Goal: Information Seeking & Learning: Compare options

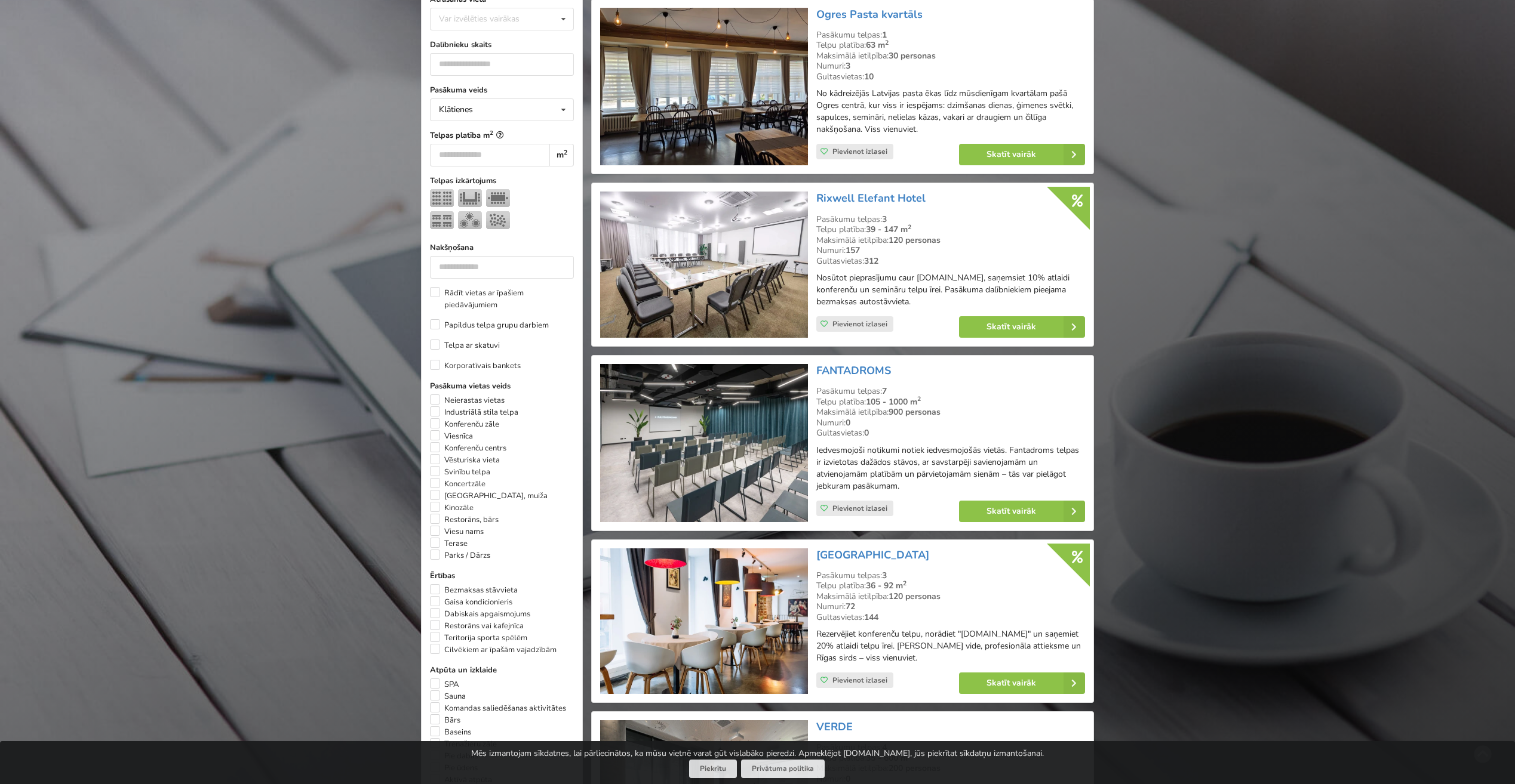
scroll to position [358, 0]
click at [860, 364] on link "FANTADROMS" at bounding box center [853, 369] width 74 height 14
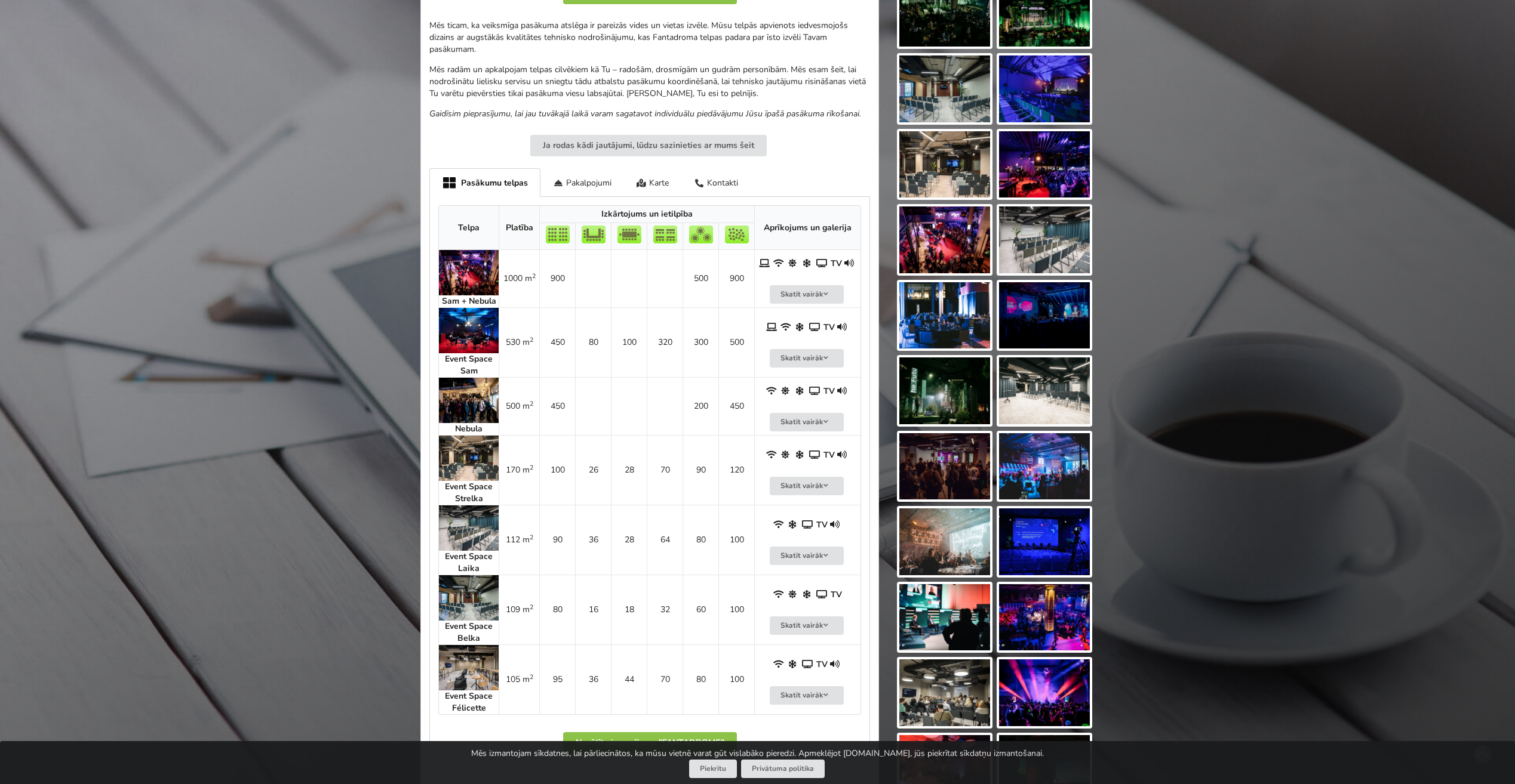
scroll to position [418, 0]
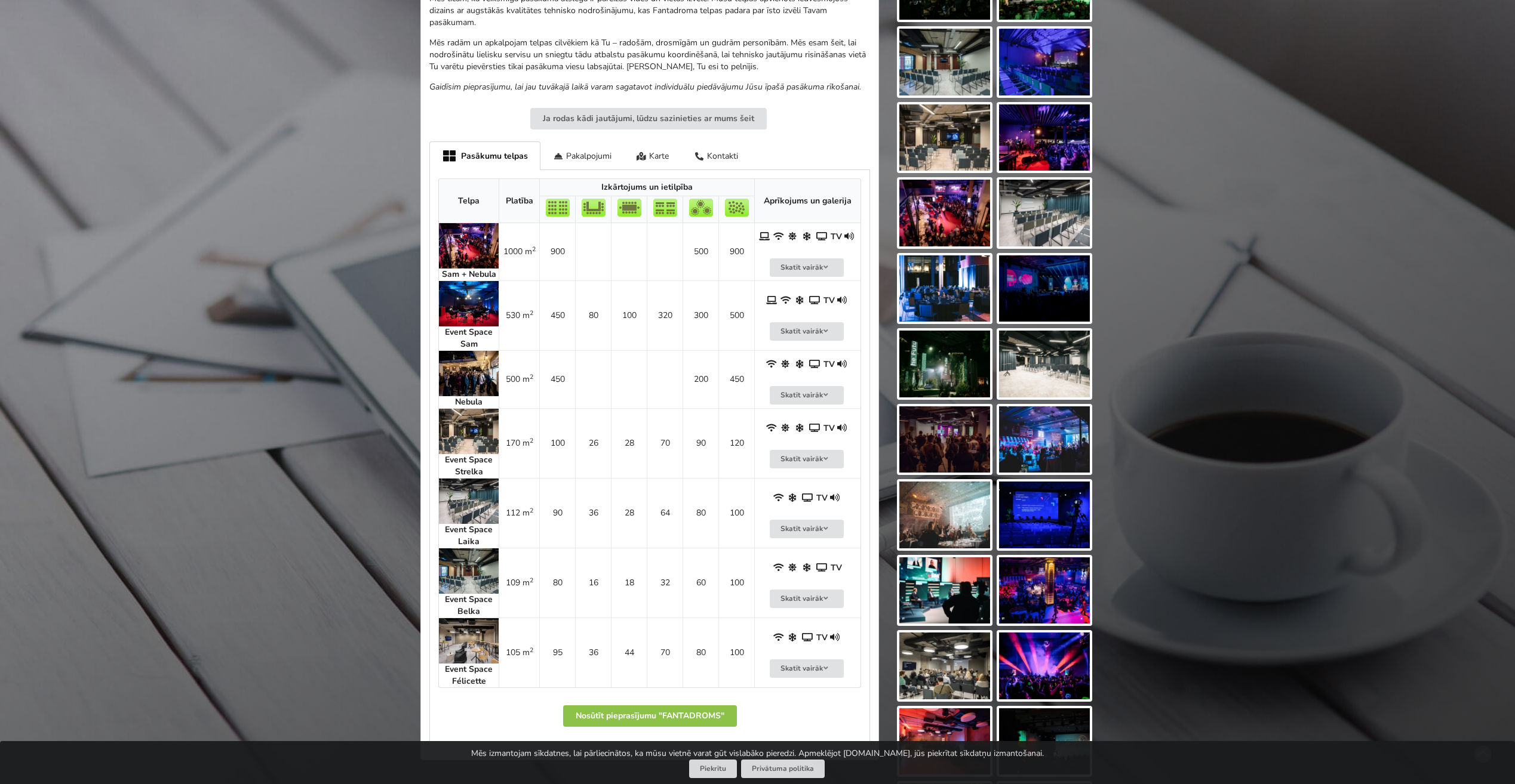
click at [459, 460] on strong "Event Space Strelka" at bounding box center [468, 466] width 48 height 24
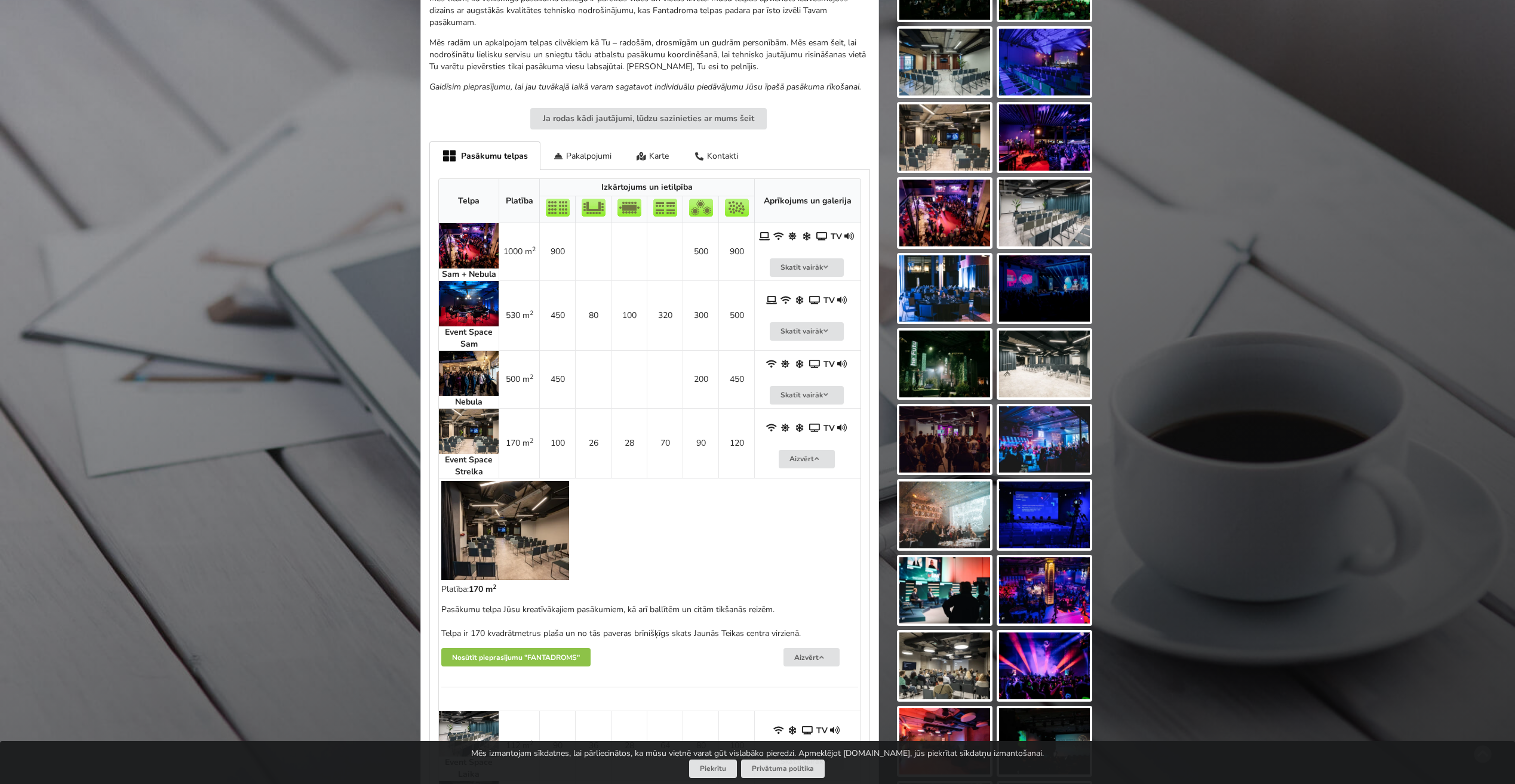
click at [468, 457] on strong "Event Space Strelka" at bounding box center [468, 466] width 48 height 24
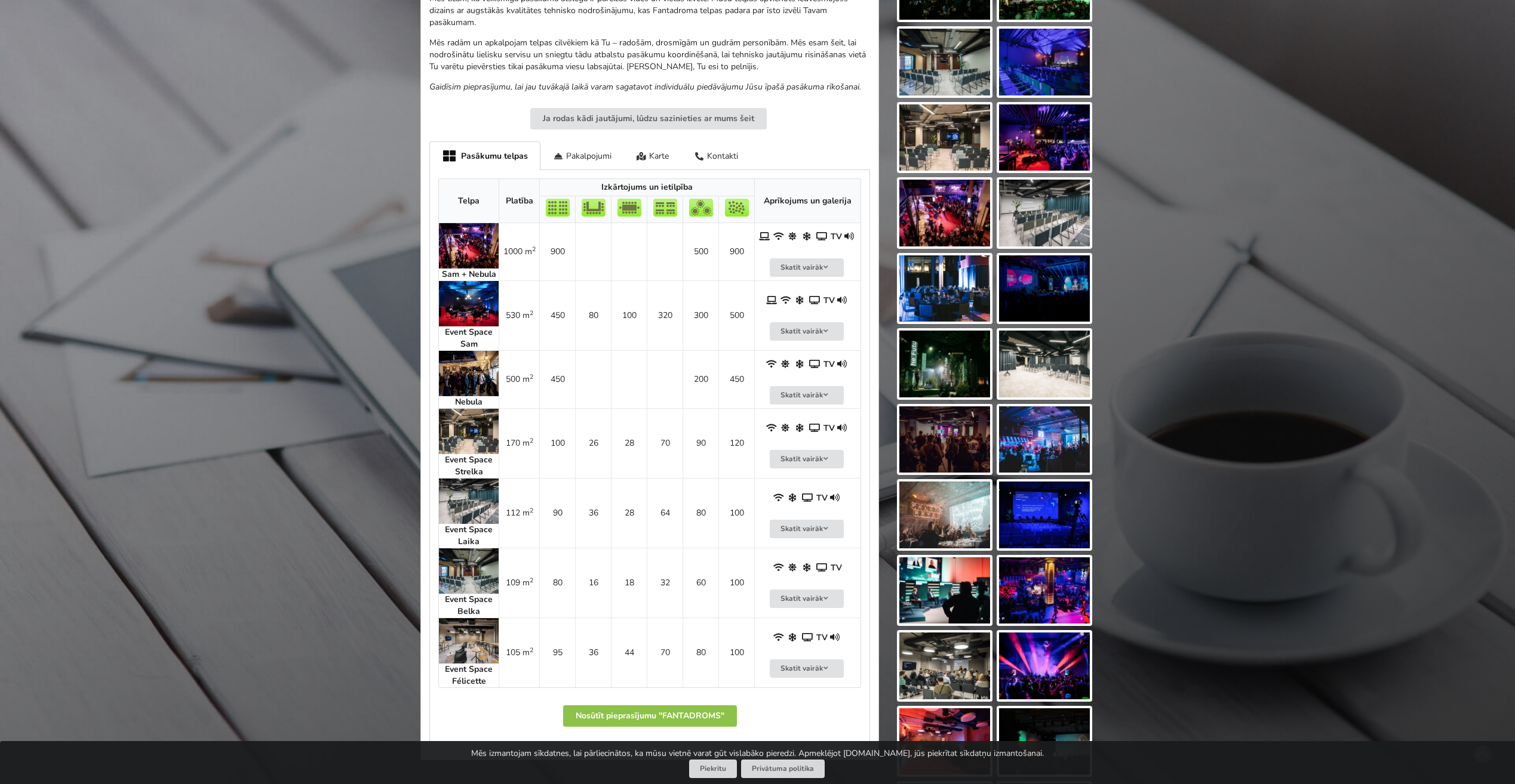
click at [475, 537] on strong "Event Space Laika" at bounding box center [468, 536] width 48 height 24
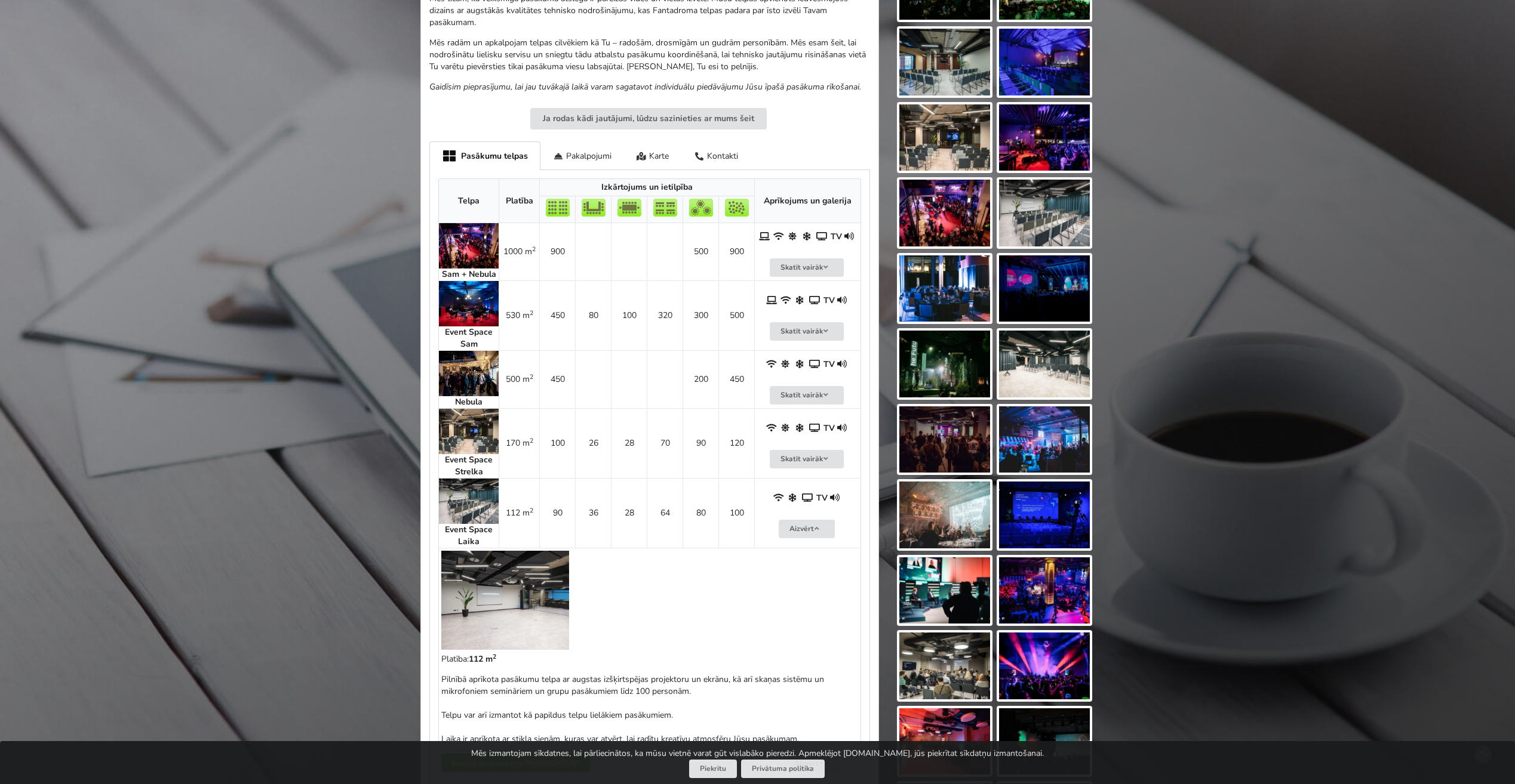
click at [475, 537] on strong "Event Space Laika" at bounding box center [468, 536] width 48 height 24
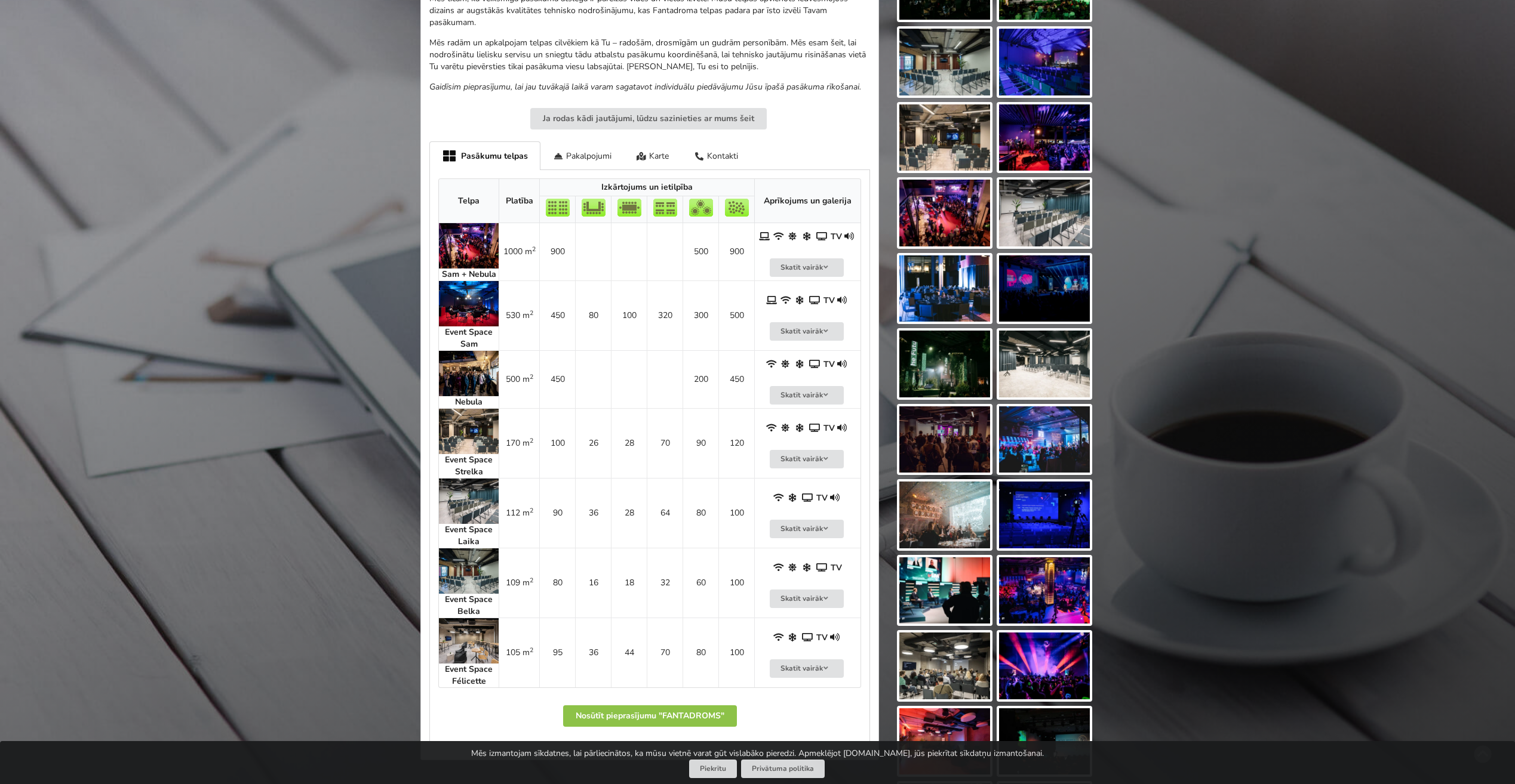
click at [477, 389] on img at bounding box center [468, 374] width 60 height 46
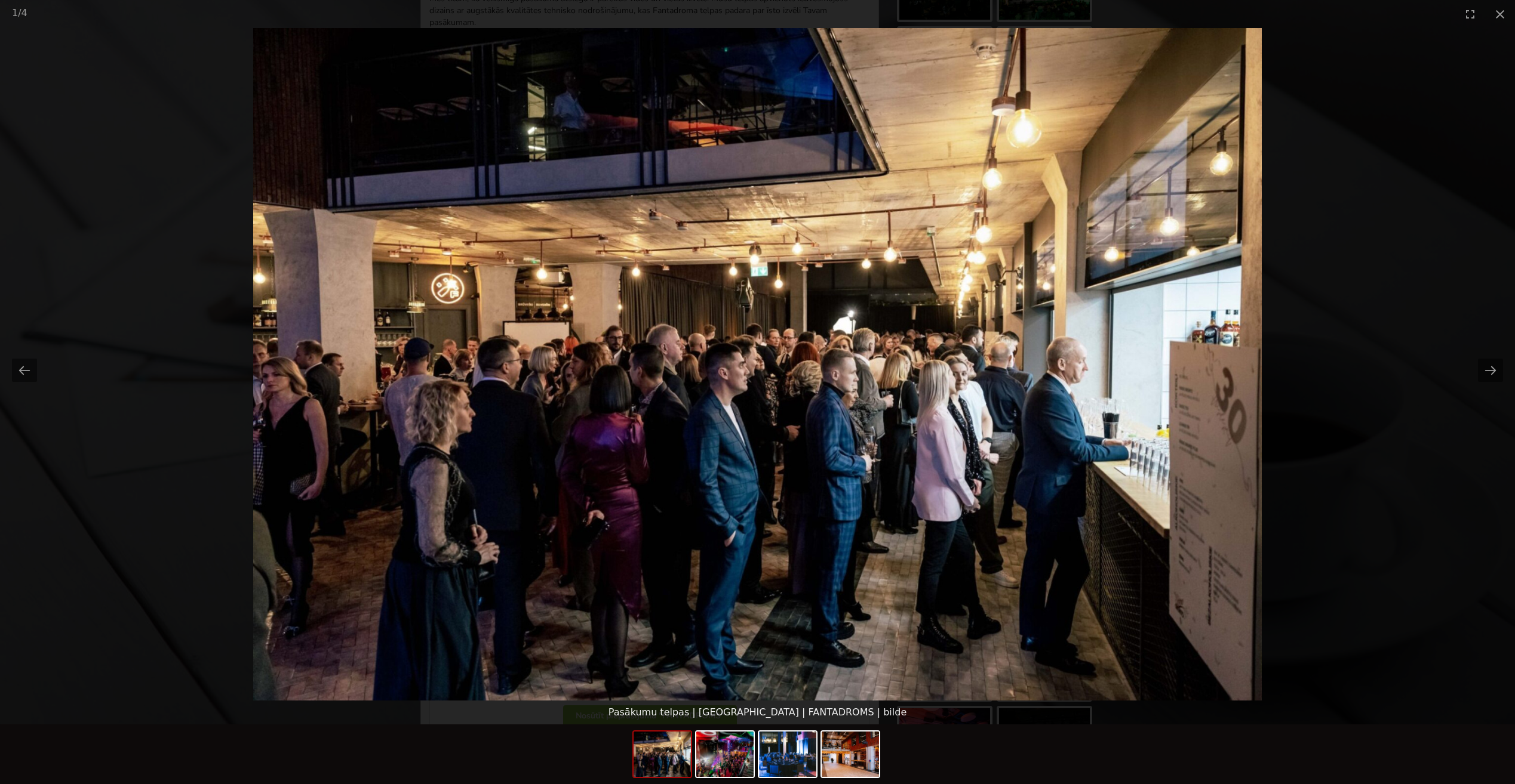
click at [1273, 468] on picture at bounding box center [757, 364] width 1515 height 673
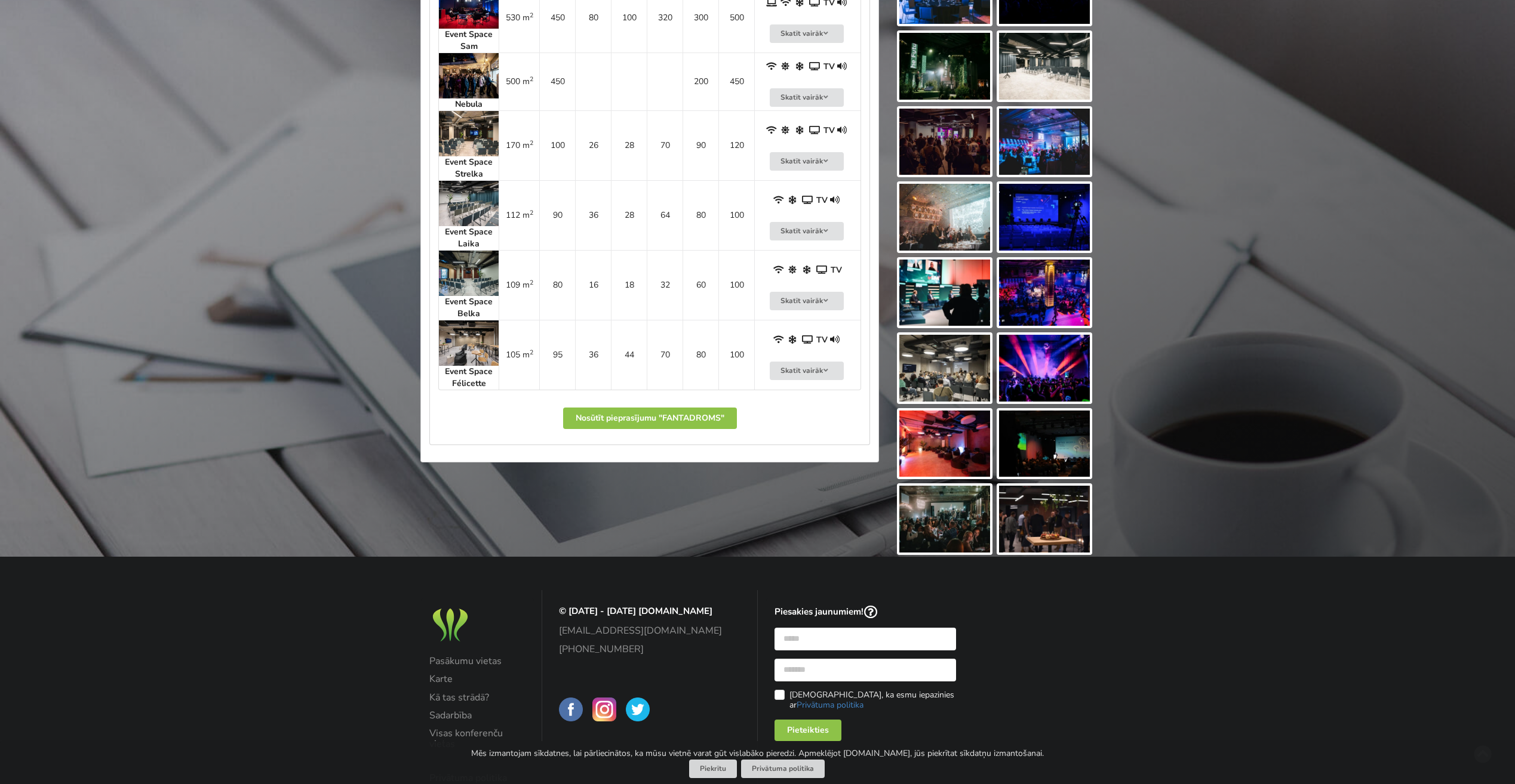
scroll to position [772, 0]
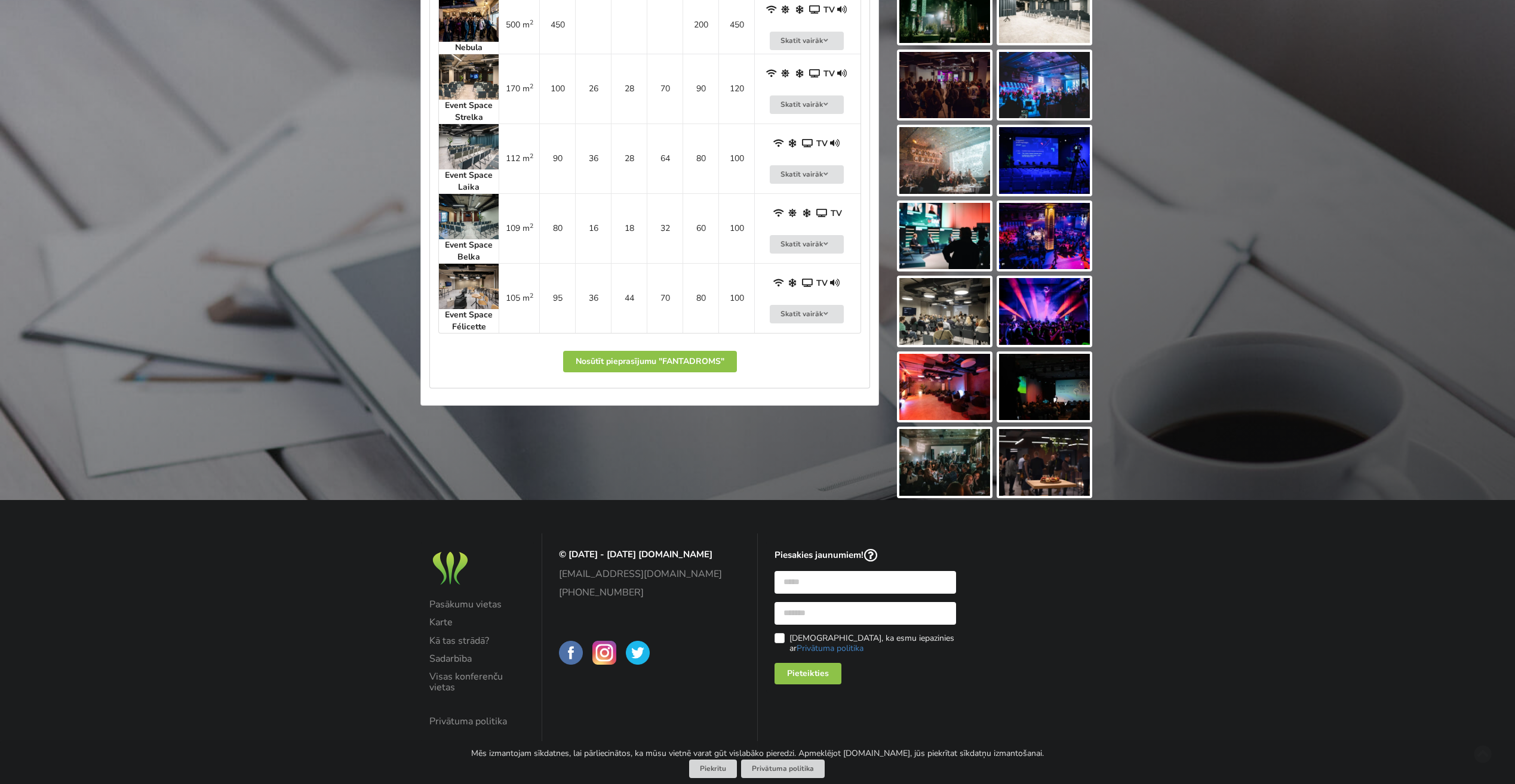
click at [1037, 475] on img at bounding box center [1044, 462] width 91 height 67
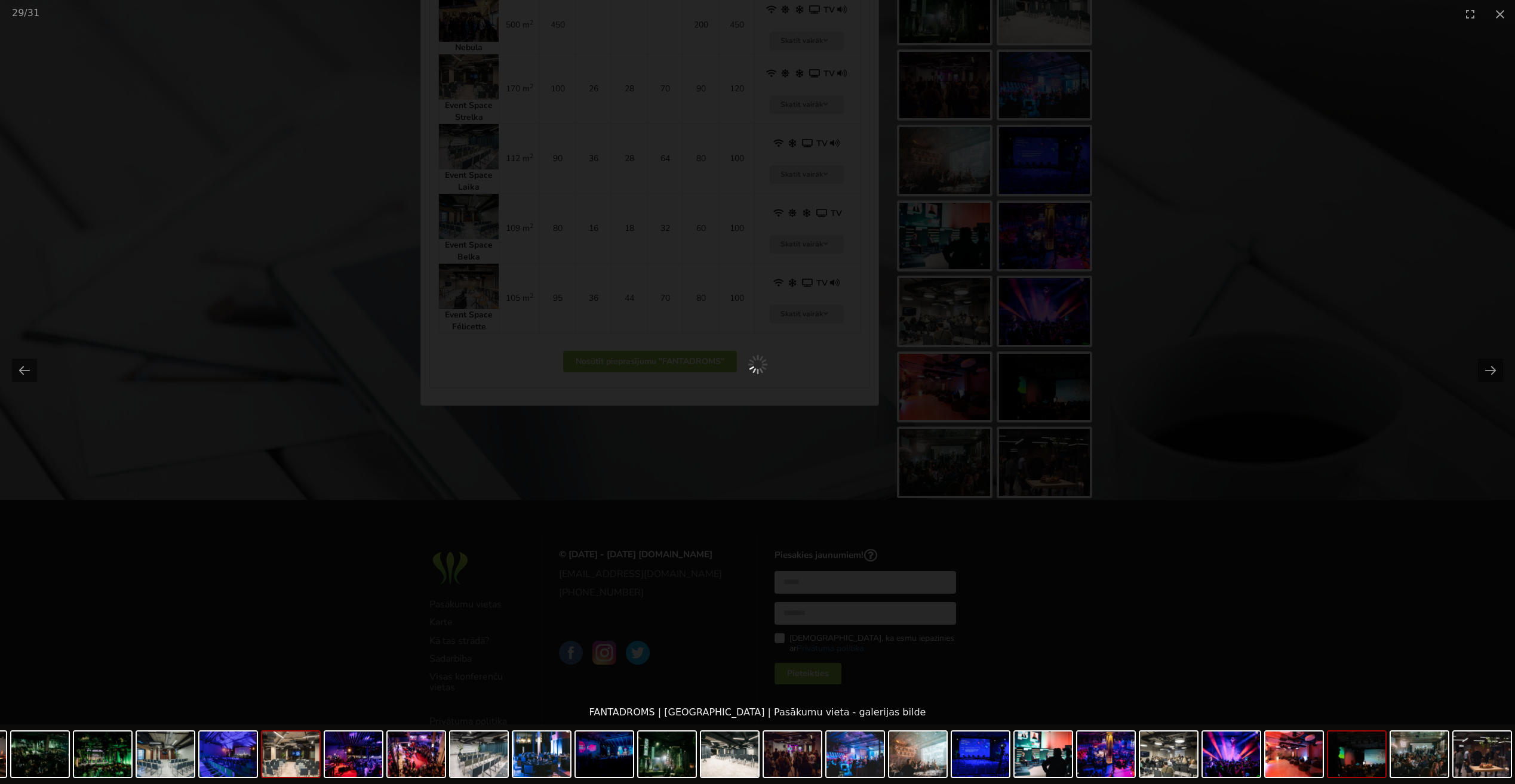
scroll to position [0, 0]
click at [289, 749] on img at bounding box center [291, 755] width 57 height 46
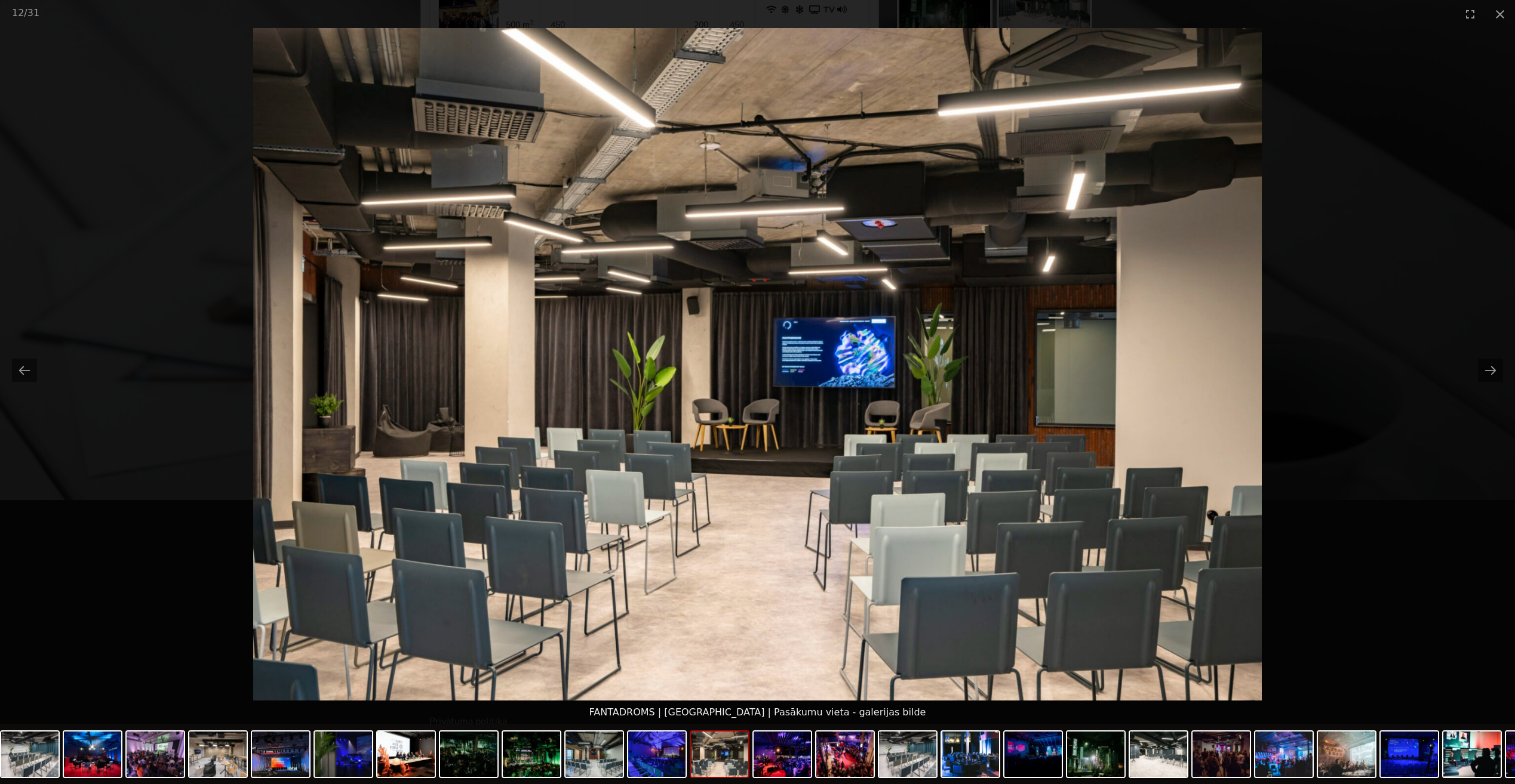
click at [1416, 490] on picture at bounding box center [757, 364] width 1515 height 673
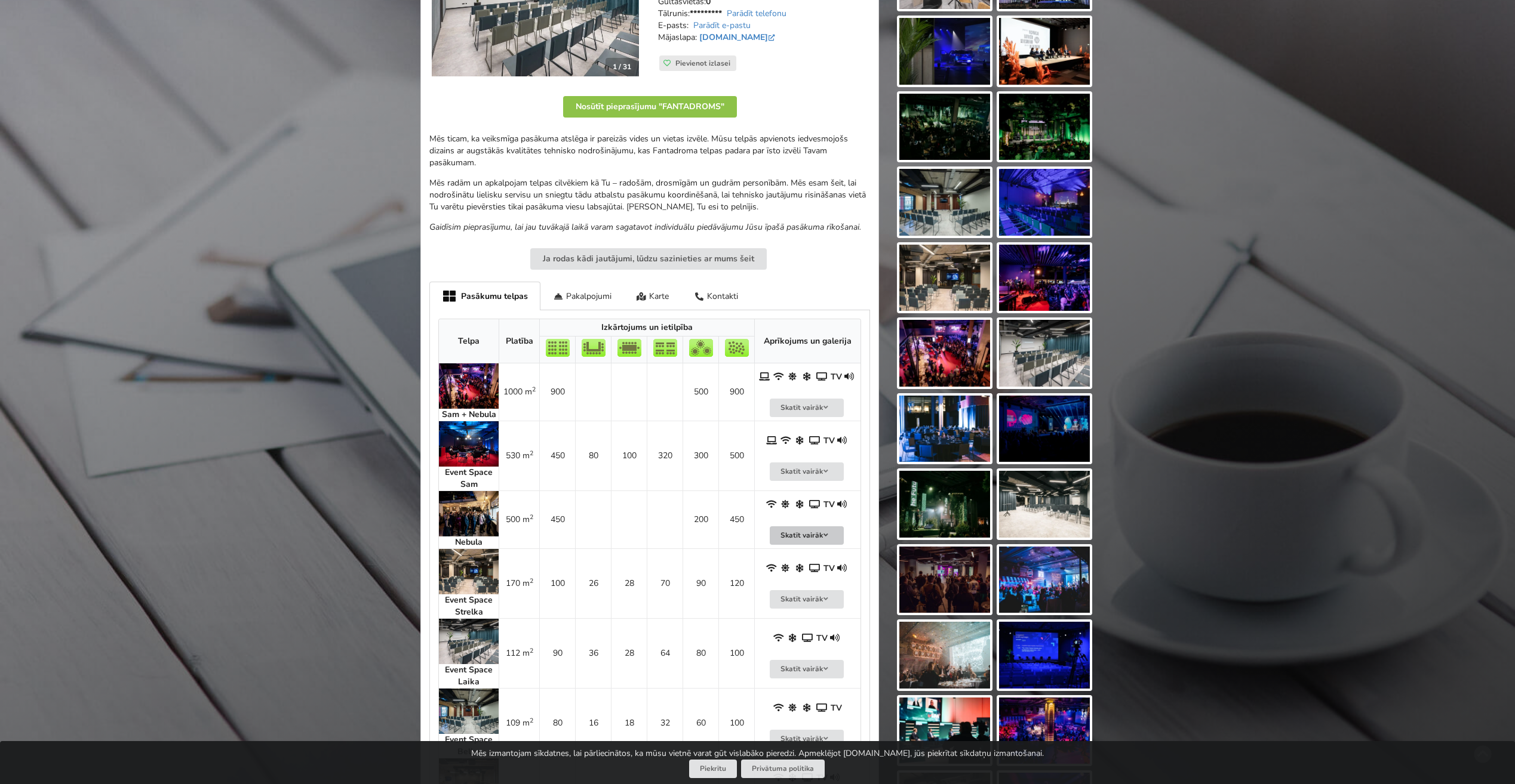
scroll to position [298, 0]
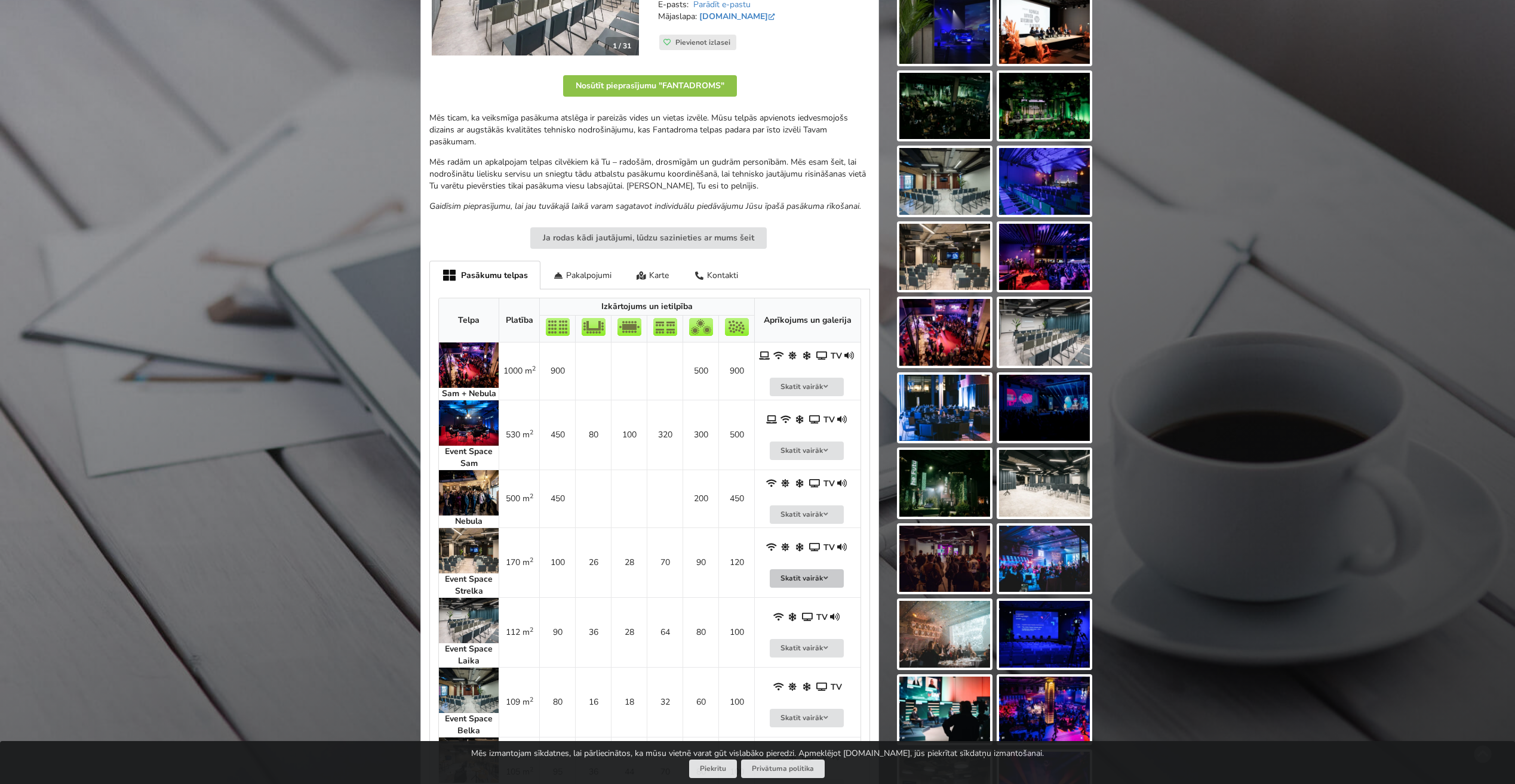
click at [819, 576] on button "Skatīt vairāk" at bounding box center [806, 578] width 74 height 18
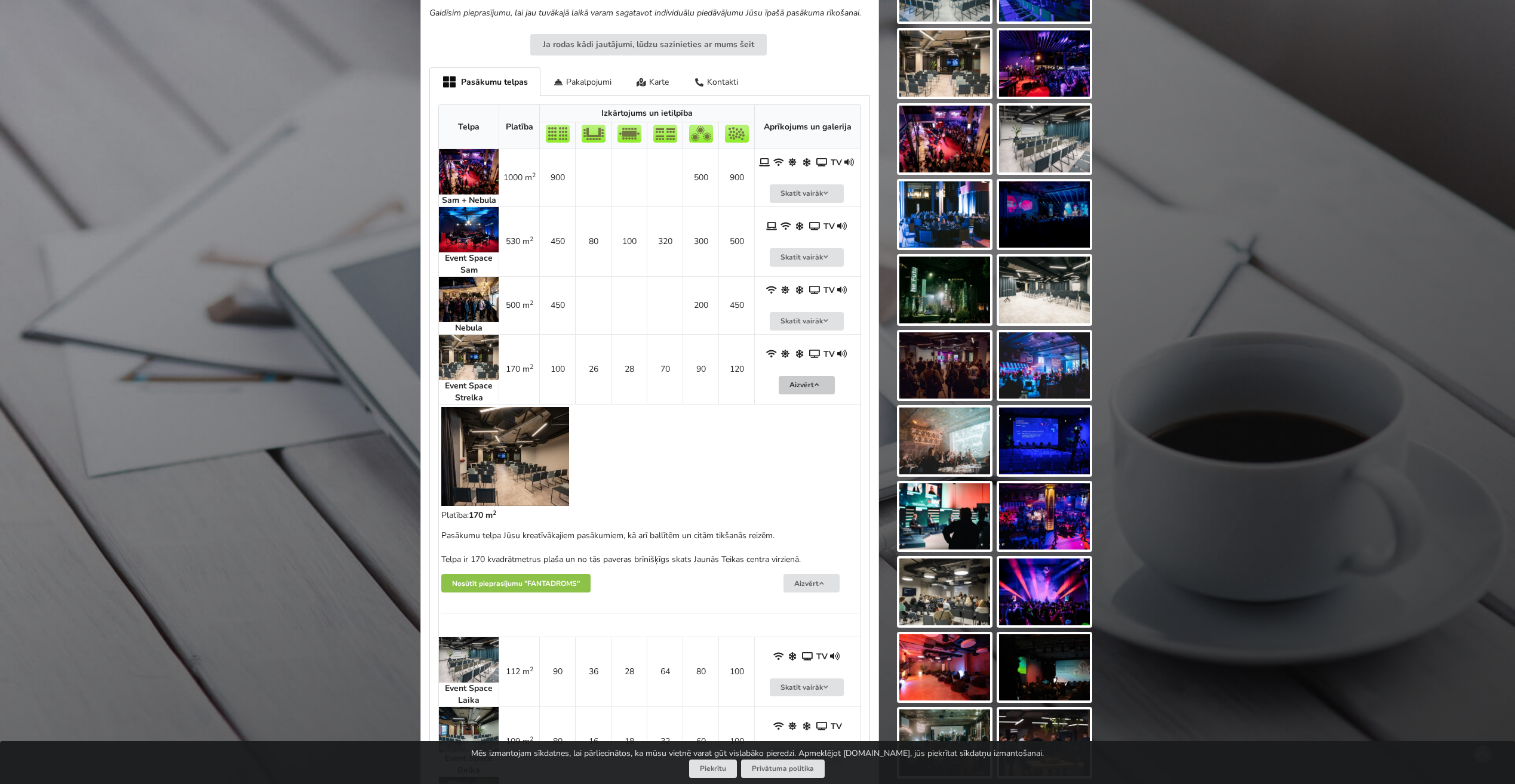
scroll to position [418, 0]
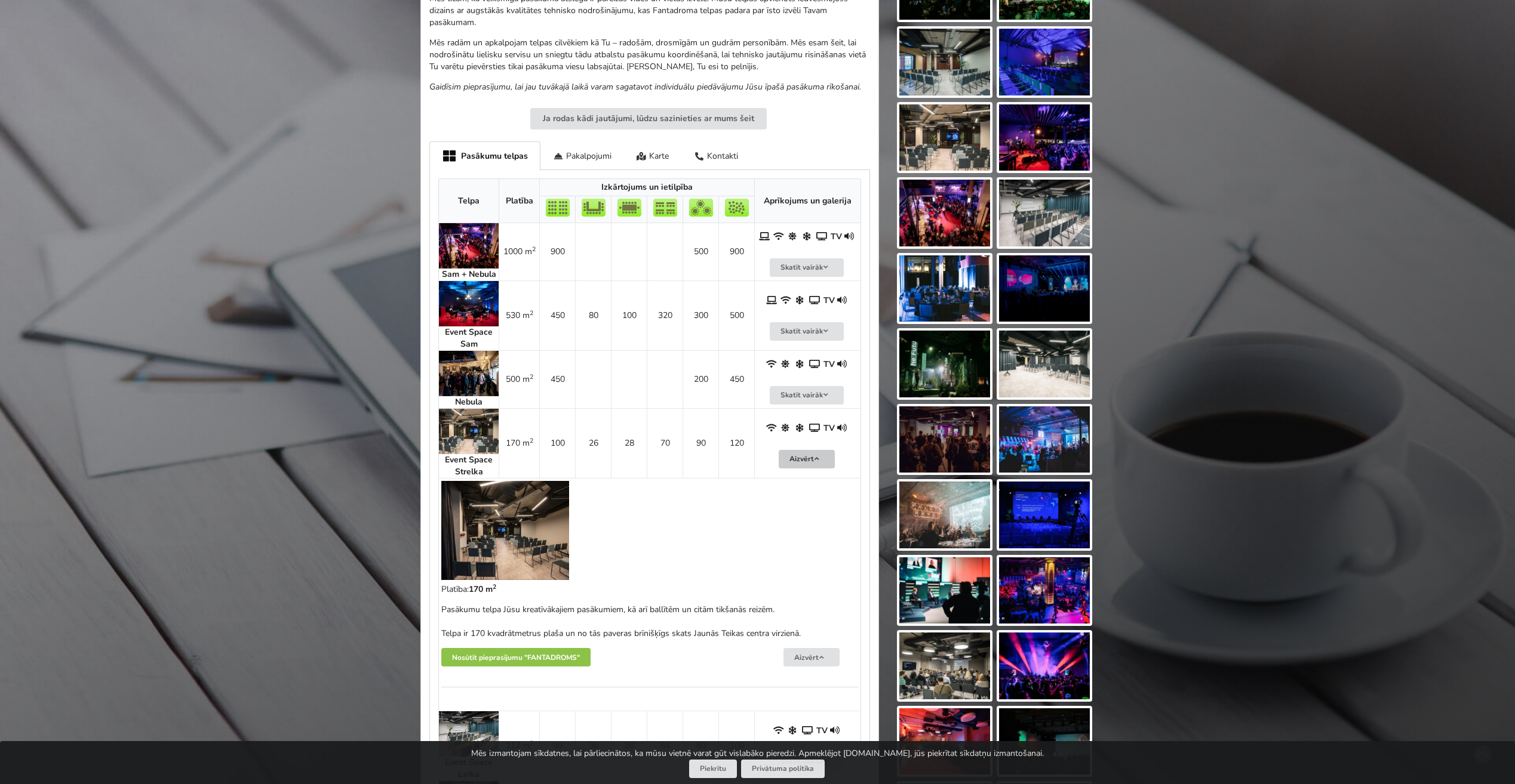
click at [801, 460] on button "Aizvērt" at bounding box center [806, 459] width 56 height 18
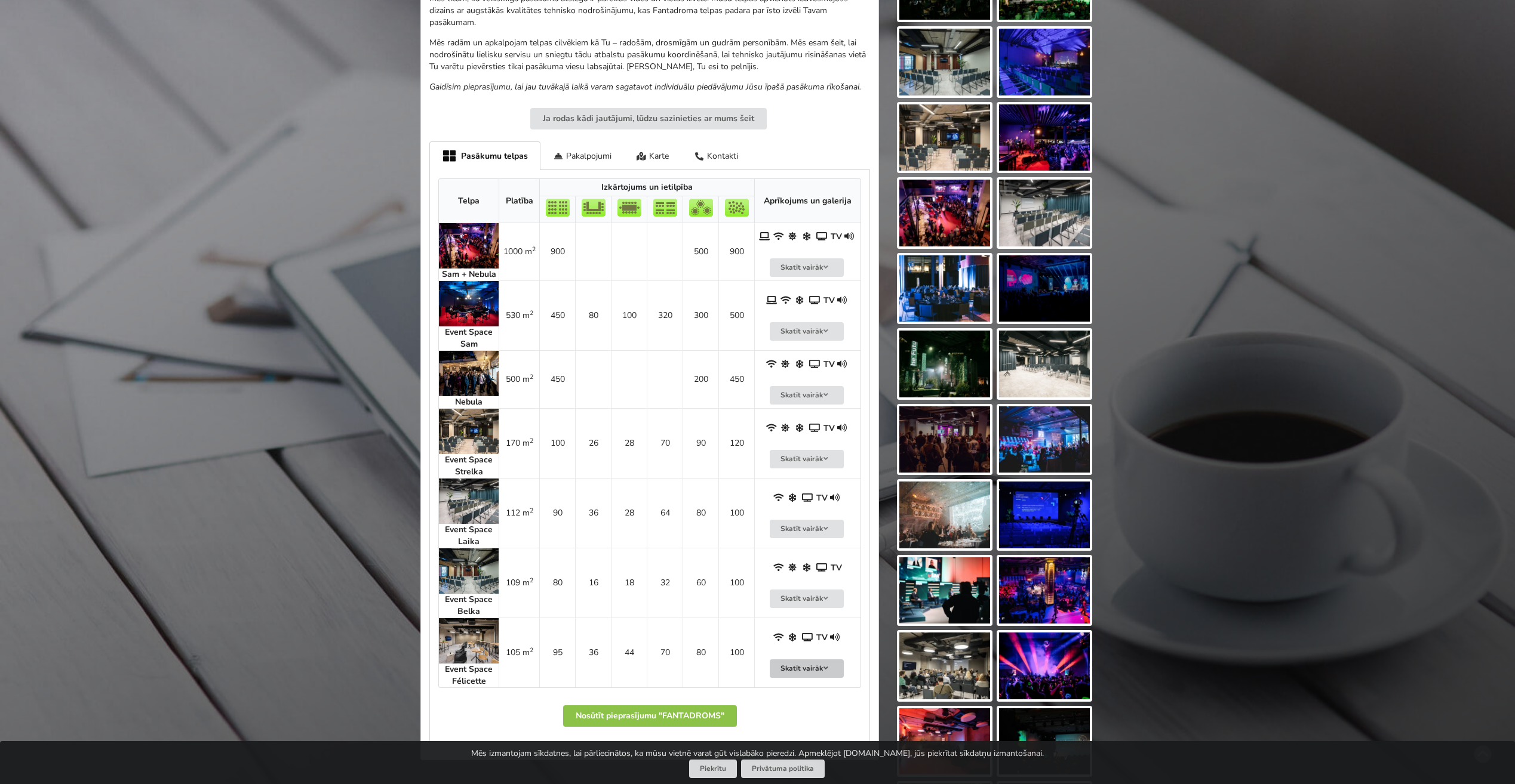
click at [806, 671] on button "Skatīt vairāk" at bounding box center [806, 668] width 74 height 18
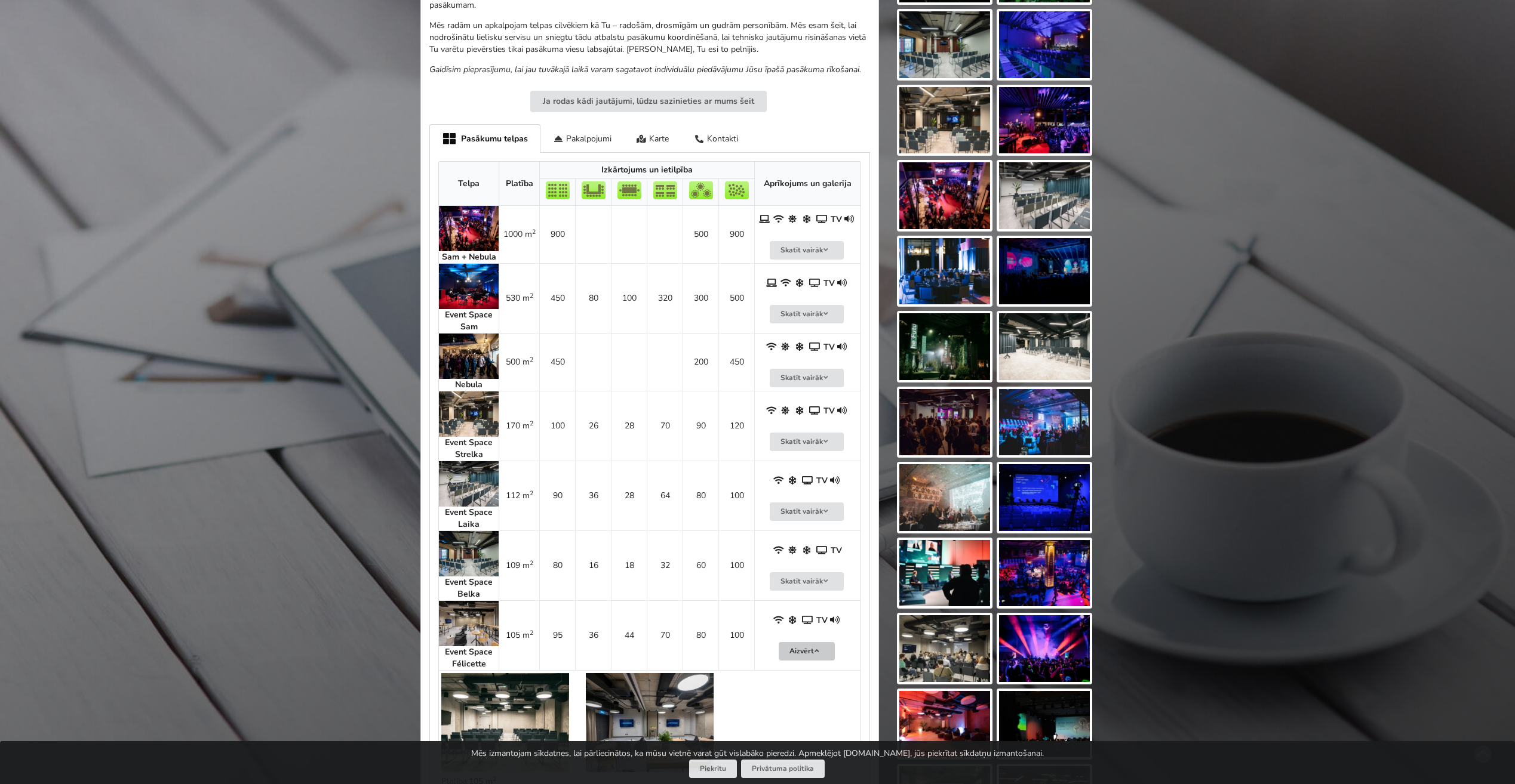
scroll to position [657, 0]
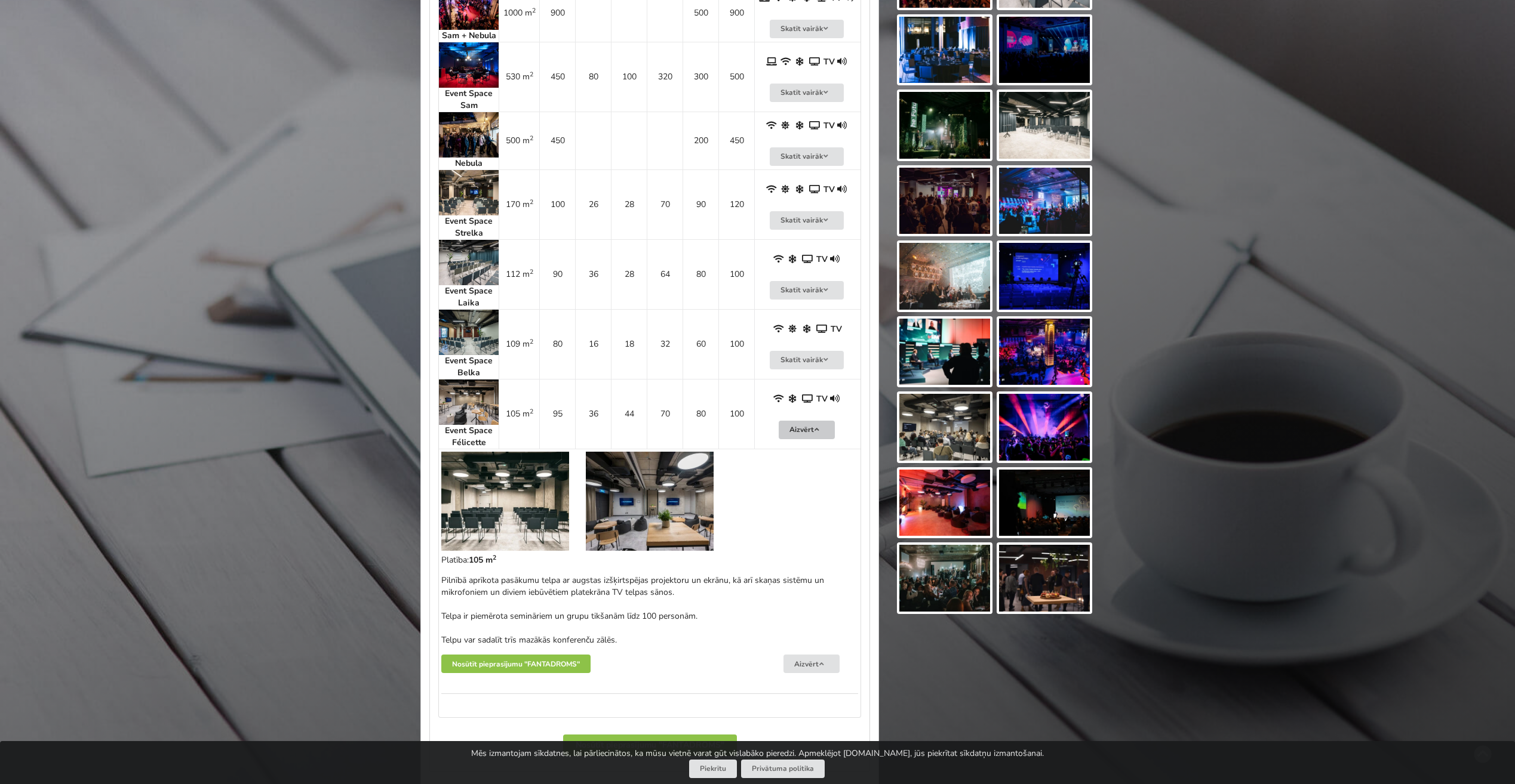
click at [788, 434] on button "Aizvērt" at bounding box center [806, 430] width 56 height 18
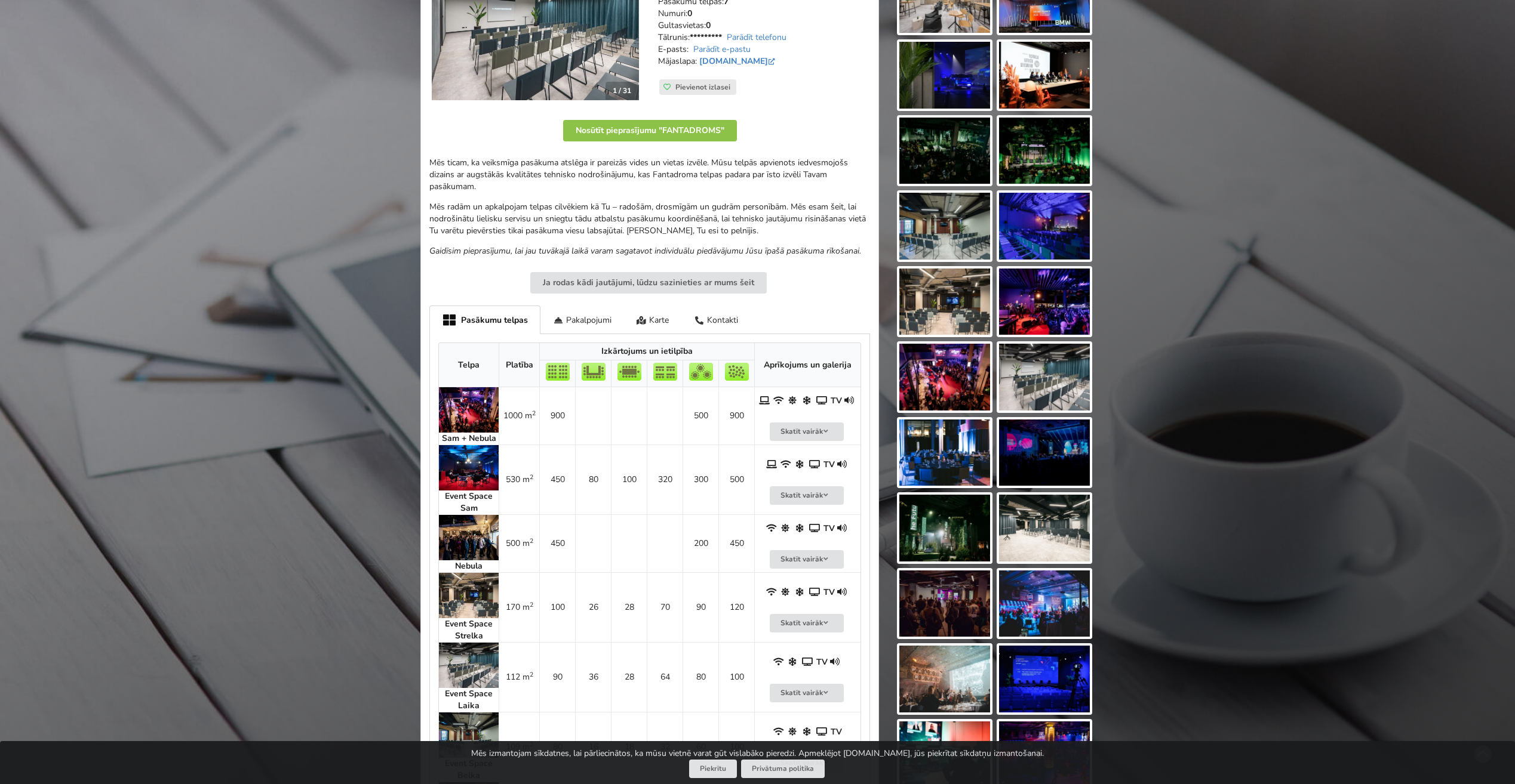
scroll to position [0, 0]
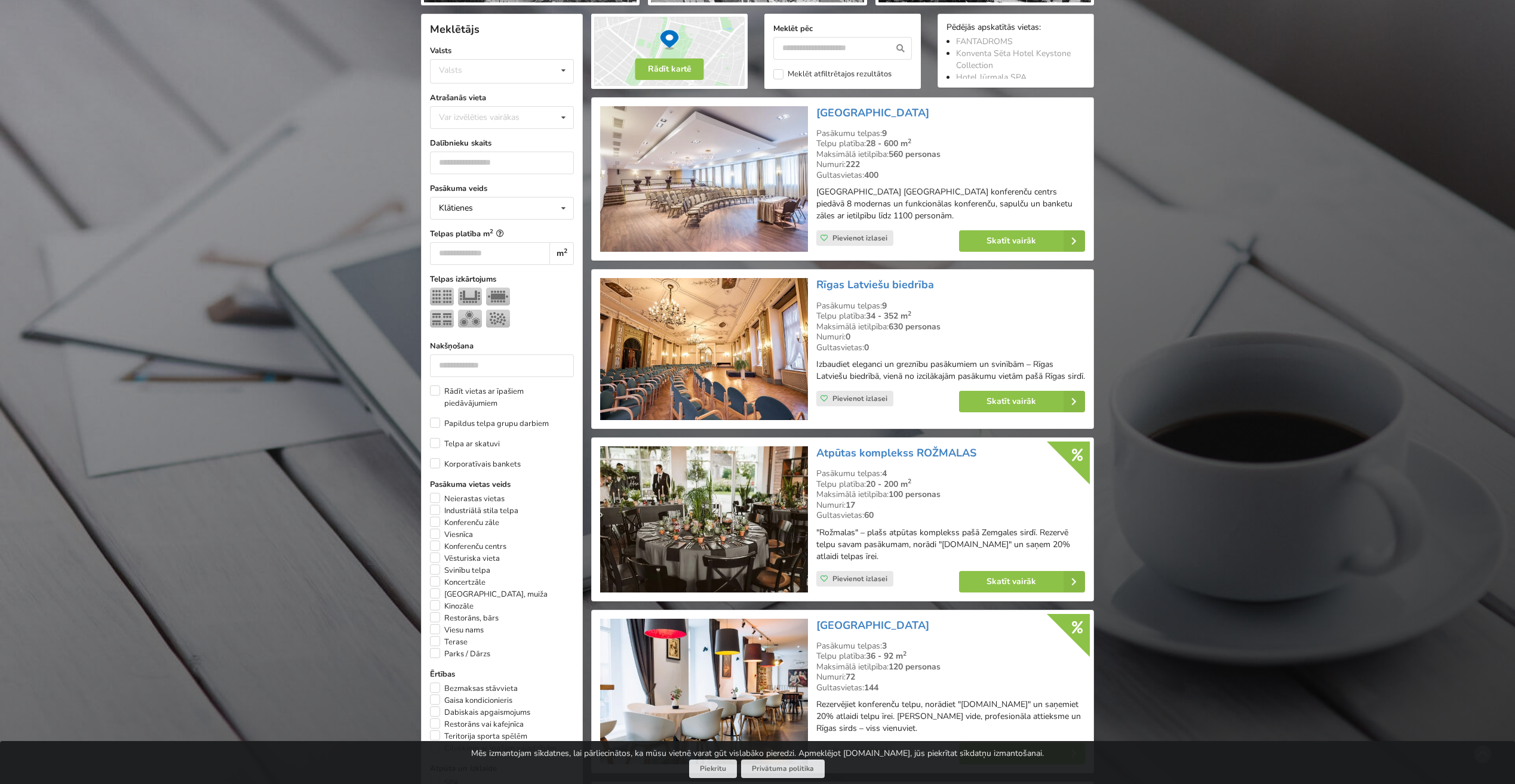
scroll to position [239, 0]
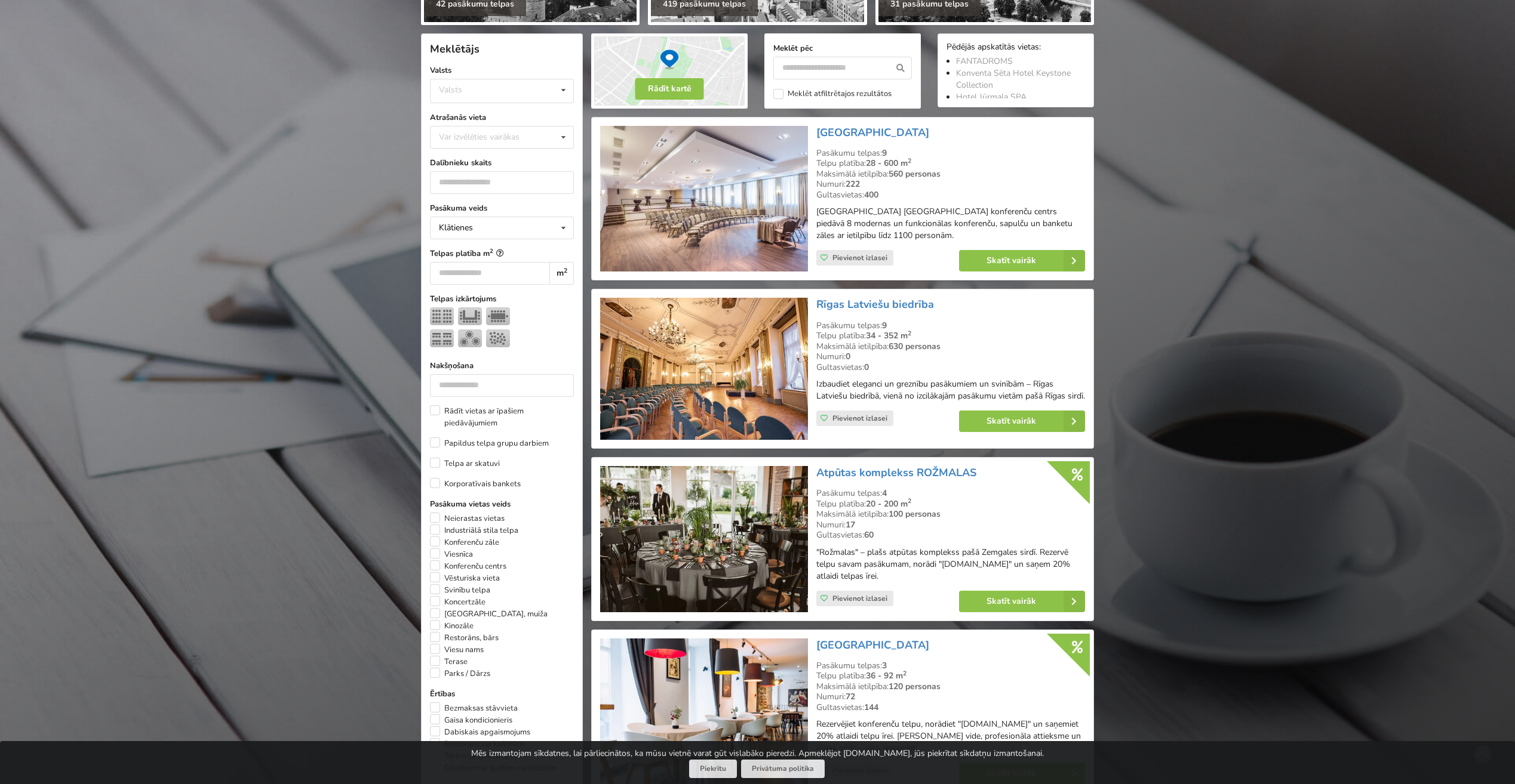
drag, startPoint x: 871, startPoint y: 132, endPoint x: 1188, endPoint y: 232, distance: 332.4
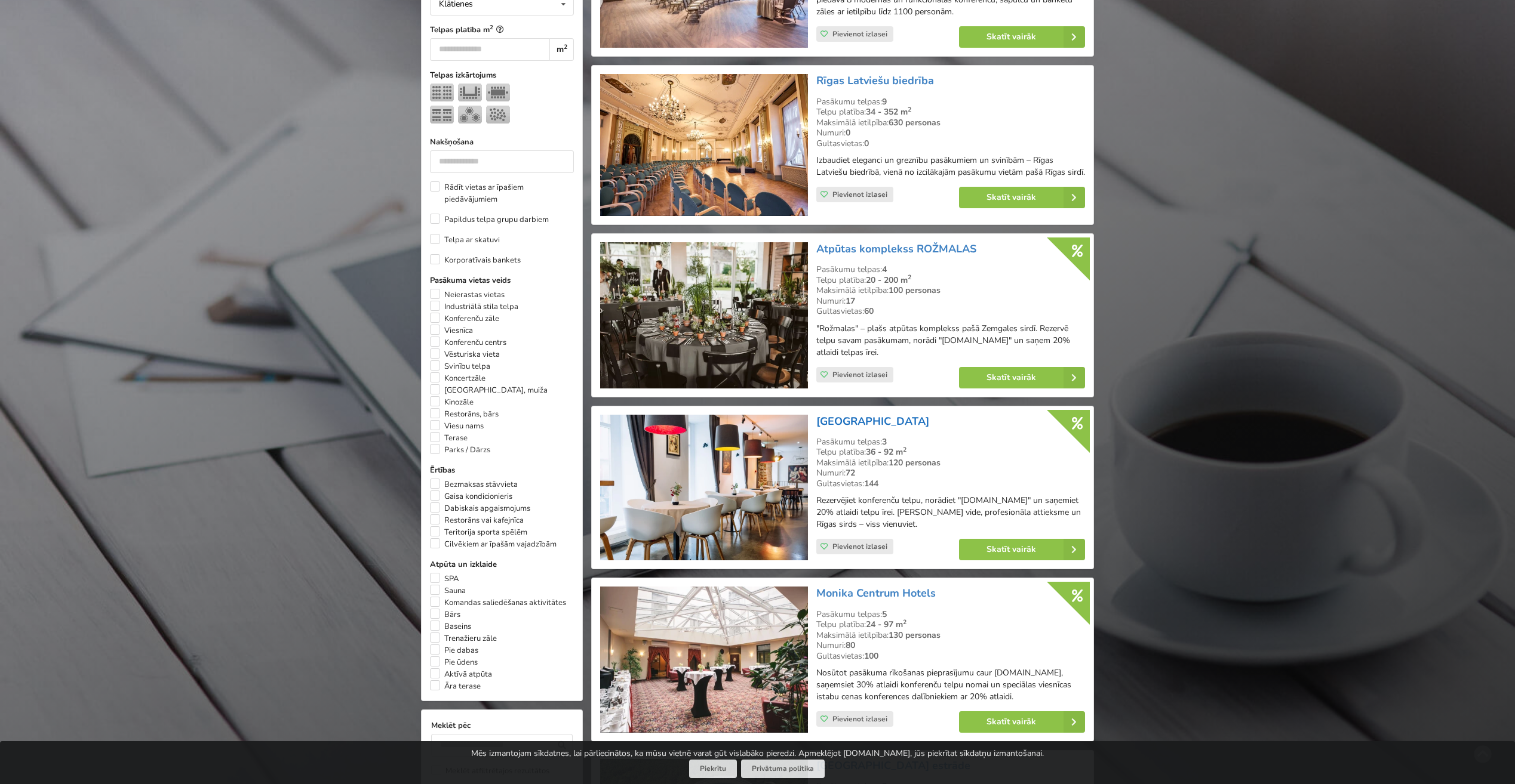
scroll to position [478, 0]
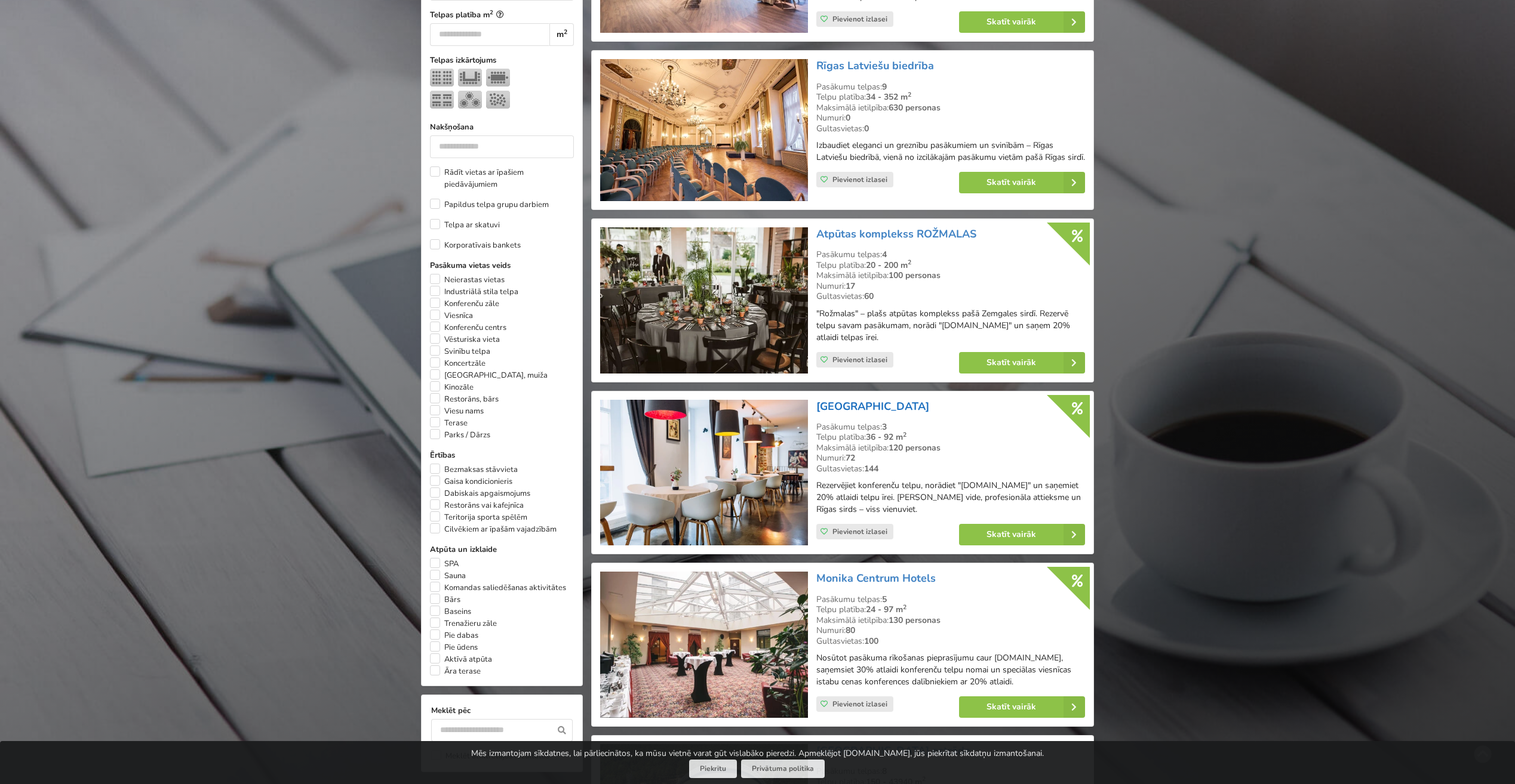
click at [871, 409] on link "[GEOGRAPHIC_DATA]" at bounding box center [872, 406] width 113 height 14
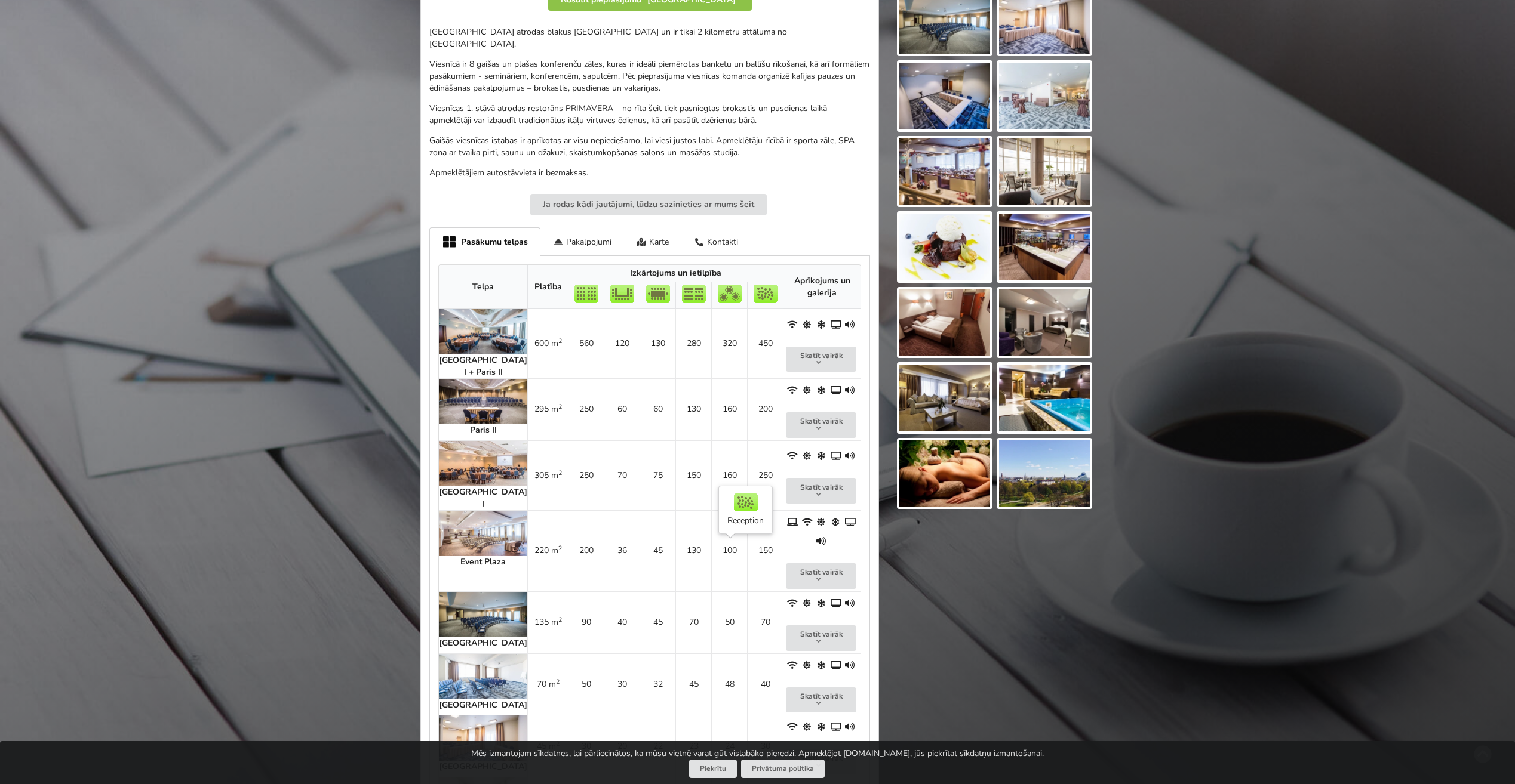
scroll to position [537, 0]
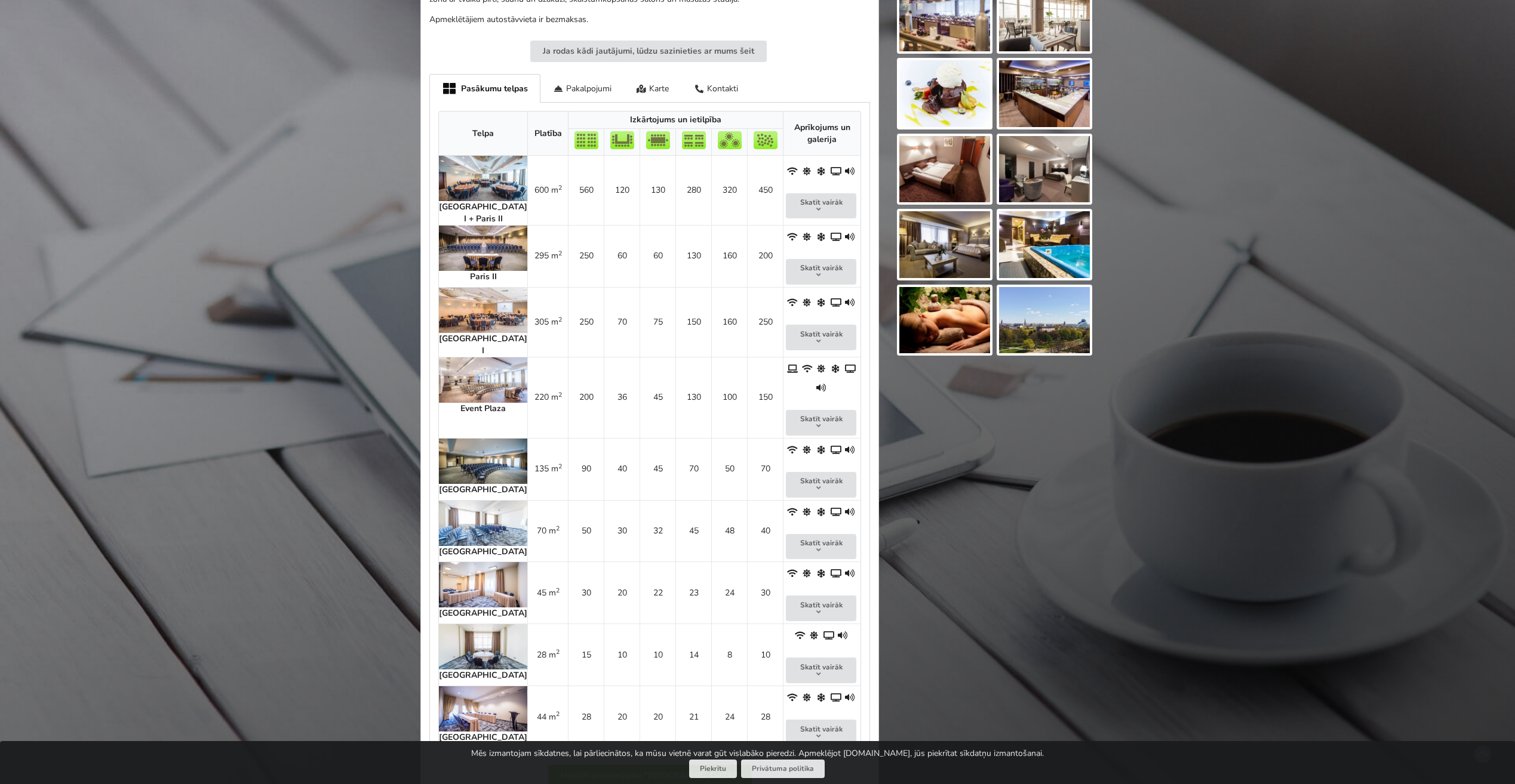
click at [478, 358] on img at bounding box center [483, 381] width 88 height 46
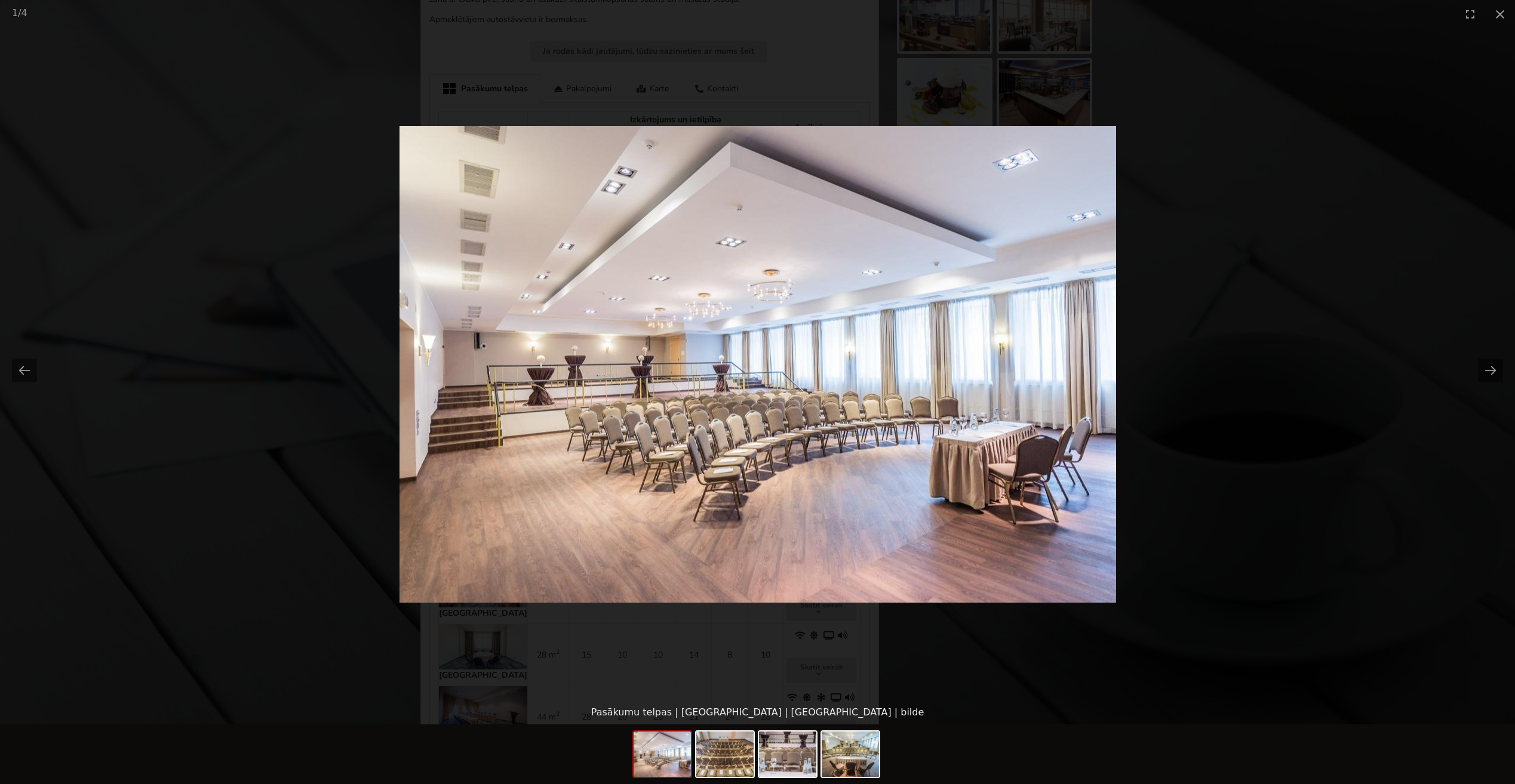
click at [1298, 487] on picture at bounding box center [757, 364] width 1515 height 673
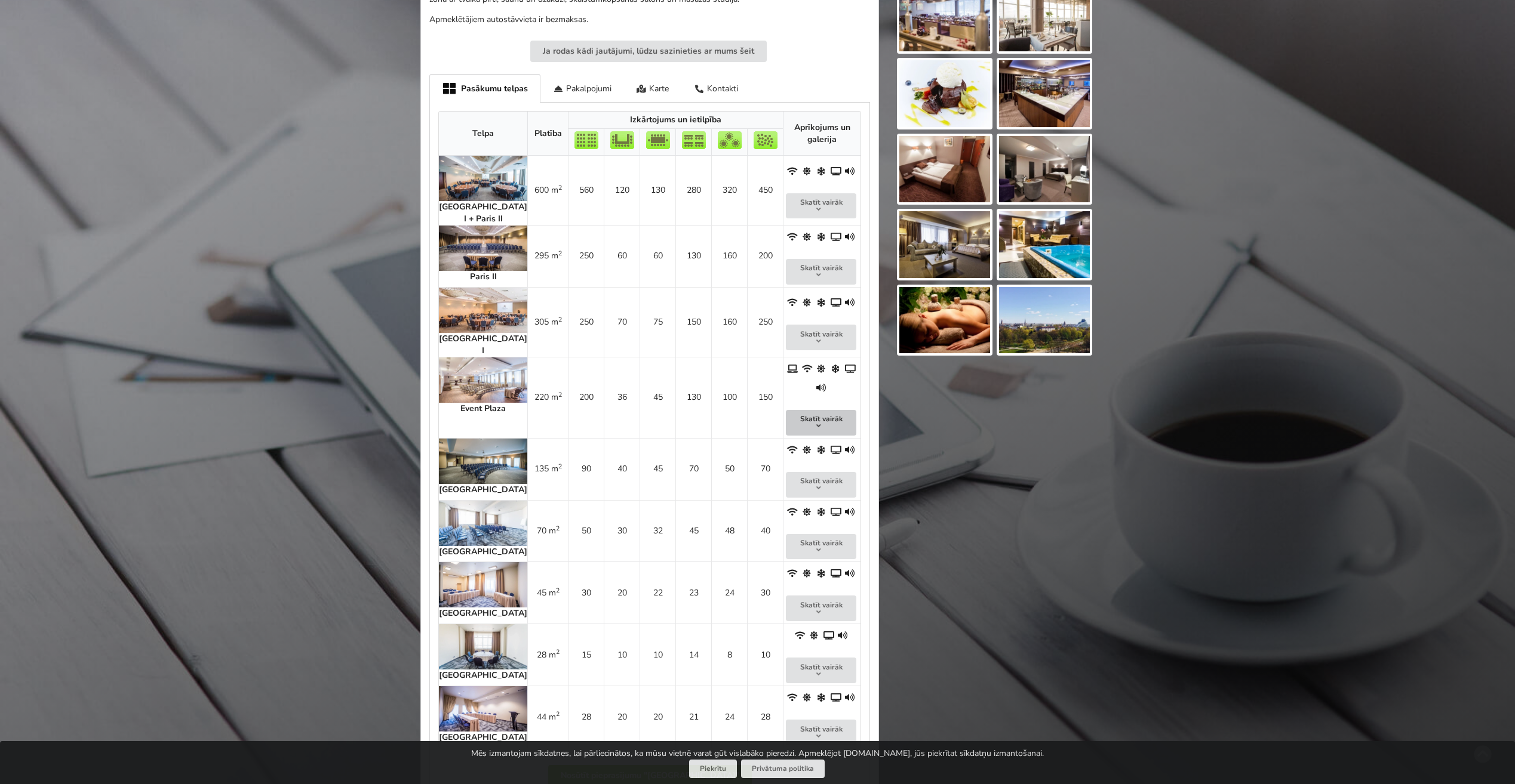
click at [812, 410] on button "Skatīt vairāk" at bounding box center [821, 423] width 71 height 26
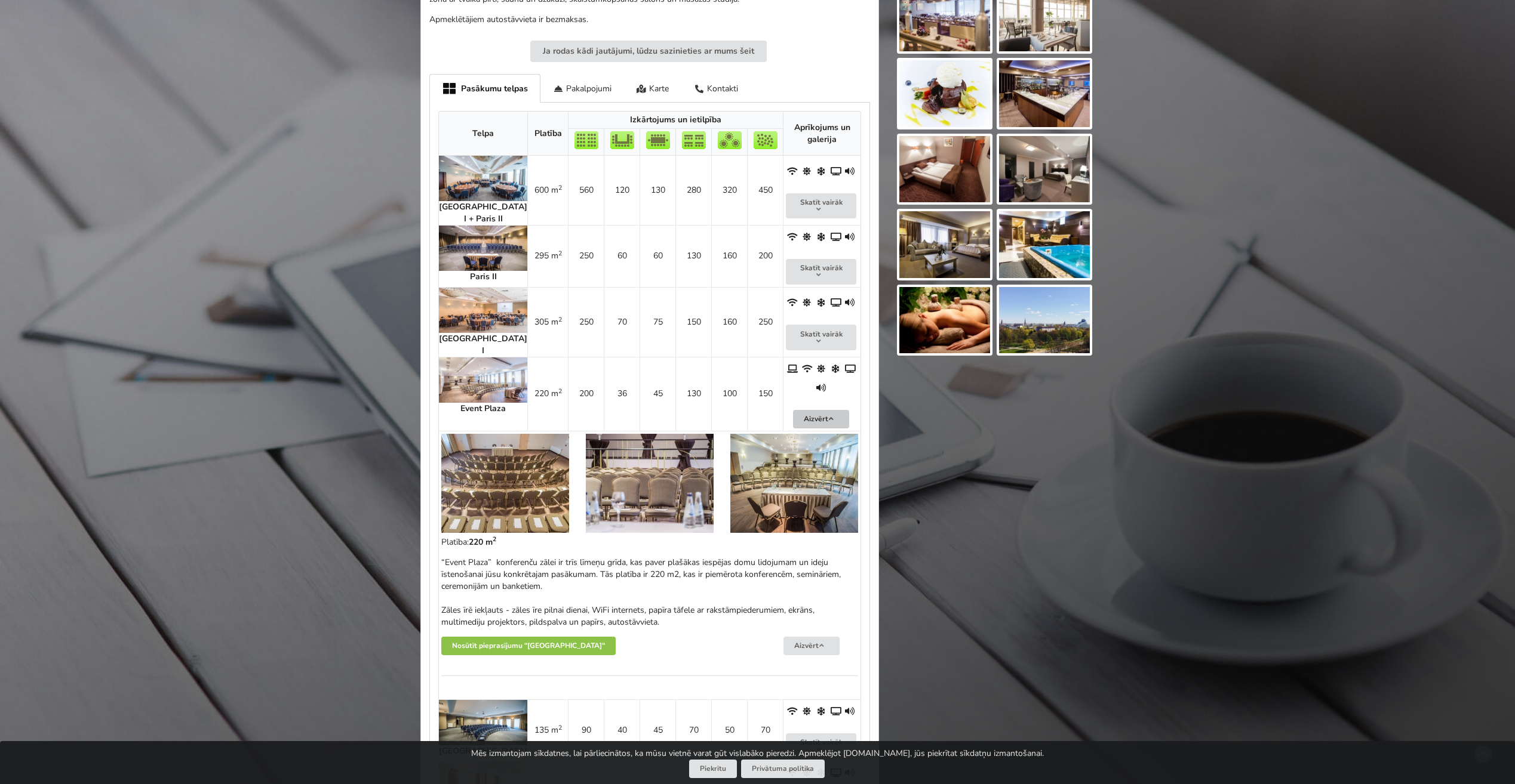
click at [806, 410] on button "Aizvērt" at bounding box center [821, 419] width 56 height 18
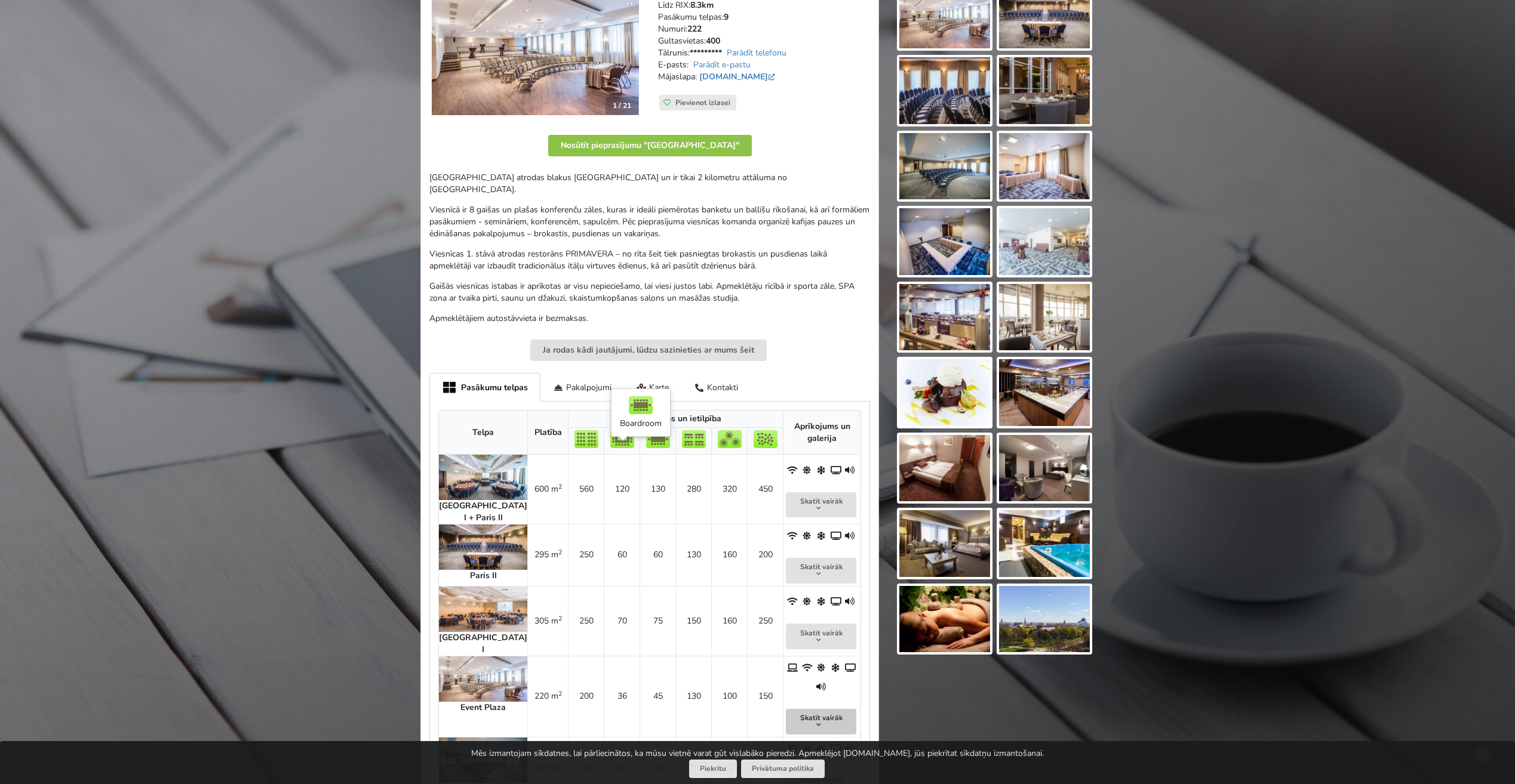
scroll to position [60, 0]
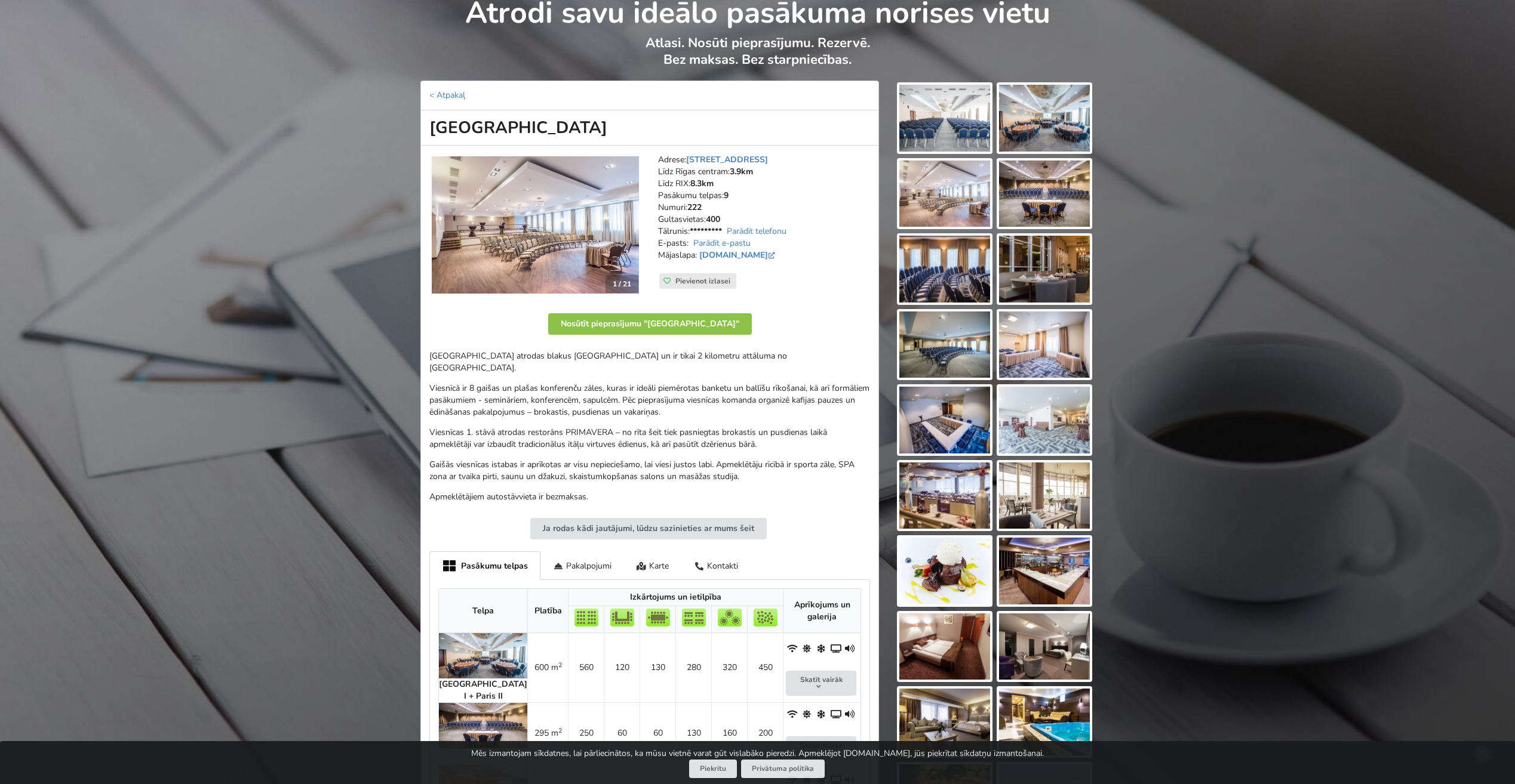
drag, startPoint x: 419, startPoint y: 127, endPoint x: 656, endPoint y: 128, distance: 237.0
click at [656, 128] on div "< Atpakaļ Bellevue Park Hotel Riga 1 / 21 Adrese: Slokas iela 1, Rīga Līdz Rīga…" at bounding box center [650, 693] width 474 height 1226
drag, startPoint x: 656, startPoint y: 128, endPoint x: 636, endPoint y: 133, distance: 20.6
copy h1 "[GEOGRAPHIC_DATA]"
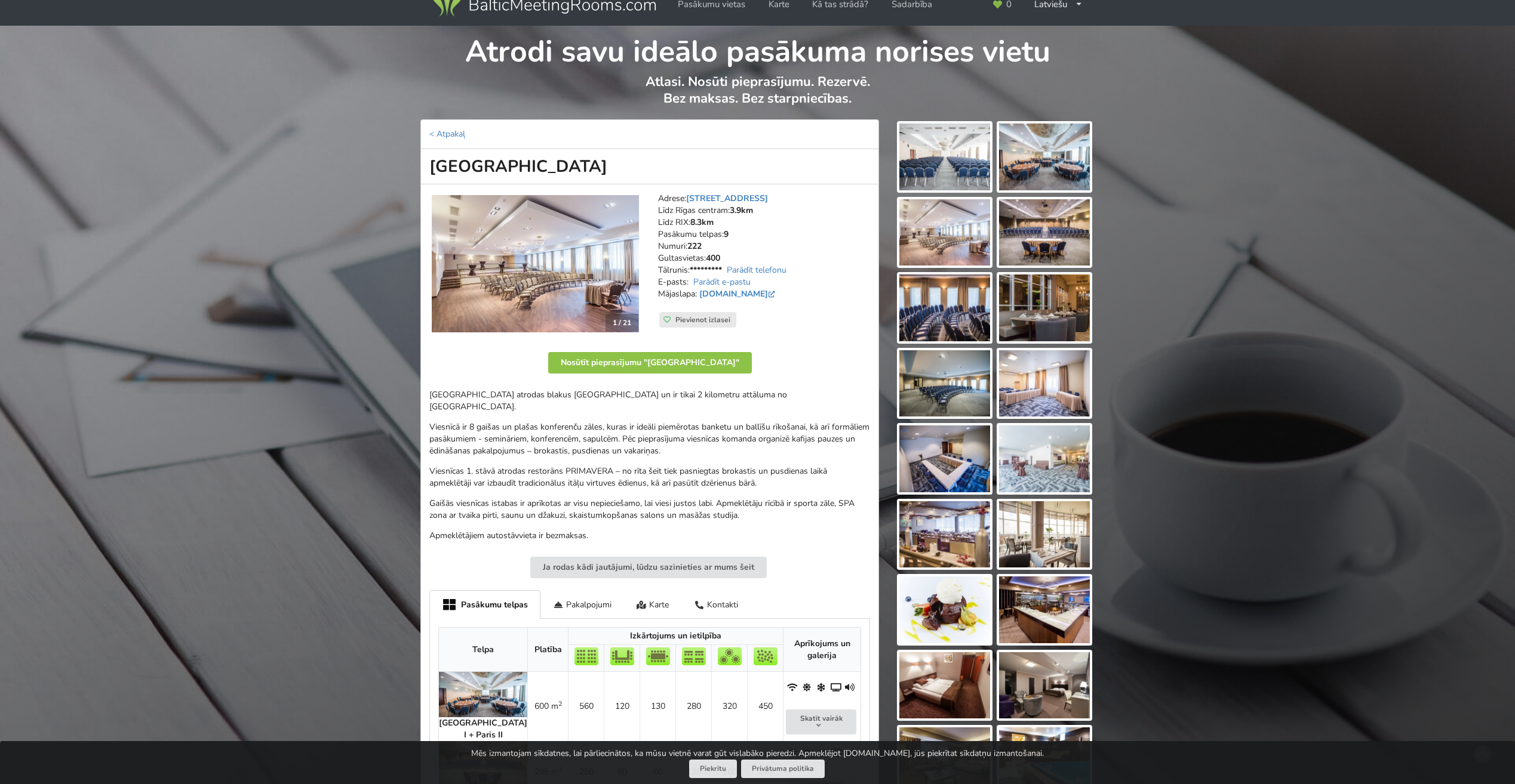
scroll to position [0, 0]
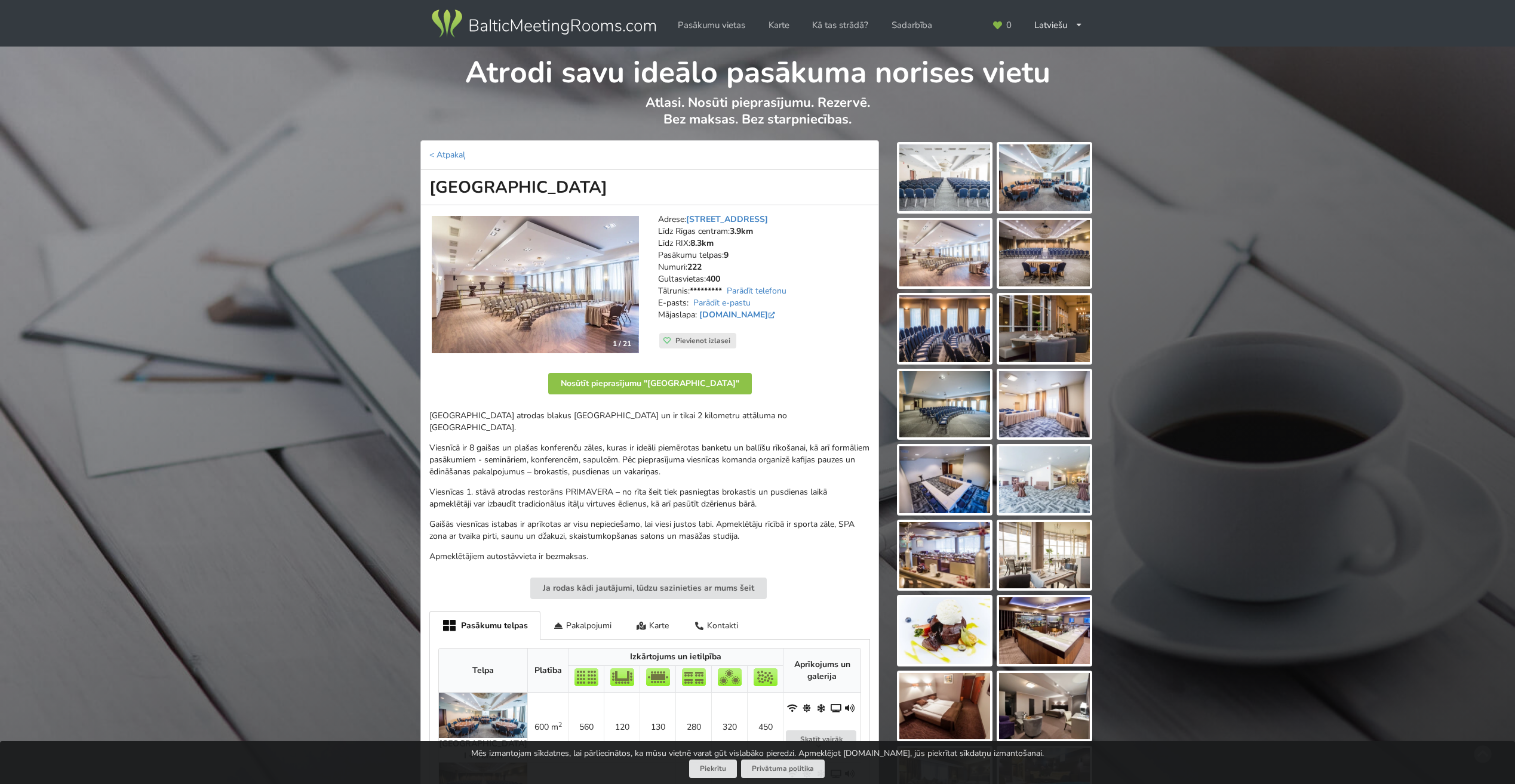
copy h1 "[GEOGRAPHIC_DATA]"
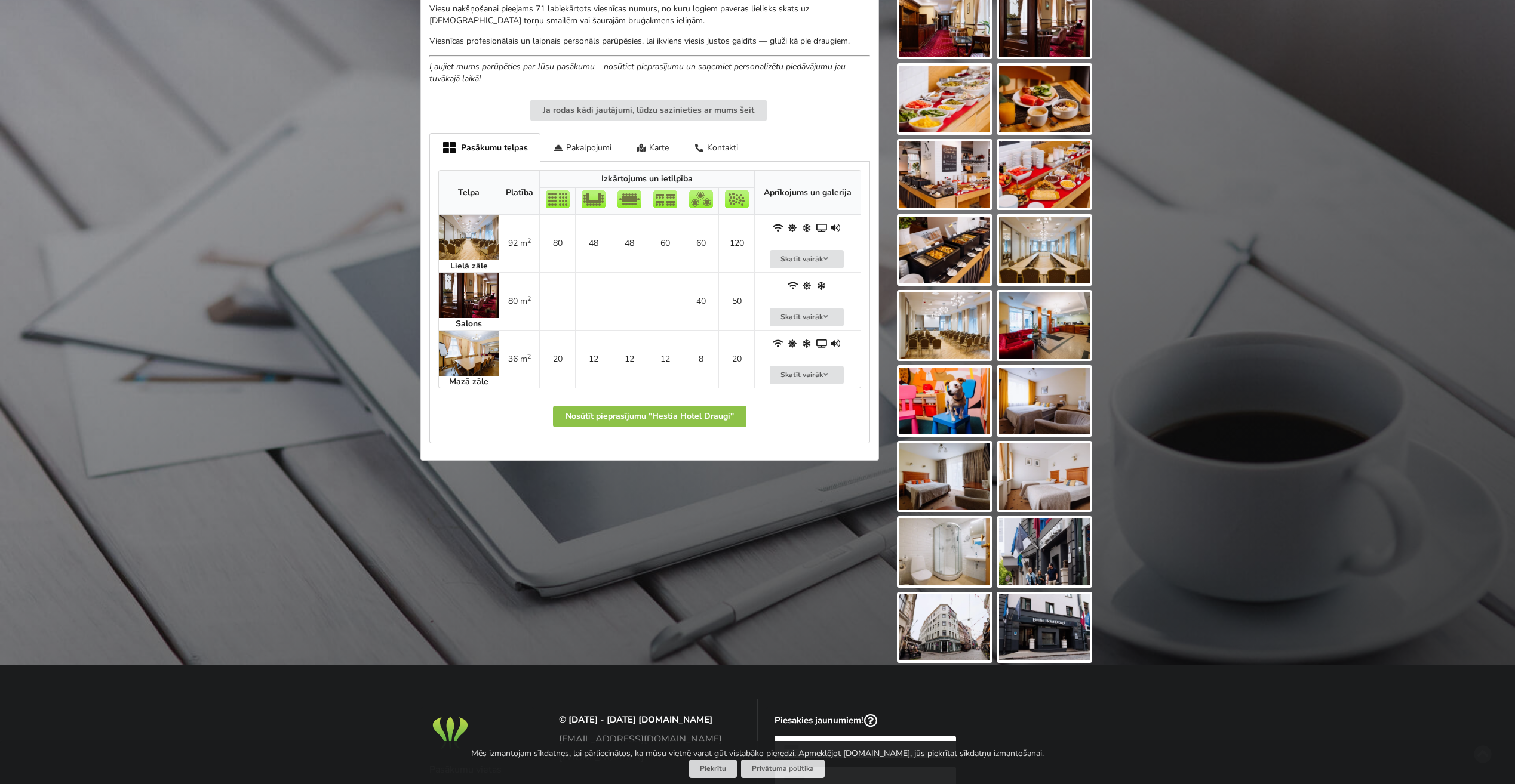
scroll to position [418, 0]
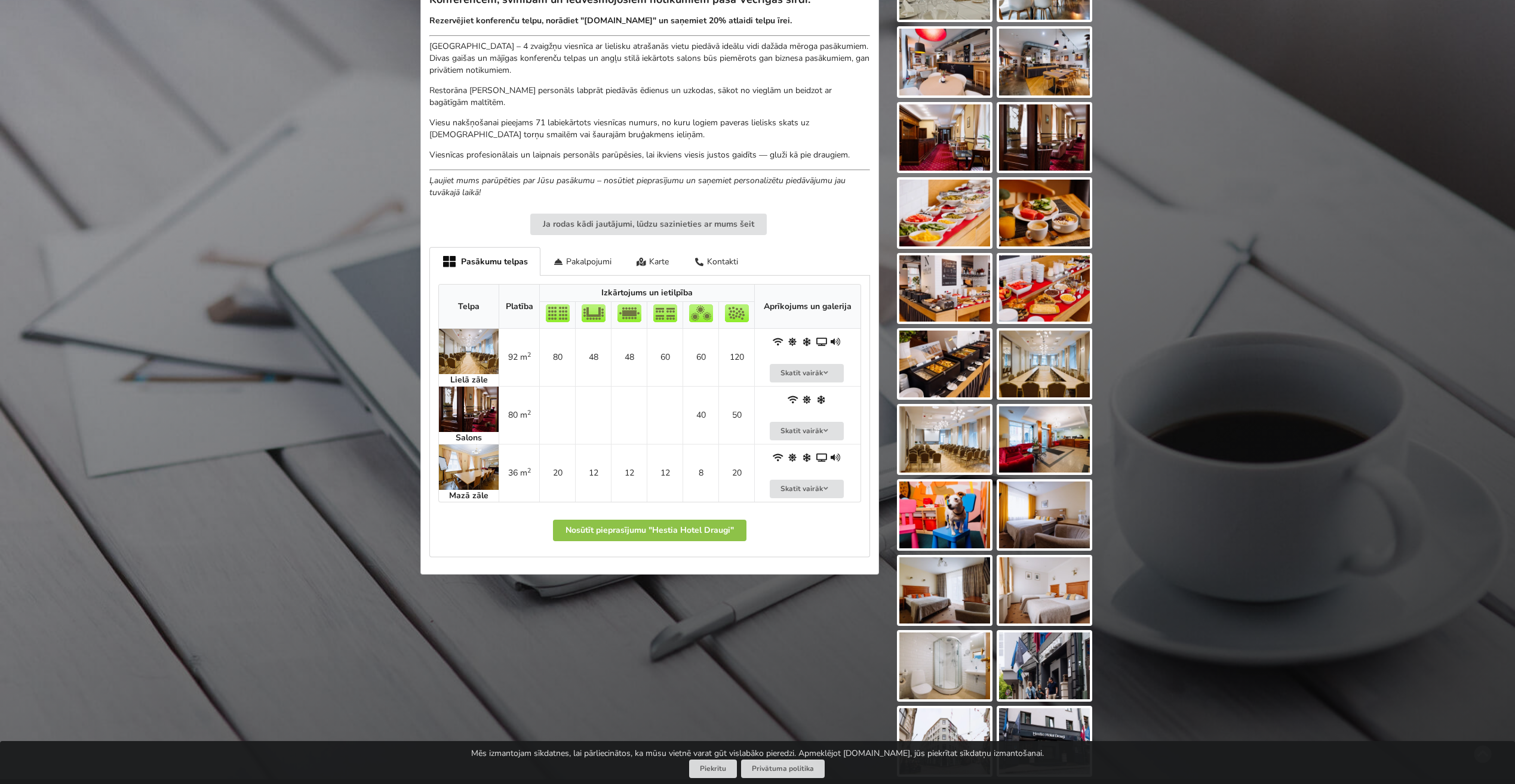
click at [481, 351] on img at bounding box center [468, 352] width 60 height 46
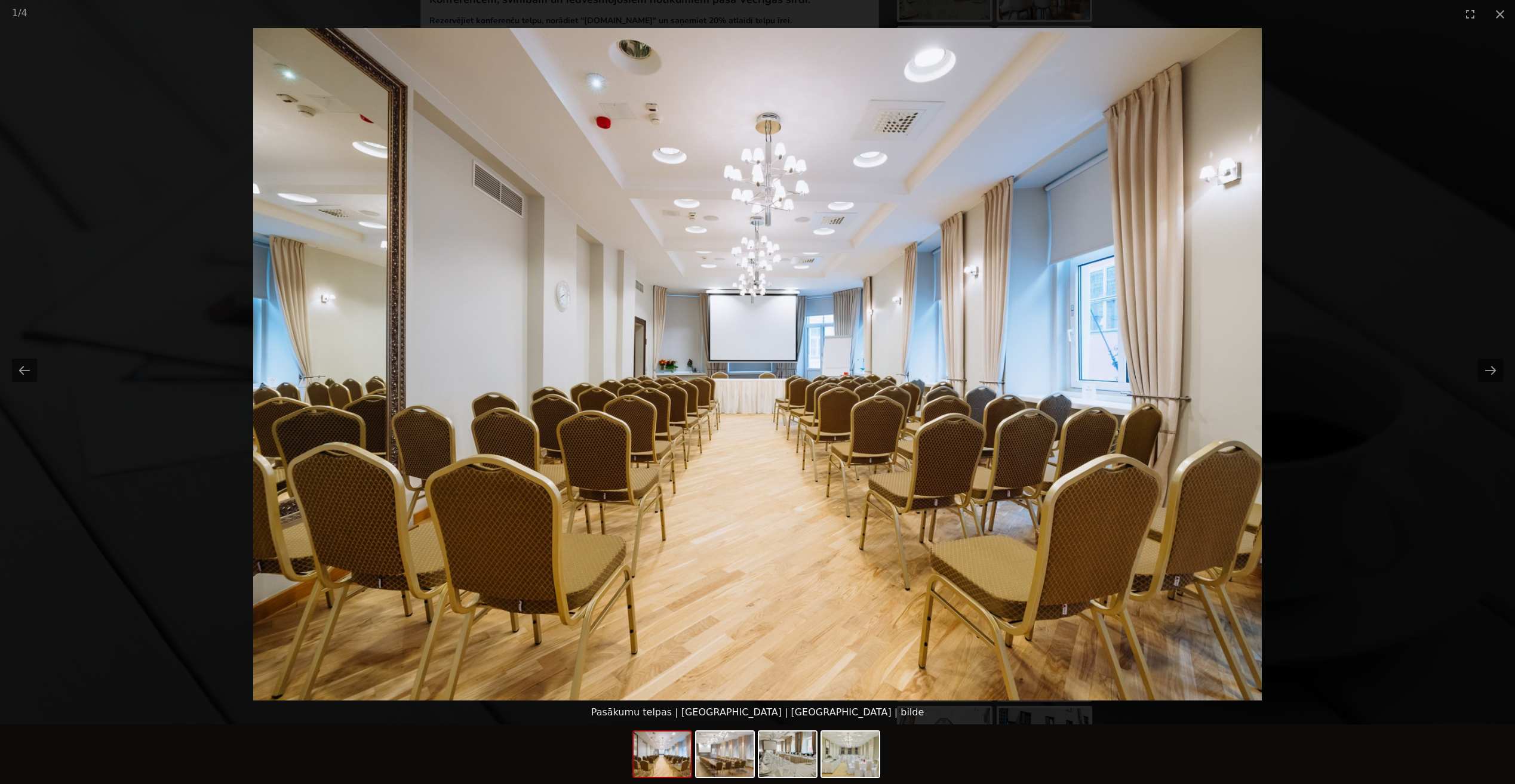
scroll to position [0, 0]
click at [1388, 418] on picture at bounding box center [757, 364] width 1515 height 673
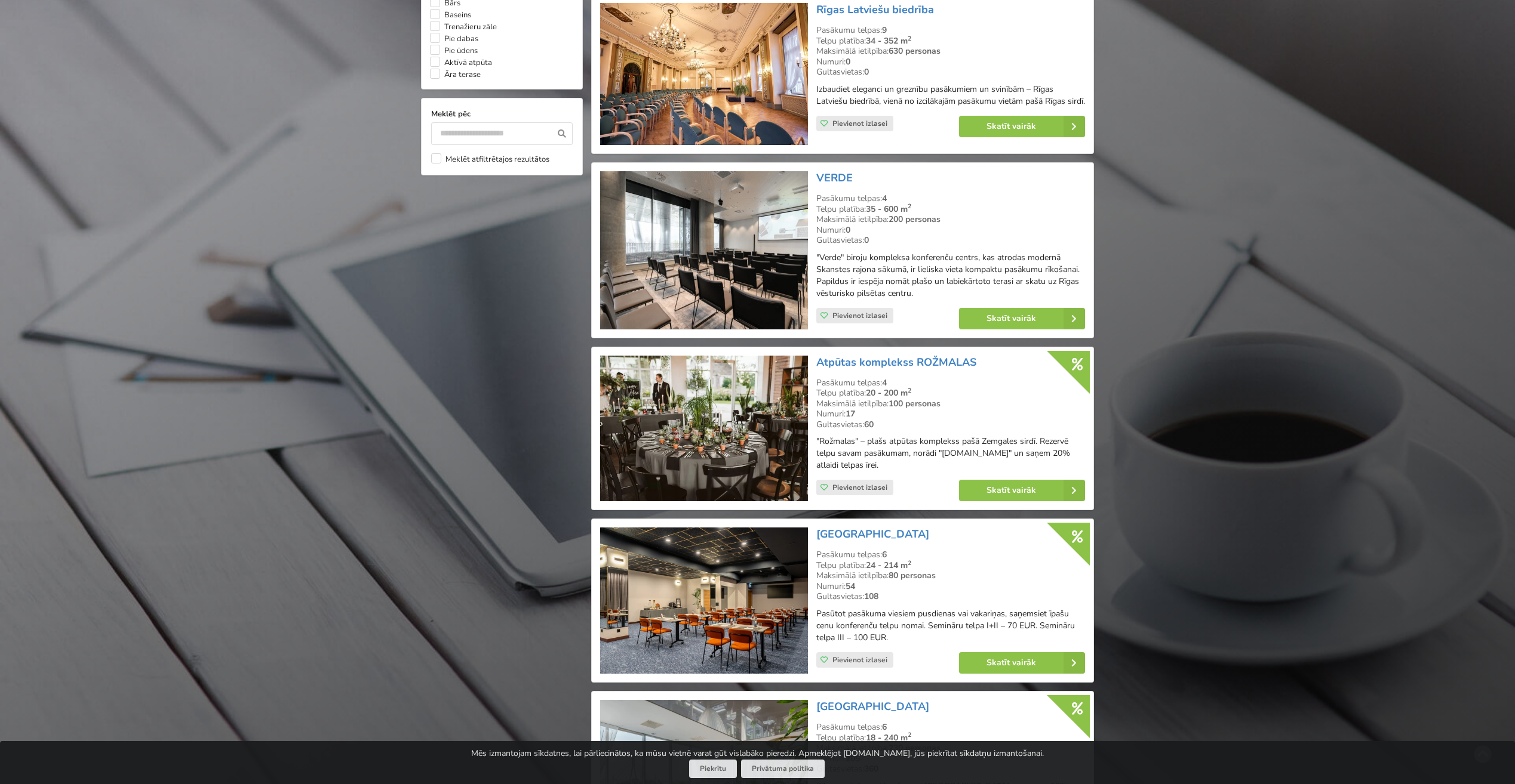
scroll to position [1373, 0]
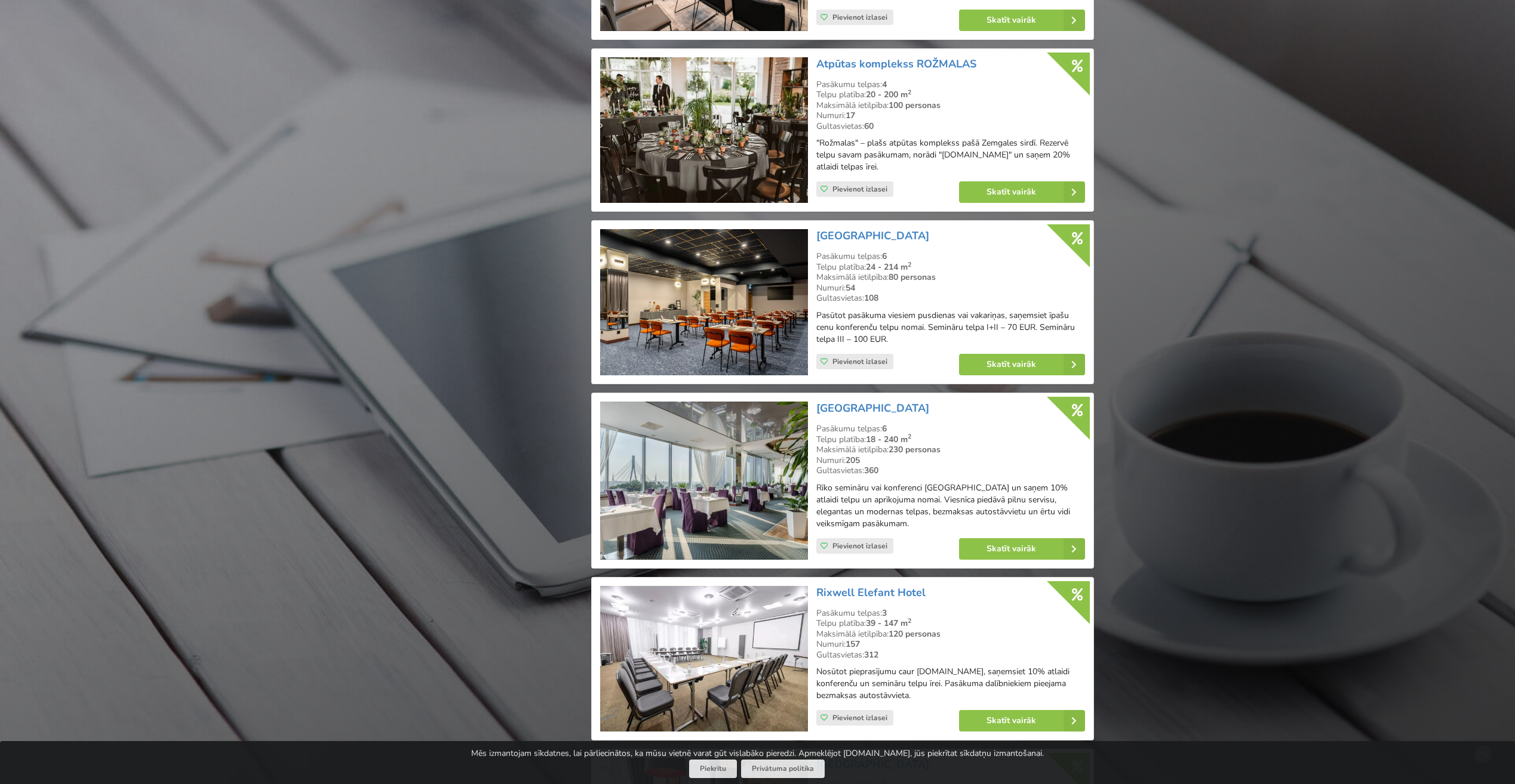
click at [847, 402] on div "[GEOGRAPHIC_DATA] Pasākumu telpas: 6 Telpu platība: 18 - 240 m 2 Maksimālā ieti…" at bounding box center [951, 481] width 277 height 166
click at [846, 410] on link "[GEOGRAPHIC_DATA]" at bounding box center [872, 408] width 113 height 14
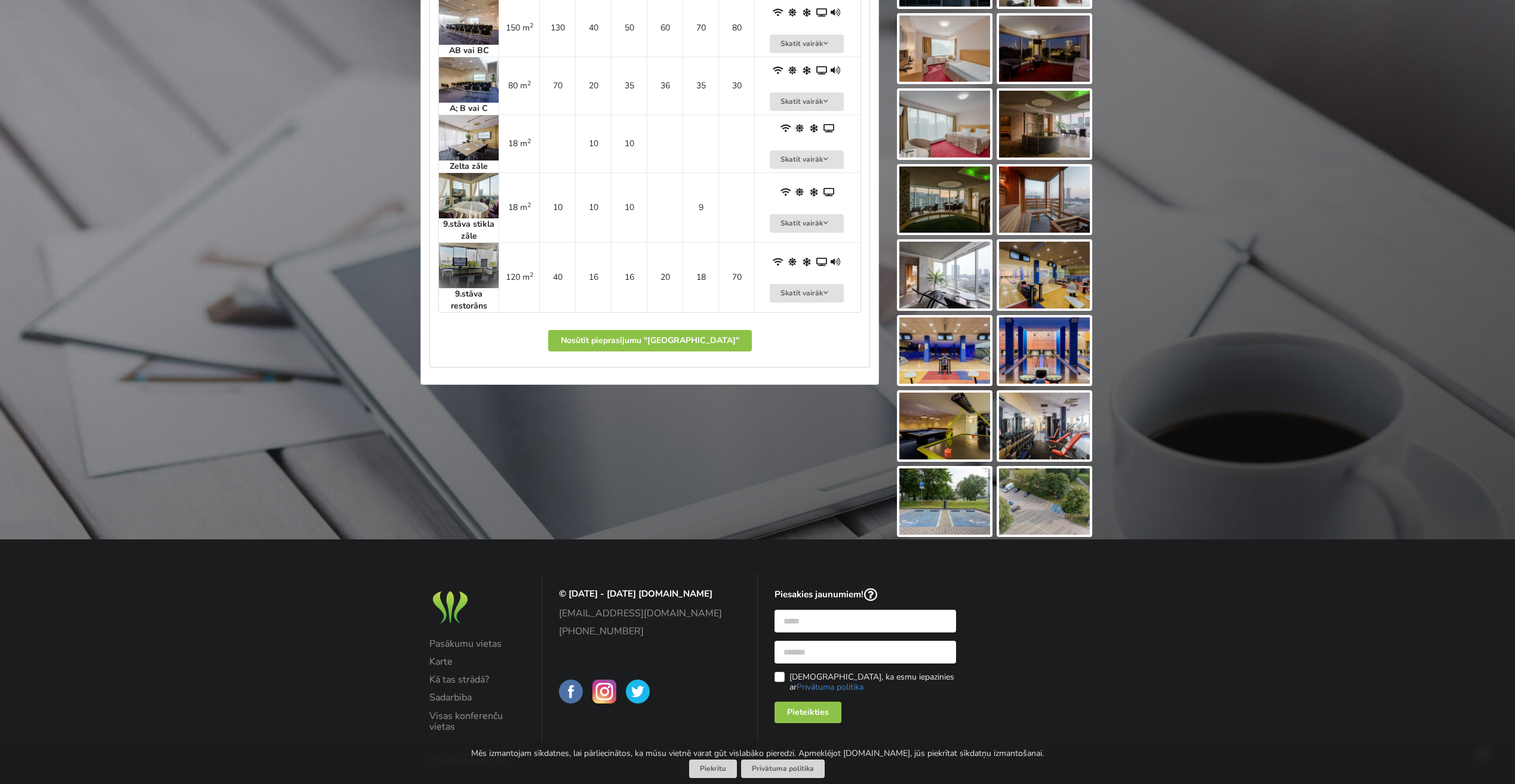
scroll to position [939, 0]
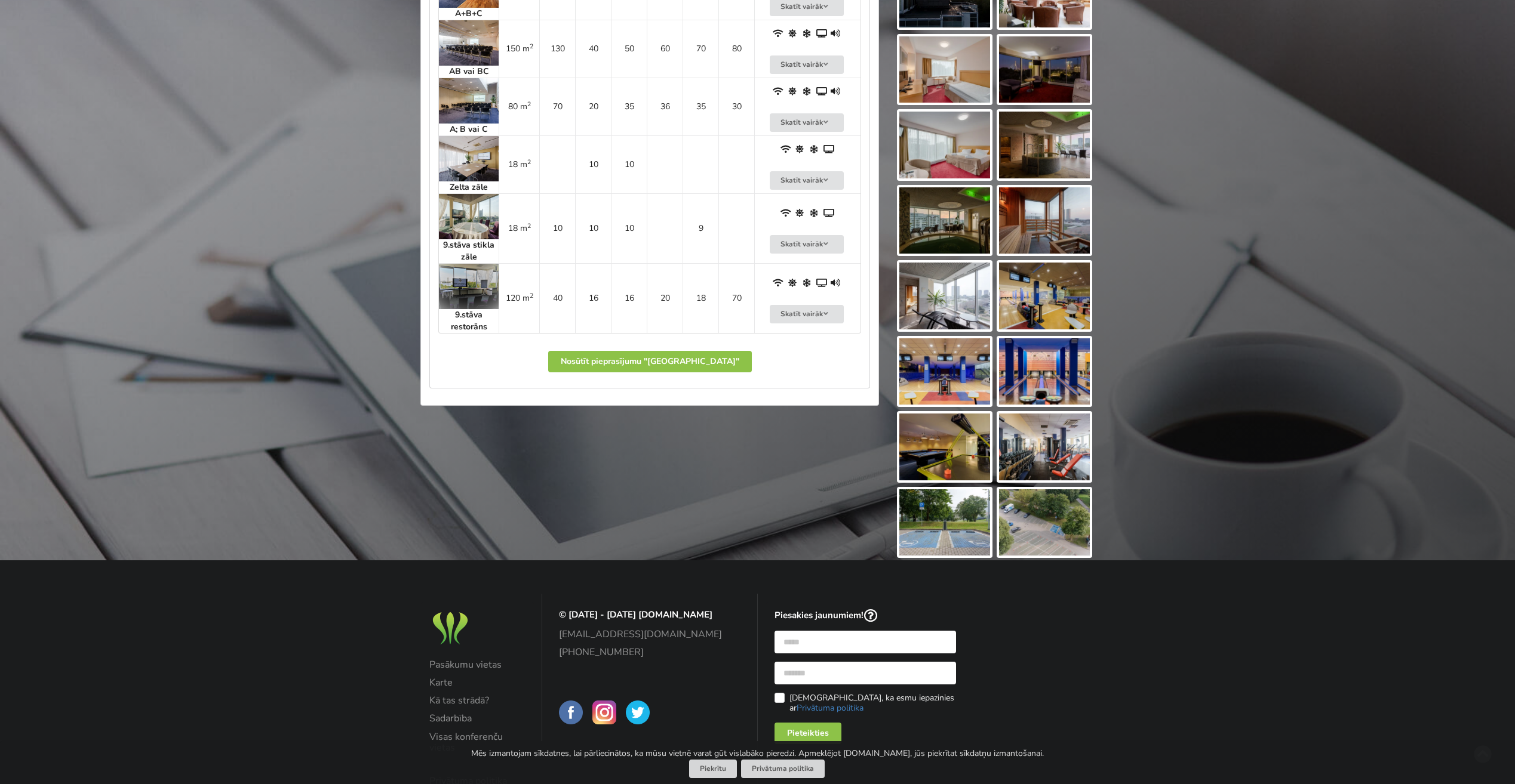
click at [1040, 545] on img at bounding box center [1044, 523] width 91 height 67
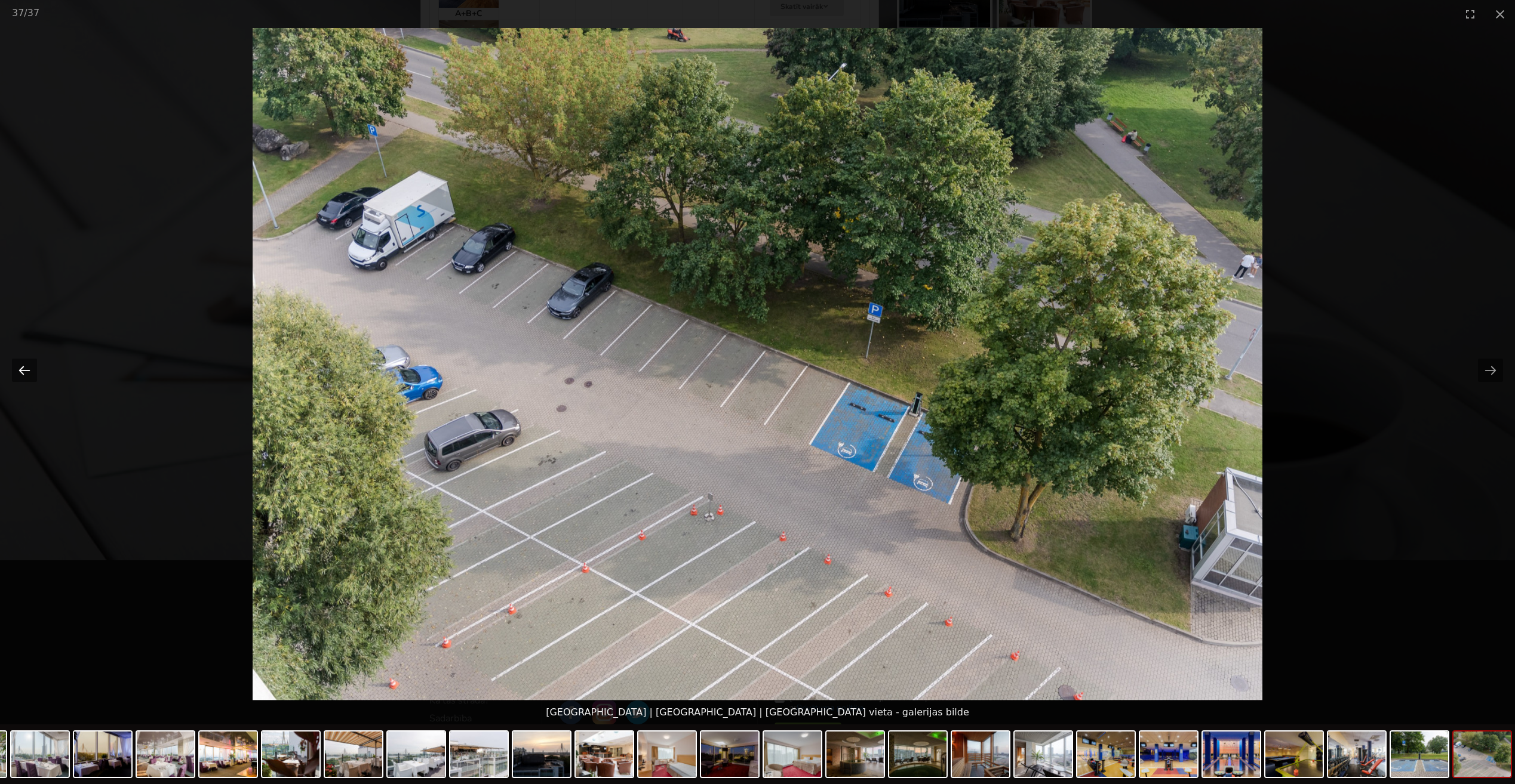
click at [23, 367] on button "Previous slide" at bounding box center [24, 370] width 25 height 24
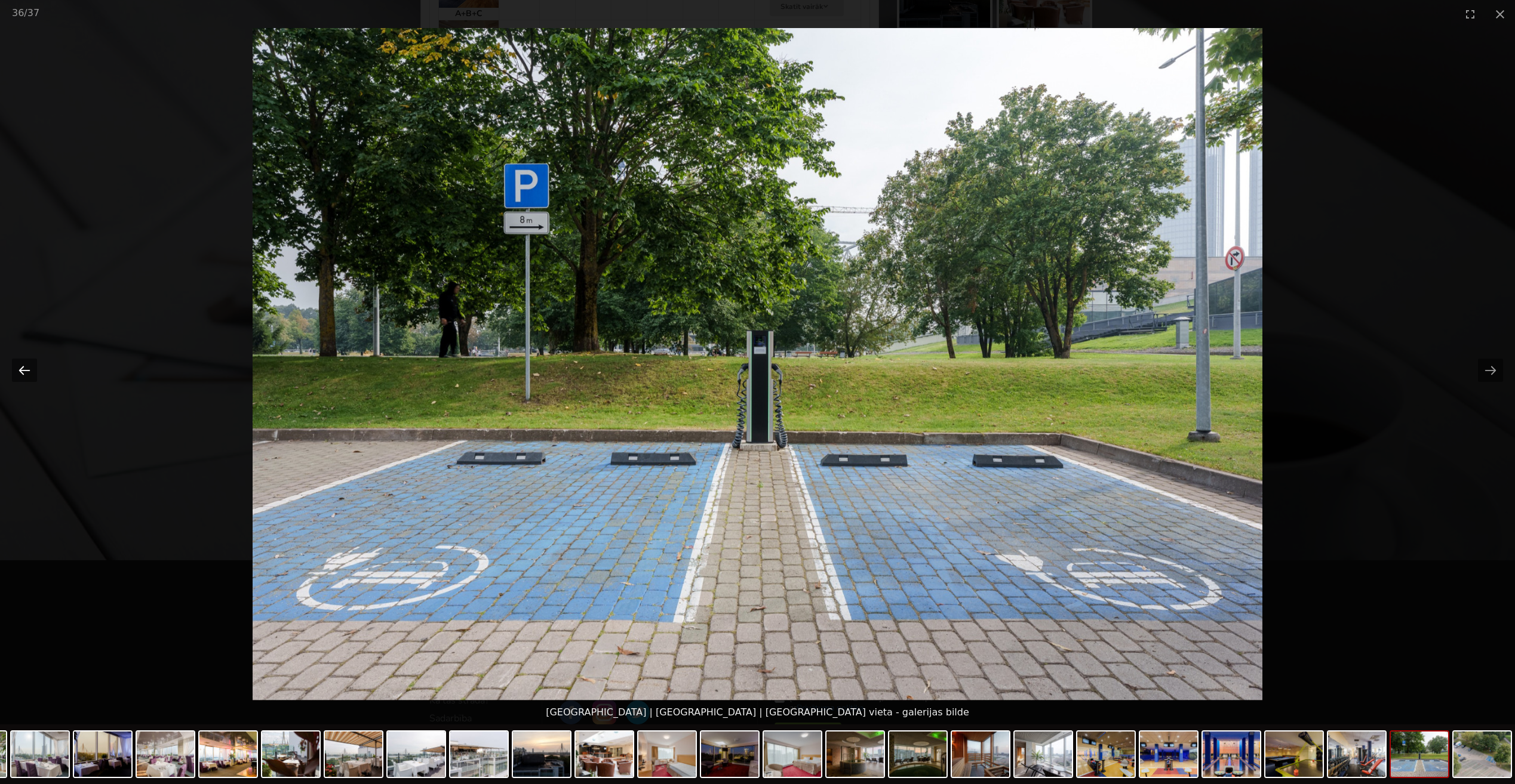
click at [23, 367] on button "Previous slide" at bounding box center [24, 370] width 25 height 24
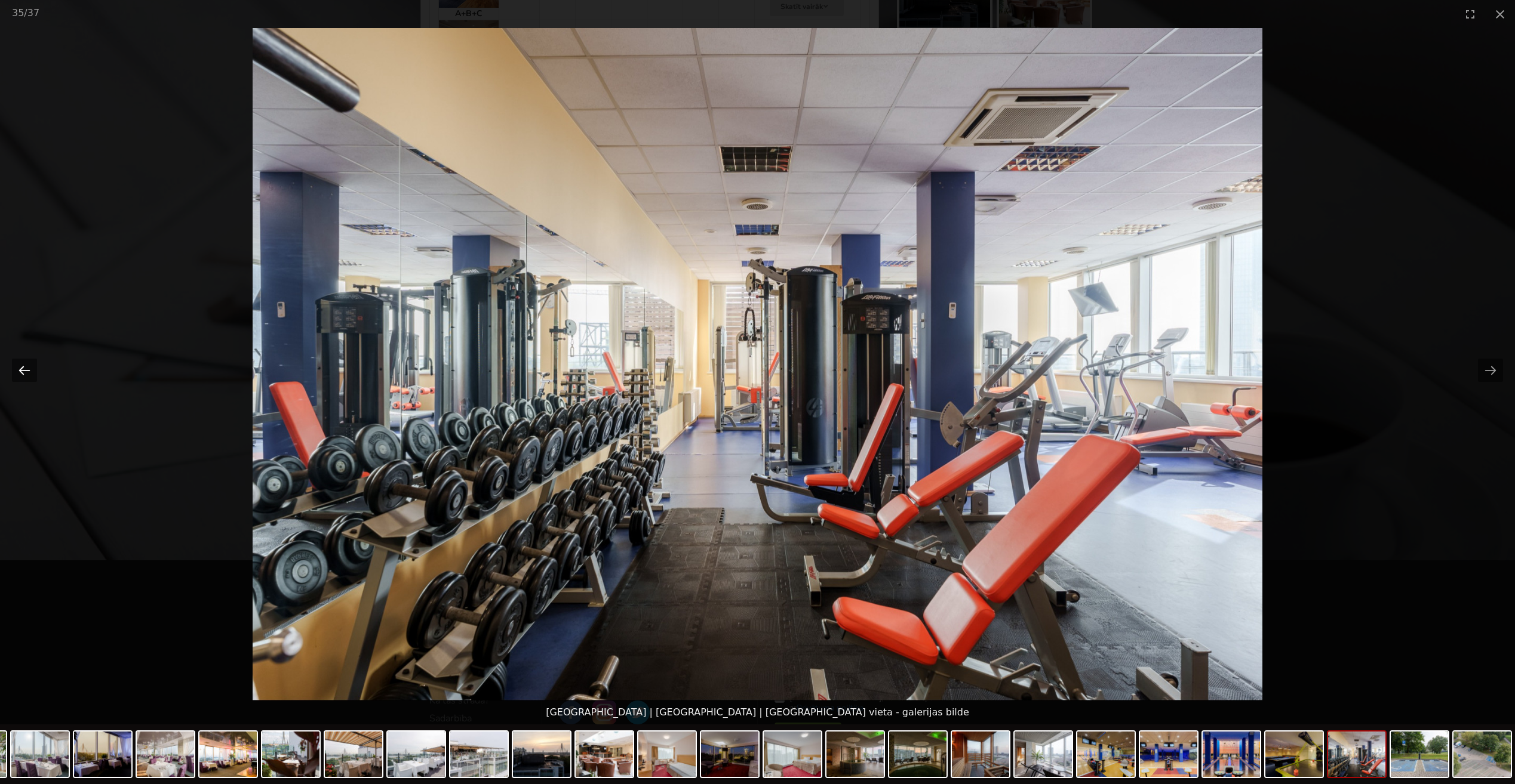
click at [23, 367] on button "Previous slide" at bounding box center [24, 370] width 25 height 24
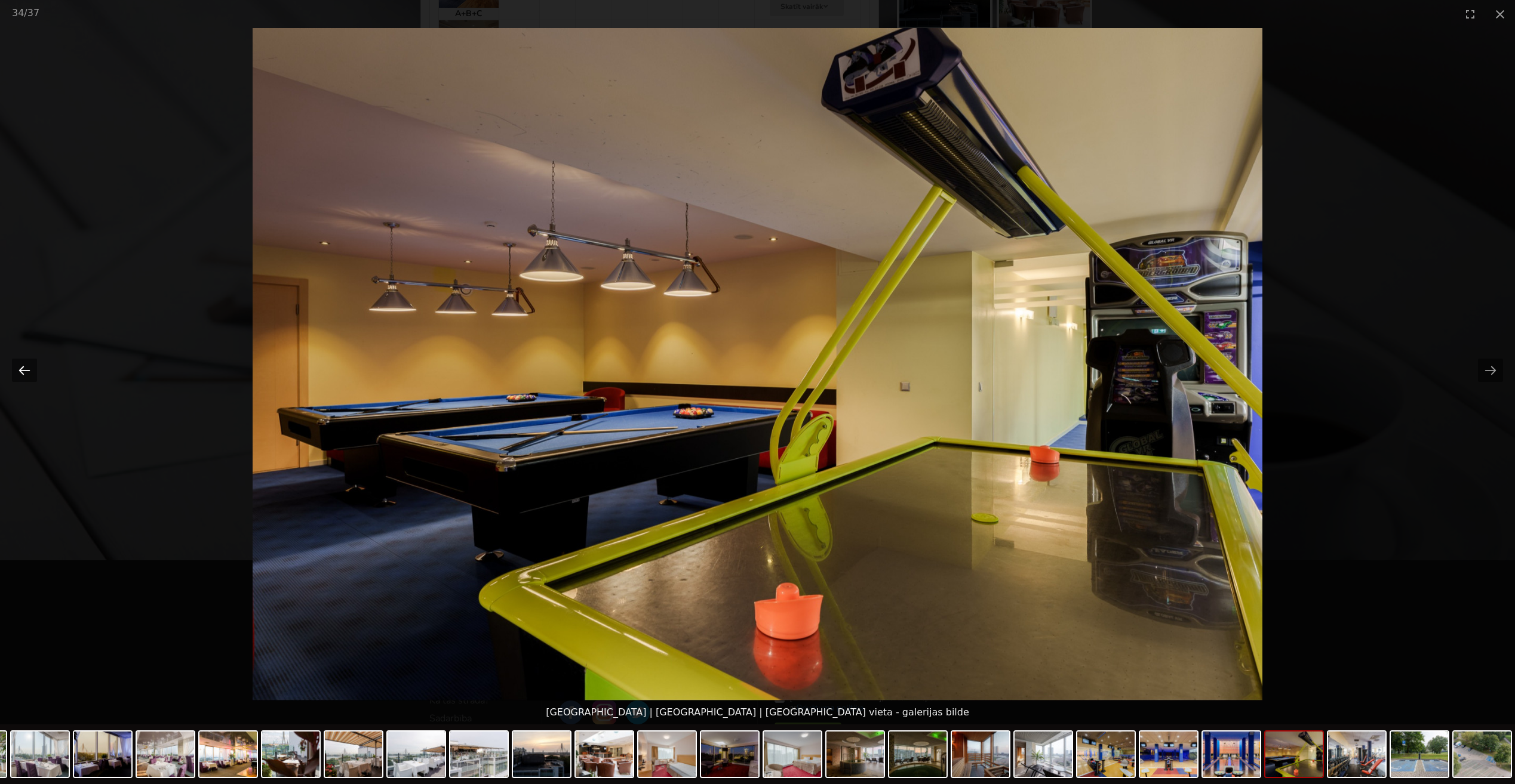
click at [23, 367] on button "Previous slide" at bounding box center [24, 370] width 25 height 24
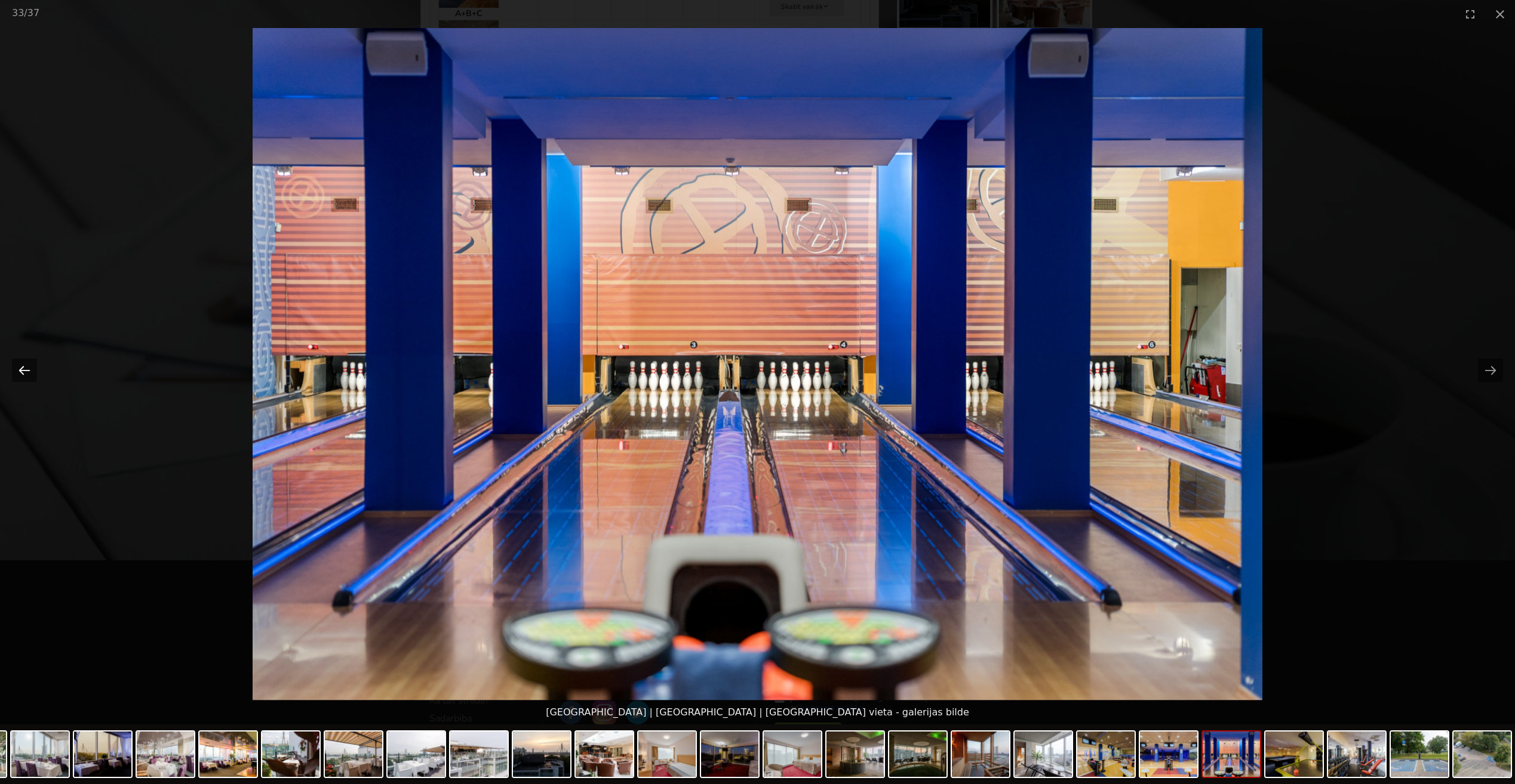
click at [23, 367] on button "Previous slide" at bounding box center [24, 370] width 25 height 24
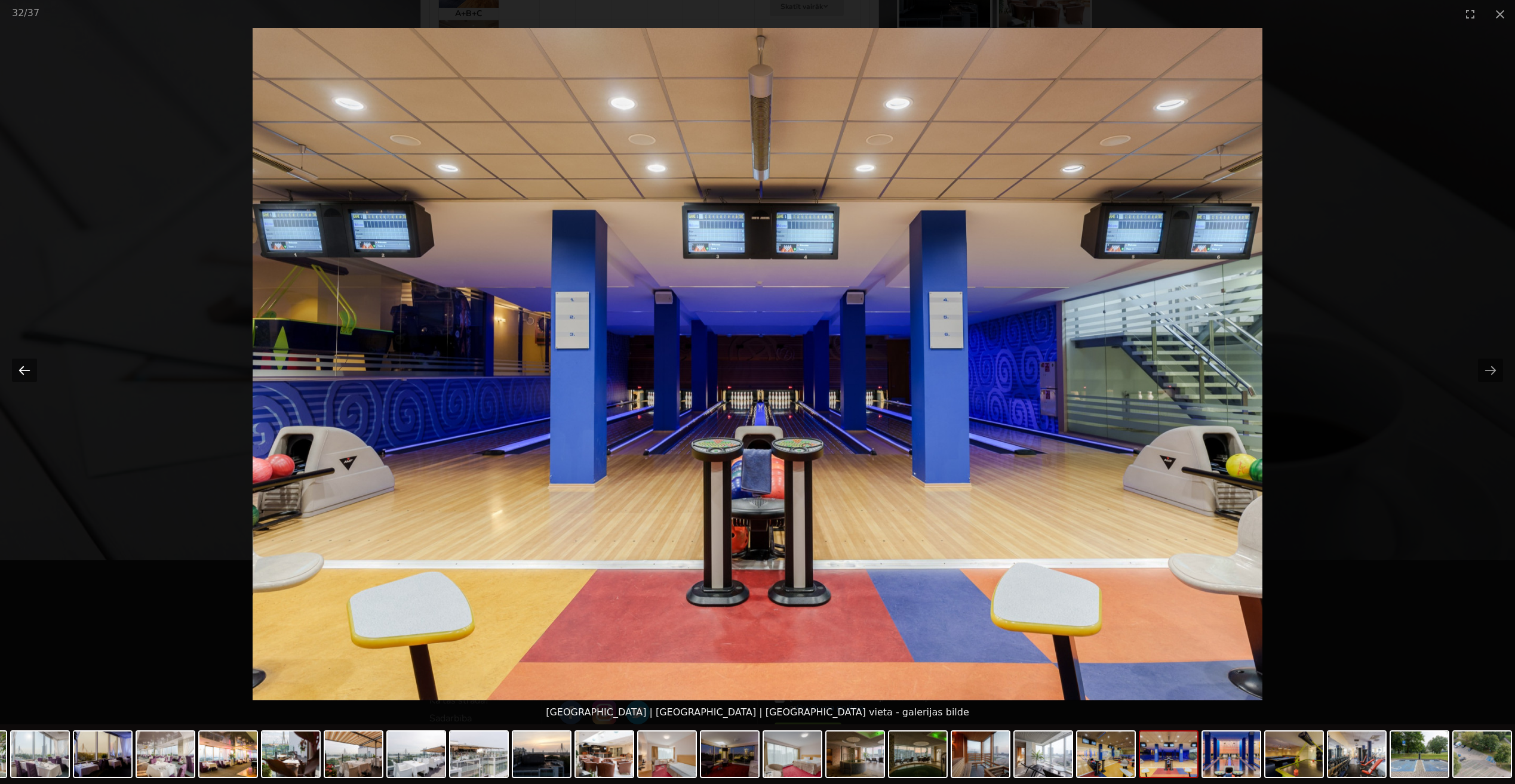
click at [23, 367] on button "Previous slide" at bounding box center [24, 370] width 25 height 24
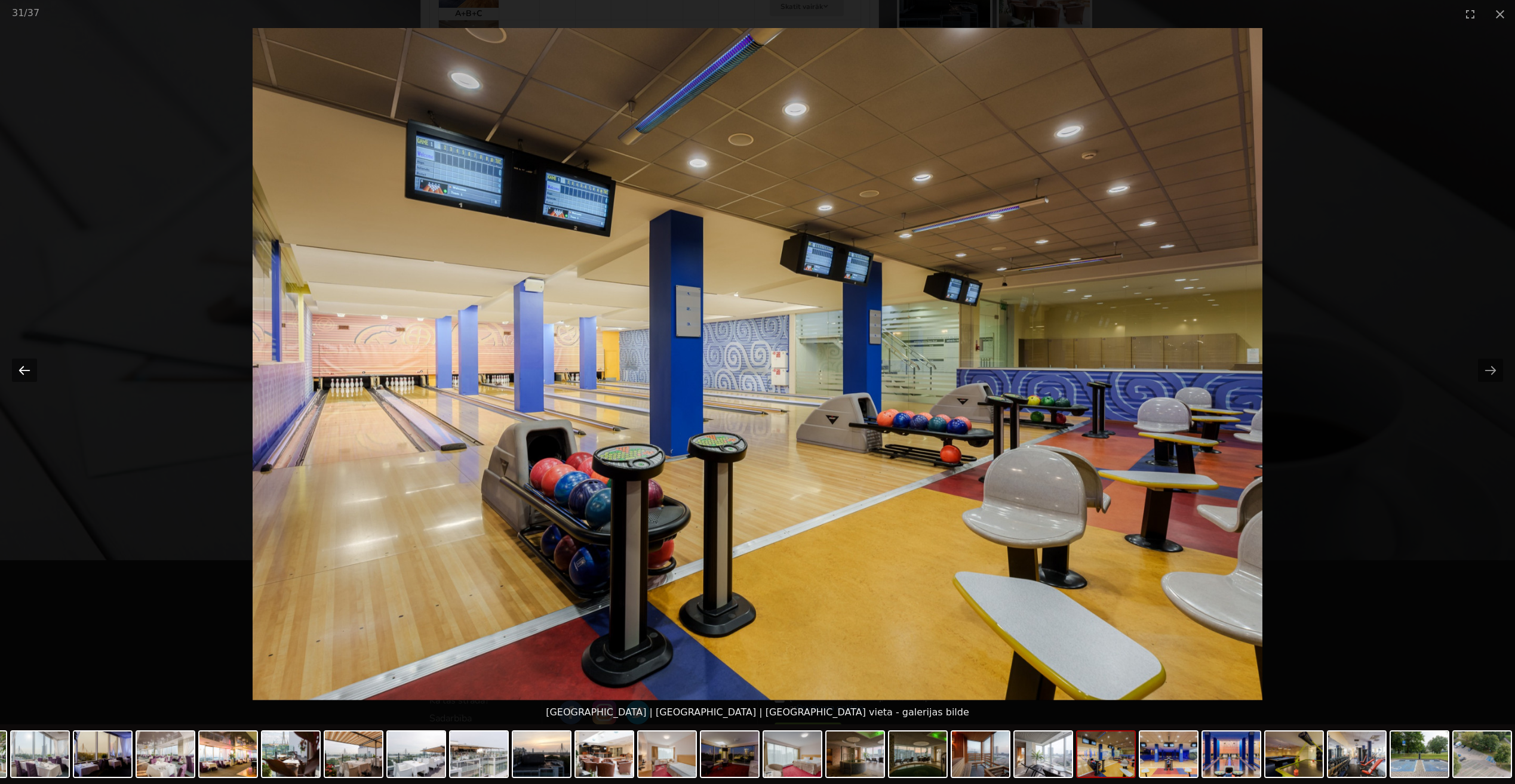
click at [23, 367] on button "Previous slide" at bounding box center [24, 370] width 25 height 24
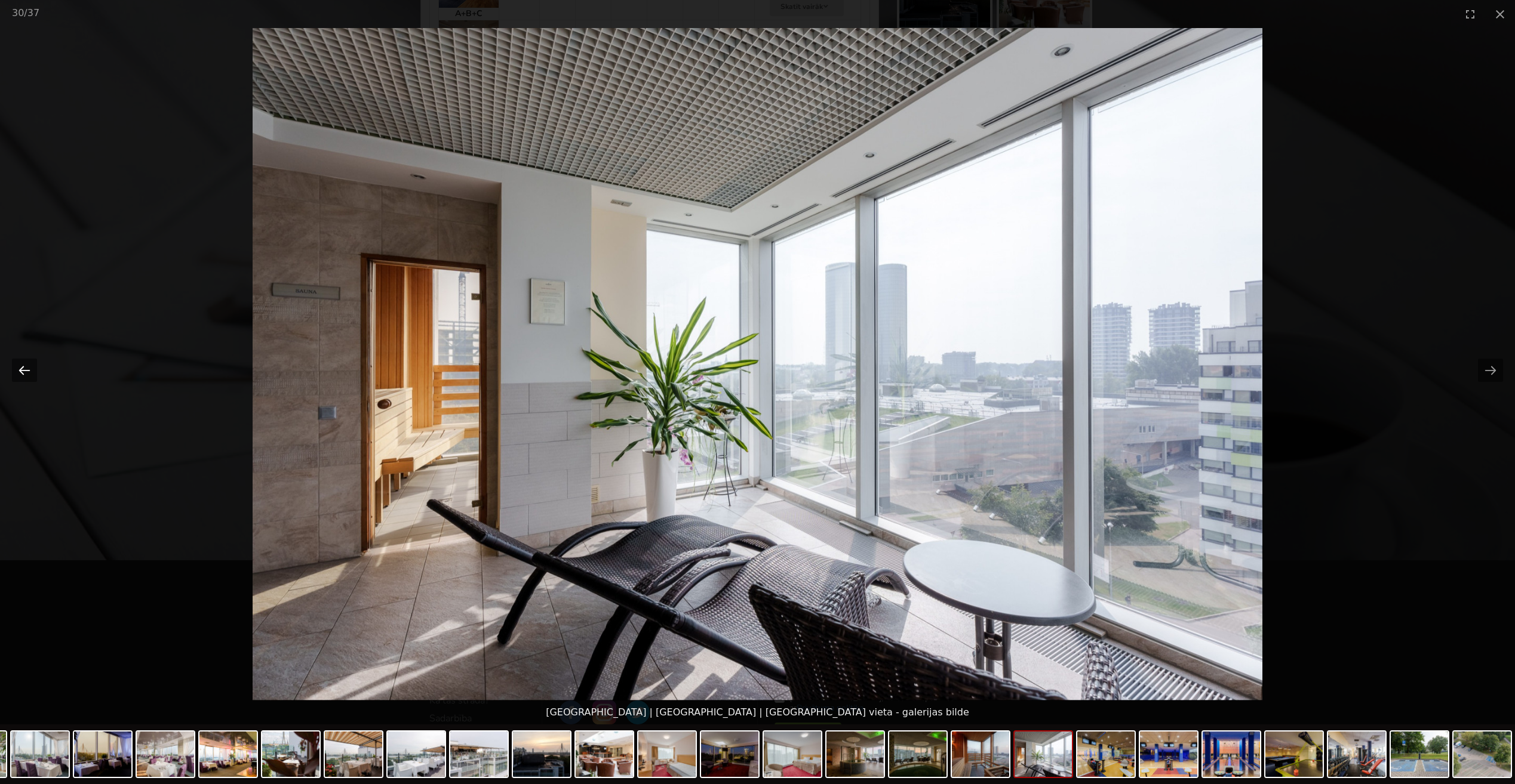
click at [23, 367] on button "Previous slide" at bounding box center [24, 370] width 25 height 24
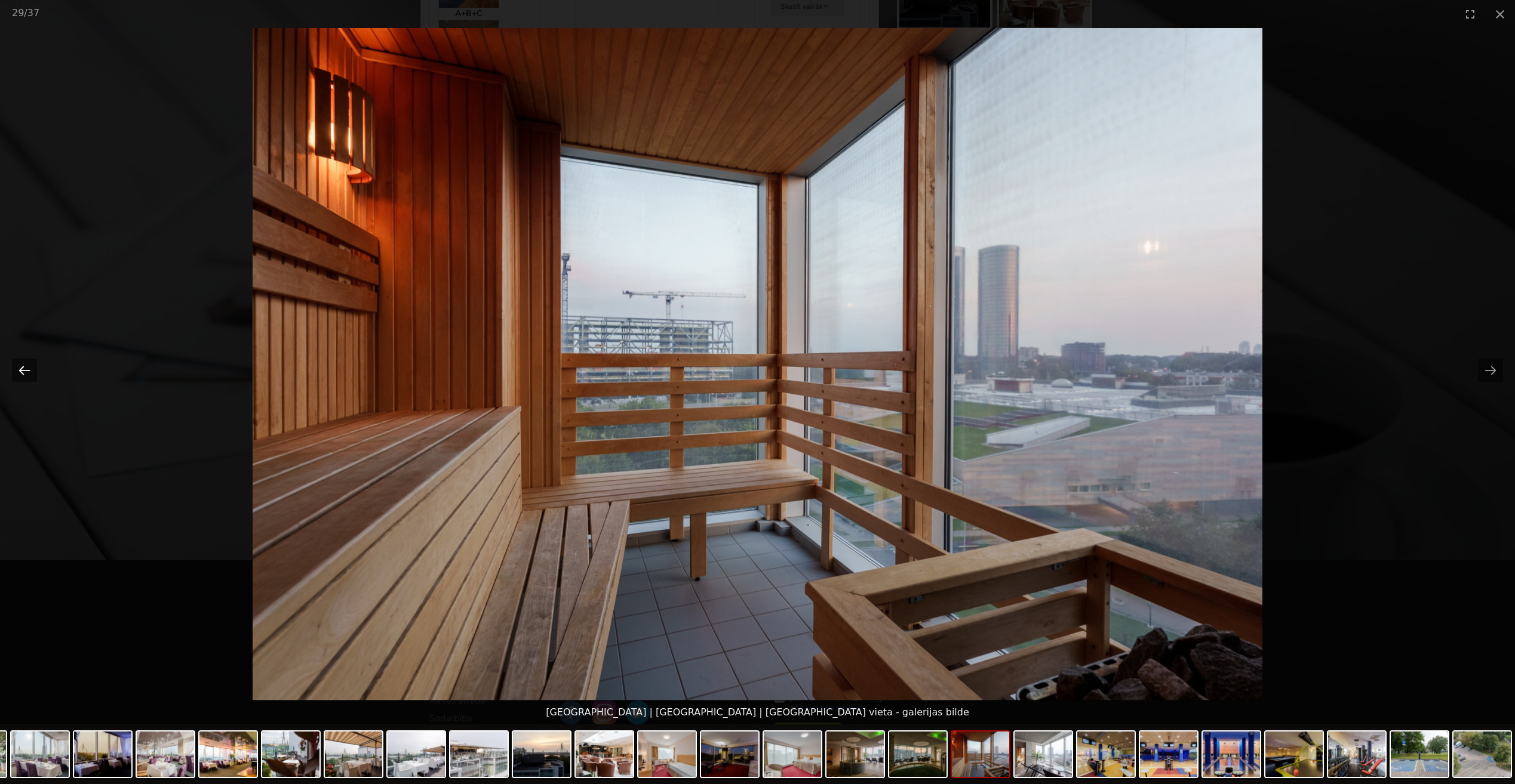
click at [23, 367] on button "Previous slide" at bounding box center [24, 370] width 25 height 24
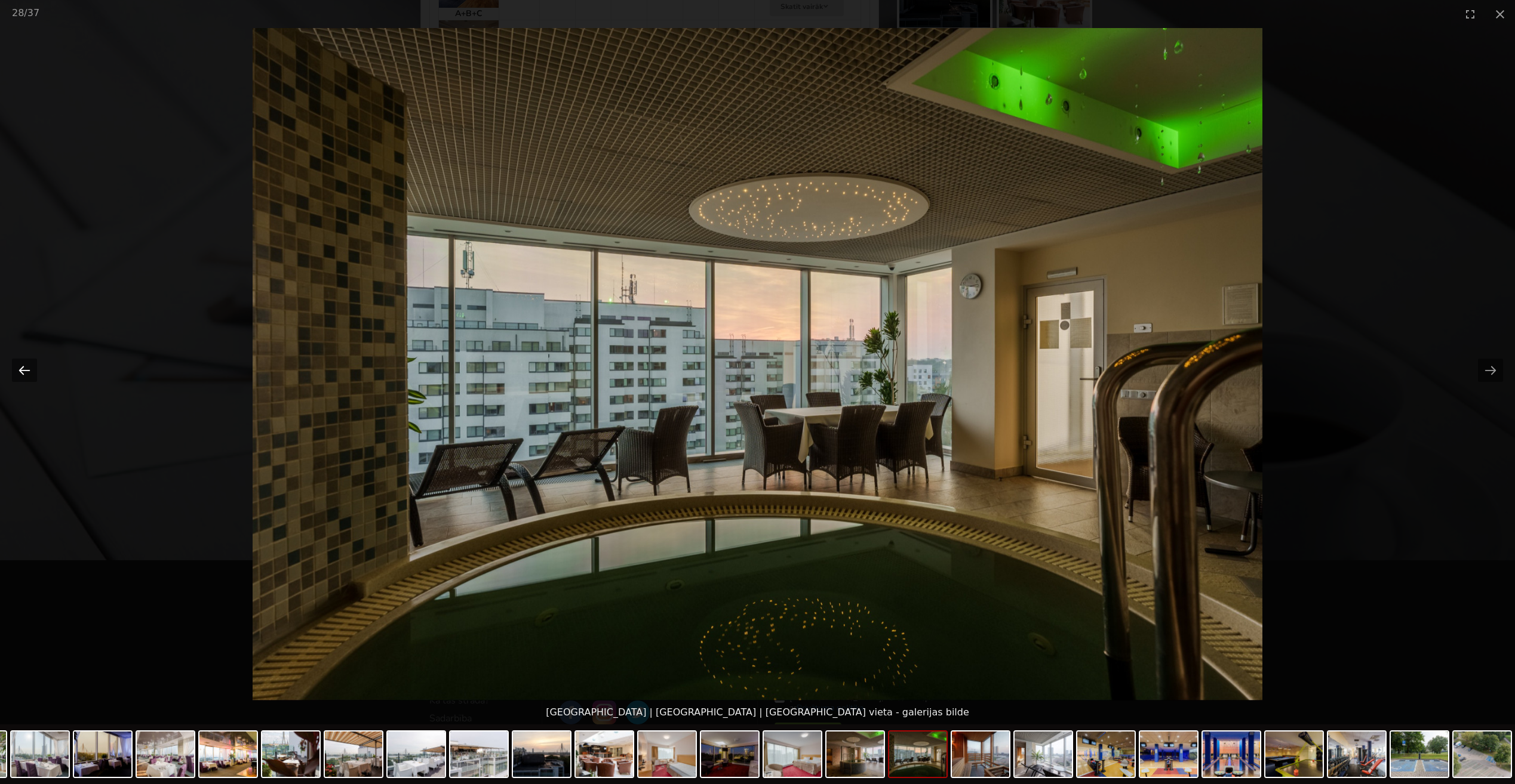
click at [23, 367] on button "Previous slide" at bounding box center [24, 370] width 25 height 24
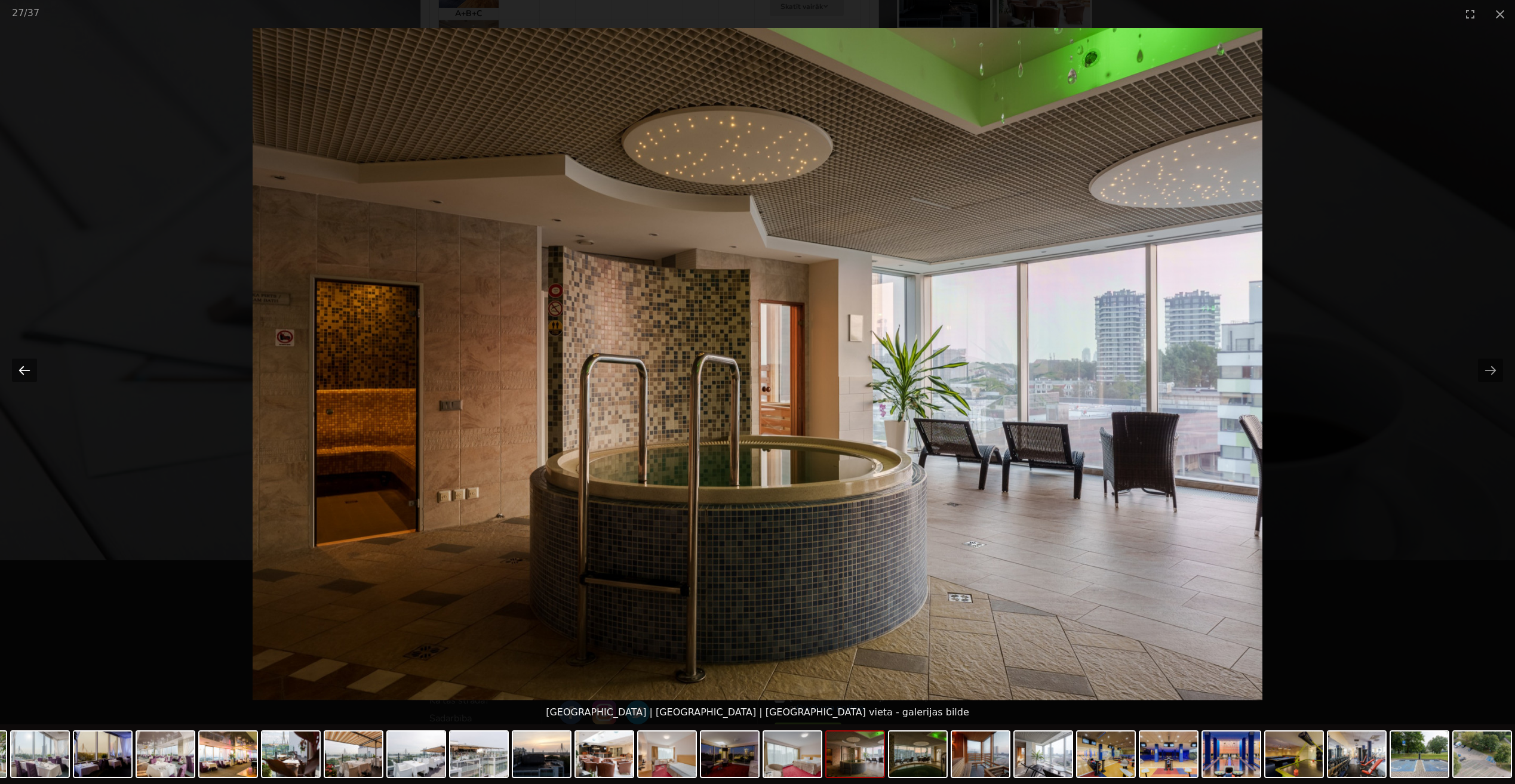
click at [23, 367] on button "Previous slide" at bounding box center [24, 370] width 25 height 24
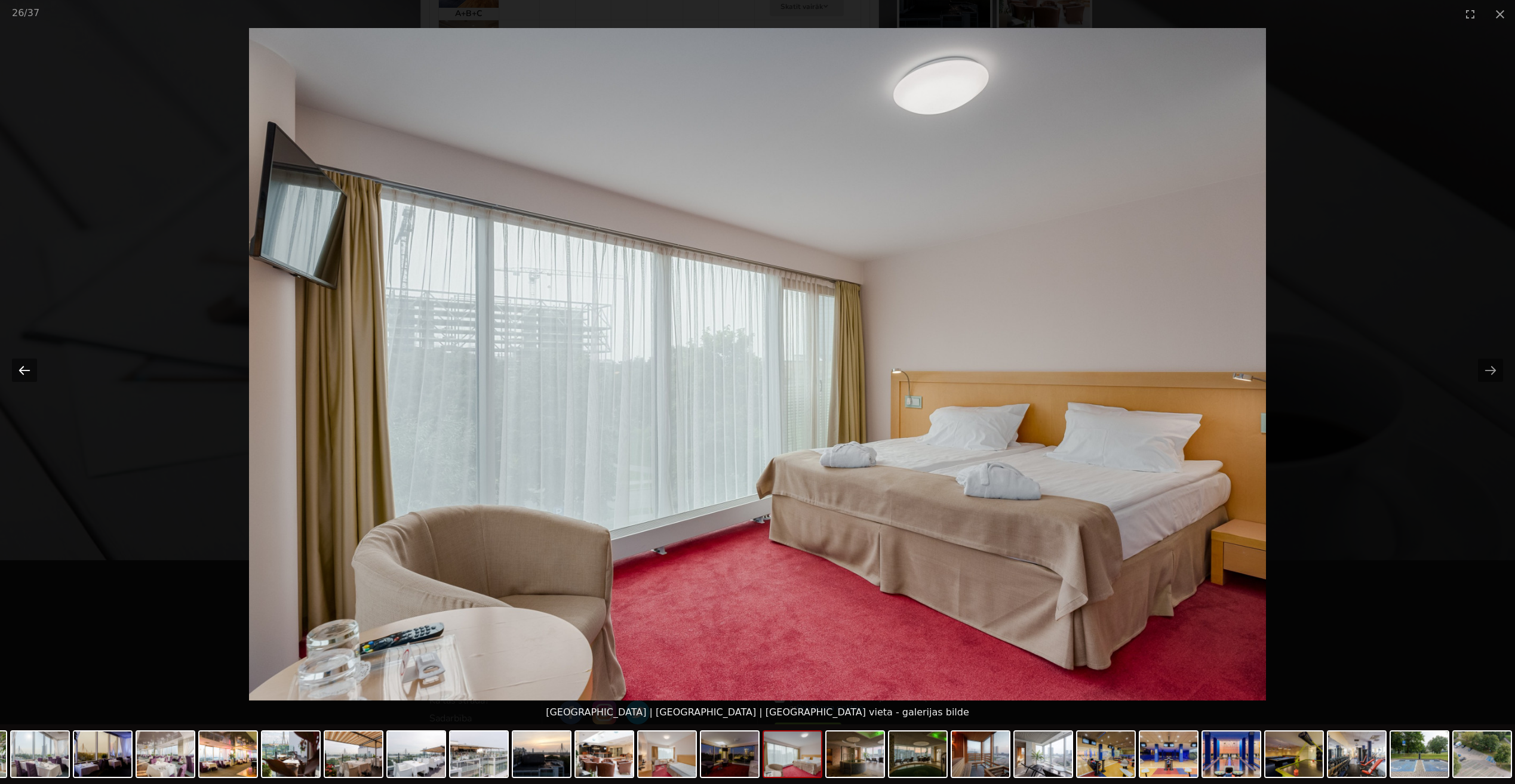
click at [23, 367] on button "Previous slide" at bounding box center [24, 370] width 25 height 24
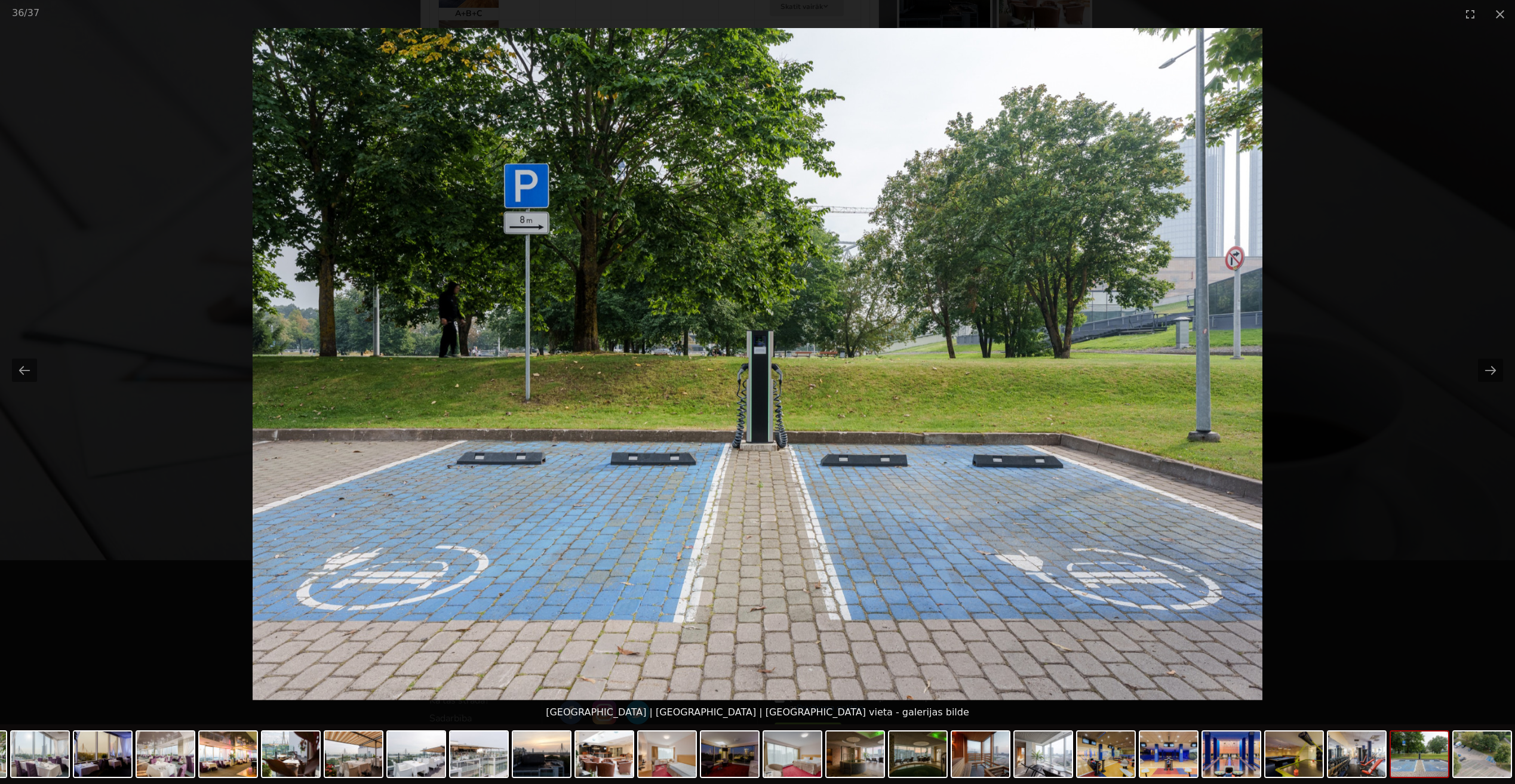
click at [1347, 404] on picture at bounding box center [757, 364] width 1515 height 673
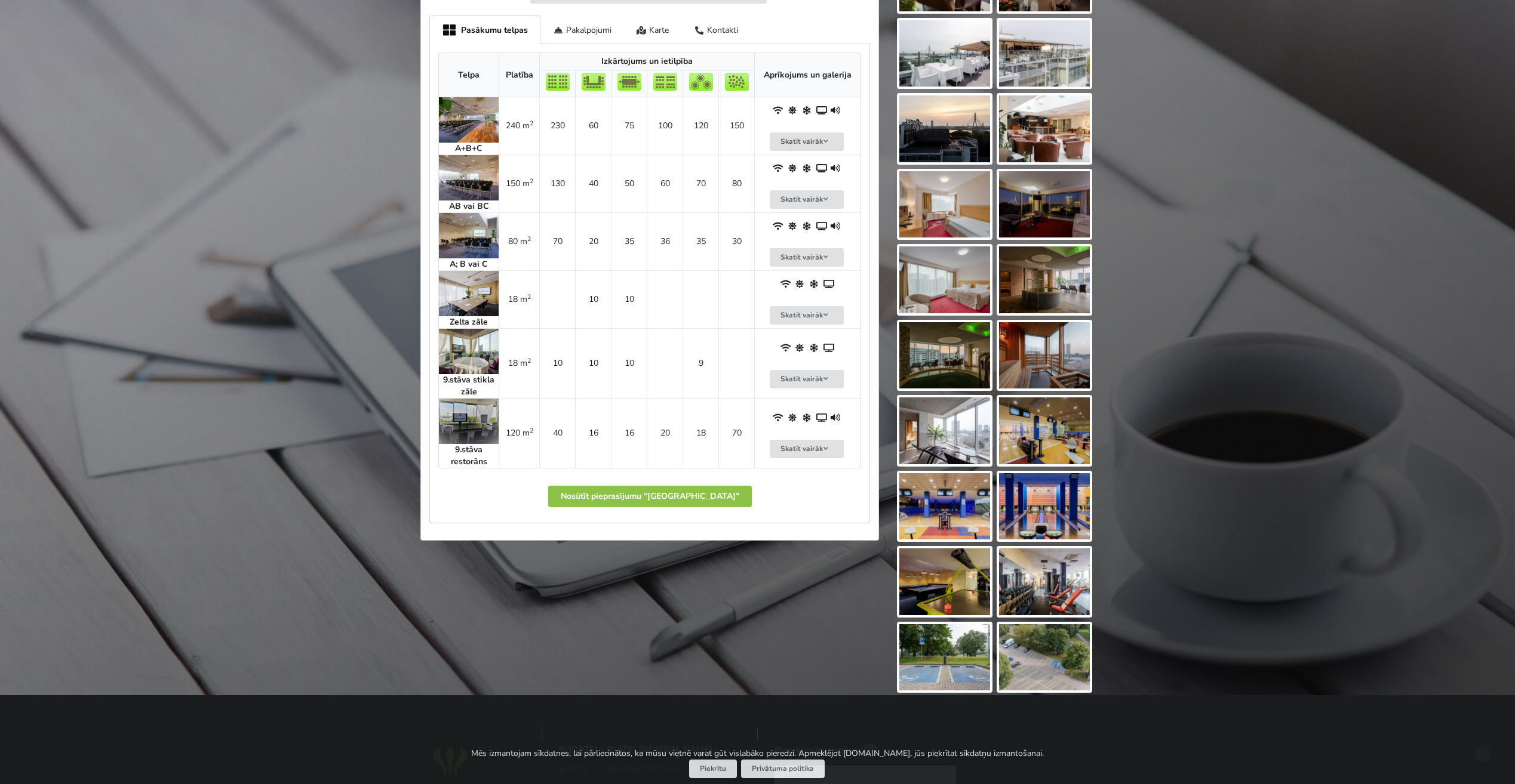
scroll to position [700, 0]
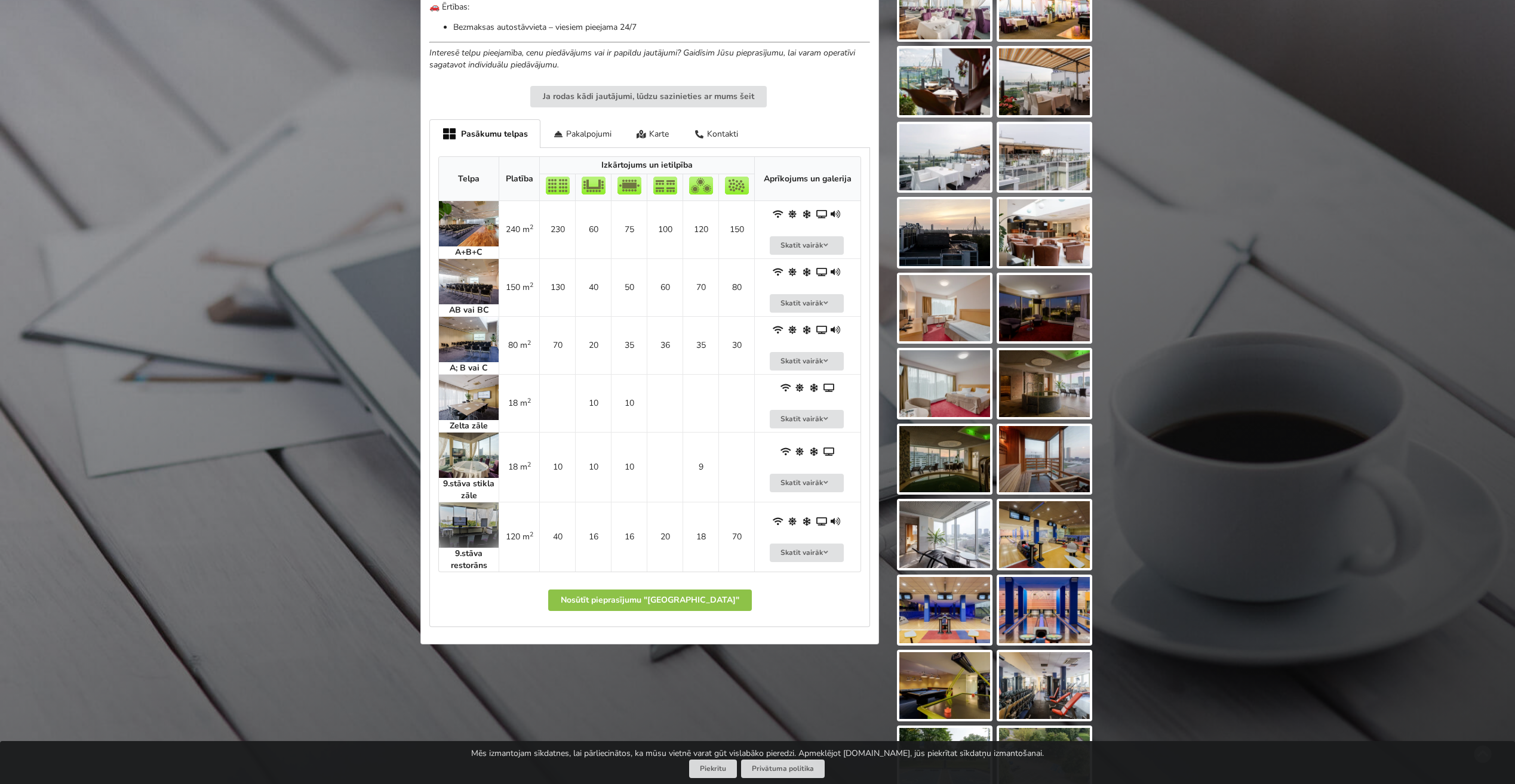
click at [480, 208] on img at bounding box center [468, 224] width 60 height 46
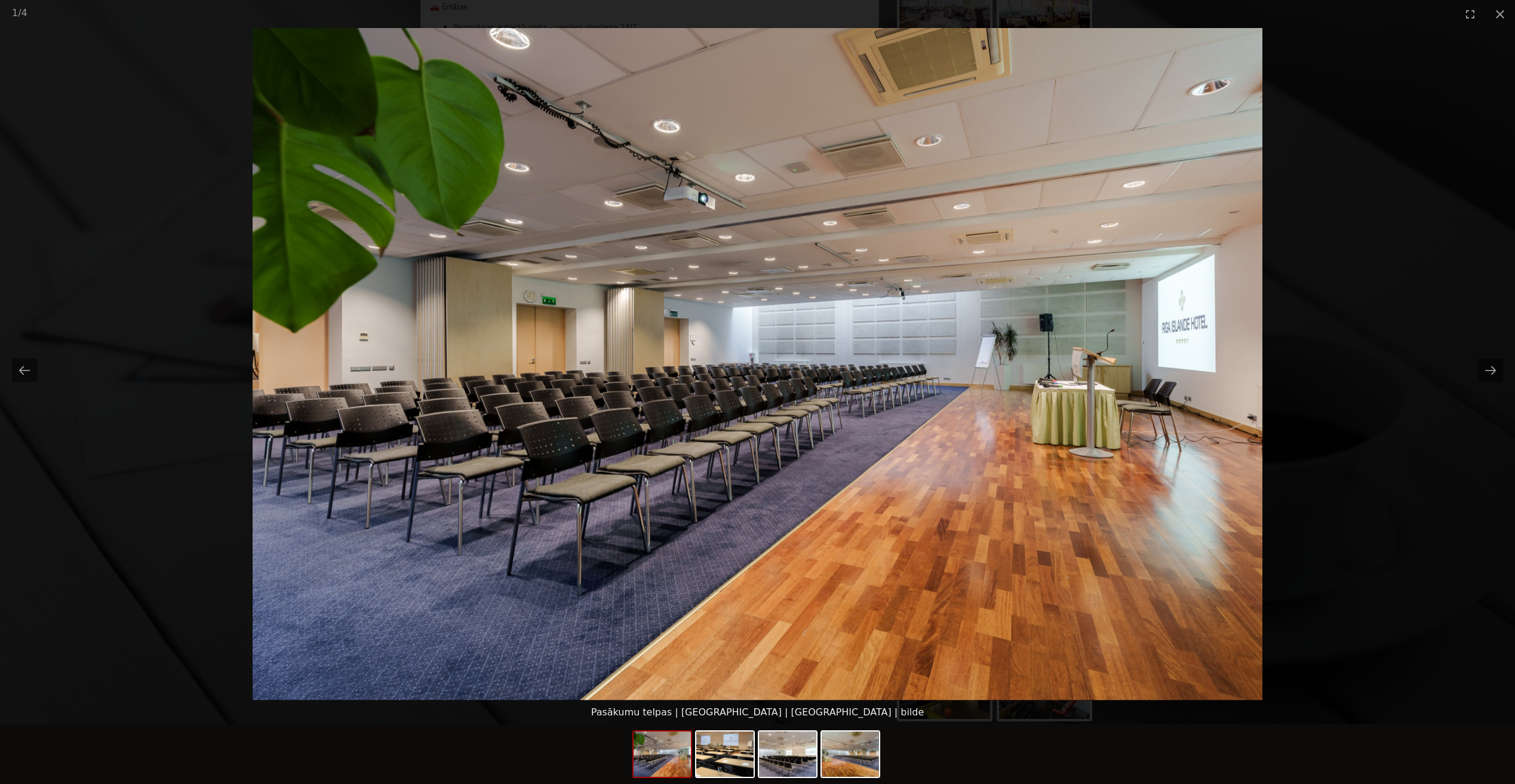
scroll to position [0, 0]
click at [1349, 398] on picture at bounding box center [757, 364] width 1515 height 673
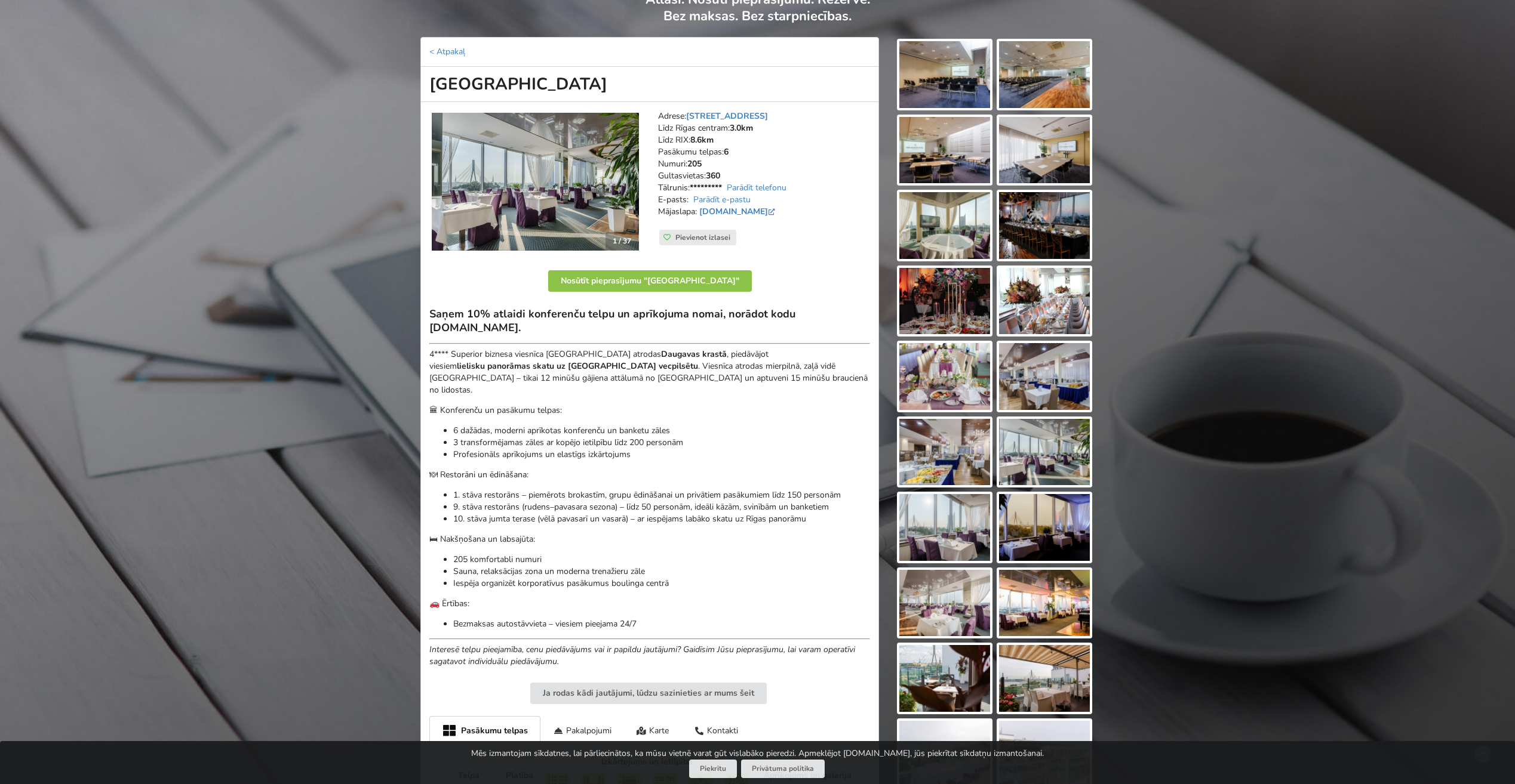
scroll to position [43, 0]
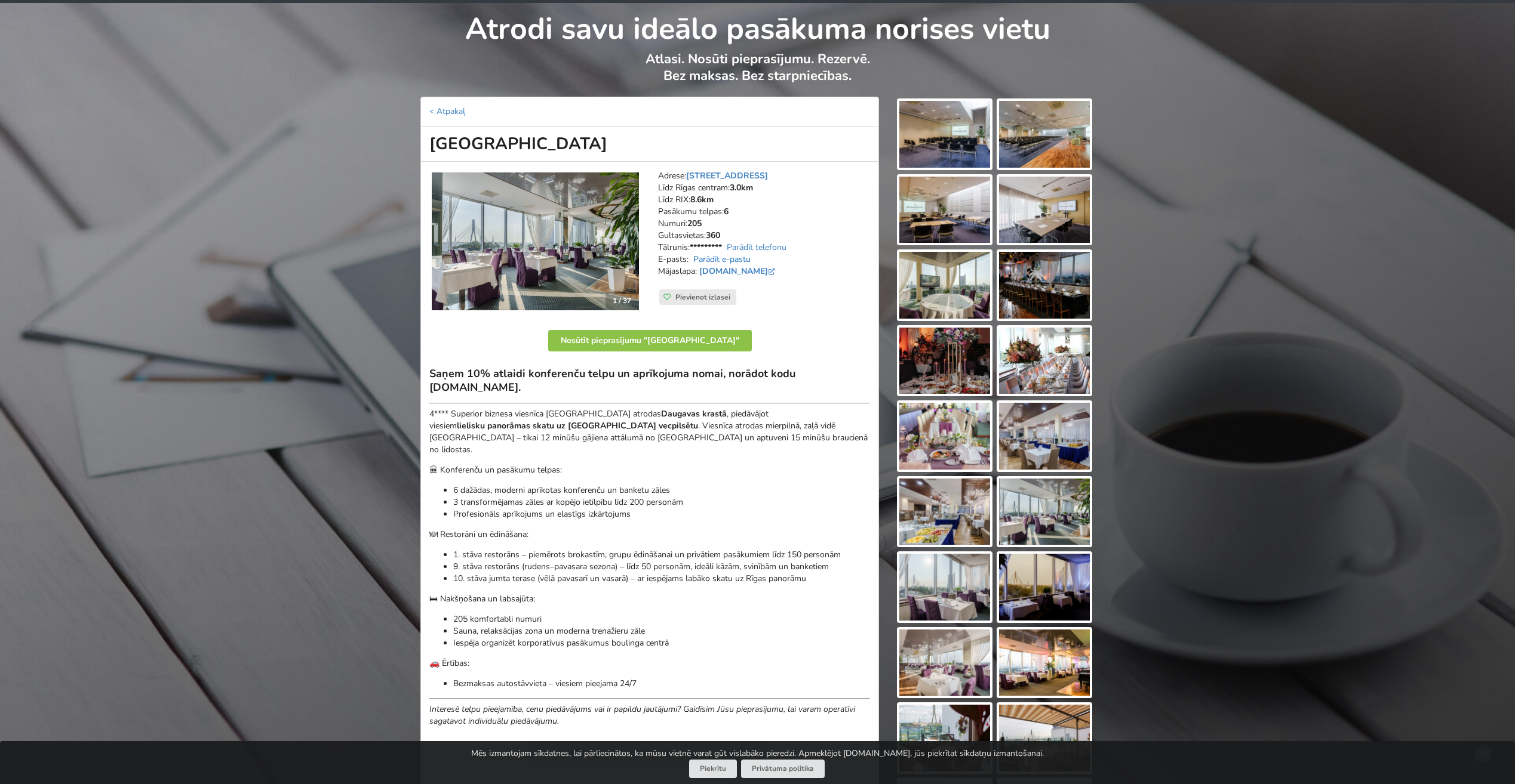
click at [718, 259] on link "Parādīt e-pastu" at bounding box center [722, 259] width 57 height 11
drag, startPoint x: 803, startPoint y: 259, endPoint x: 692, endPoint y: 260, distance: 111.0
click at [692, 260] on address "Adrese: Ķīpsalas iela 2, Rīga Līdz Rīgas centram: 3.0km Līdz RIX: 8.6km Pasākum…" at bounding box center [764, 230] width 212 height 119
drag, startPoint x: 692, startPoint y: 260, endPoint x: 710, endPoint y: 260, distance: 18.0
copy address "conference@islandehotel.lv"
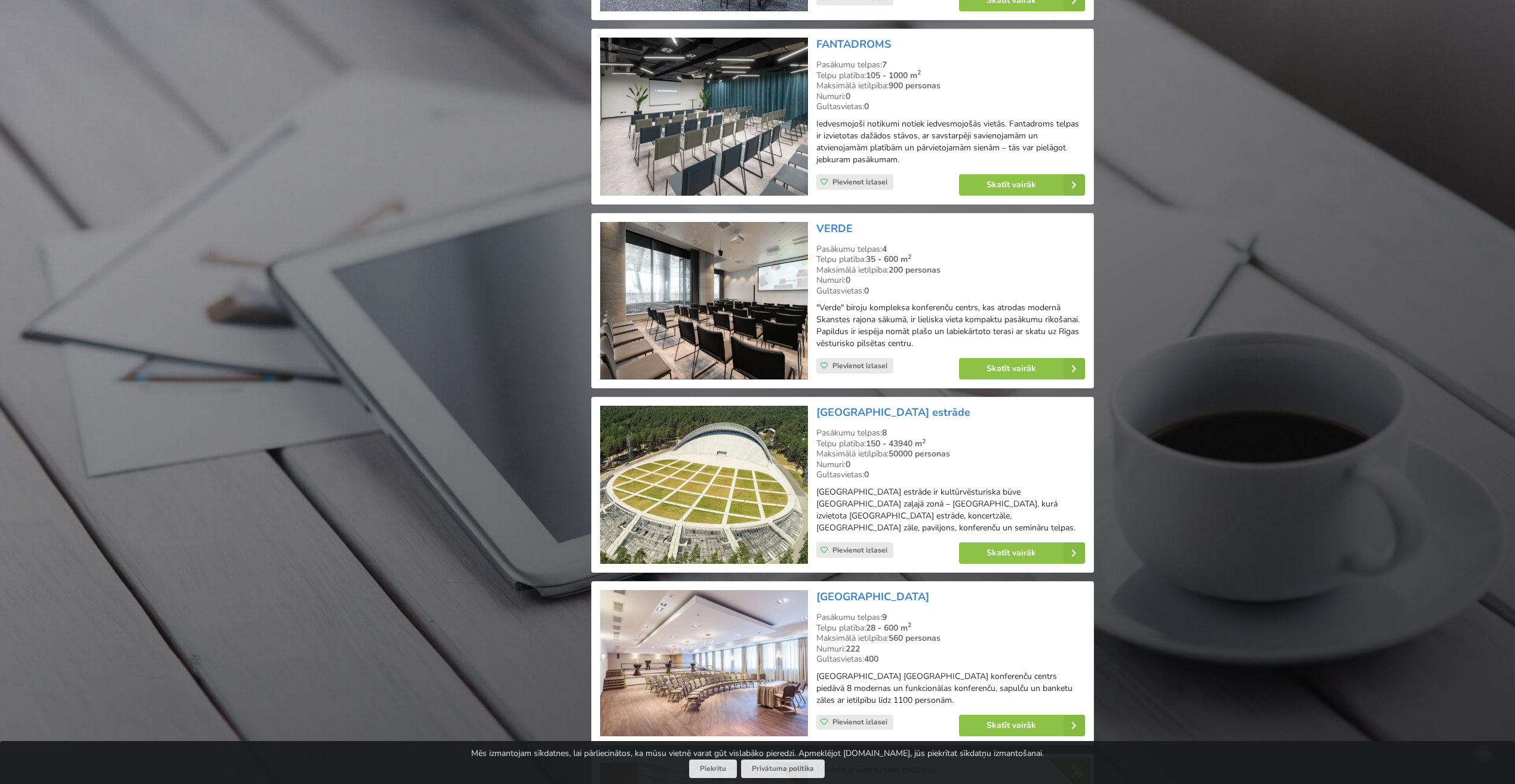
scroll to position [1790, 0]
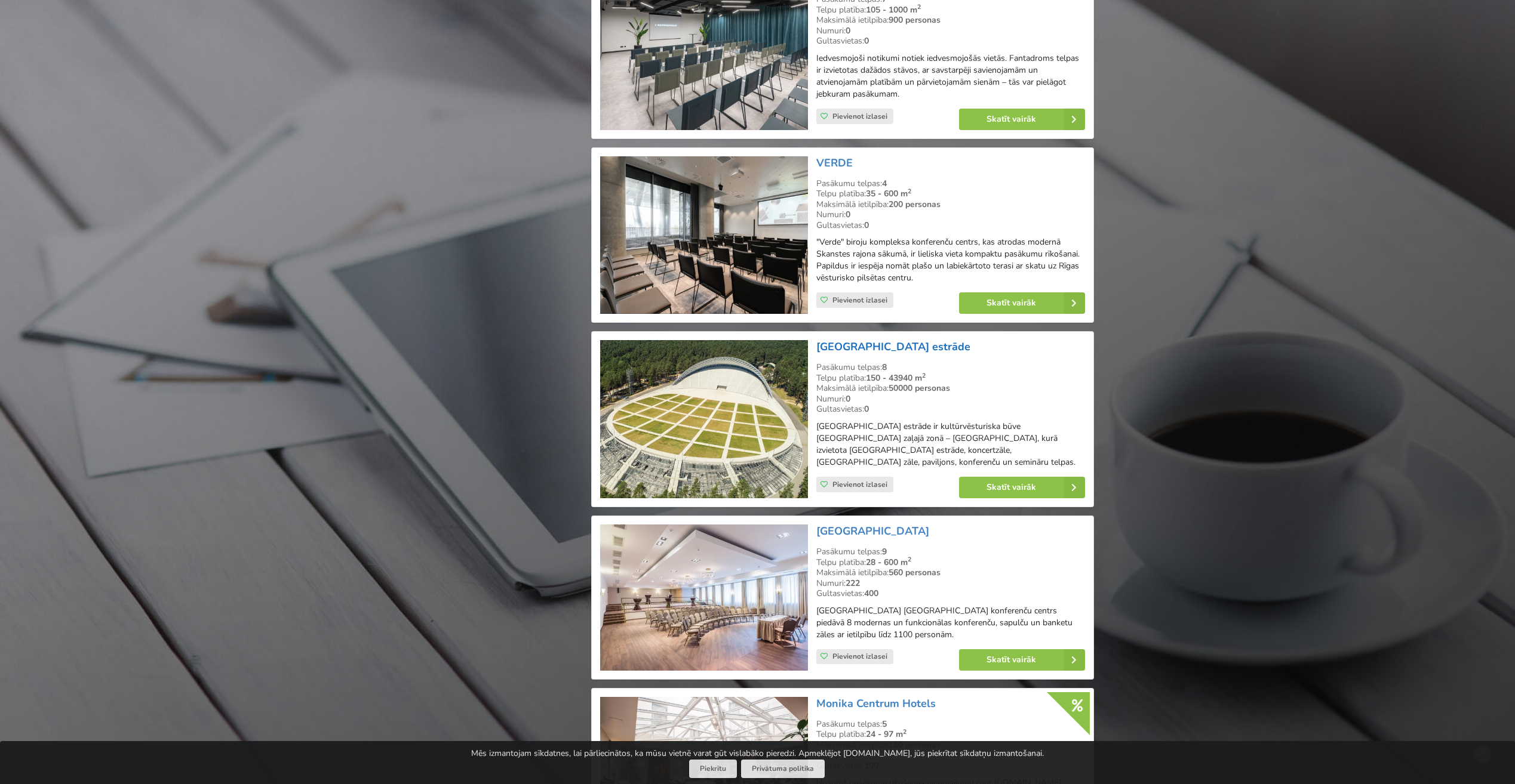
click at [854, 345] on link "[GEOGRAPHIC_DATA] estrāde" at bounding box center [893, 346] width 154 height 14
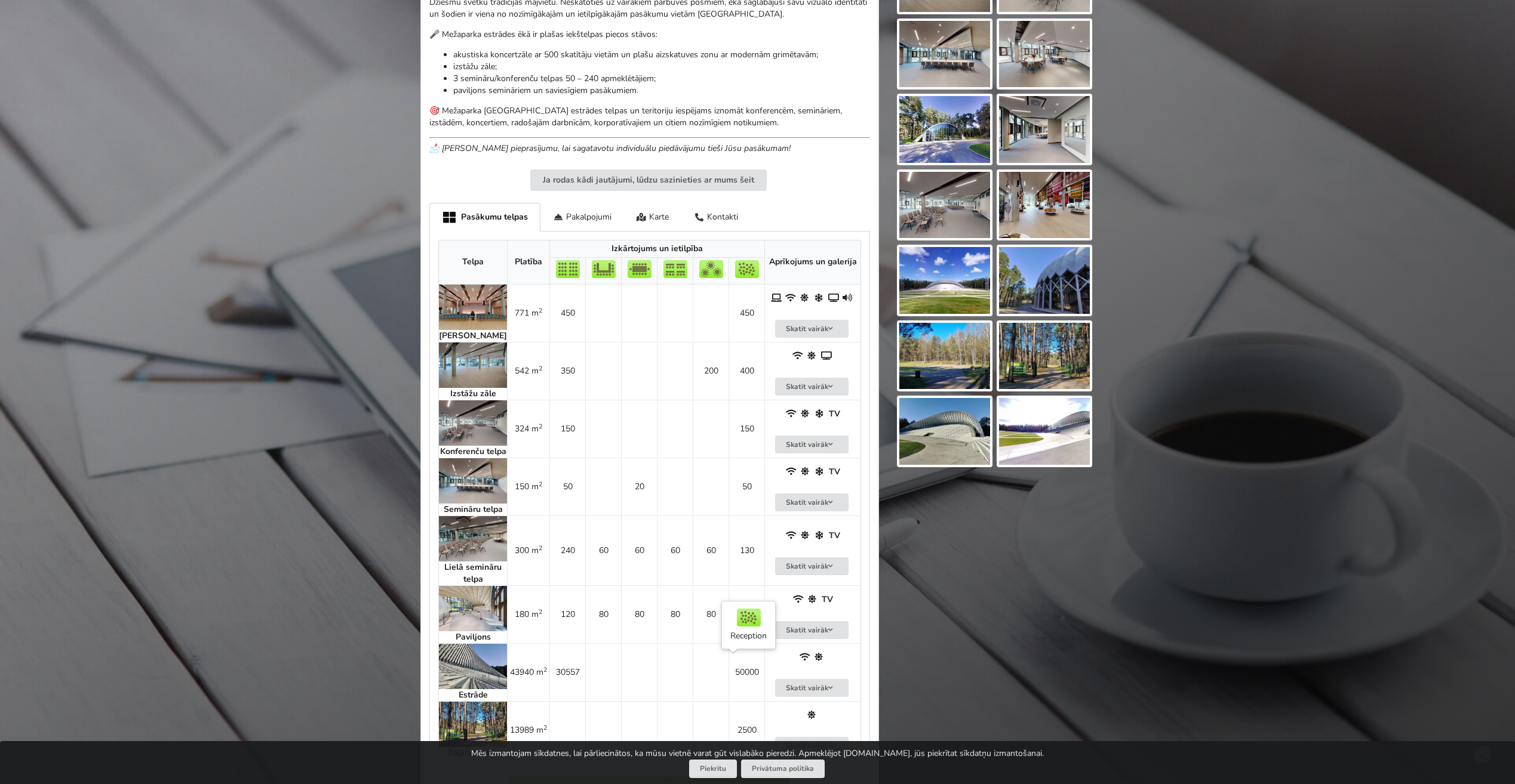
scroll to position [716, 0]
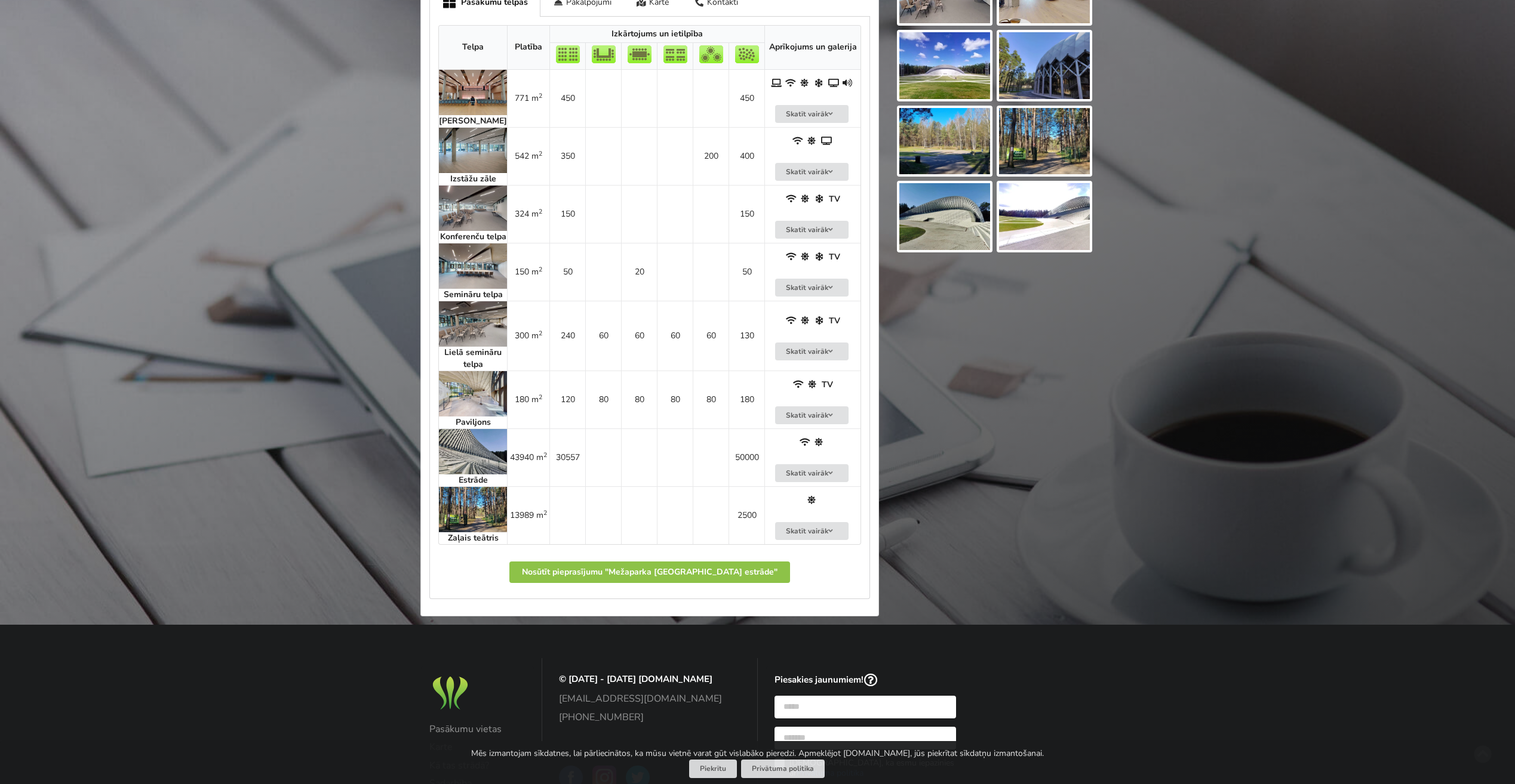
click at [468, 219] on img at bounding box center [473, 208] width 68 height 46
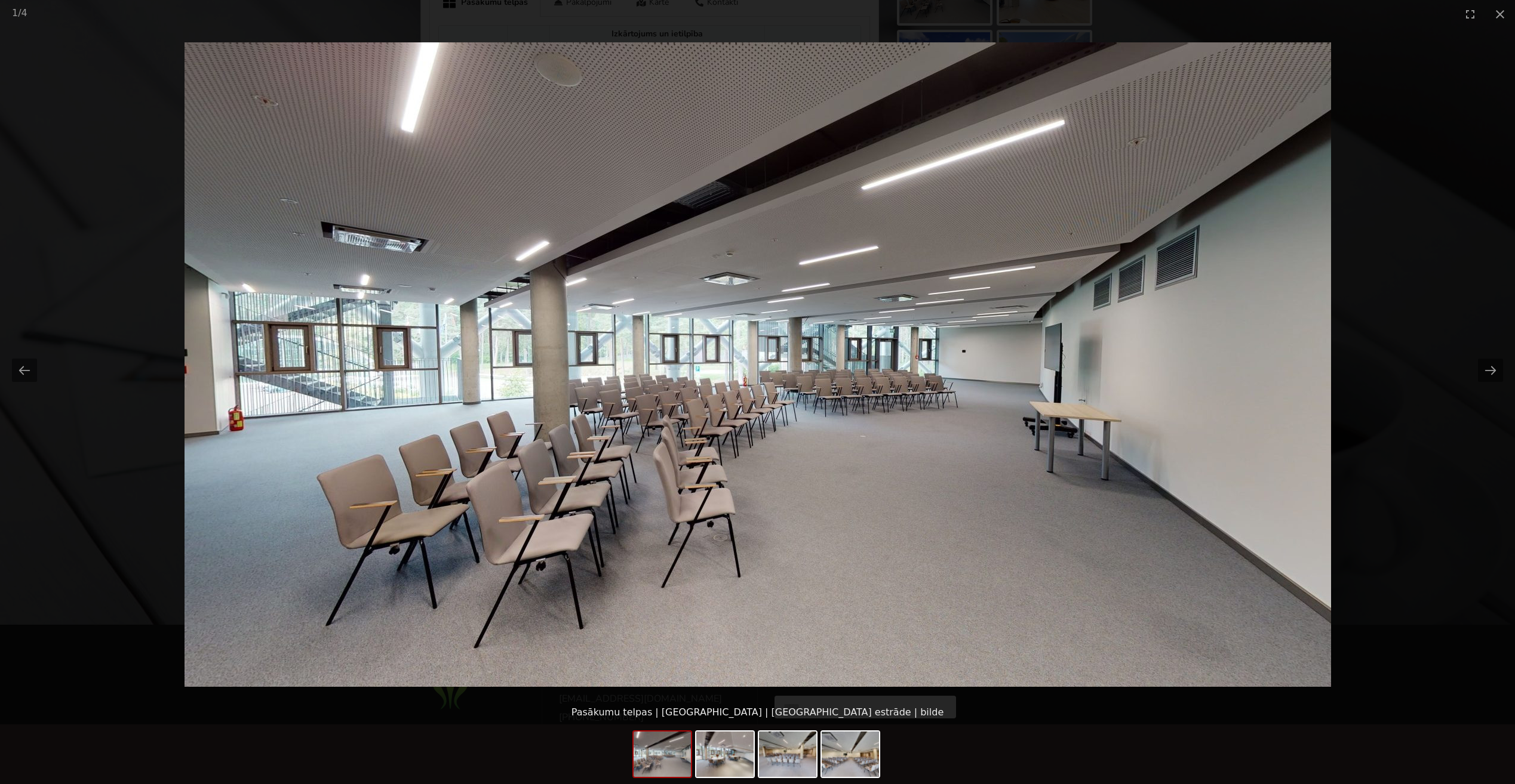
click at [1461, 421] on picture at bounding box center [757, 364] width 1515 height 673
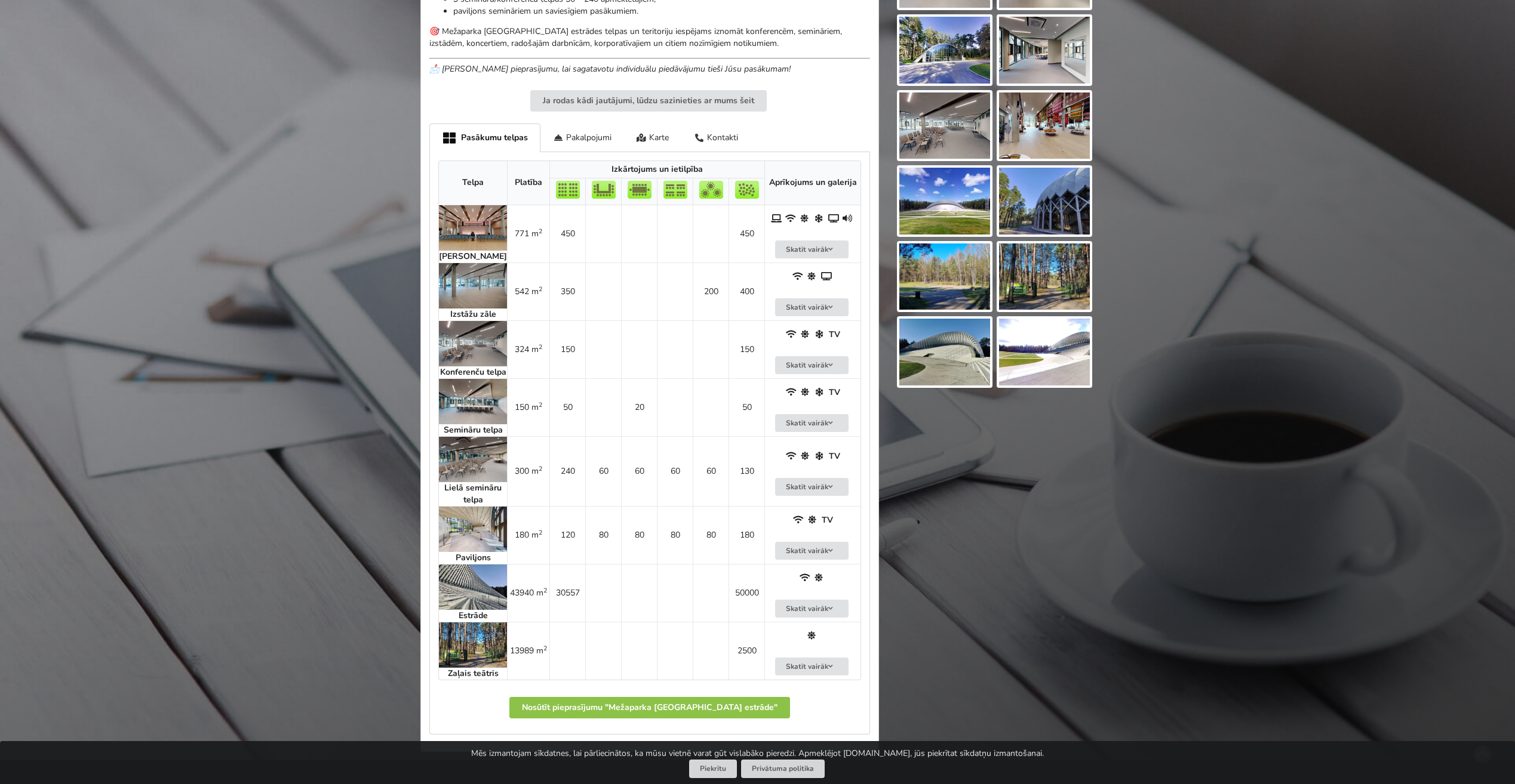
scroll to position [597, 0]
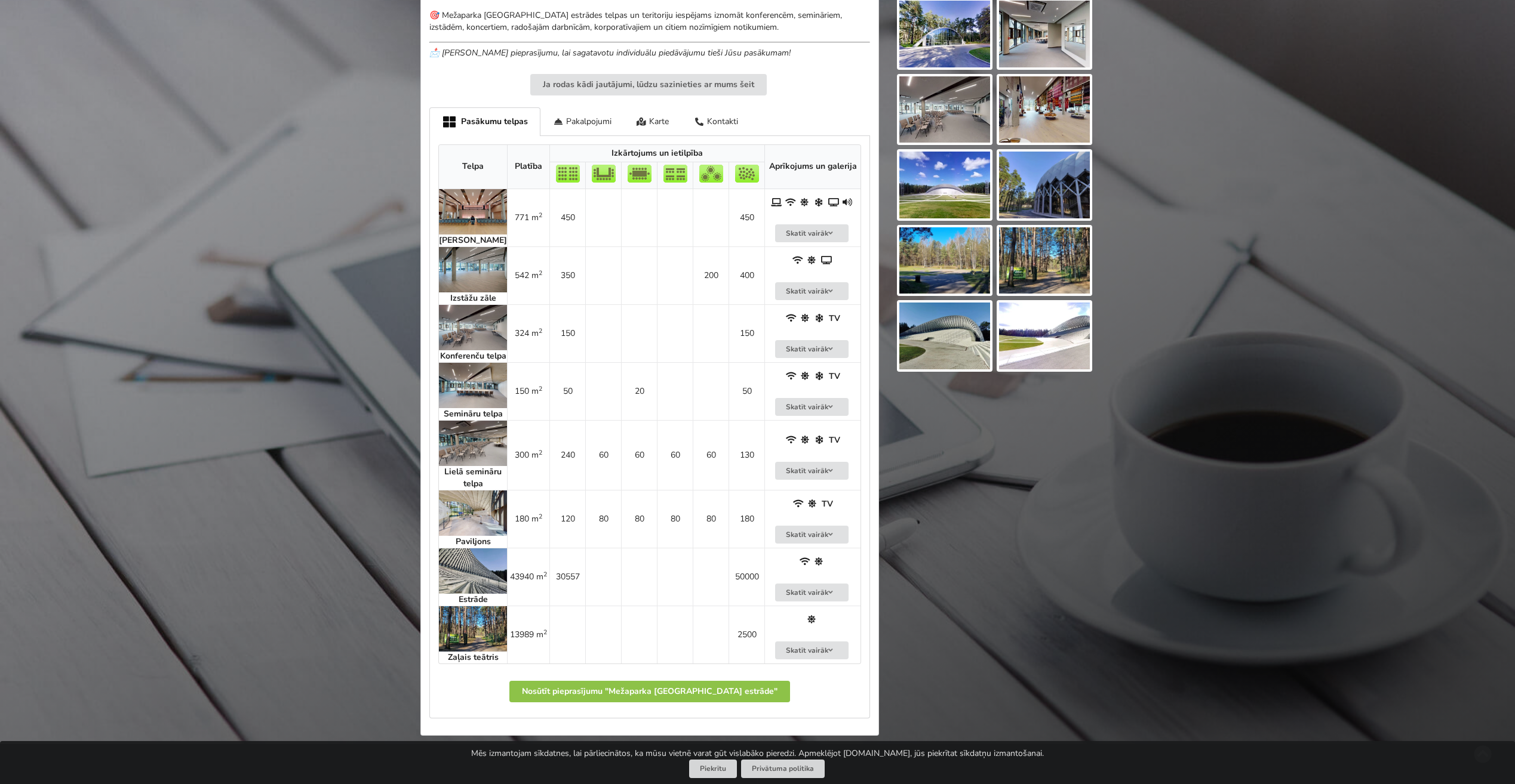
click at [468, 221] on img at bounding box center [473, 212] width 68 height 46
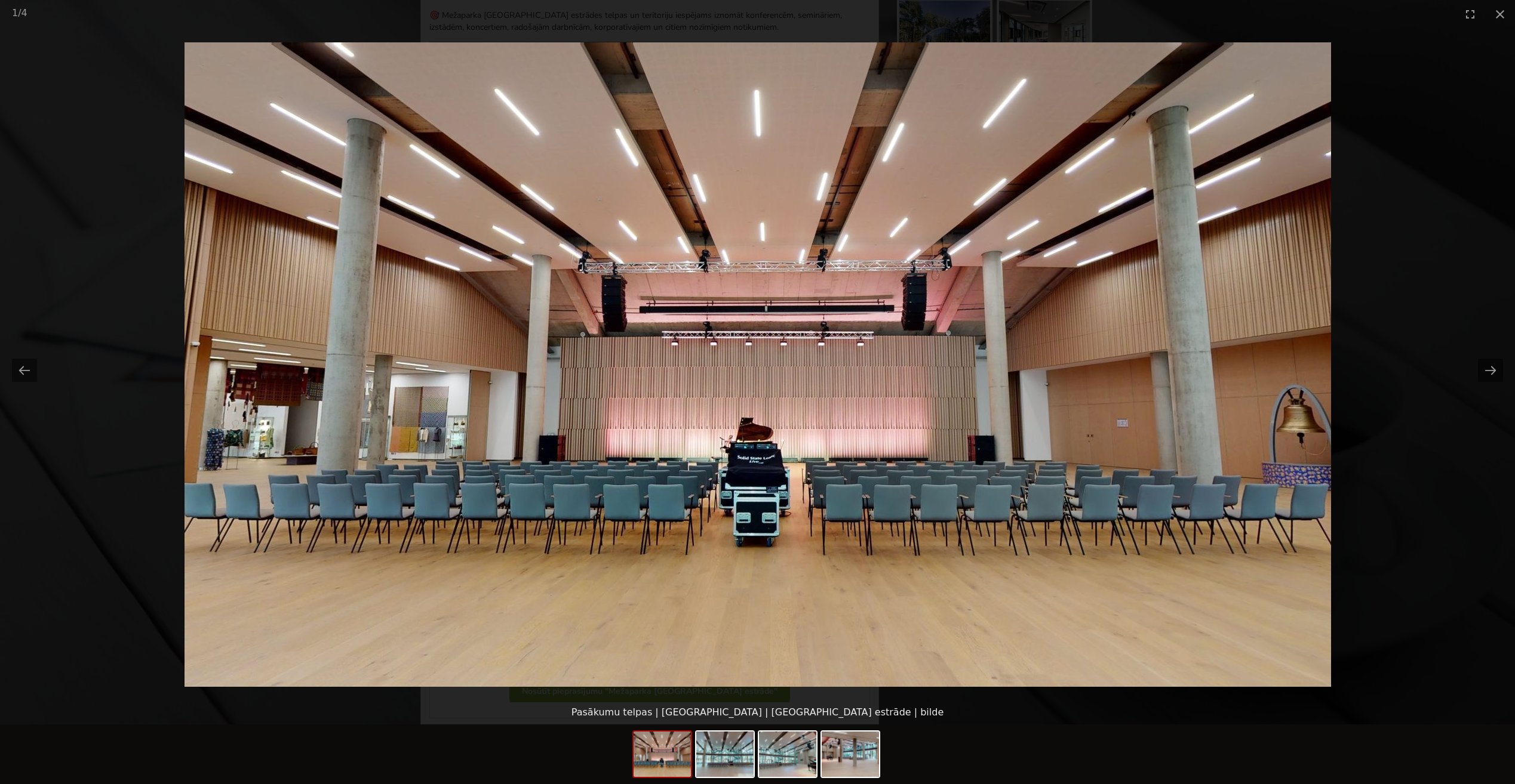
click at [1514, 474] on picture at bounding box center [757, 364] width 1515 height 673
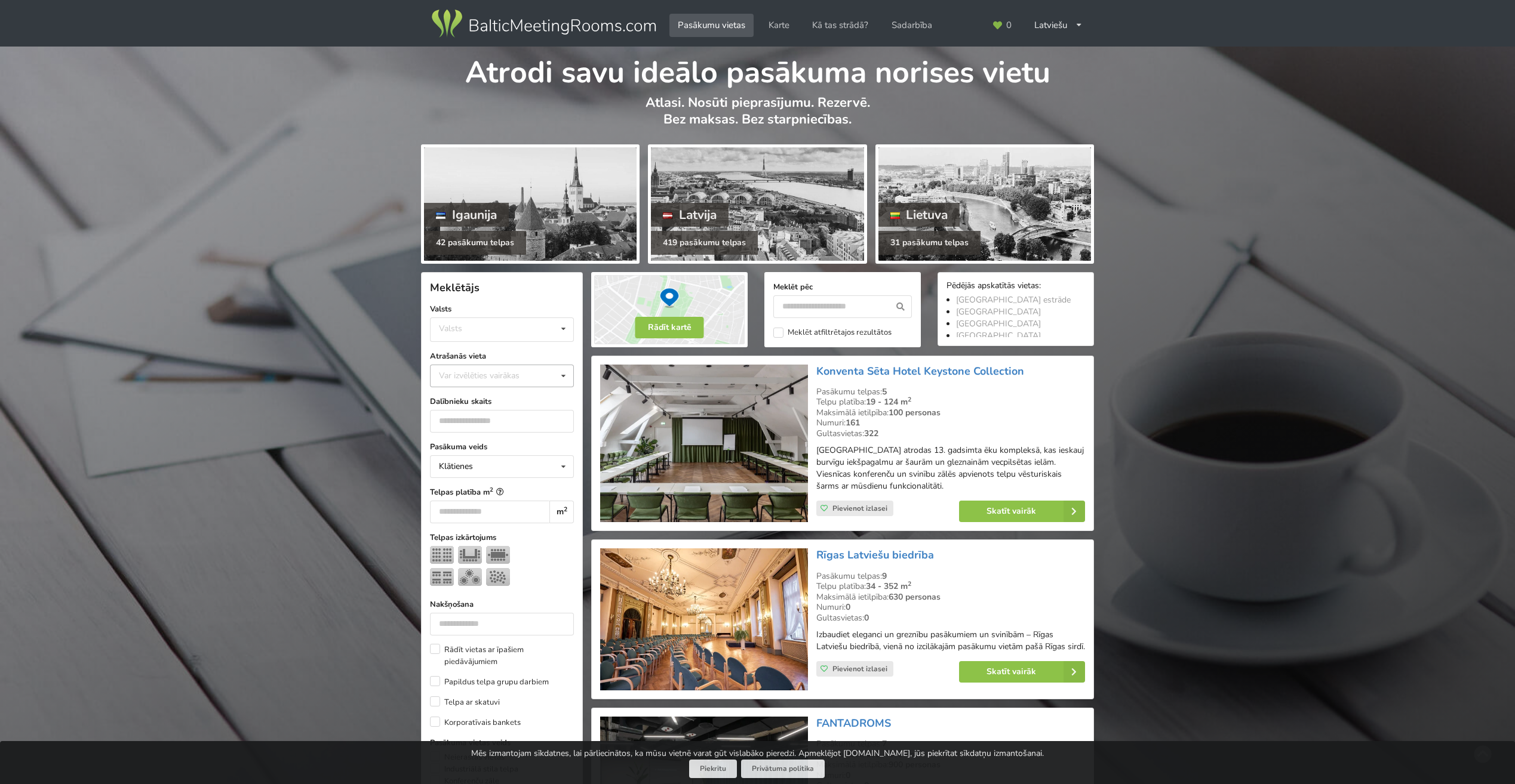
click at [520, 374] on div "Var izvēlēties vairākas" at bounding box center [491, 375] width 110 height 14
click at [507, 450] on div "[GEOGRAPHIC_DATA]" at bounding box center [502, 448] width 143 height 22
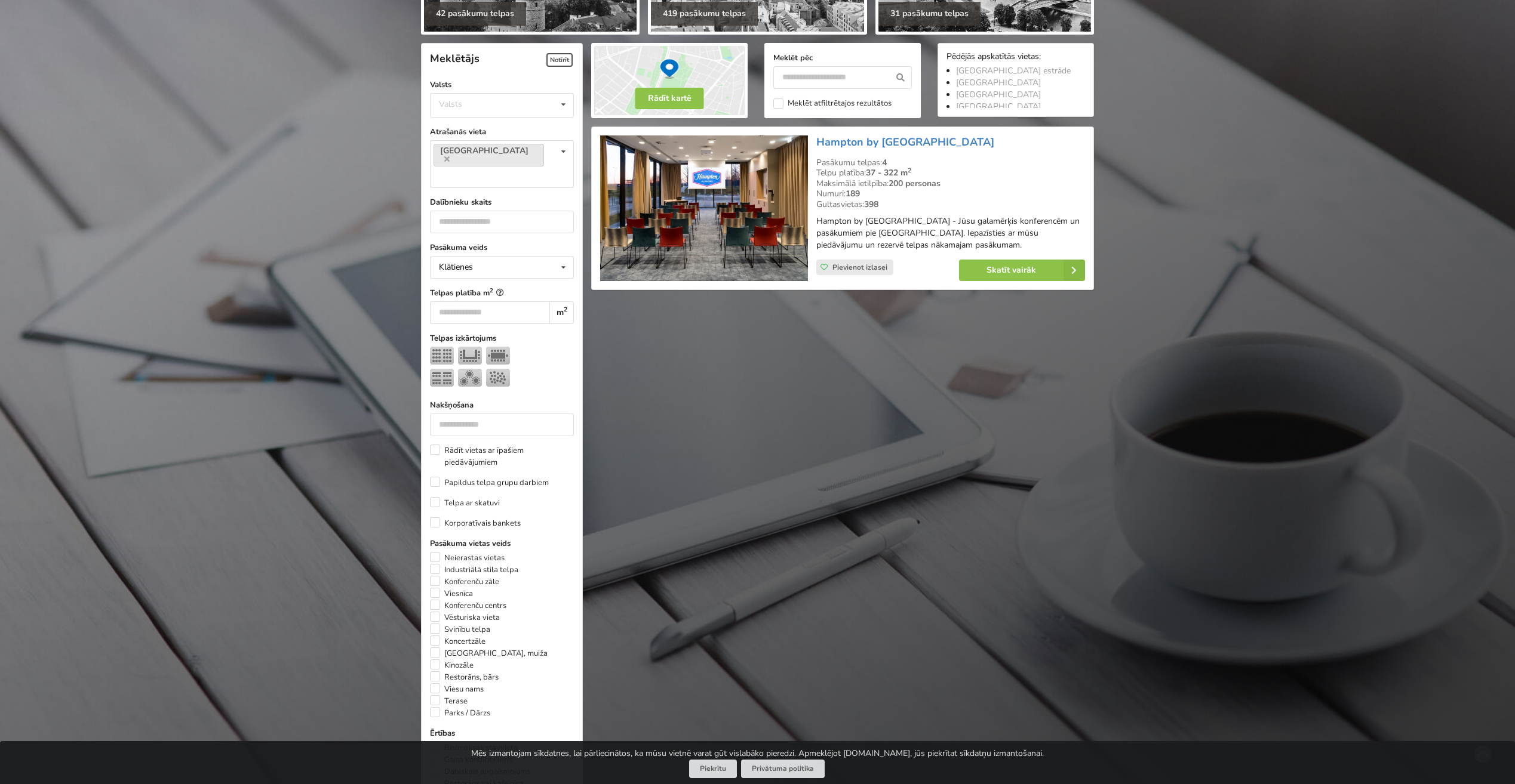
scroll to position [208, 0]
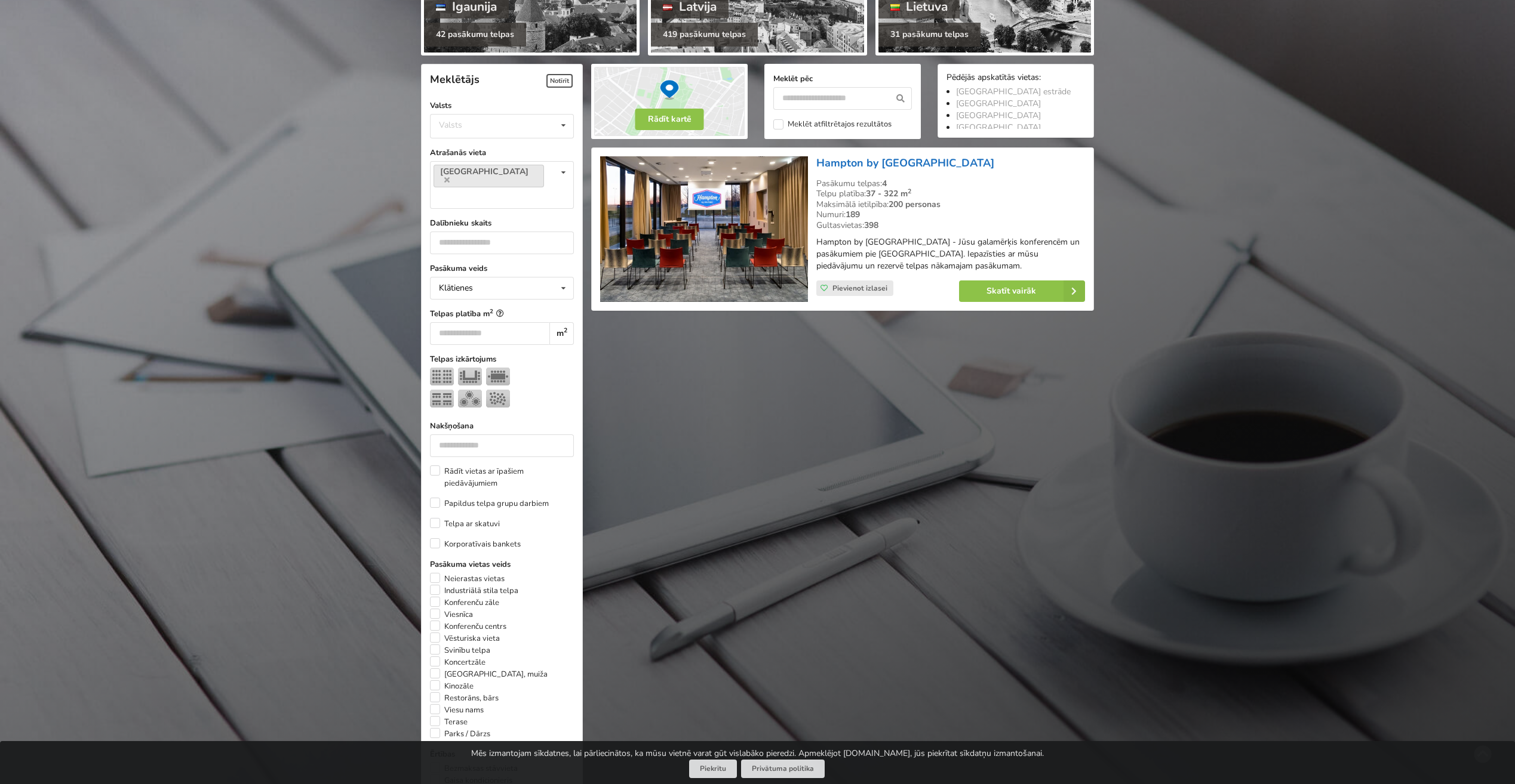
click at [829, 161] on link "Hampton by [GEOGRAPHIC_DATA]" at bounding box center [905, 163] width 178 height 14
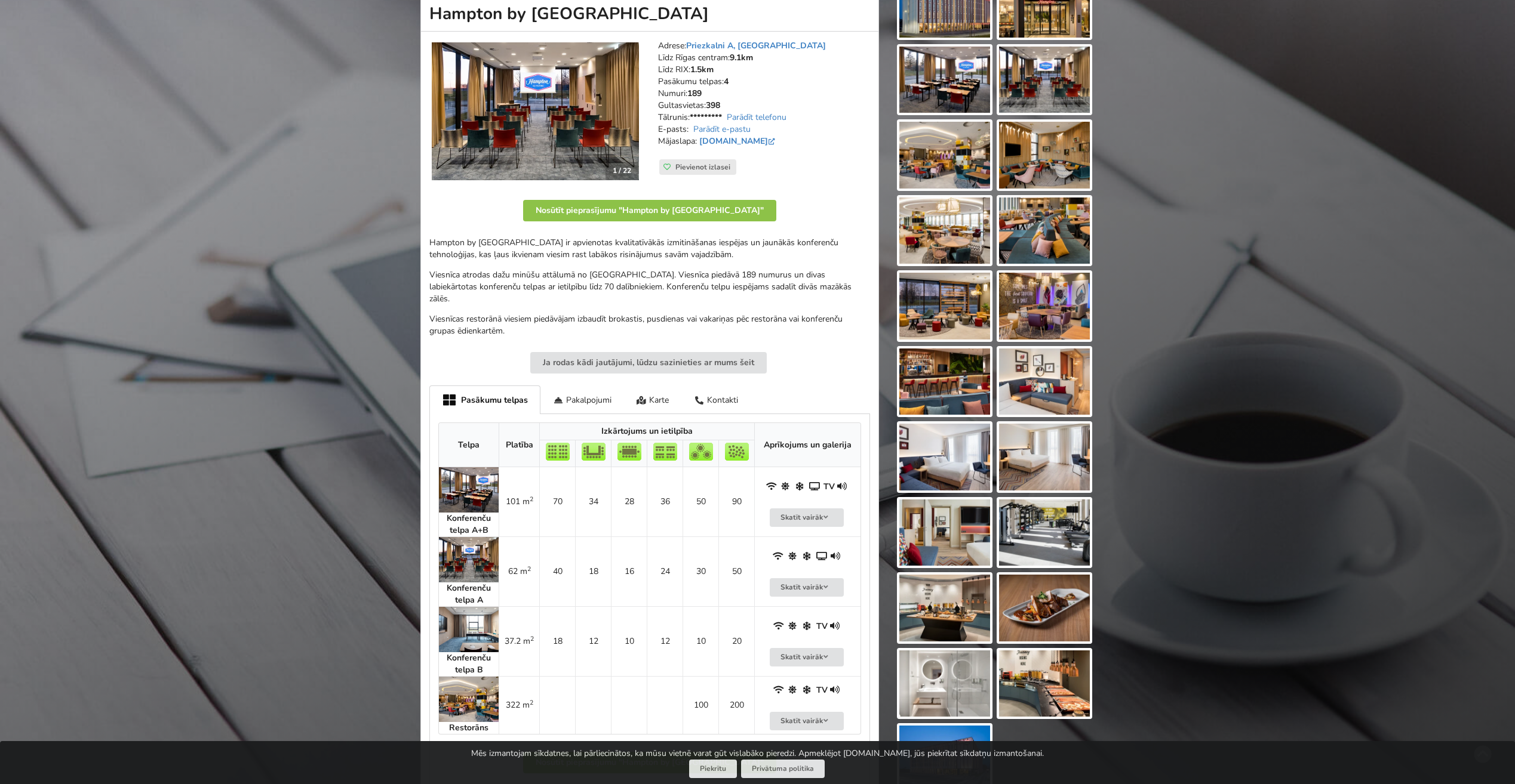
scroll to position [298, 0]
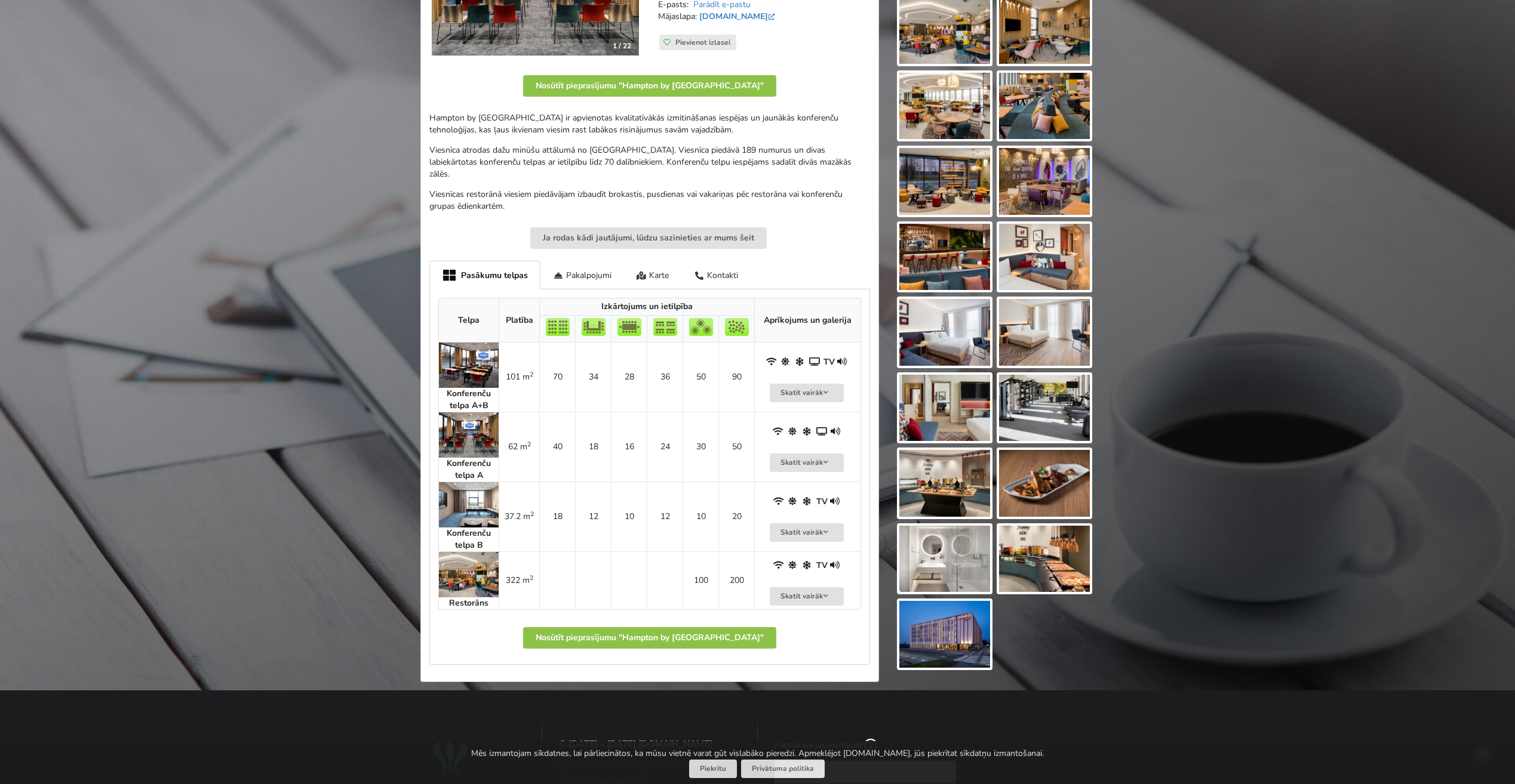
click at [473, 579] on img at bounding box center [468, 575] width 60 height 46
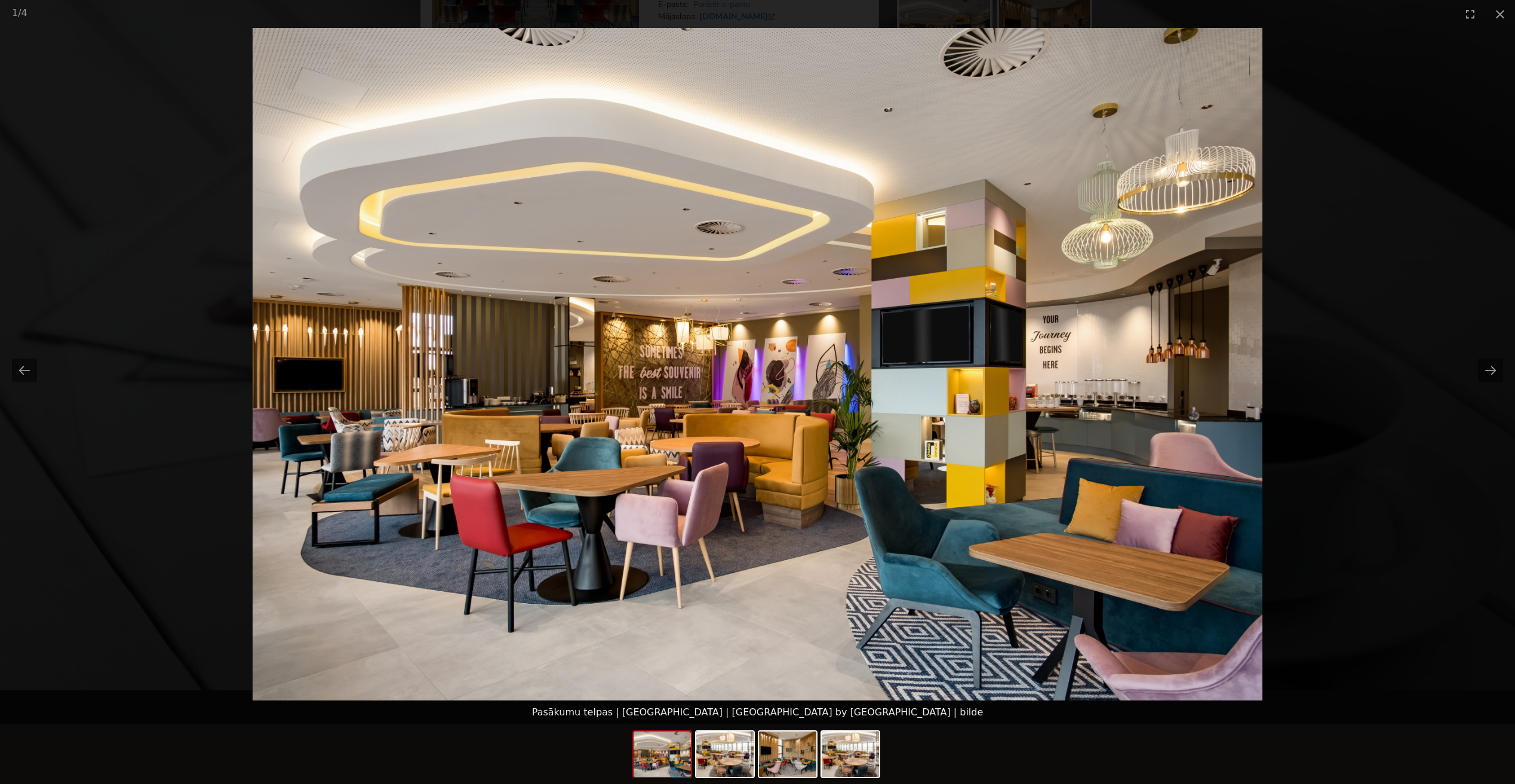
click at [1494, 410] on picture at bounding box center [757, 364] width 1515 height 673
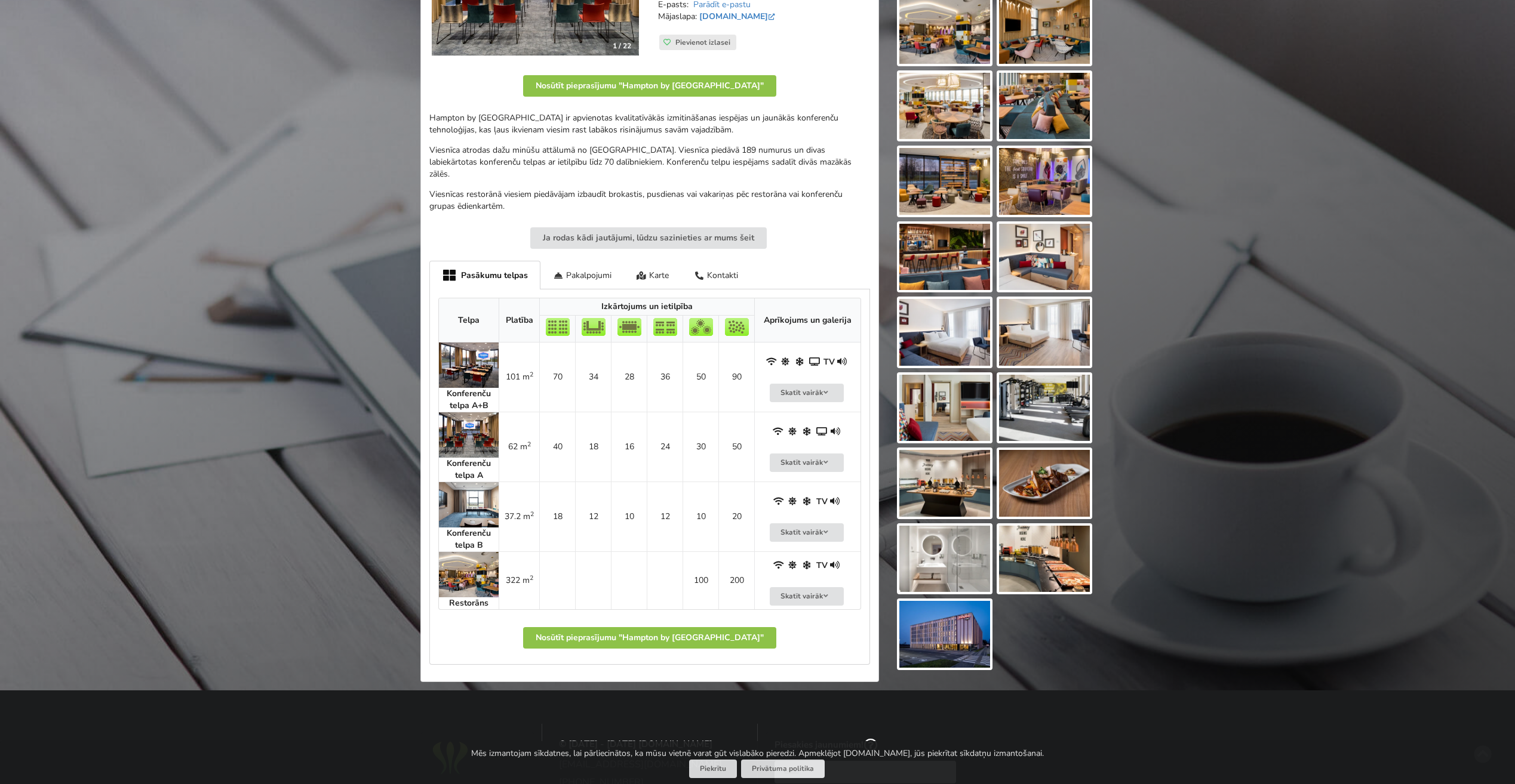
click at [454, 370] on img at bounding box center [468, 365] width 60 height 46
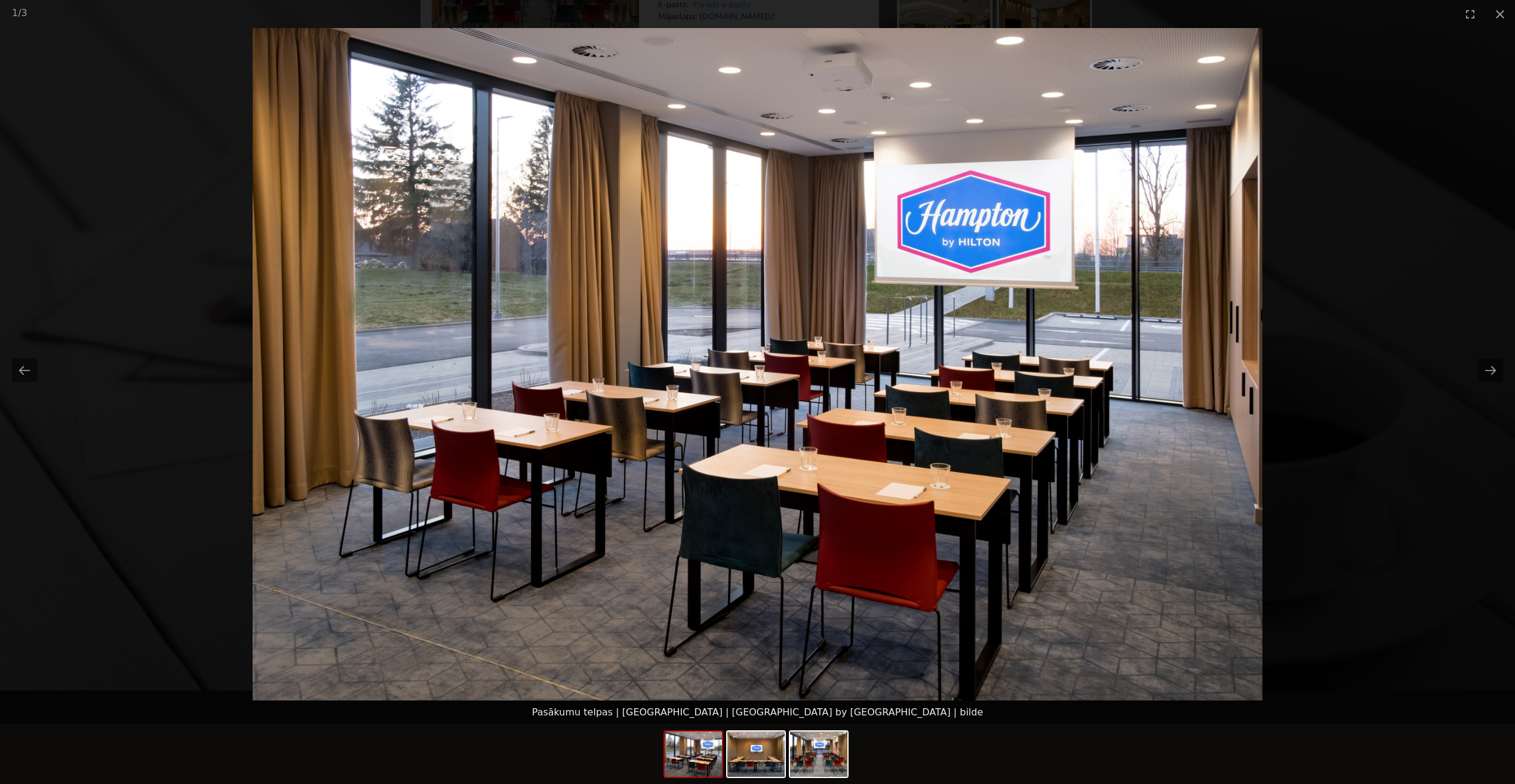
click at [1366, 339] on picture at bounding box center [757, 364] width 1515 height 673
click at [1363, 333] on picture at bounding box center [757, 364] width 1515 height 673
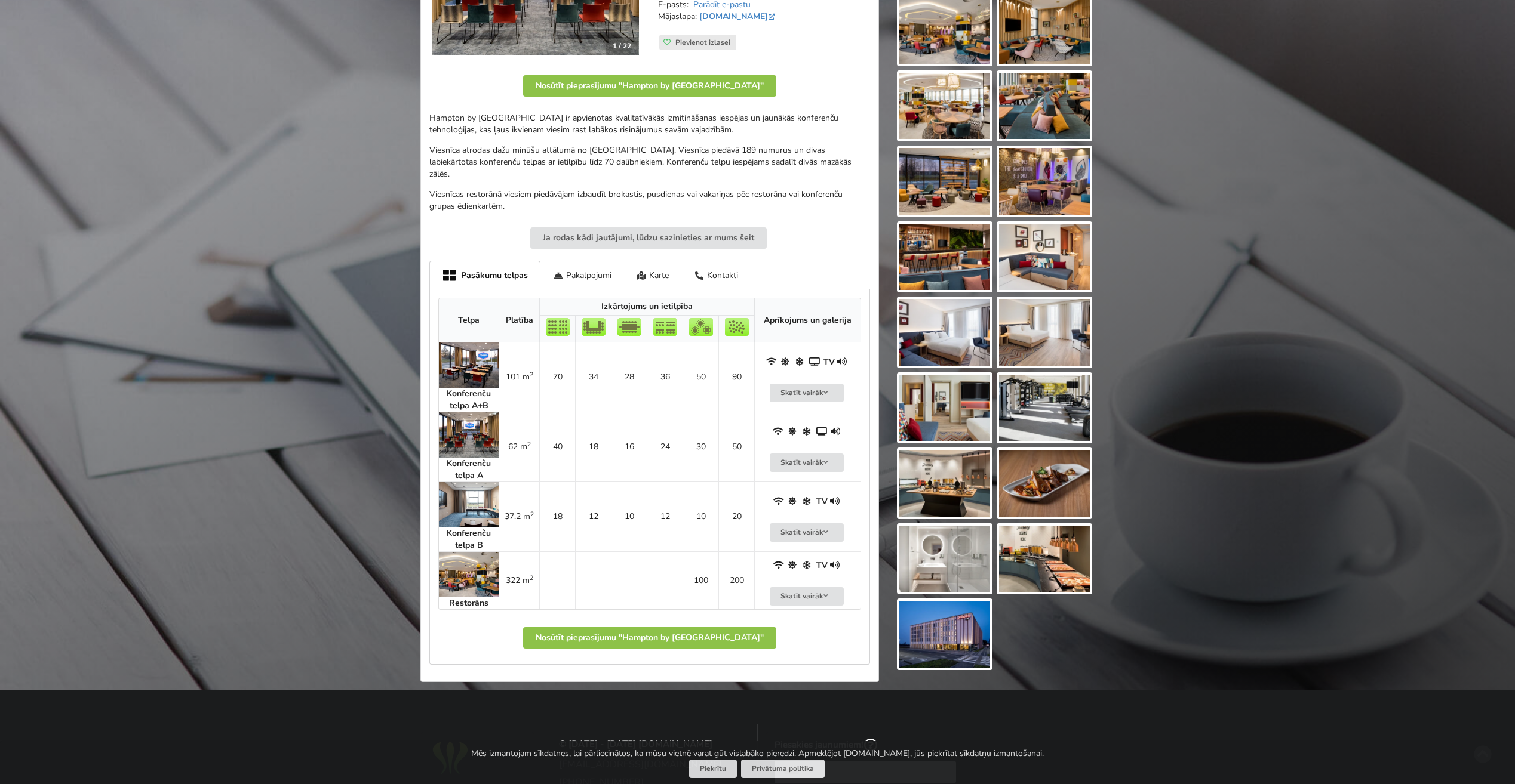
click at [477, 577] on img at bounding box center [468, 575] width 60 height 46
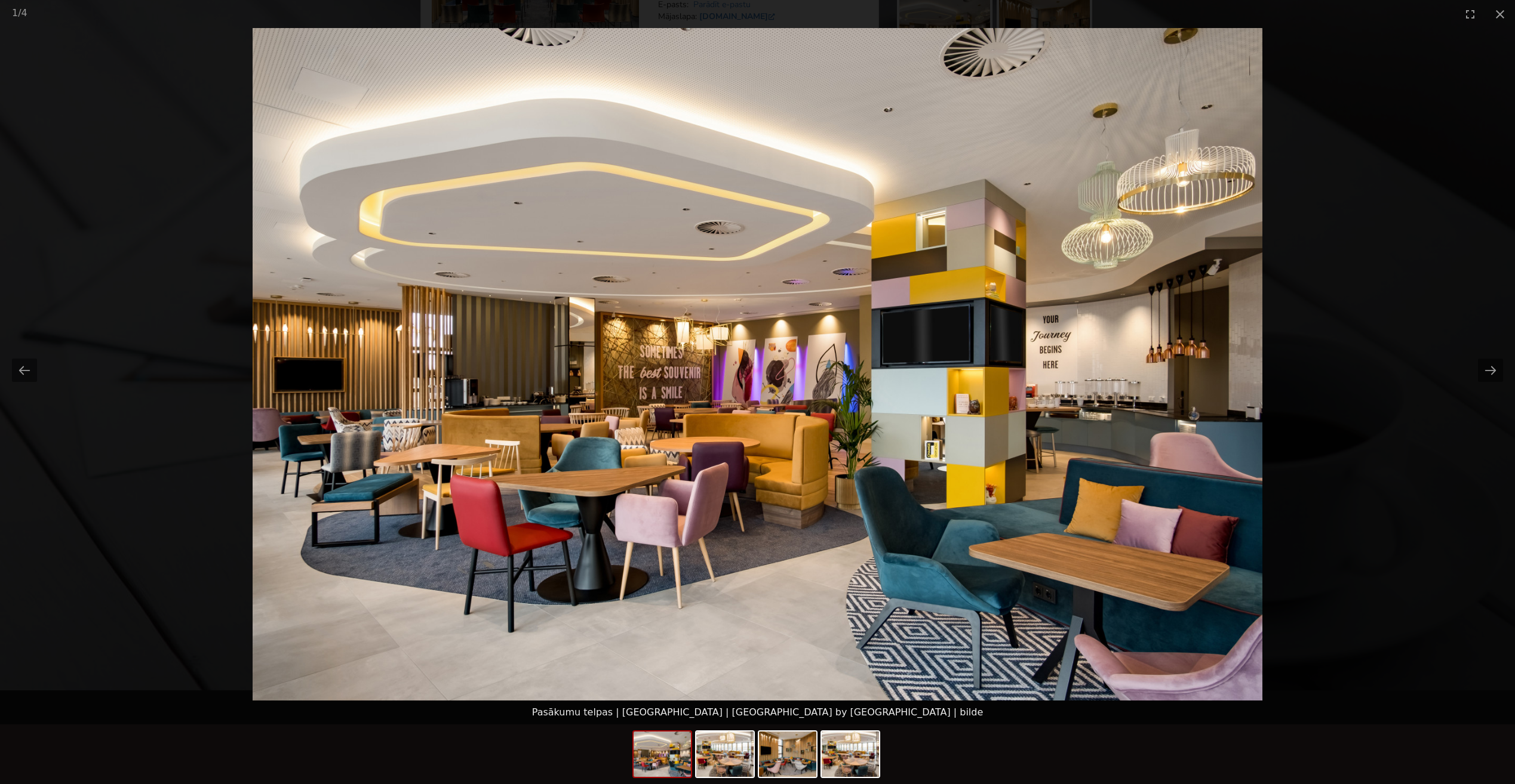
click at [1316, 387] on picture at bounding box center [757, 364] width 1515 height 673
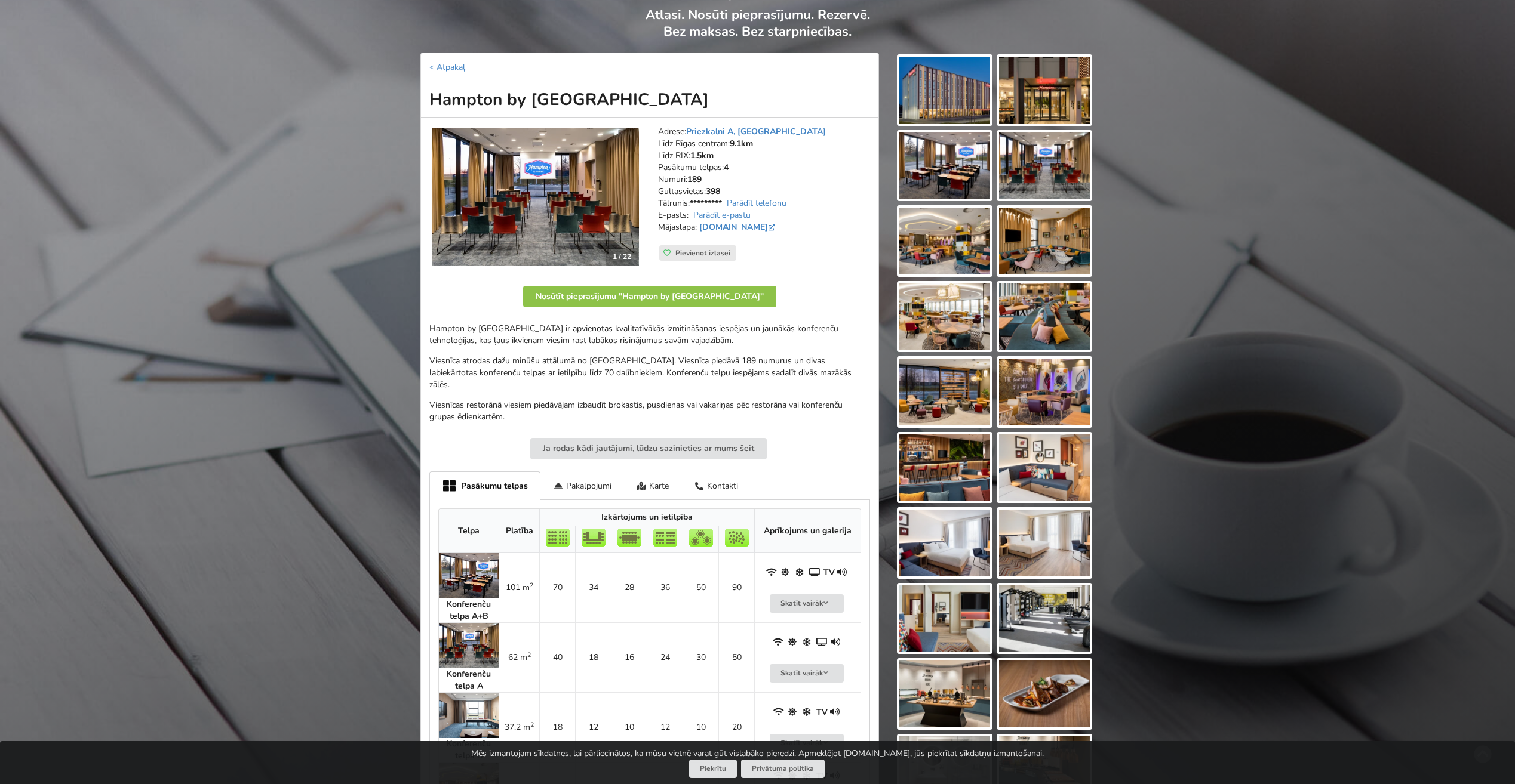
scroll to position [60, 0]
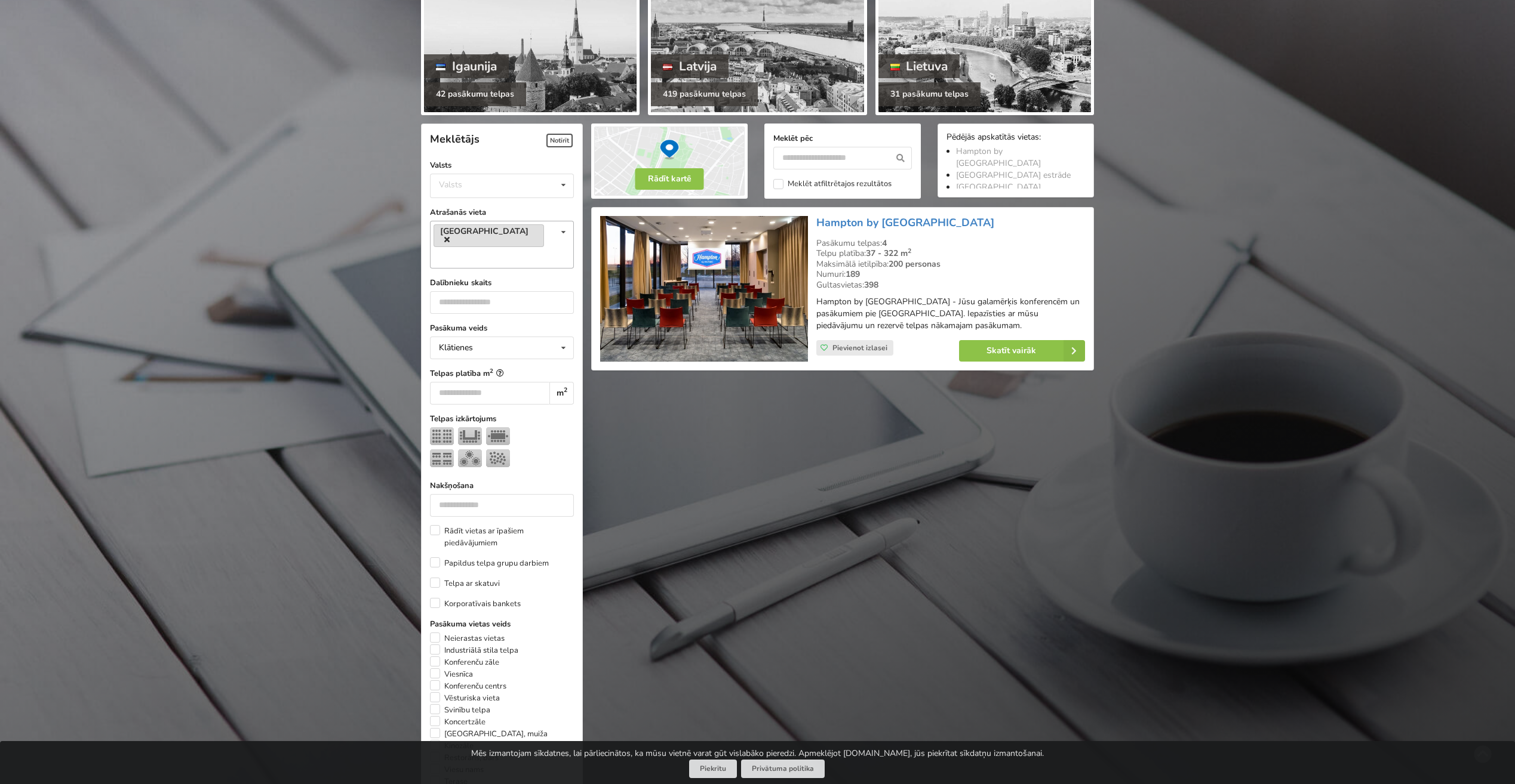
click at [449, 236] on icon at bounding box center [446, 239] width 5 height 8
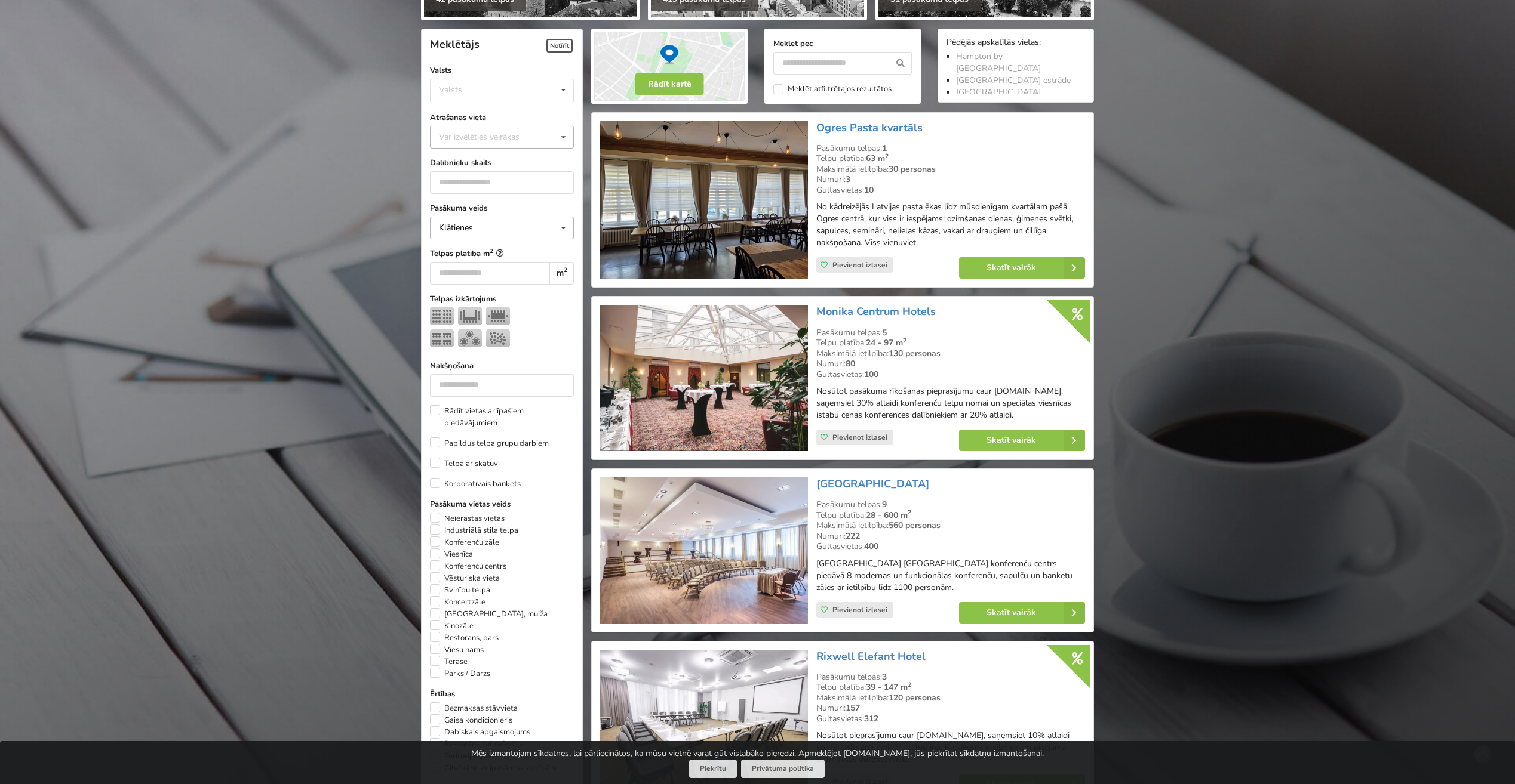
scroll to position [268, 0]
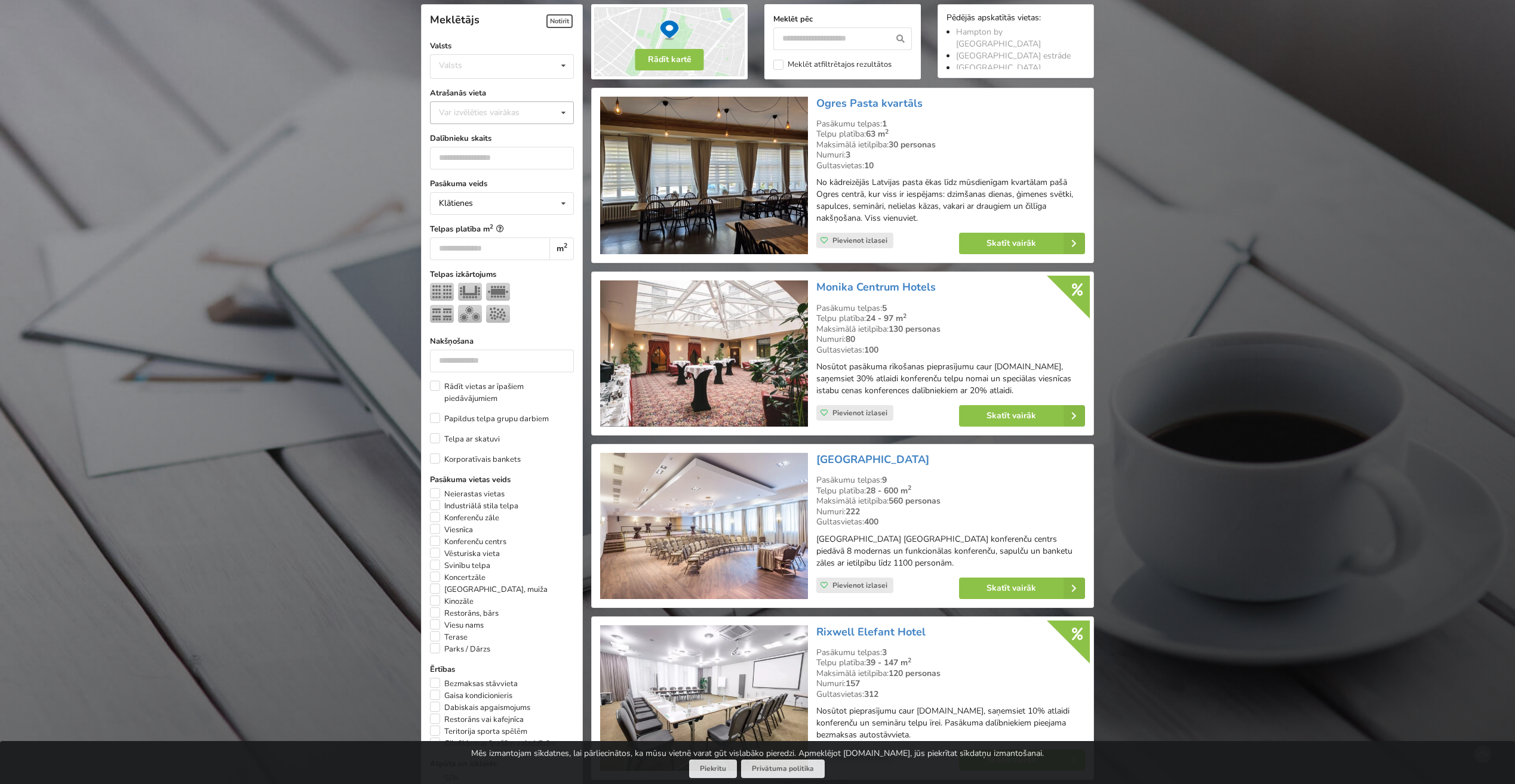
click at [515, 119] on div "Var izvēlēties vairākas" at bounding box center [491, 112] width 110 height 14
click at [491, 211] on div "Pierīga" at bounding box center [502, 214] width 143 height 22
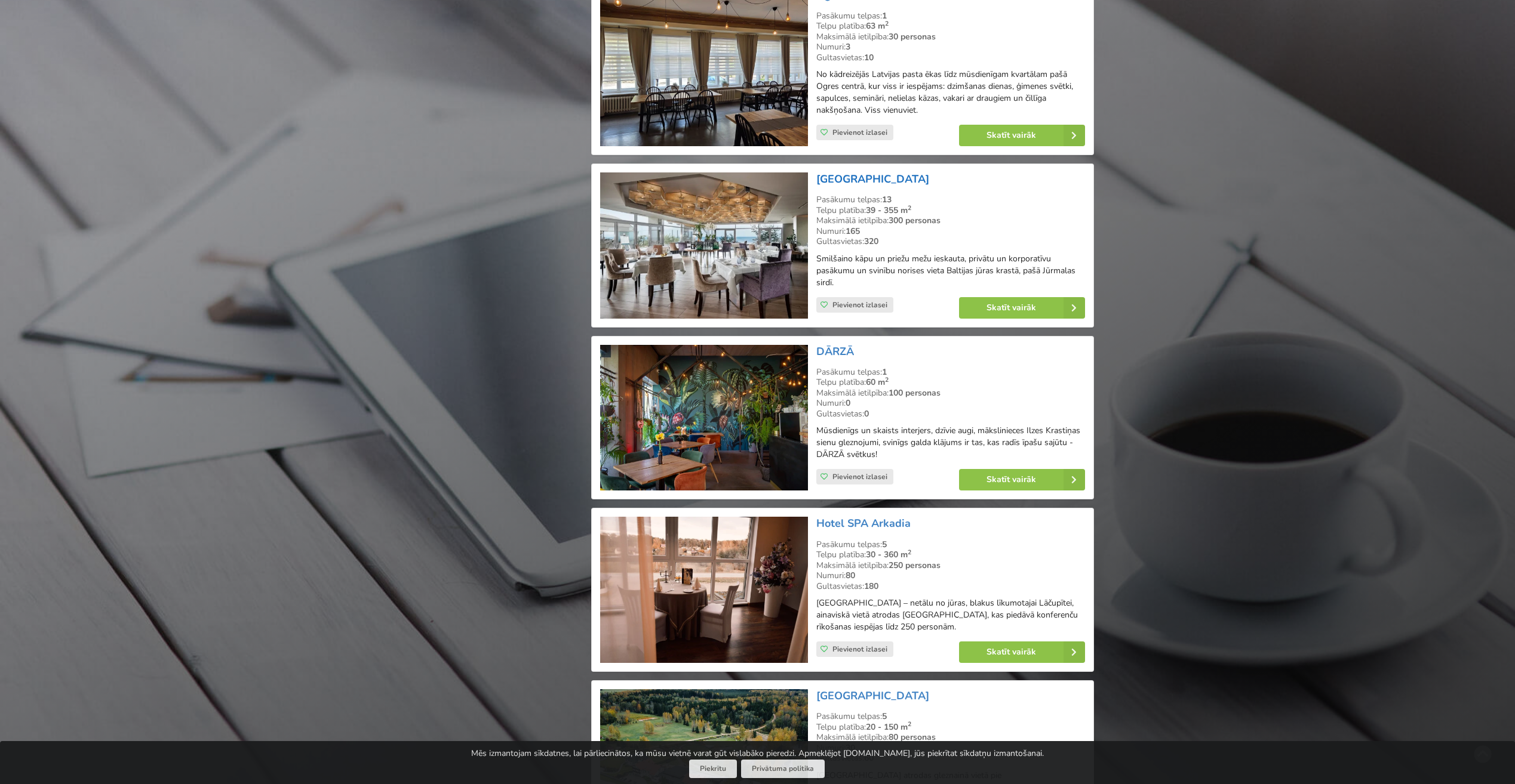
scroll to position [1939, 0]
click at [872, 515] on link "Hotel SPA Arkadia" at bounding box center [863, 522] width 94 height 14
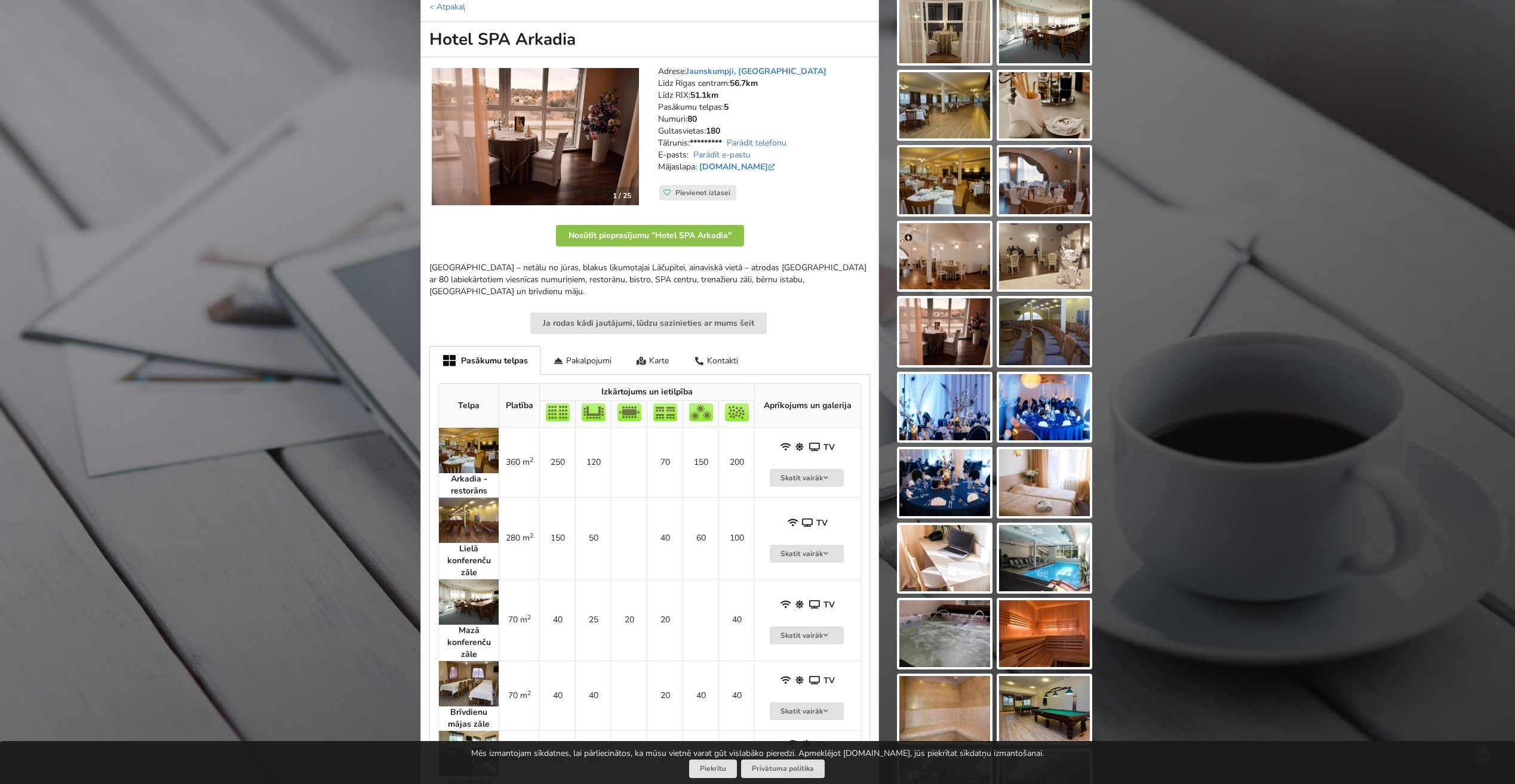
scroll to position [418, 0]
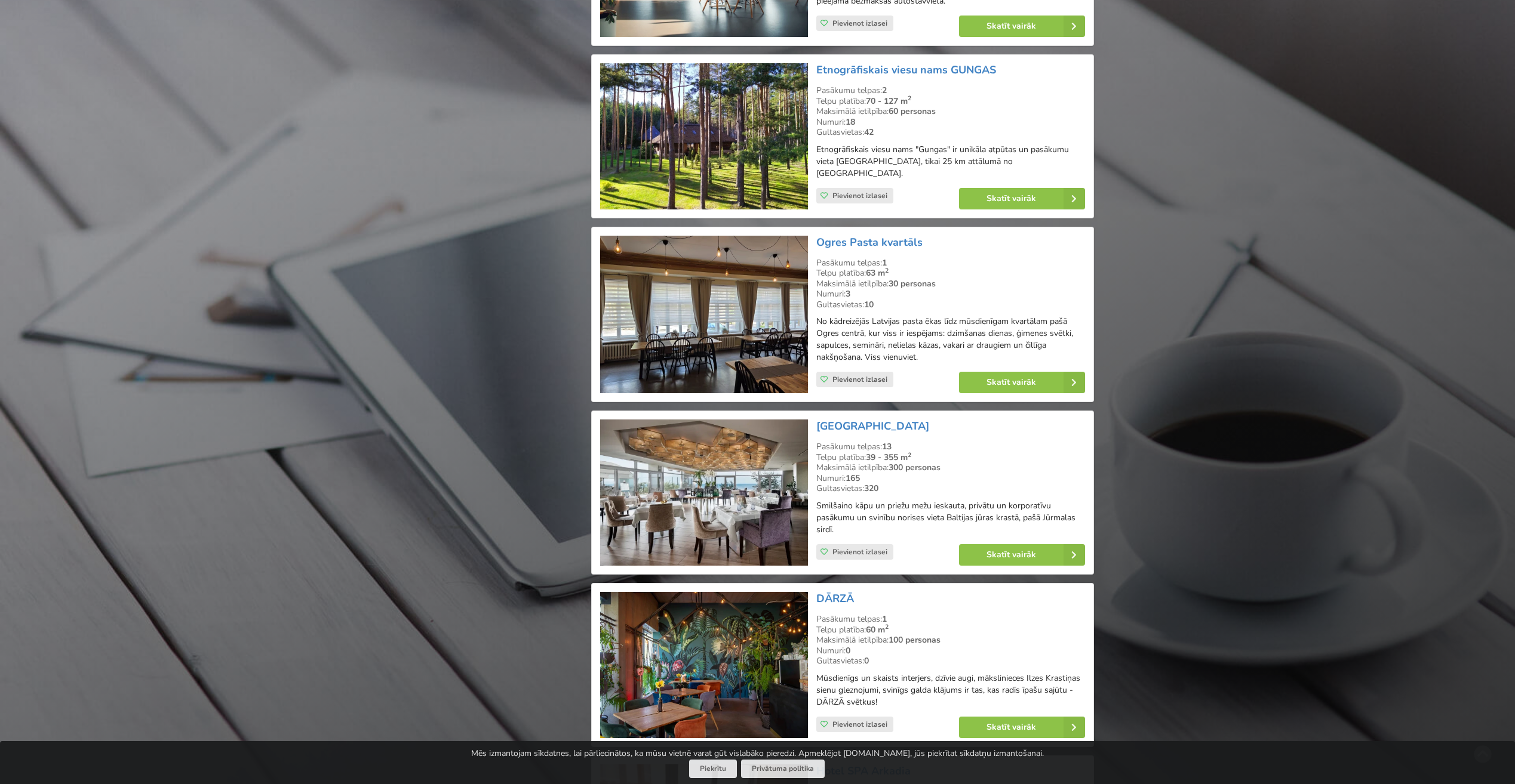
scroll to position [1701, 0]
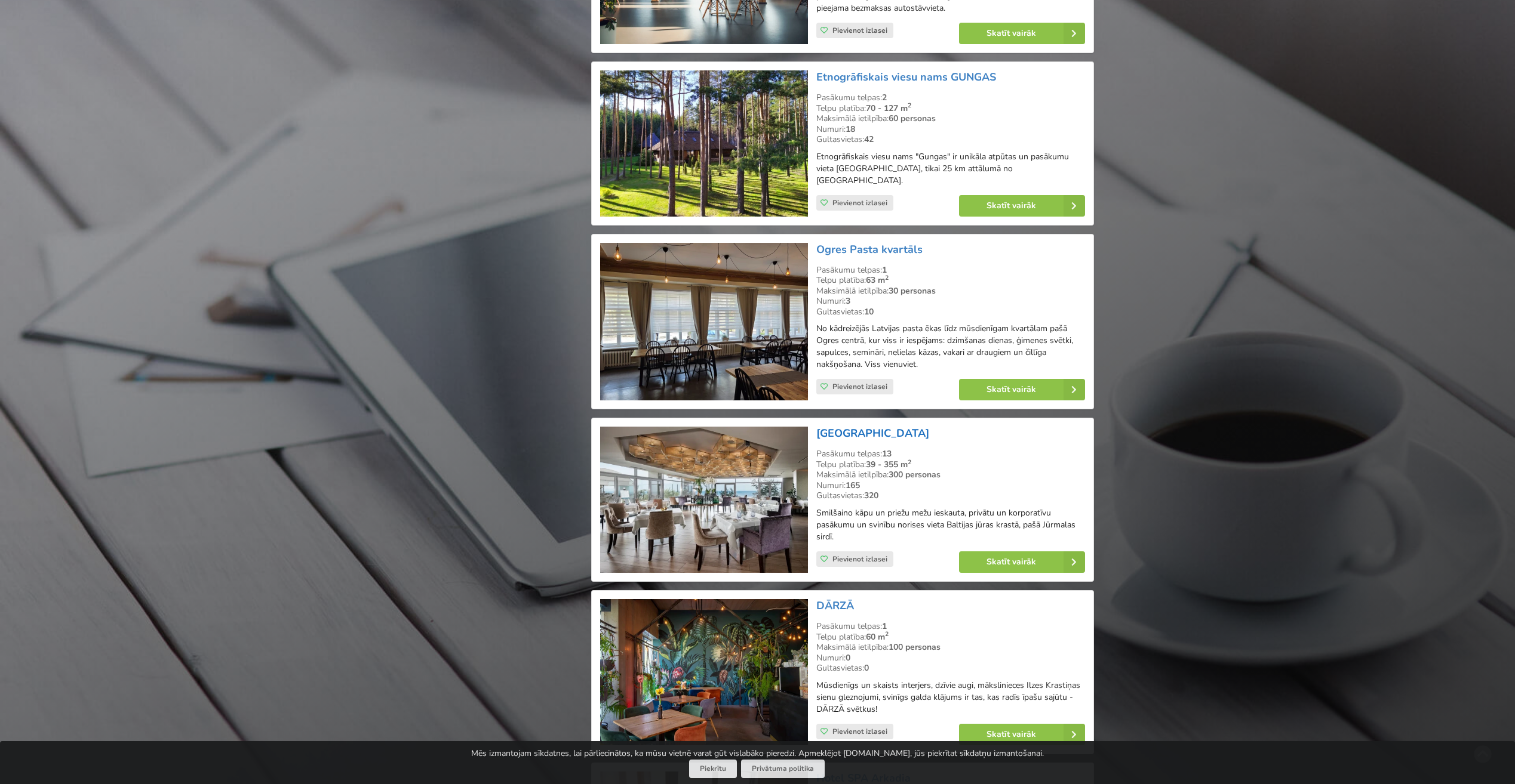
click at [874, 426] on link "[GEOGRAPHIC_DATA]" at bounding box center [872, 433] width 113 height 14
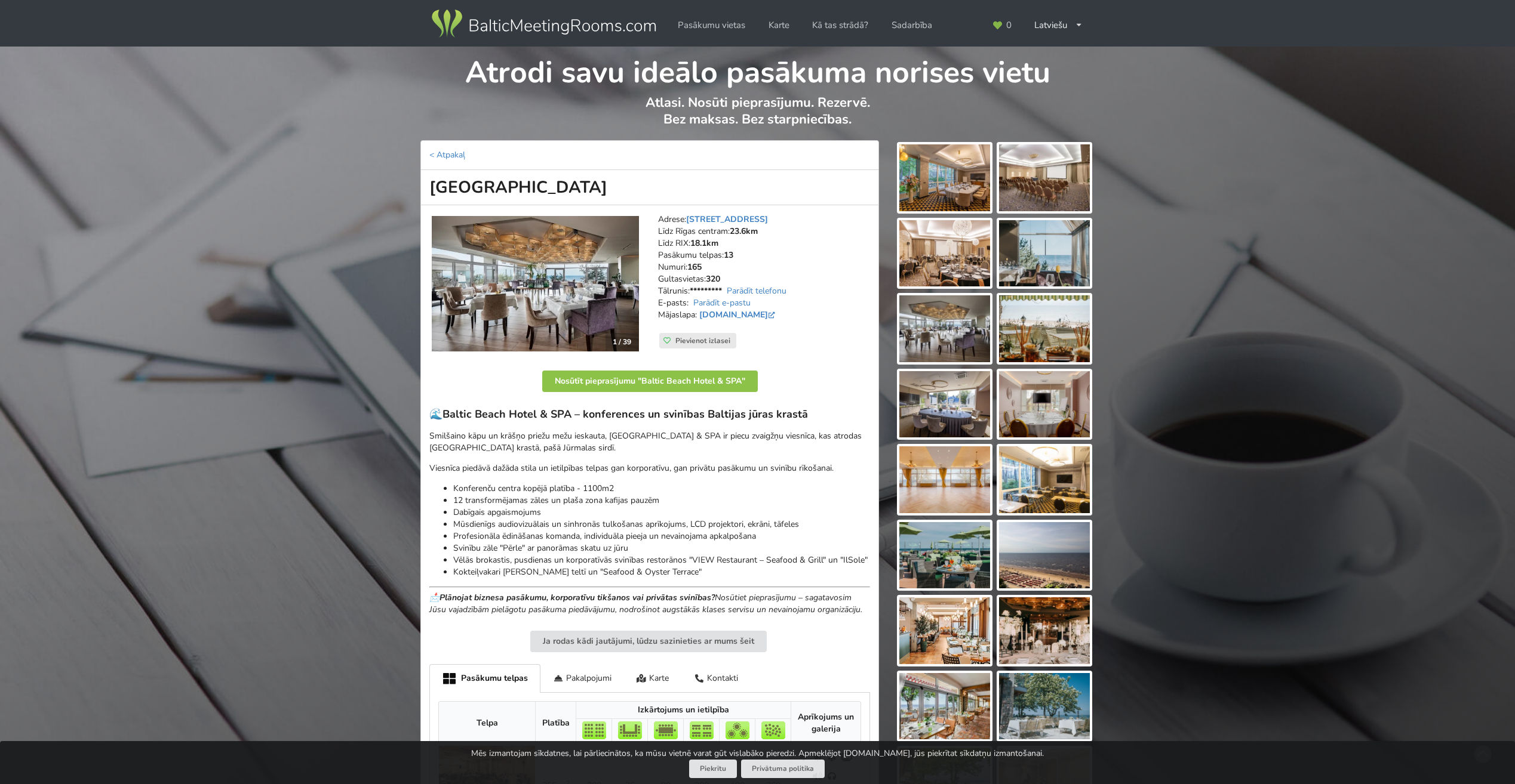
click at [550, 298] on img at bounding box center [535, 283] width 207 height 135
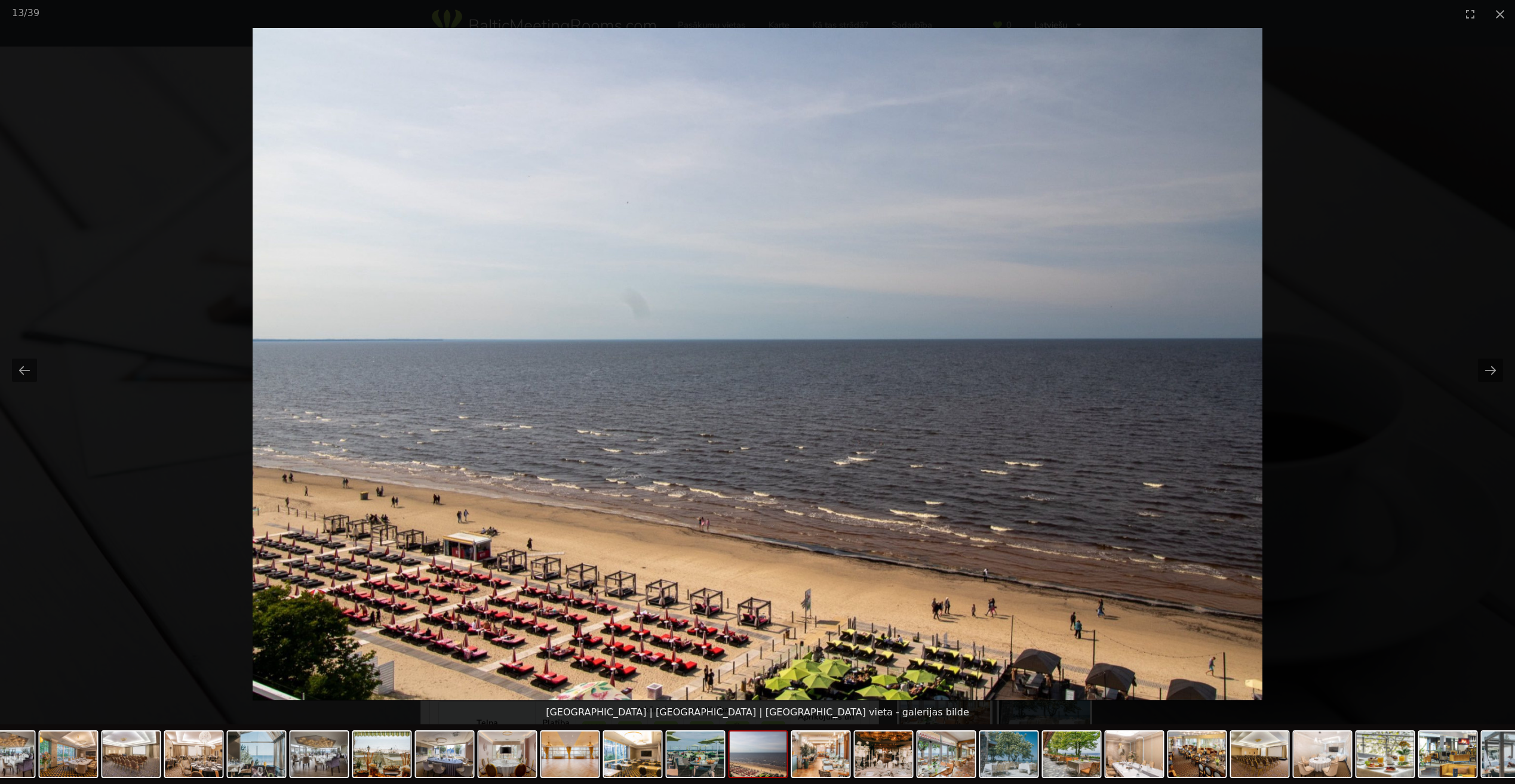
click at [1421, 456] on picture at bounding box center [757, 364] width 1515 height 673
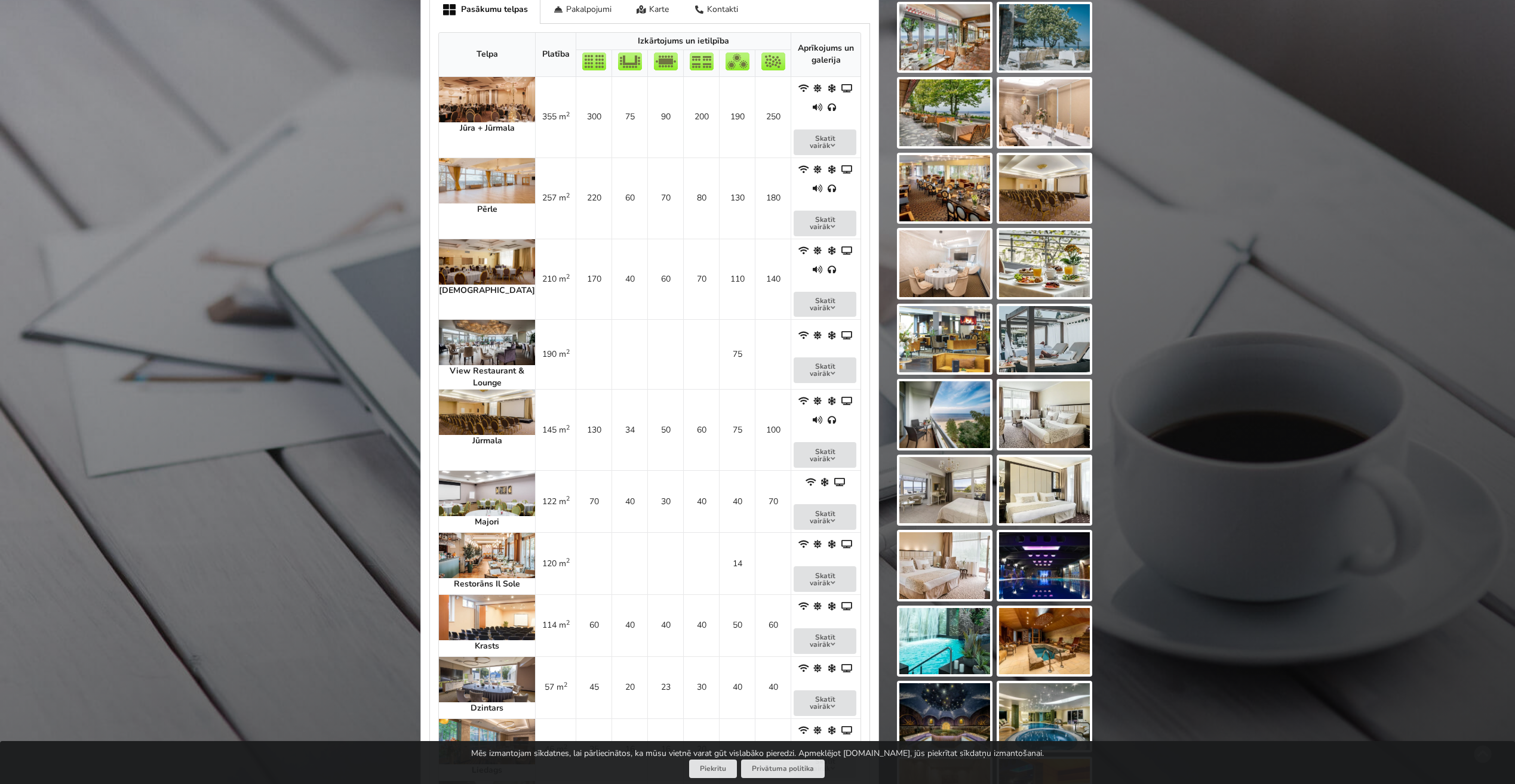
scroll to position [537, 0]
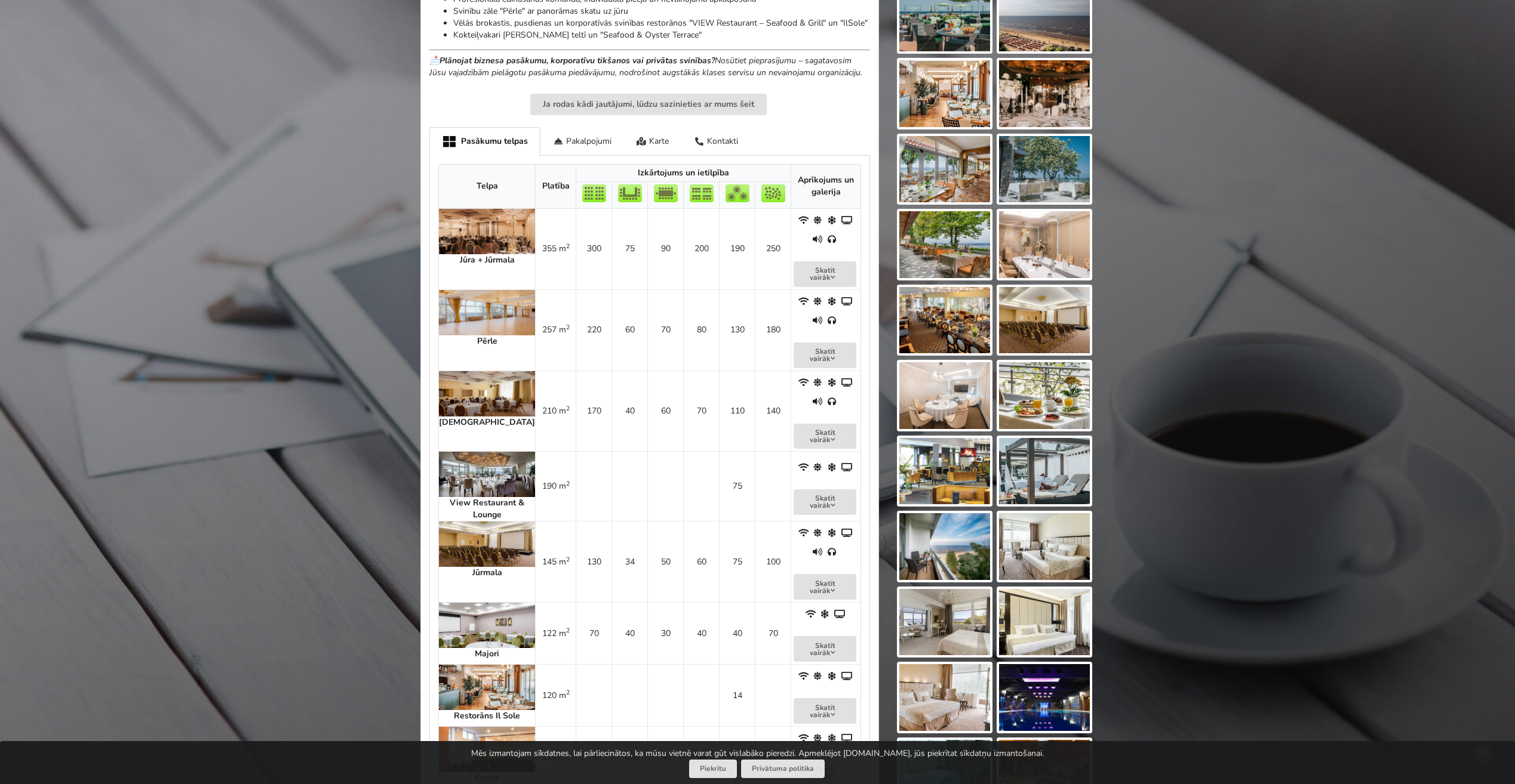
click at [482, 371] on img at bounding box center [487, 394] width 96 height 46
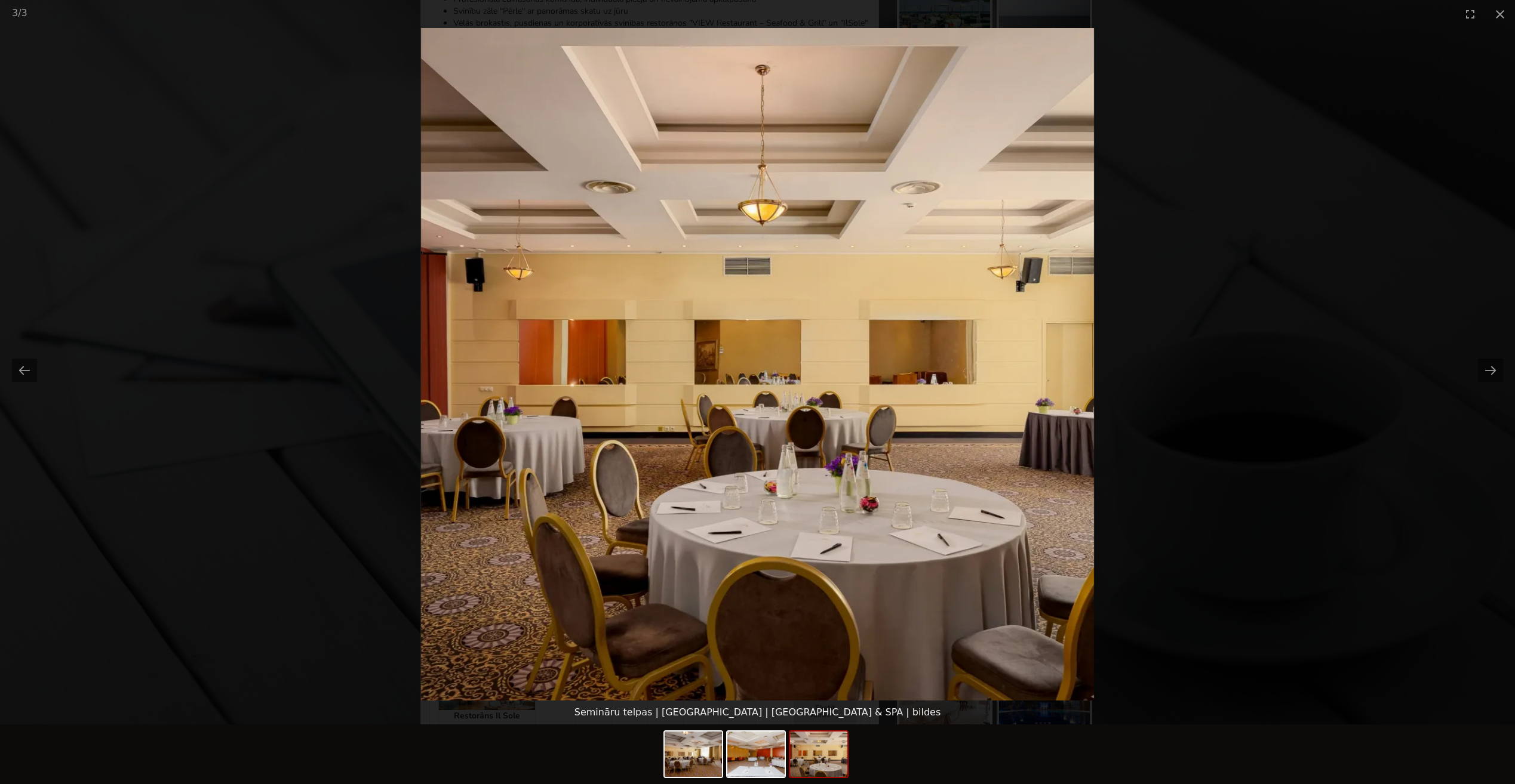
click at [1169, 395] on picture at bounding box center [757, 364] width 1515 height 673
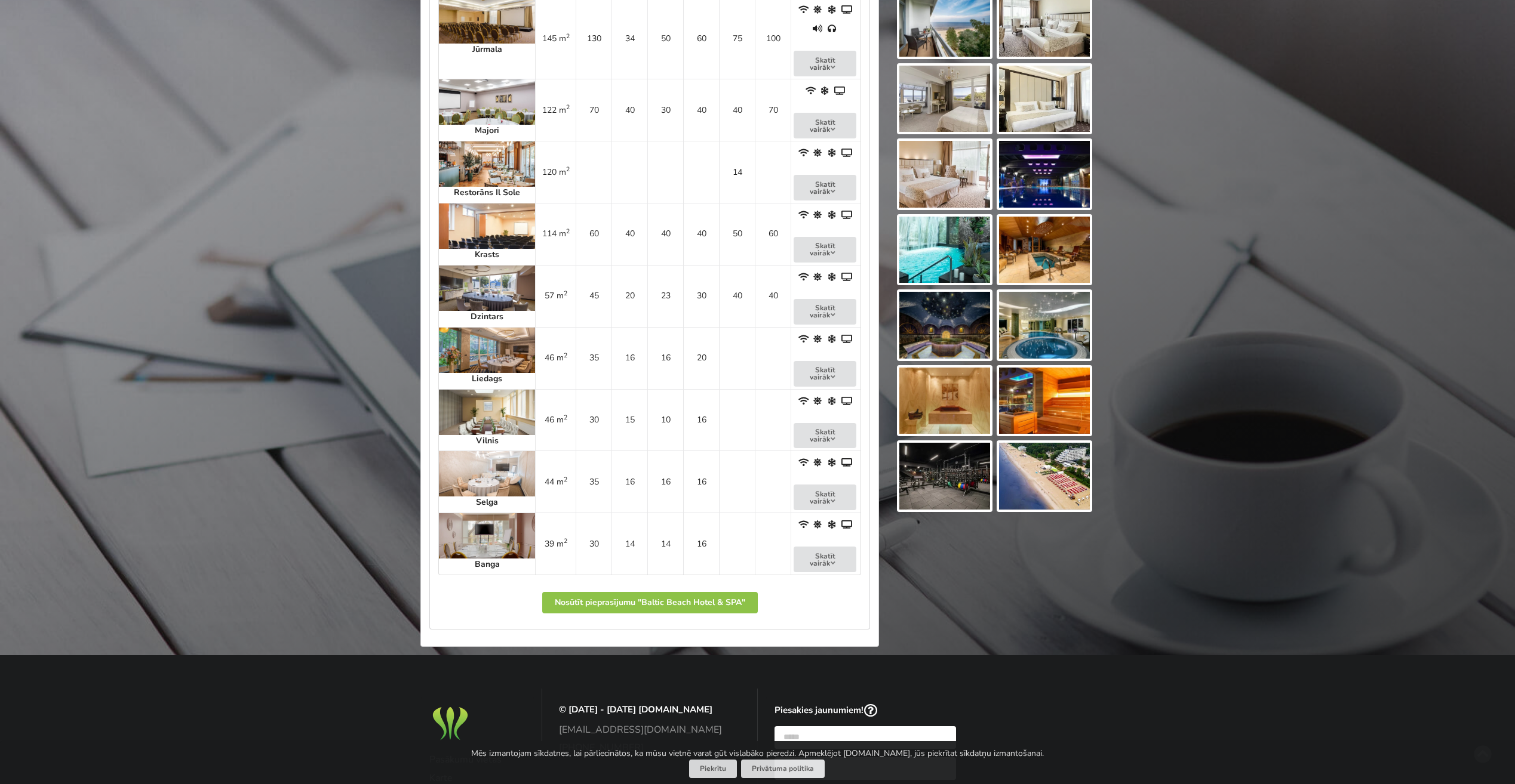
scroll to position [1074, 0]
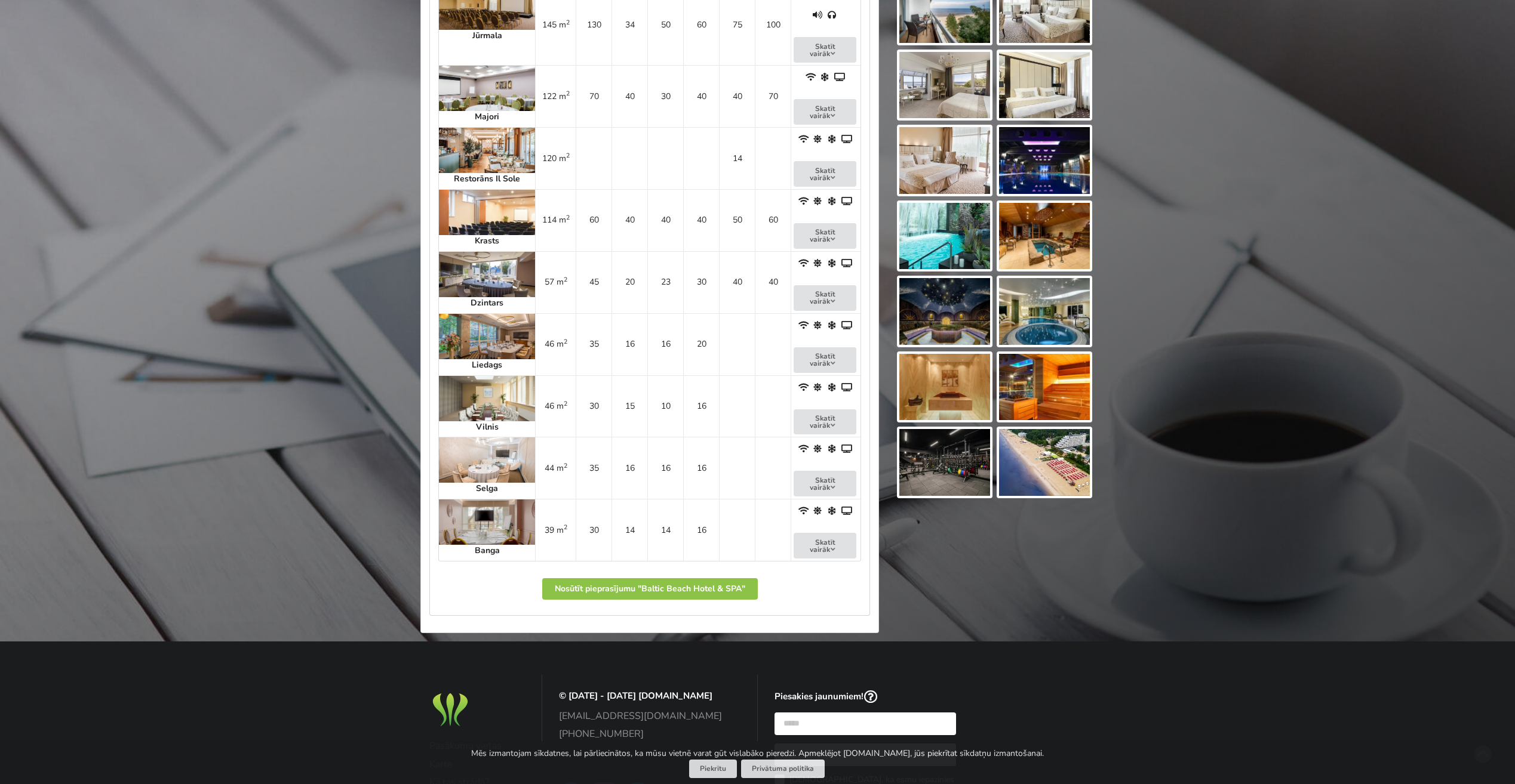
click at [1032, 430] on img at bounding box center [1044, 462] width 91 height 67
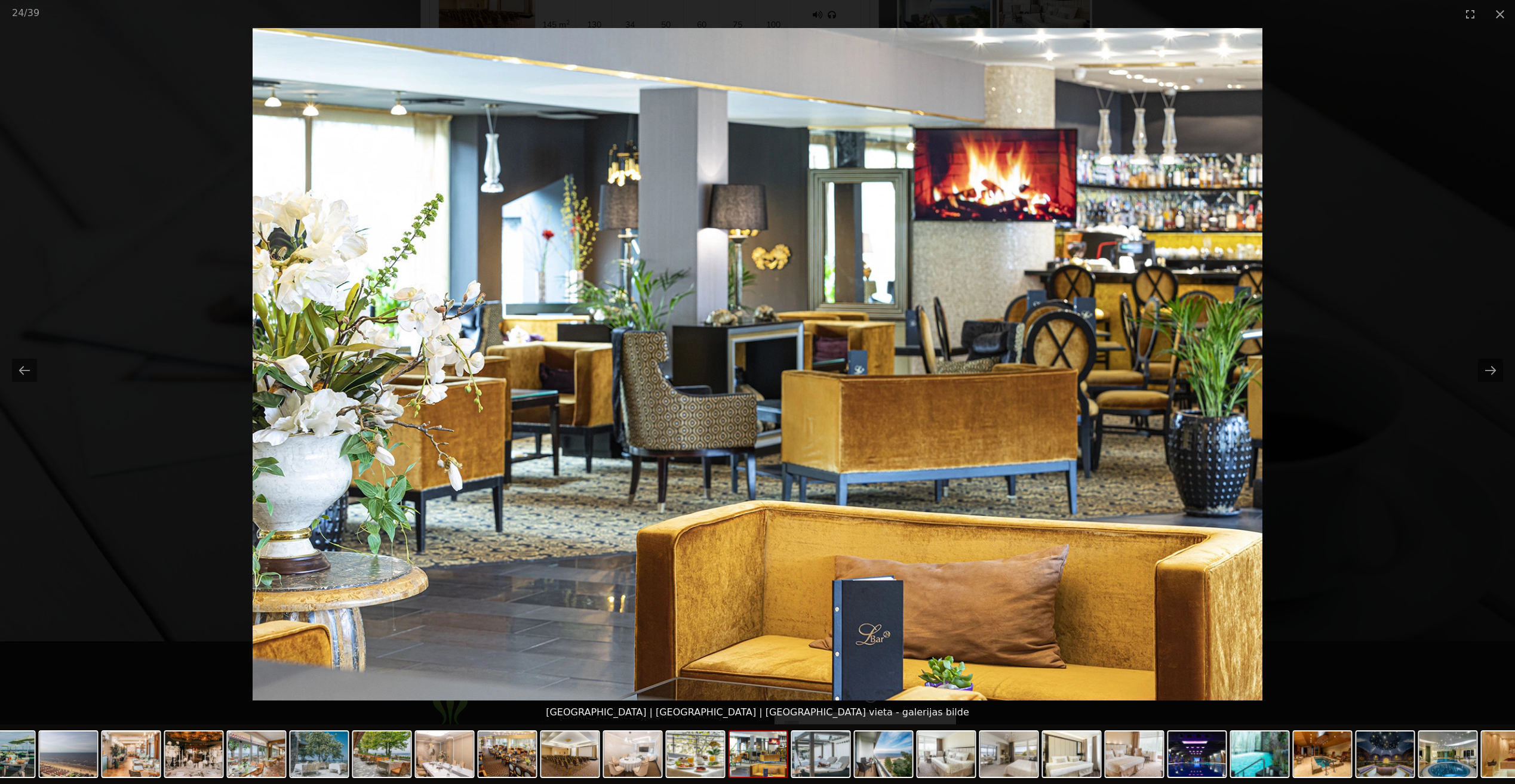
click at [1456, 181] on picture at bounding box center [757, 364] width 1515 height 673
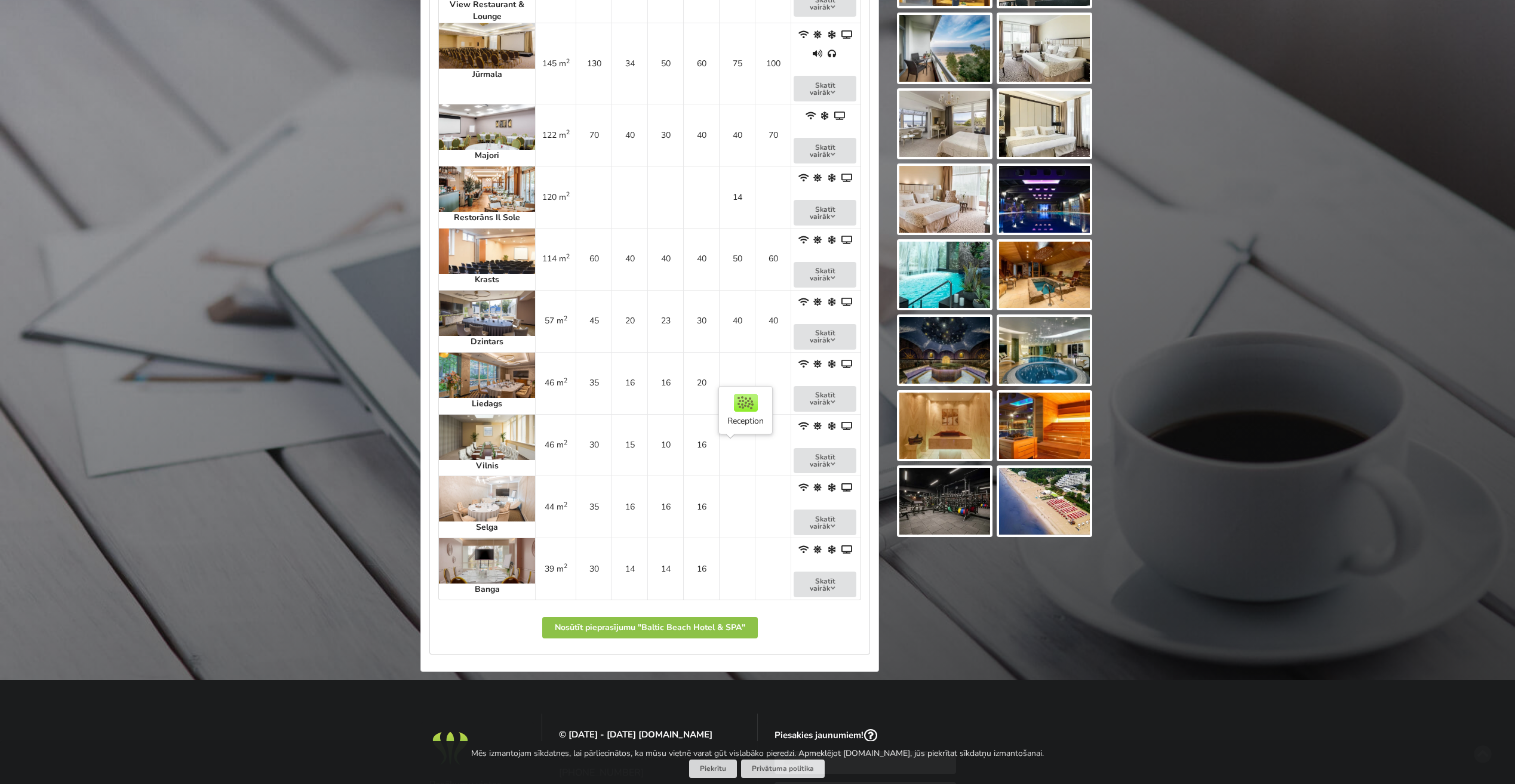
scroll to position [1014, 0]
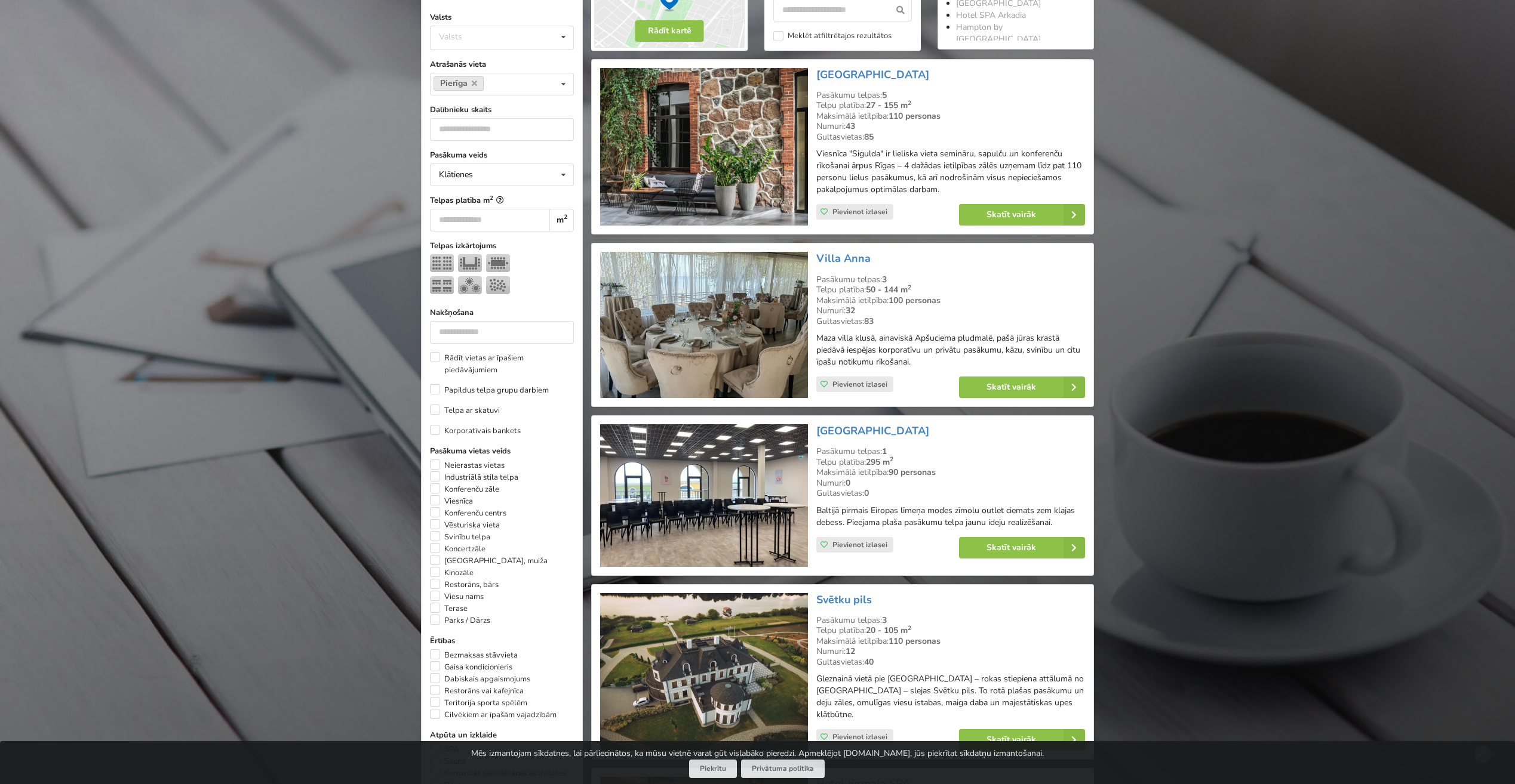
scroll to position [239, 0]
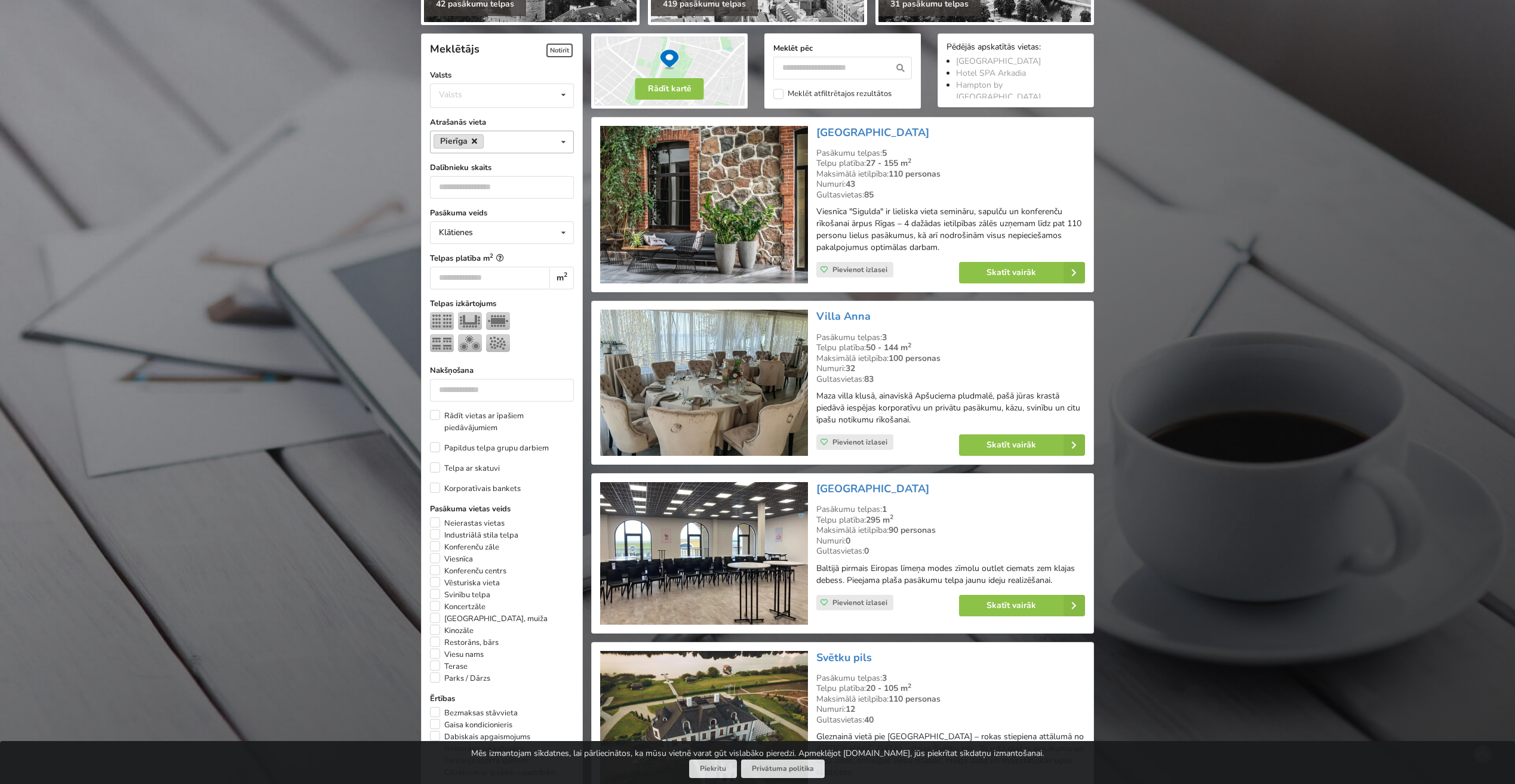
click at [475, 141] on icon at bounding box center [474, 141] width 5 height 8
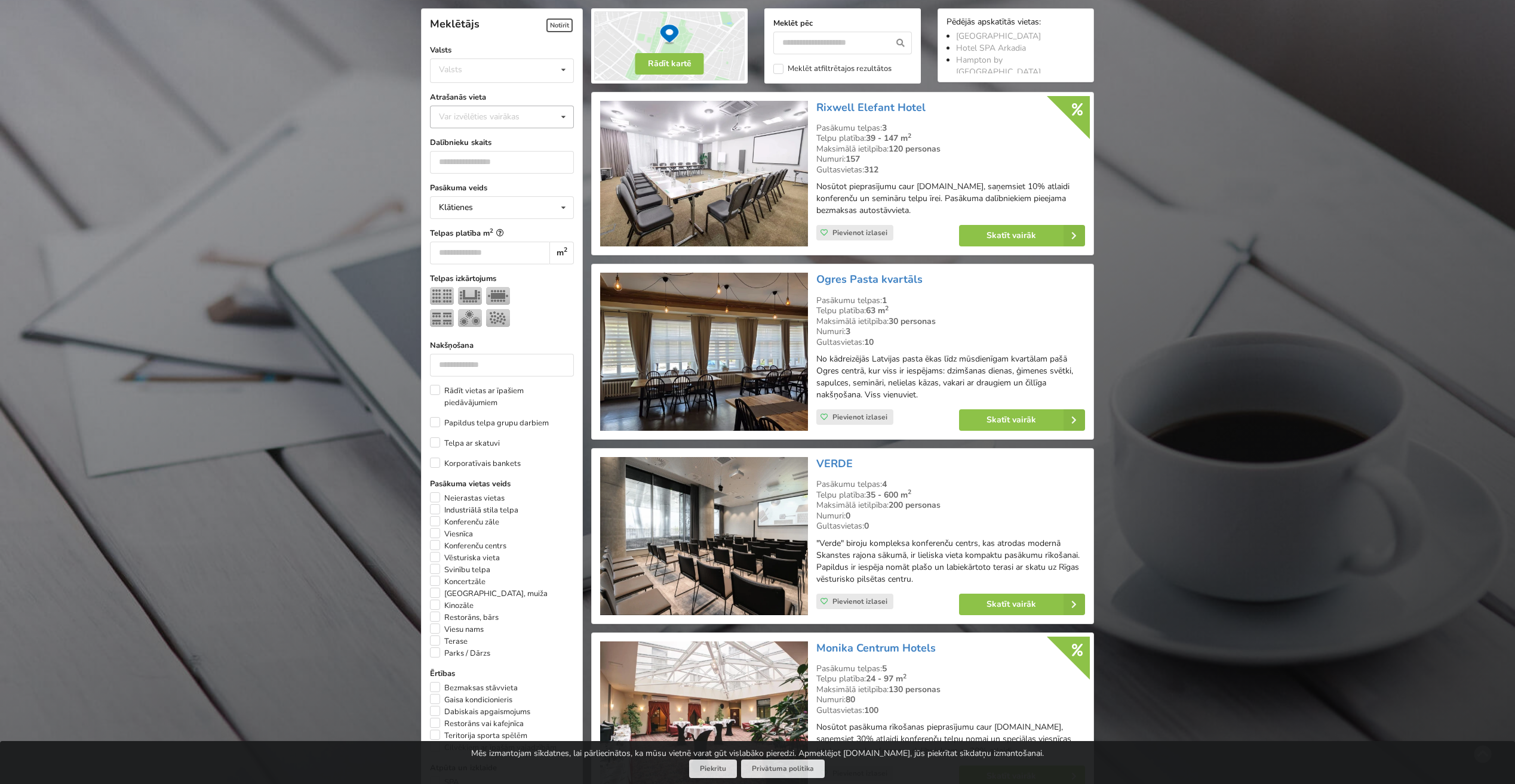
scroll to position [268, 0]
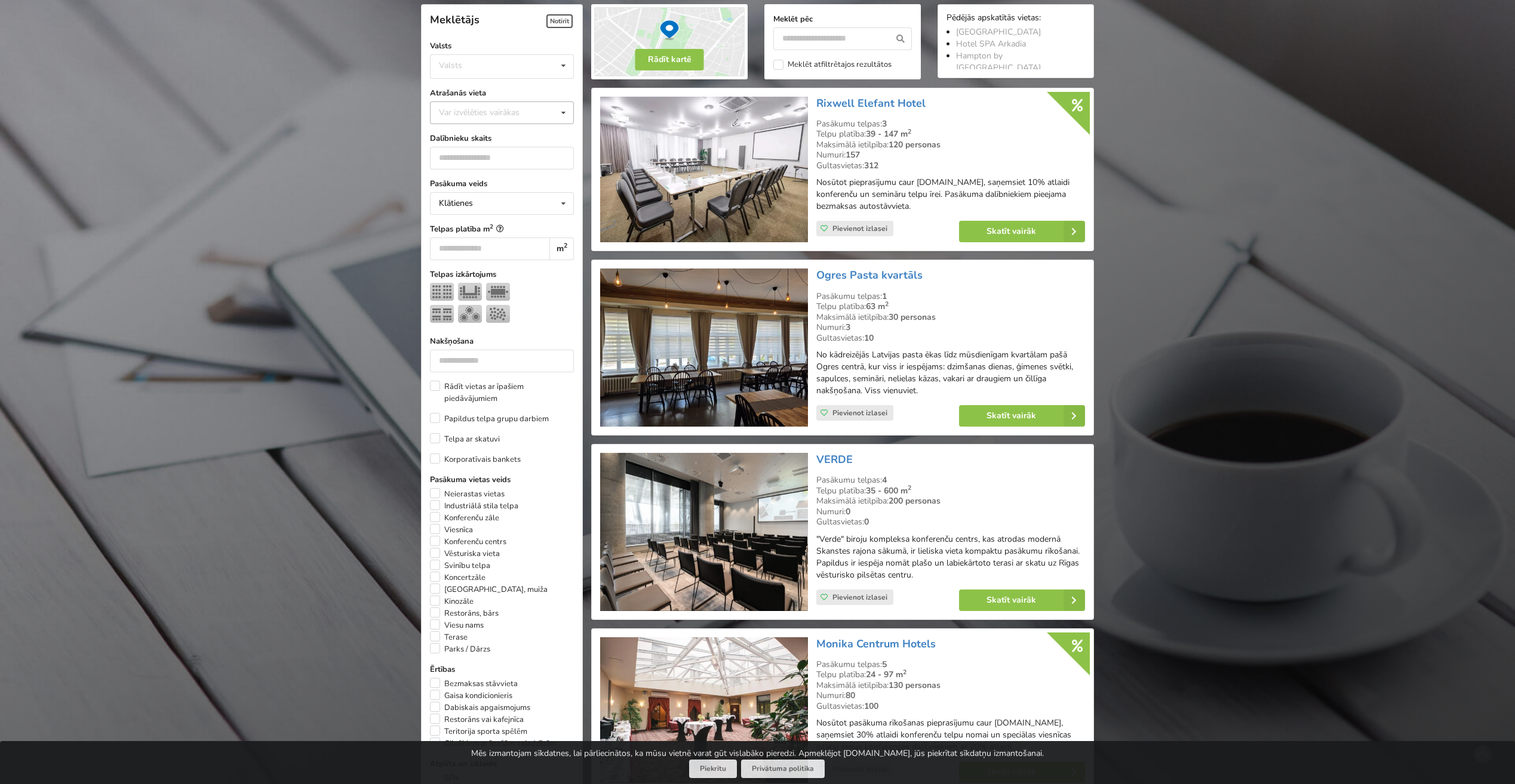
click at [495, 145] on div "Dalībnieku skaits" at bounding box center [502, 151] width 144 height 37
click at [499, 110] on div "Var izvēlēties vairākas" at bounding box center [491, 112] width 110 height 14
click at [493, 227] on div "Sigulda" at bounding box center [502, 227] width 143 height 22
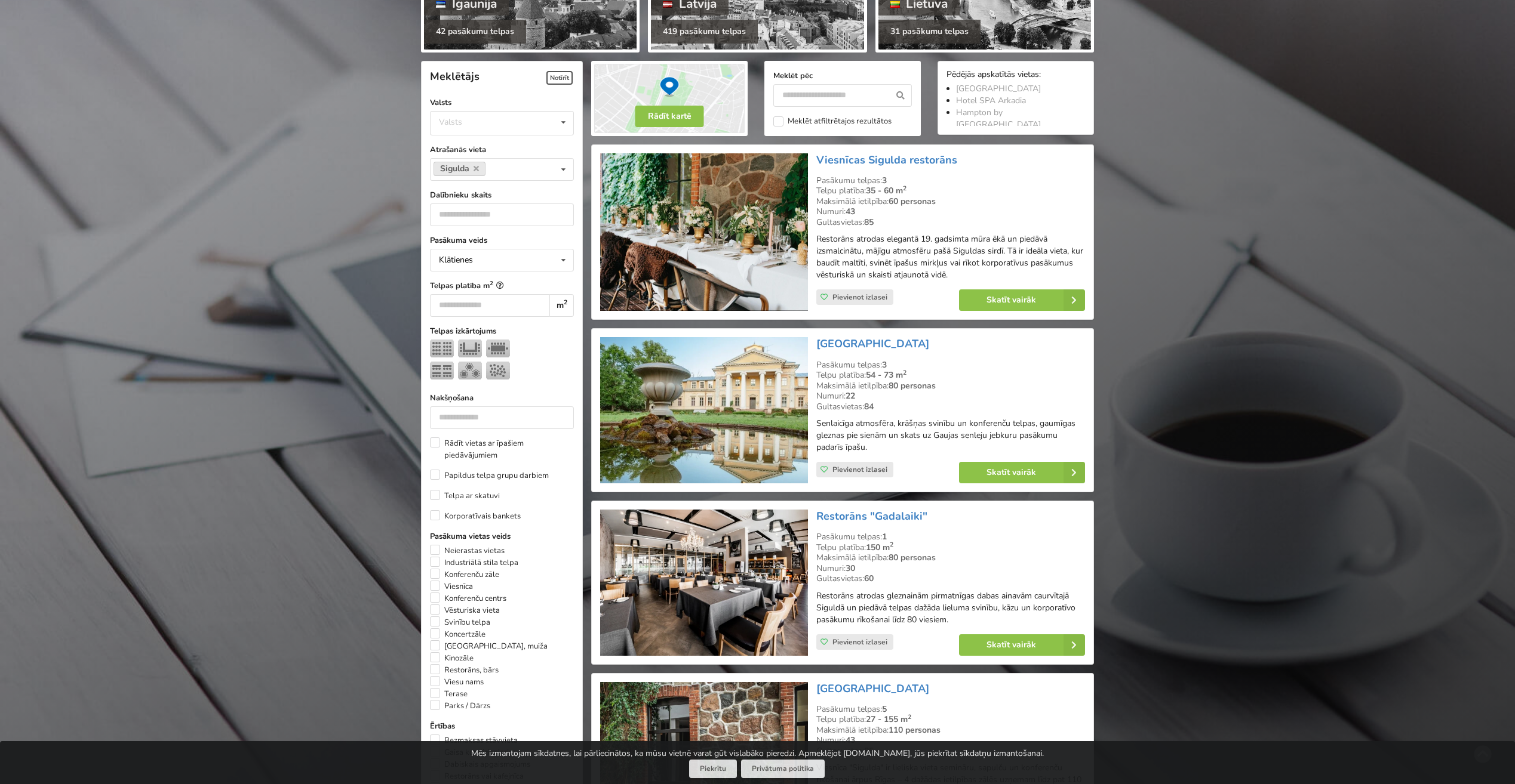
scroll to position [149, 0]
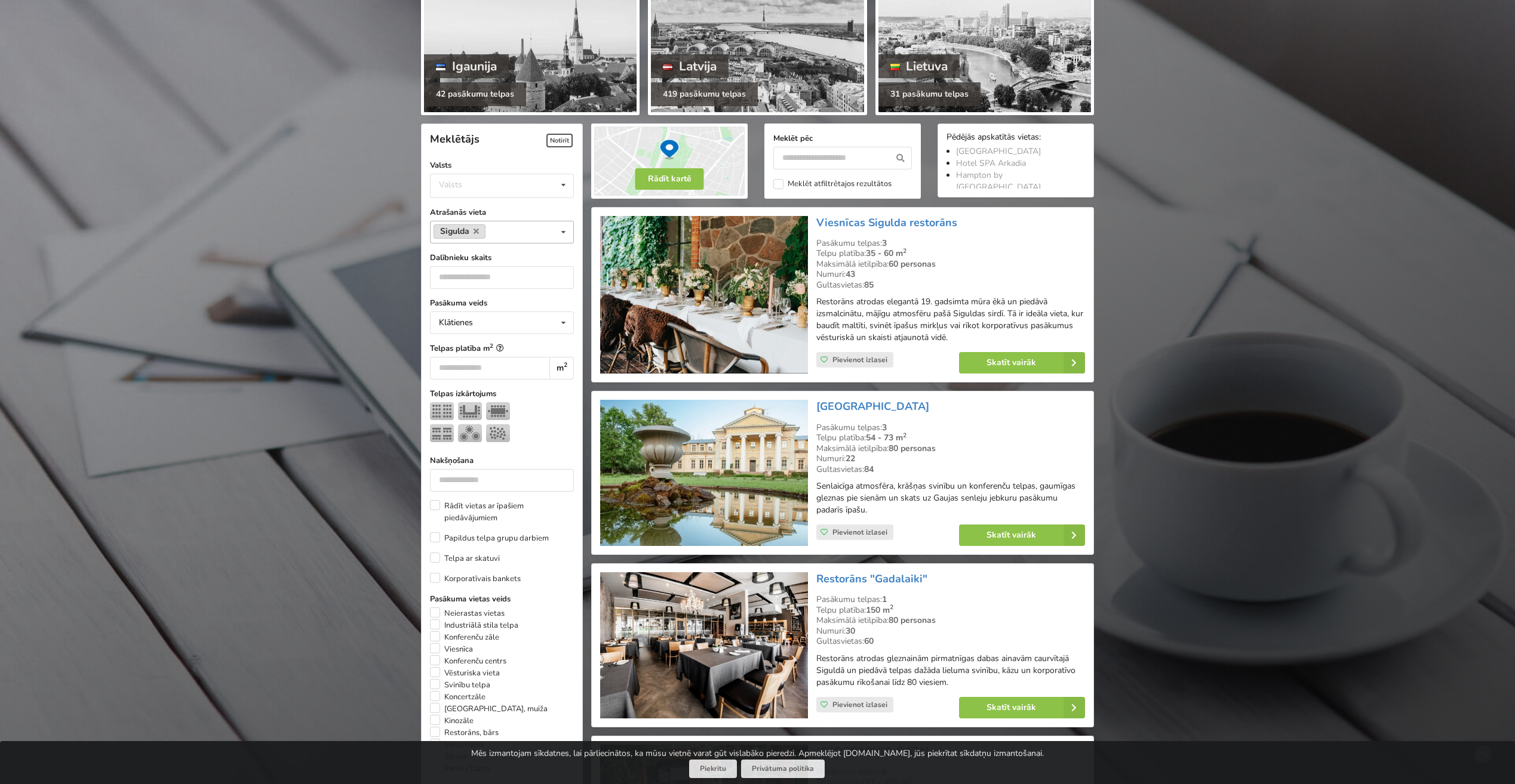
click at [483, 231] on link "Sigulda" at bounding box center [460, 231] width 52 height 14
click at [481, 236] on link "Sigulda" at bounding box center [460, 231] width 52 height 14
click at [474, 233] on icon at bounding box center [476, 231] width 5 height 8
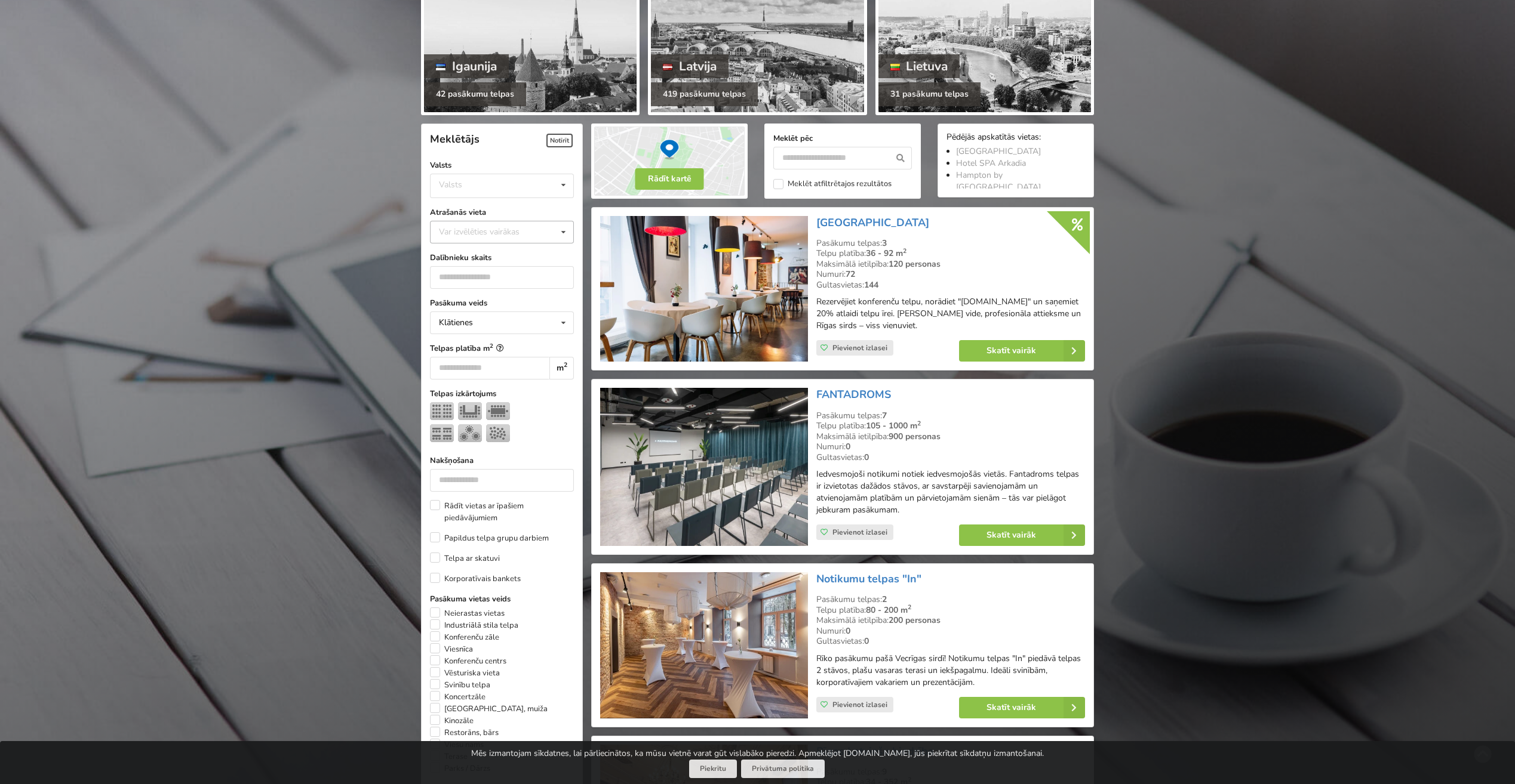
scroll to position [268, 0]
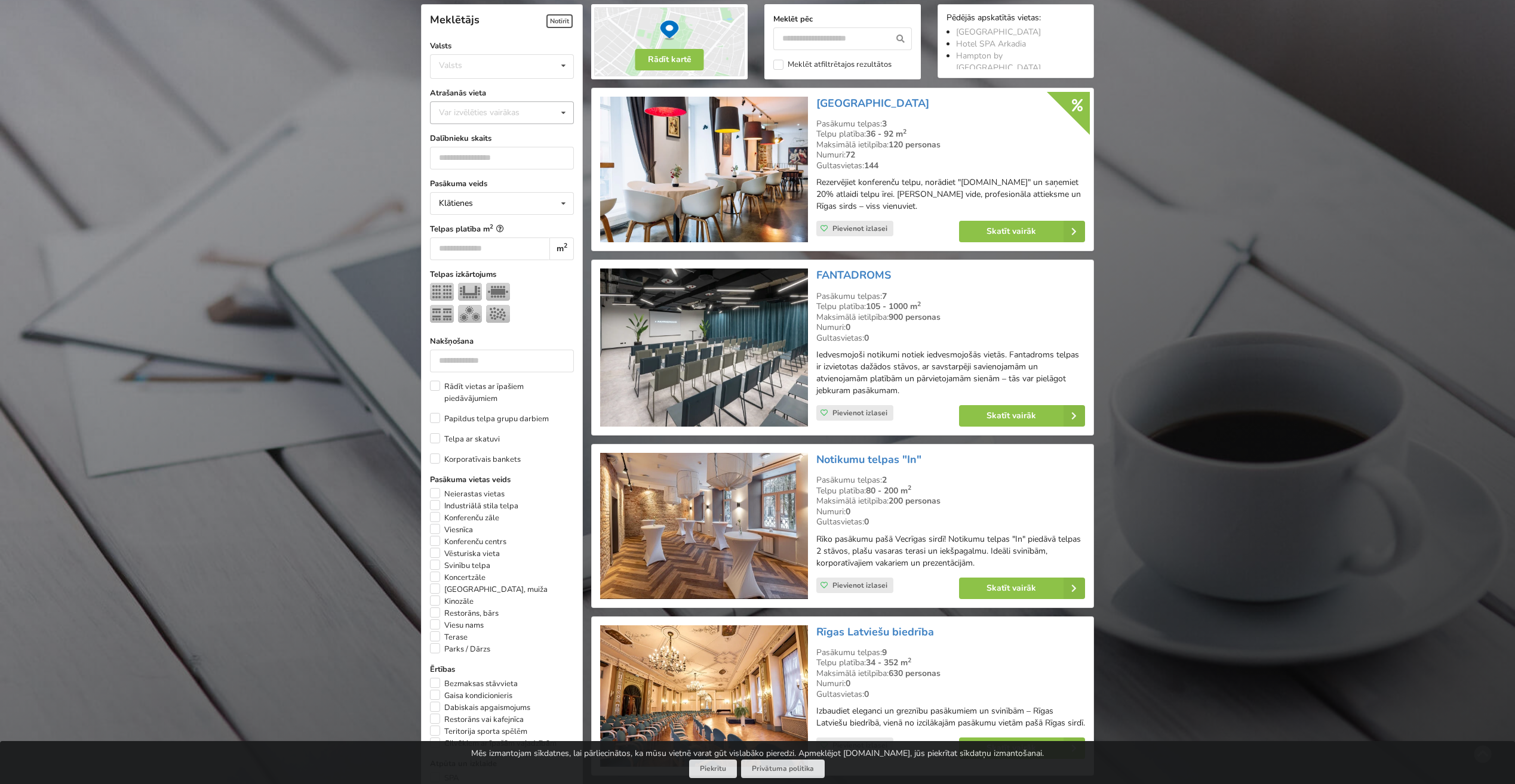
click at [467, 114] on div "Var izvēlēties vairākas" at bounding box center [491, 112] width 110 height 14
click at [480, 238] on div "Ogre" at bounding box center [502, 238] width 143 height 22
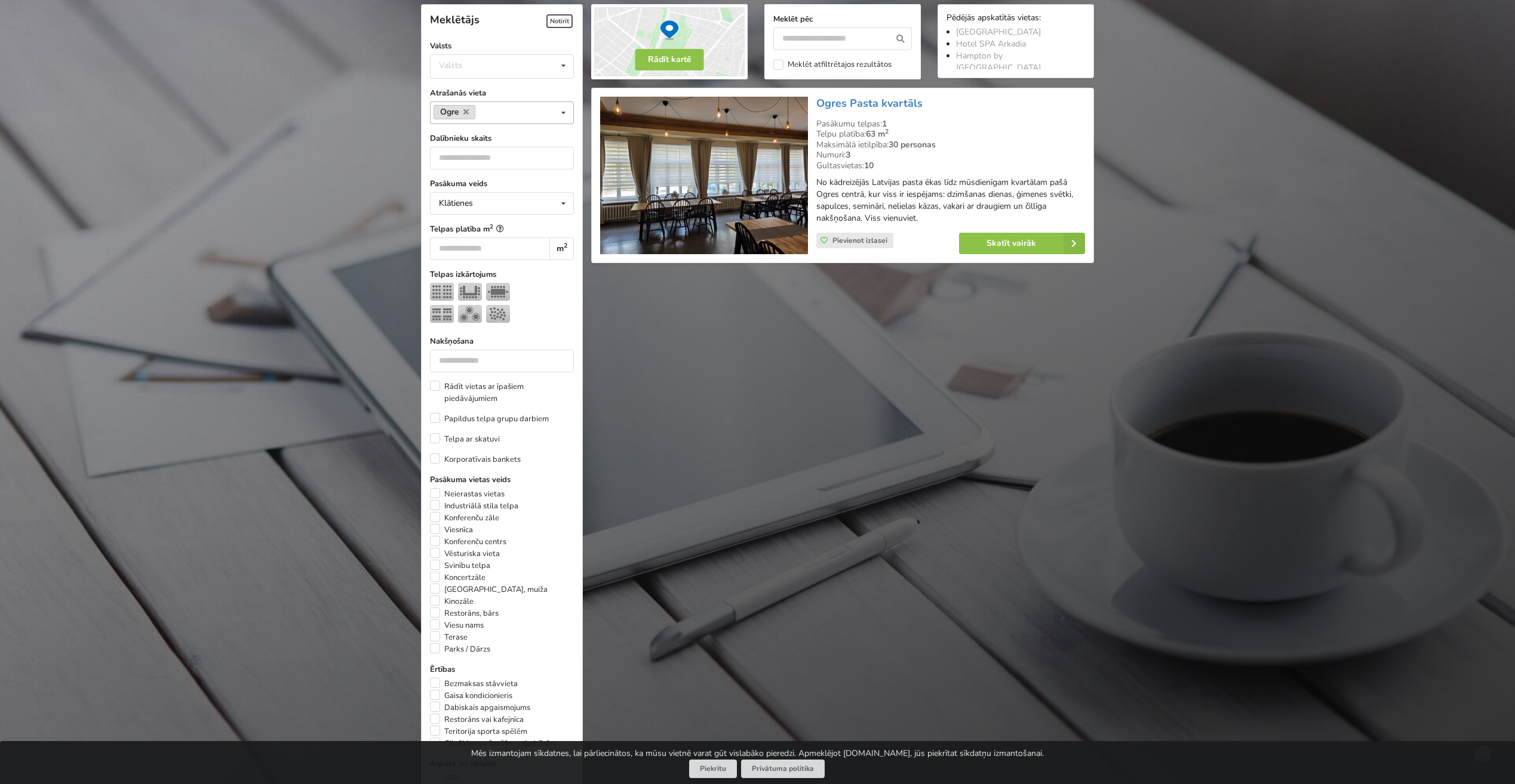
click at [468, 117] on link "Ogre" at bounding box center [454, 112] width 42 height 14
click at [470, 114] on div "Ogre Var izvēlēties vairākas Pārdaugava Teika Pērnavas apriņķis Apšuciems Jūrka…" at bounding box center [502, 113] width 144 height 23
click at [468, 113] on link "Ogre" at bounding box center [454, 112] width 42 height 14
click at [467, 113] on icon at bounding box center [465, 112] width 5 height 8
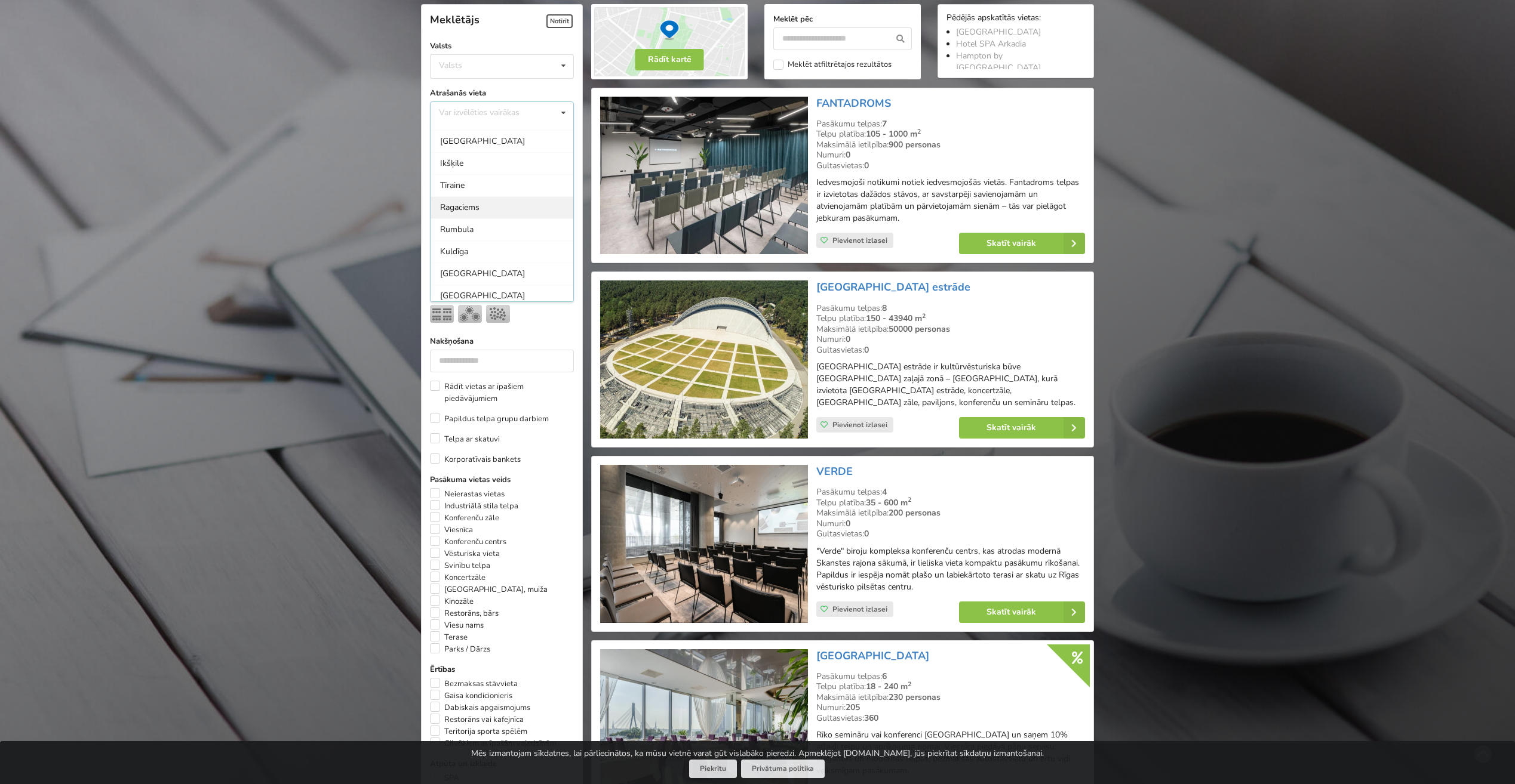
scroll to position [760, 0]
click at [480, 150] on div "Ragaciems" at bounding box center [502, 148] width 143 height 22
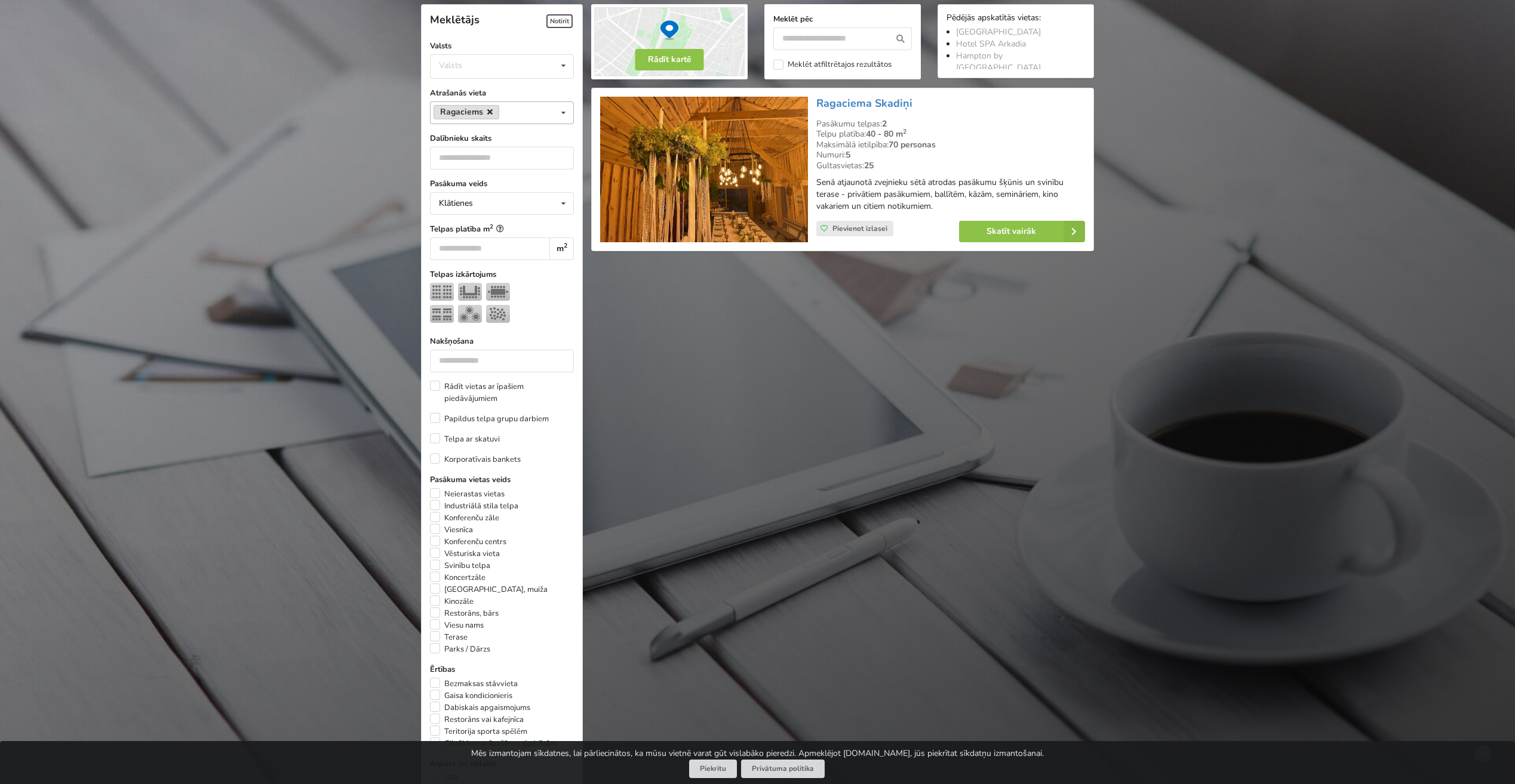
click at [488, 109] on icon at bounding box center [490, 112] width 5 height 8
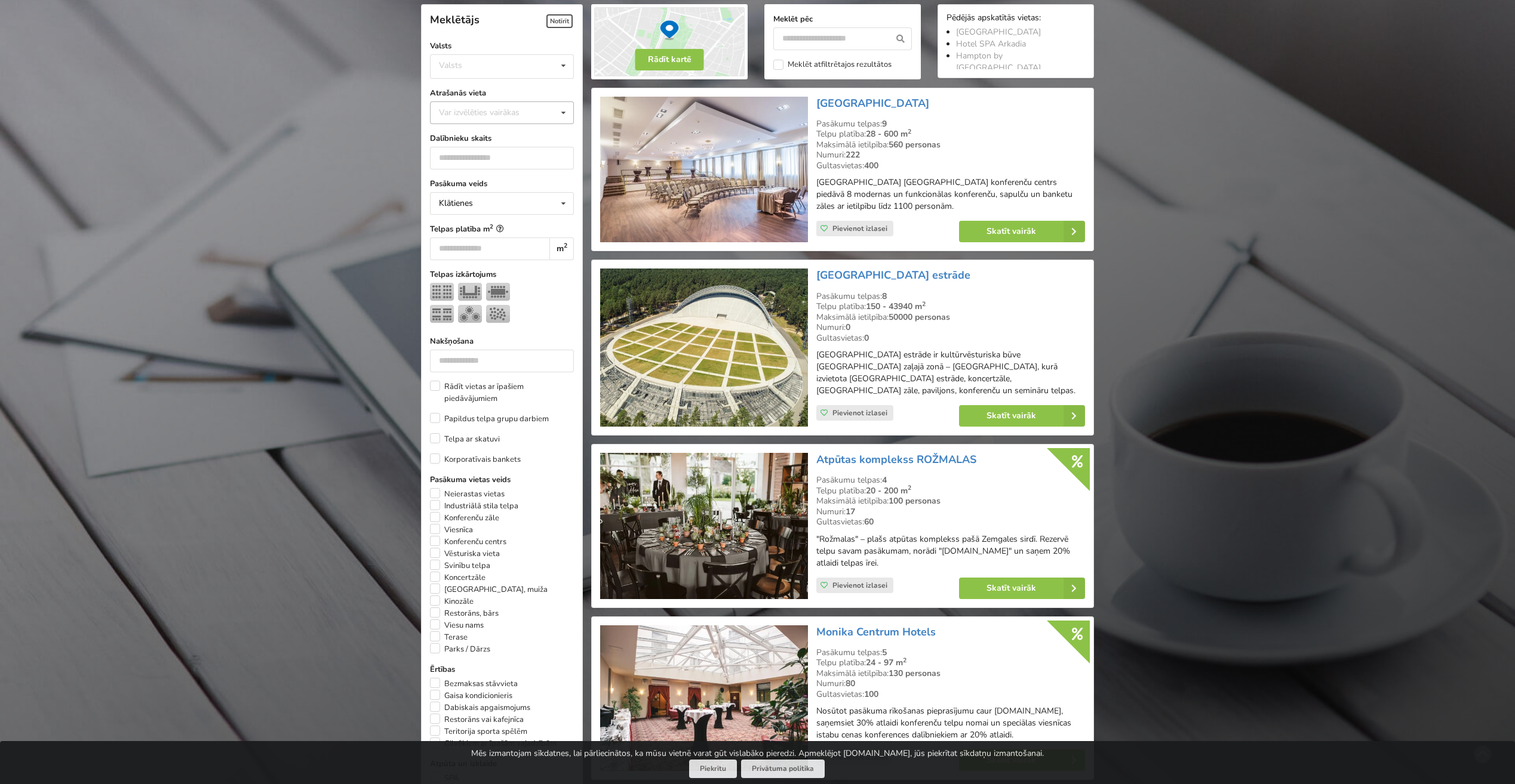
click at [515, 113] on div "Var izvēlēties vairākas" at bounding box center [491, 112] width 110 height 14
click at [451, 178] on div "Valmiera" at bounding box center [502, 174] width 143 height 22
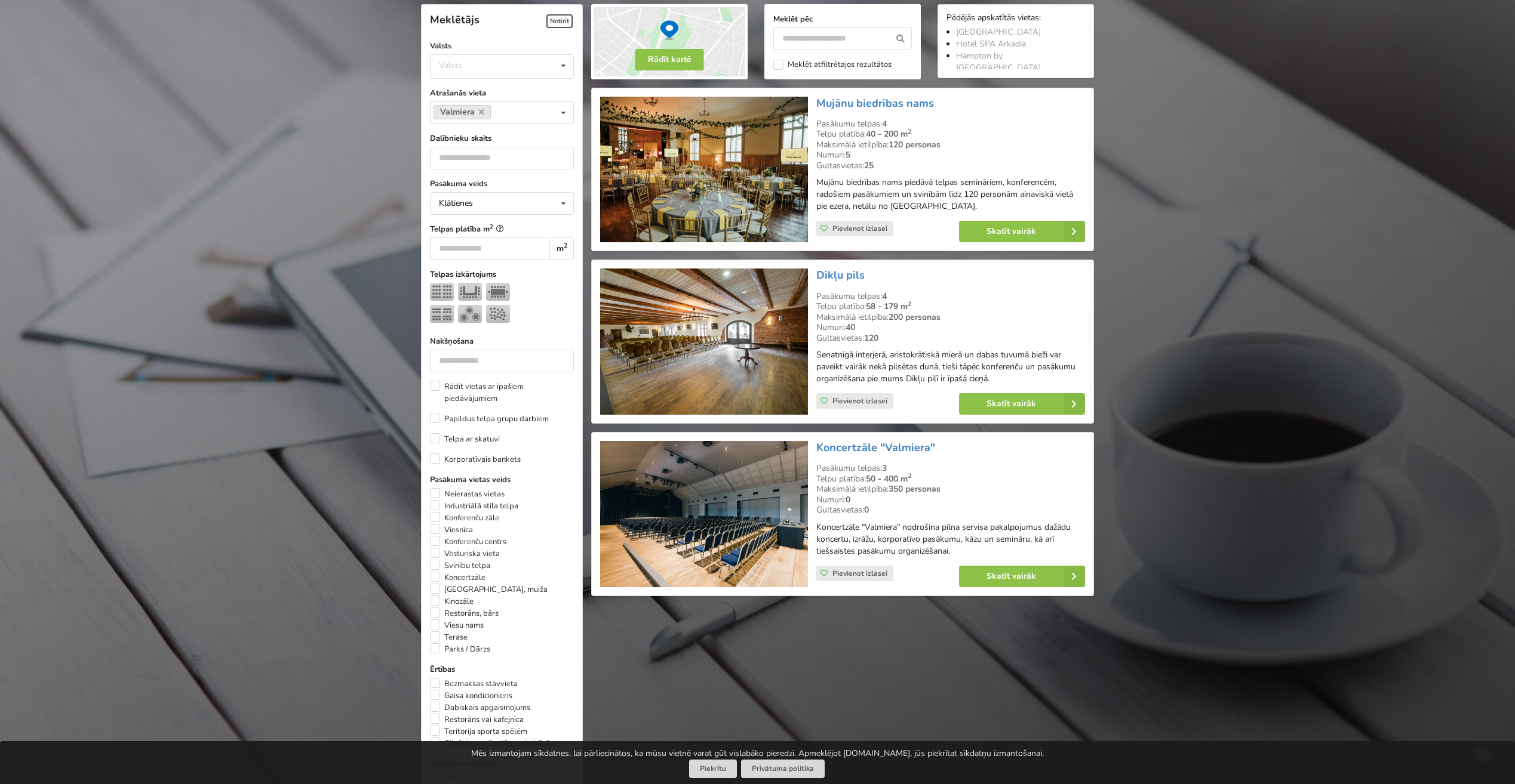
click at [848, 266] on div "Dikļu pils Pasākumu telpas: 4 Telpu platība: 58 - 179 m 2 Maksimālā ietilpība: …" at bounding box center [951, 342] width 277 height 155
click at [848, 272] on link "Dikļu pils" at bounding box center [840, 275] width 49 height 14
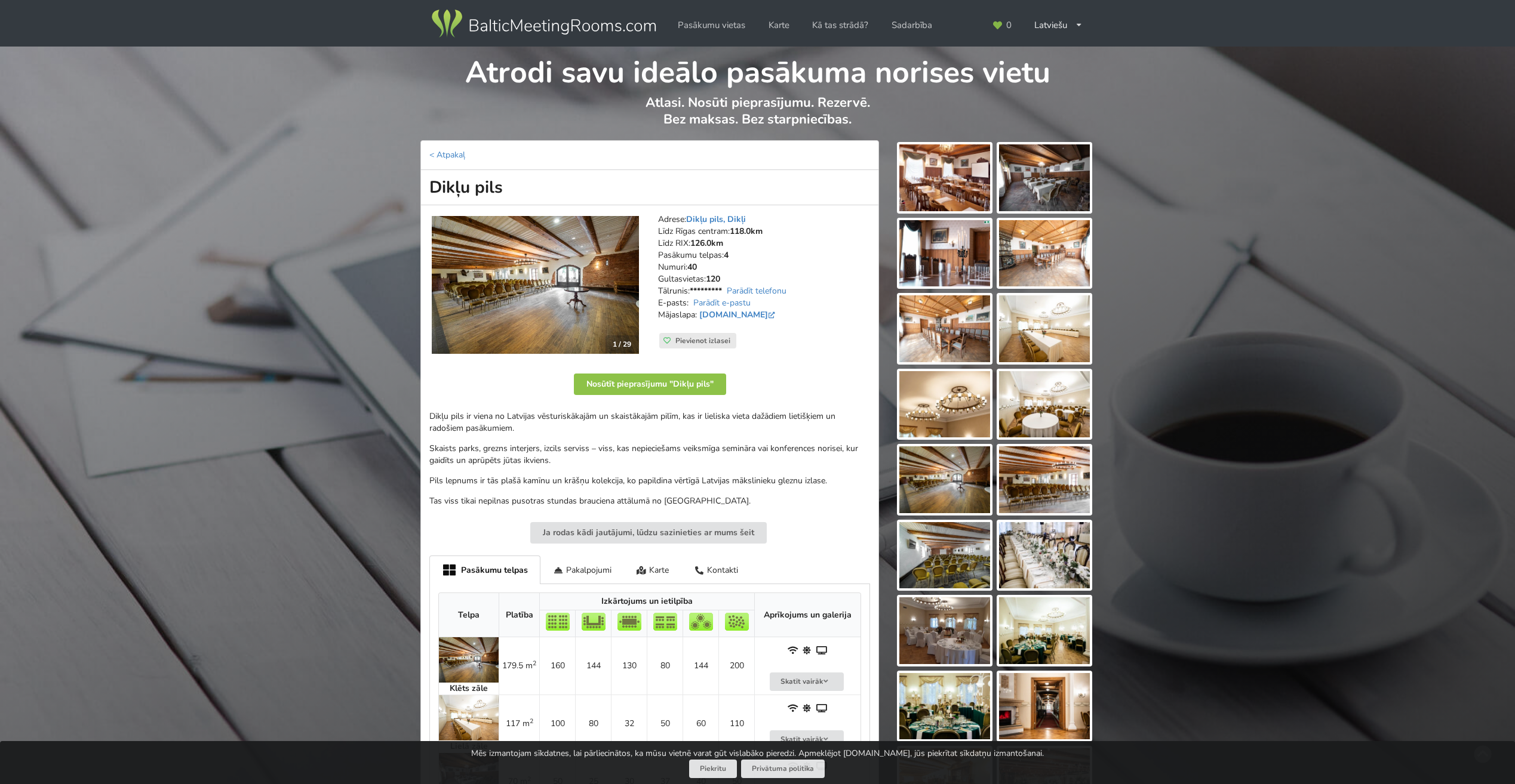
click at [901, 174] on img at bounding box center [944, 177] width 91 height 67
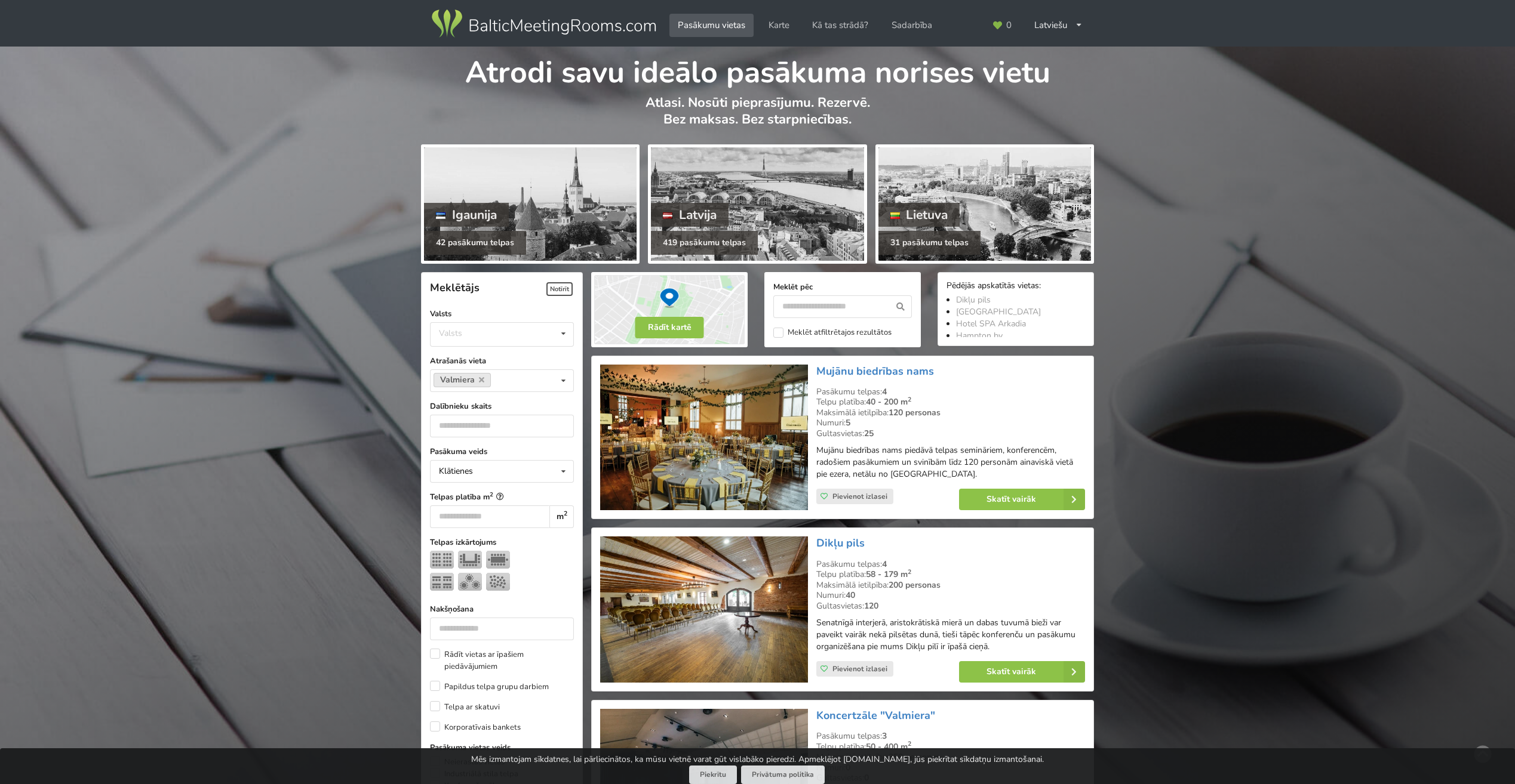
scroll to position [268, 0]
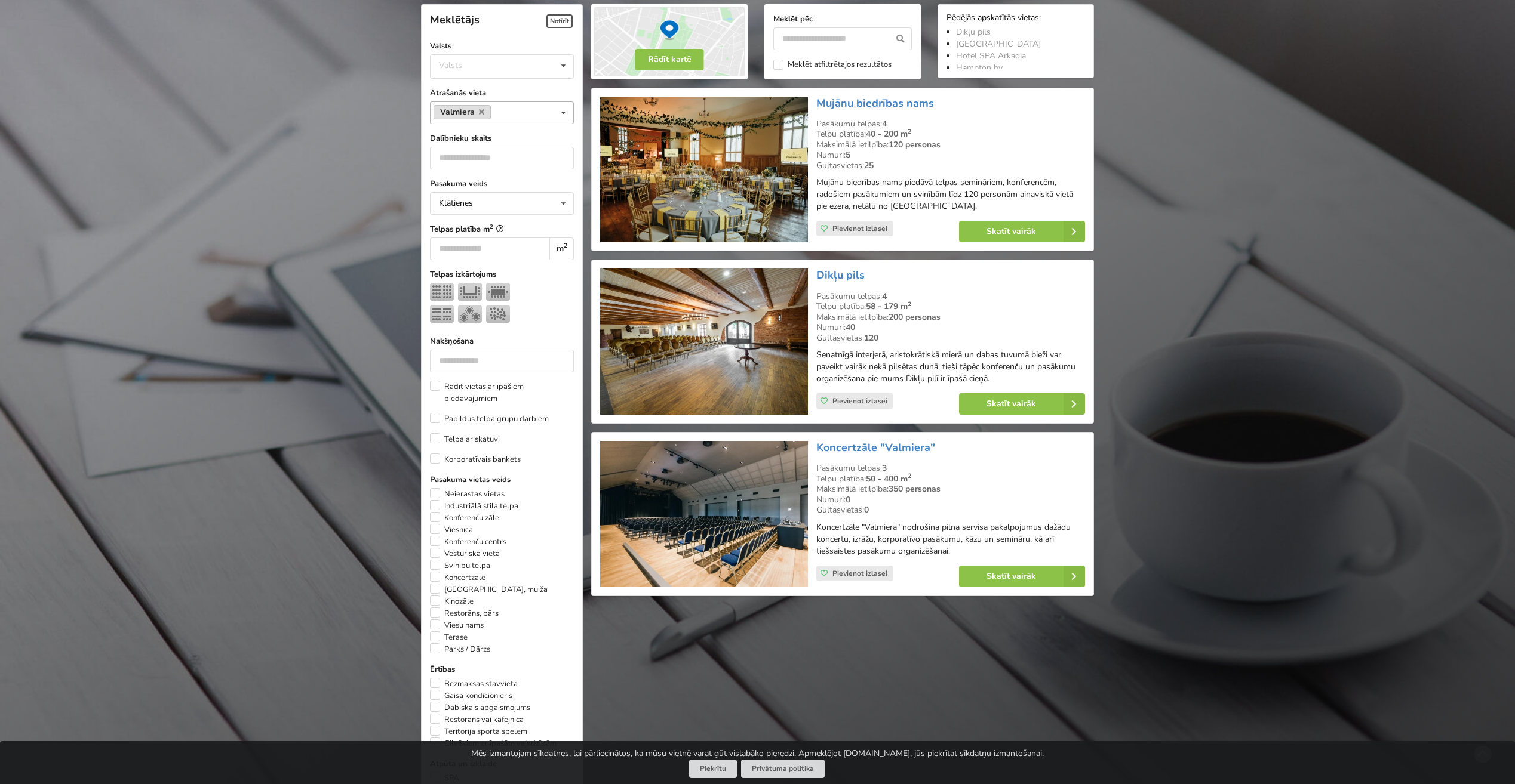
click at [485, 116] on link "Valmiera" at bounding box center [463, 112] width 57 height 14
click at [485, 112] on link "Valmiera" at bounding box center [463, 112] width 57 height 14
click at [481, 114] on icon at bounding box center [481, 112] width 5 height 8
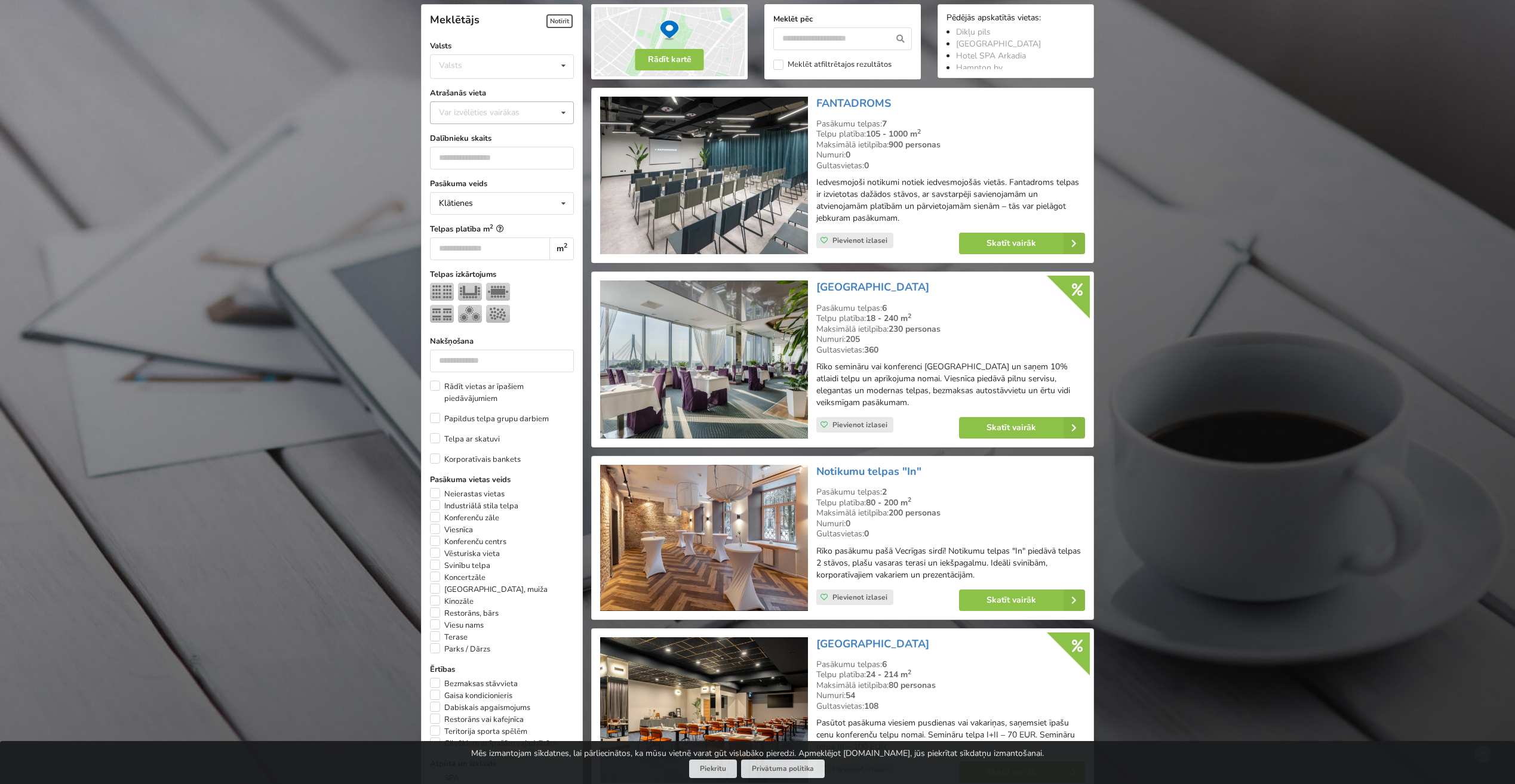
click at [491, 119] on div "Var izvēlēties vairākas" at bounding box center [491, 112] width 110 height 14
click at [500, 225] on div "Mežaparks" at bounding box center [502, 222] width 143 height 22
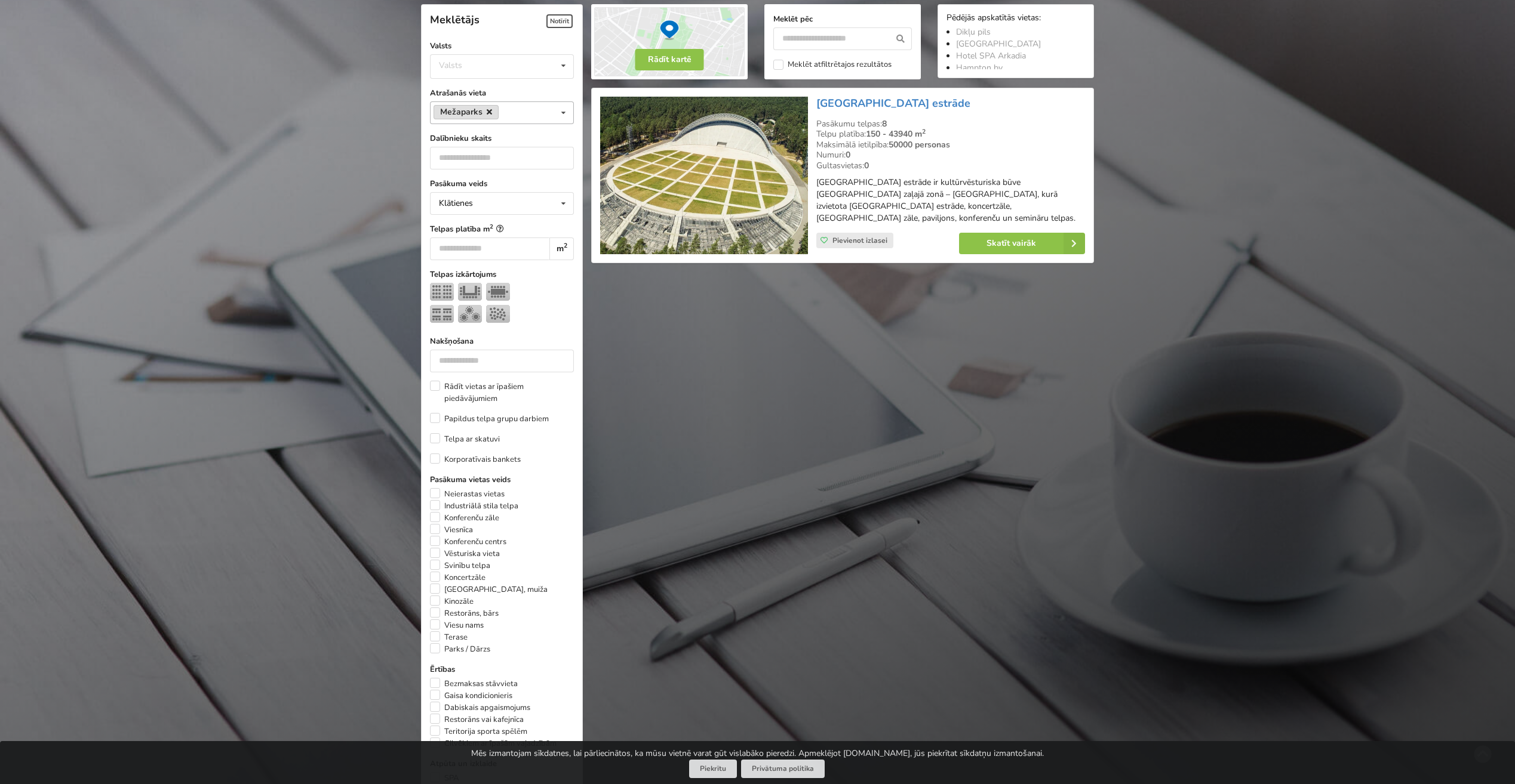
click at [491, 113] on icon at bounding box center [489, 112] width 5 height 8
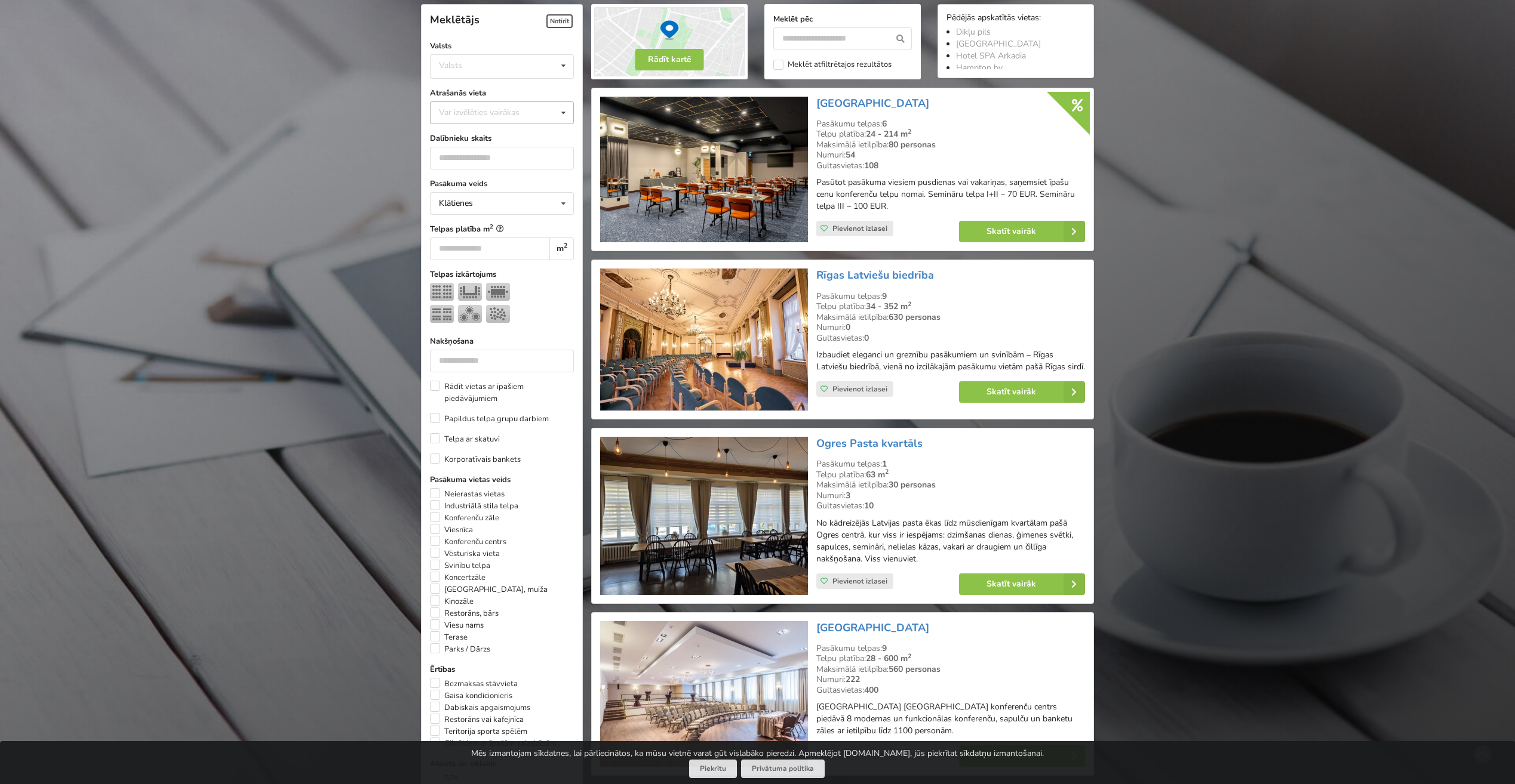
click at [508, 115] on div "Var izvēlēties vairākas" at bounding box center [491, 112] width 110 height 14
click at [496, 292] on div "Kaelase" at bounding box center [502, 290] width 143 height 22
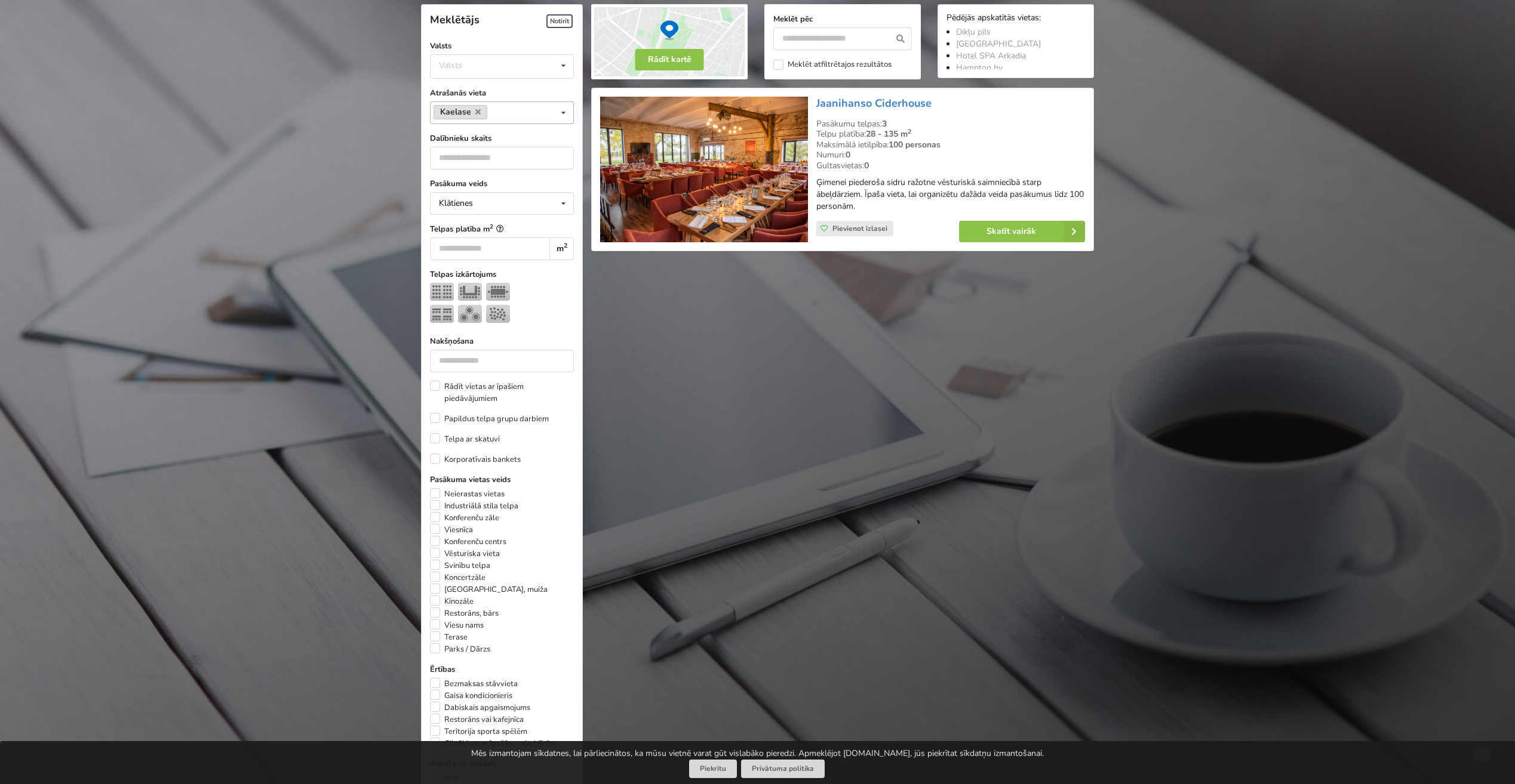
click at [468, 112] on link "Kaelase" at bounding box center [460, 112] width 54 height 14
click at [478, 110] on icon at bounding box center [477, 112] width 5 height 8
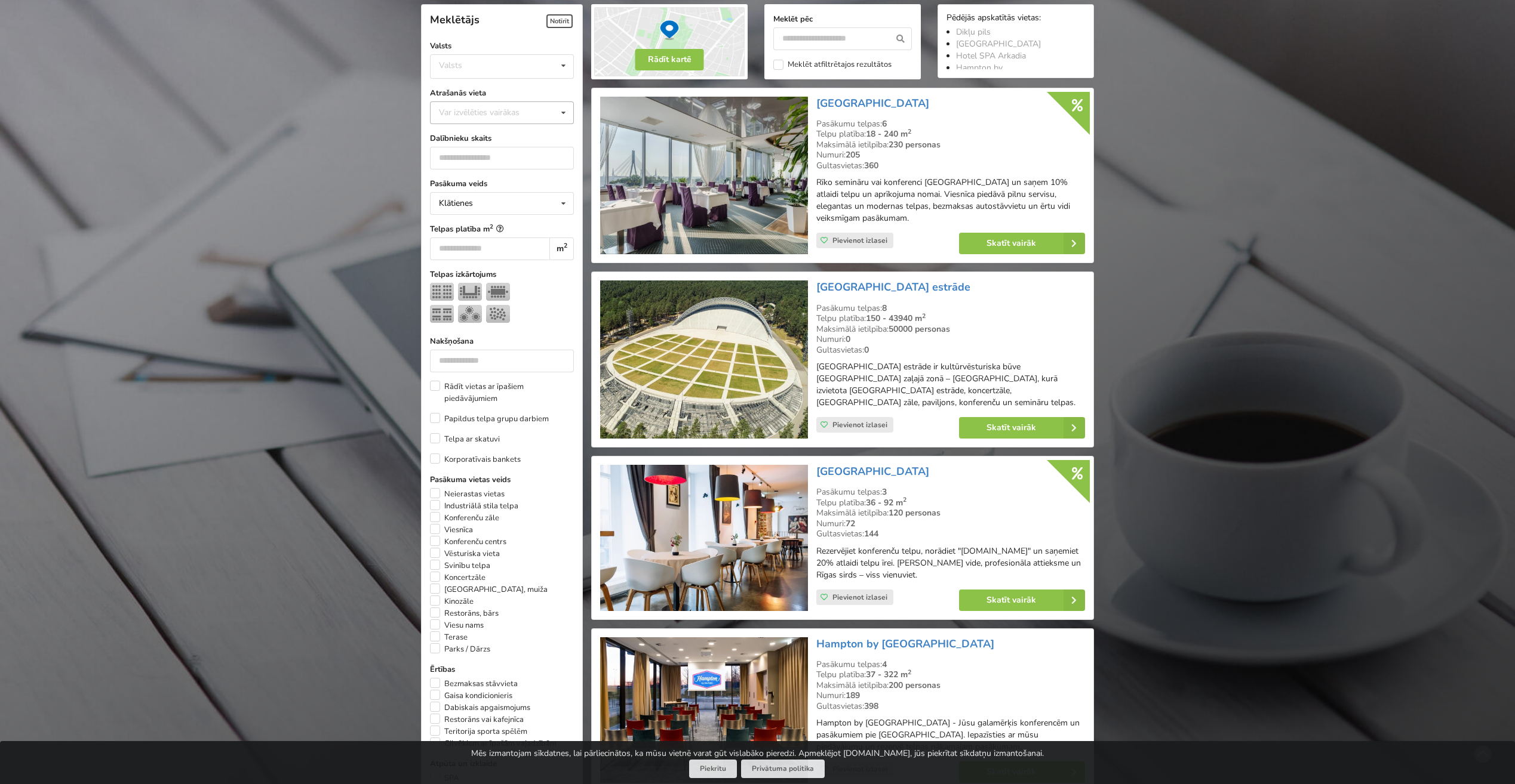
click at [499, 116] on div "Var izvēlēties vairākas" at bounding box center [491, 112] width 110 height 14
click at [490, 191] on div "[GEOGRAPHIC_DATA]" at bounding box center [502, 189] width 143 height 22
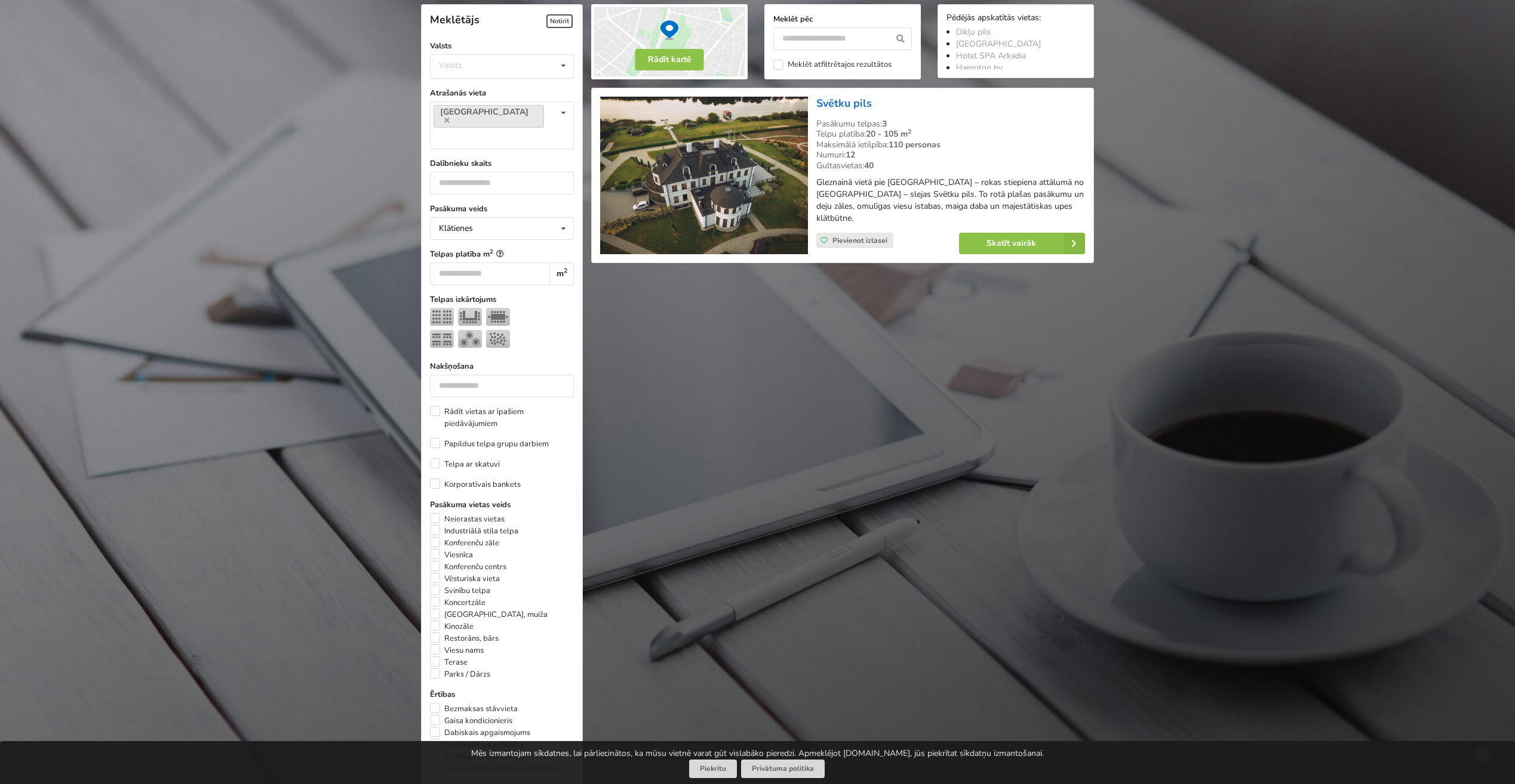
click at [857, 103] on link "Svētku pils" at bounding box center [843, 103] width 55 height 14
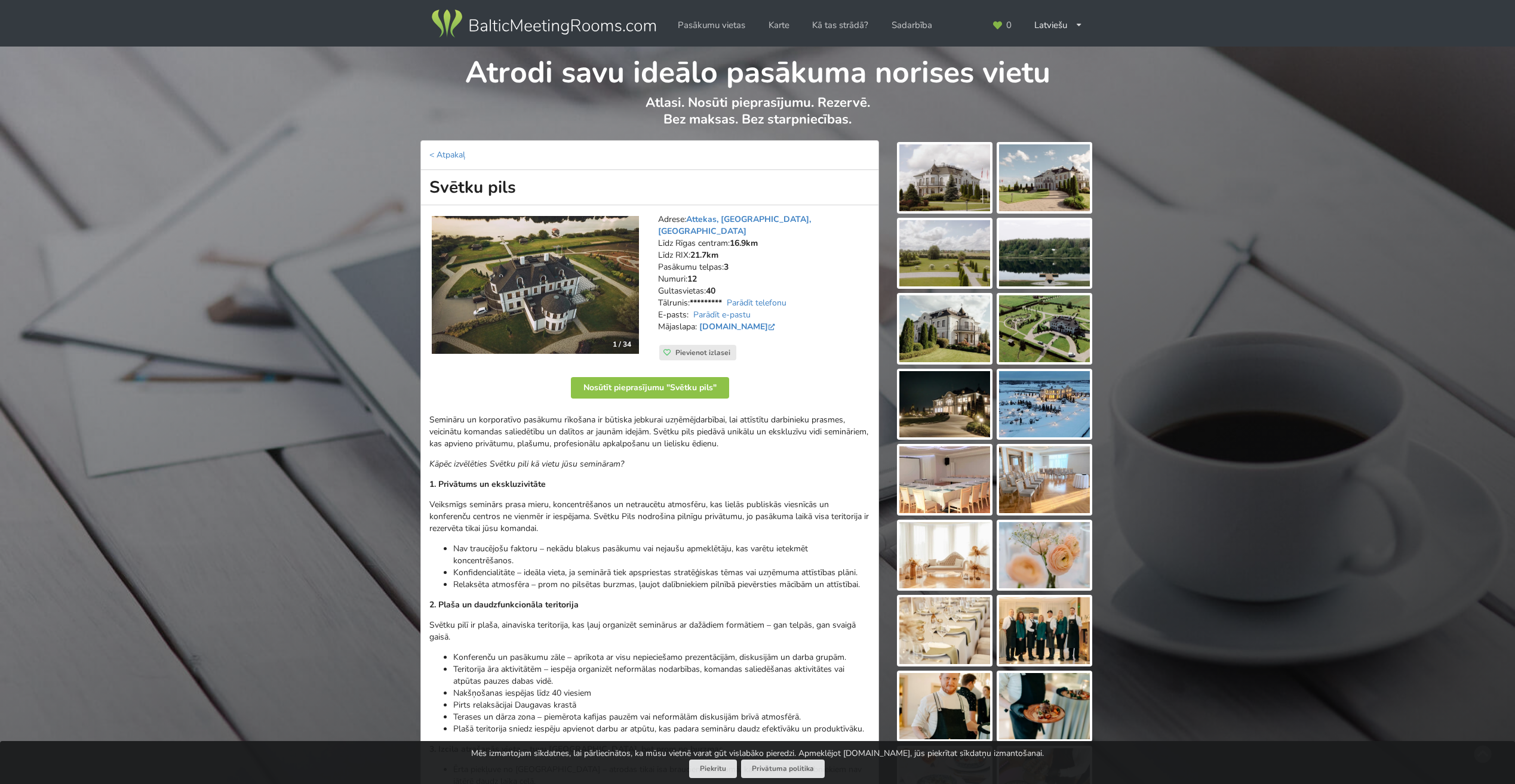
click at [955, 169] on img at bounding box center [944, 177] width 91 height 67
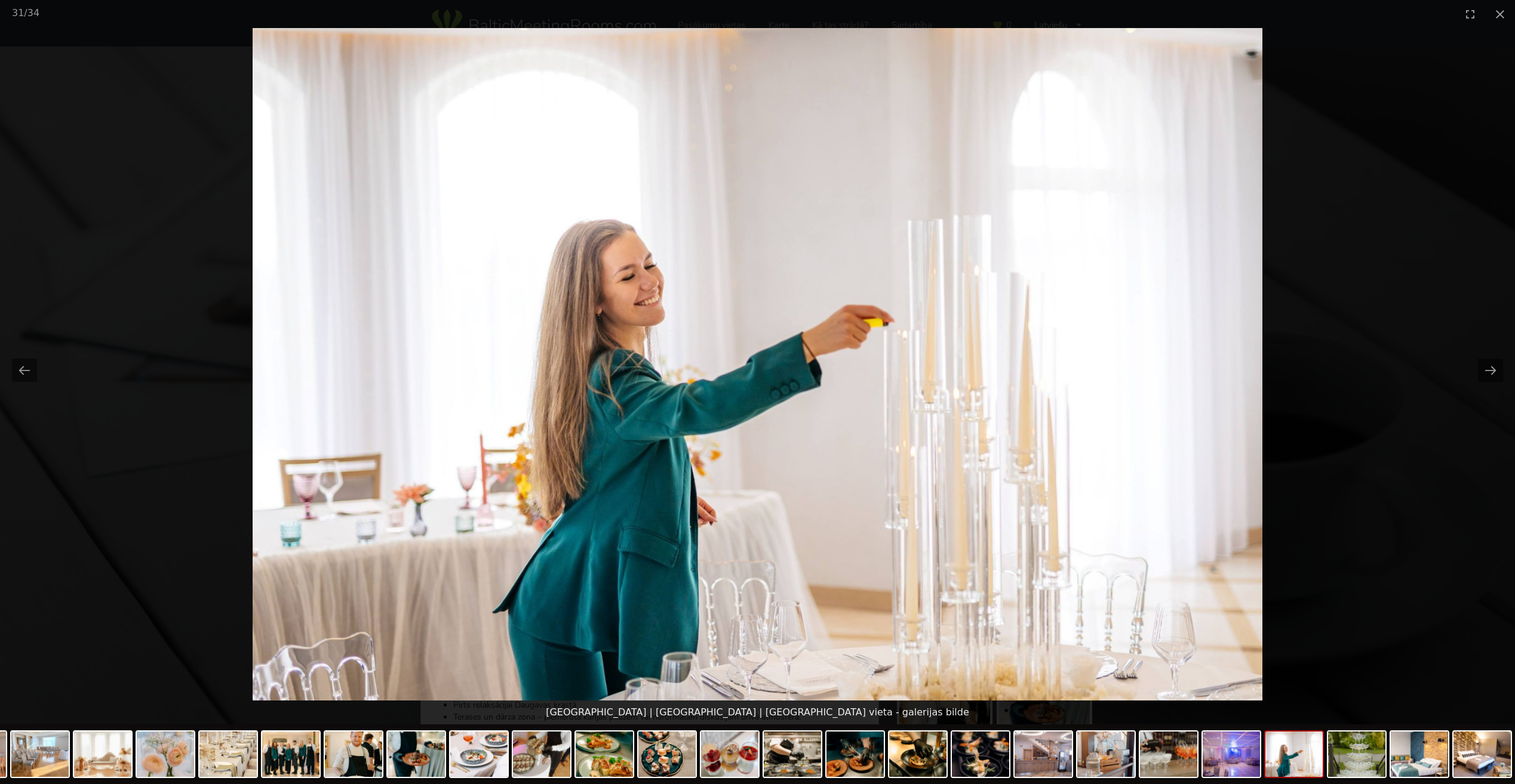
scroll to position [989, 0]
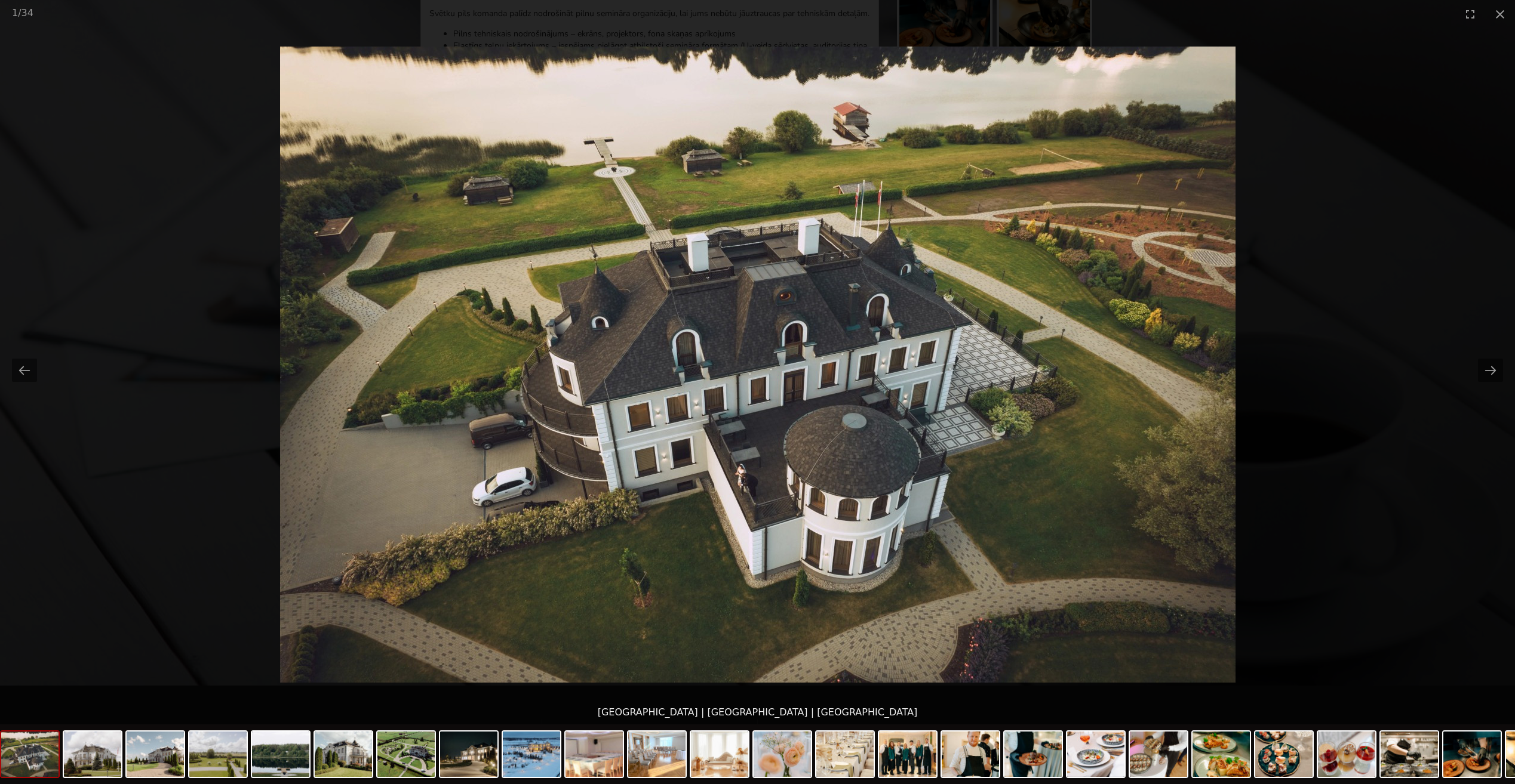
click at [1340, 317] on picture at bounding box center [757, 364] width 1515 height 673
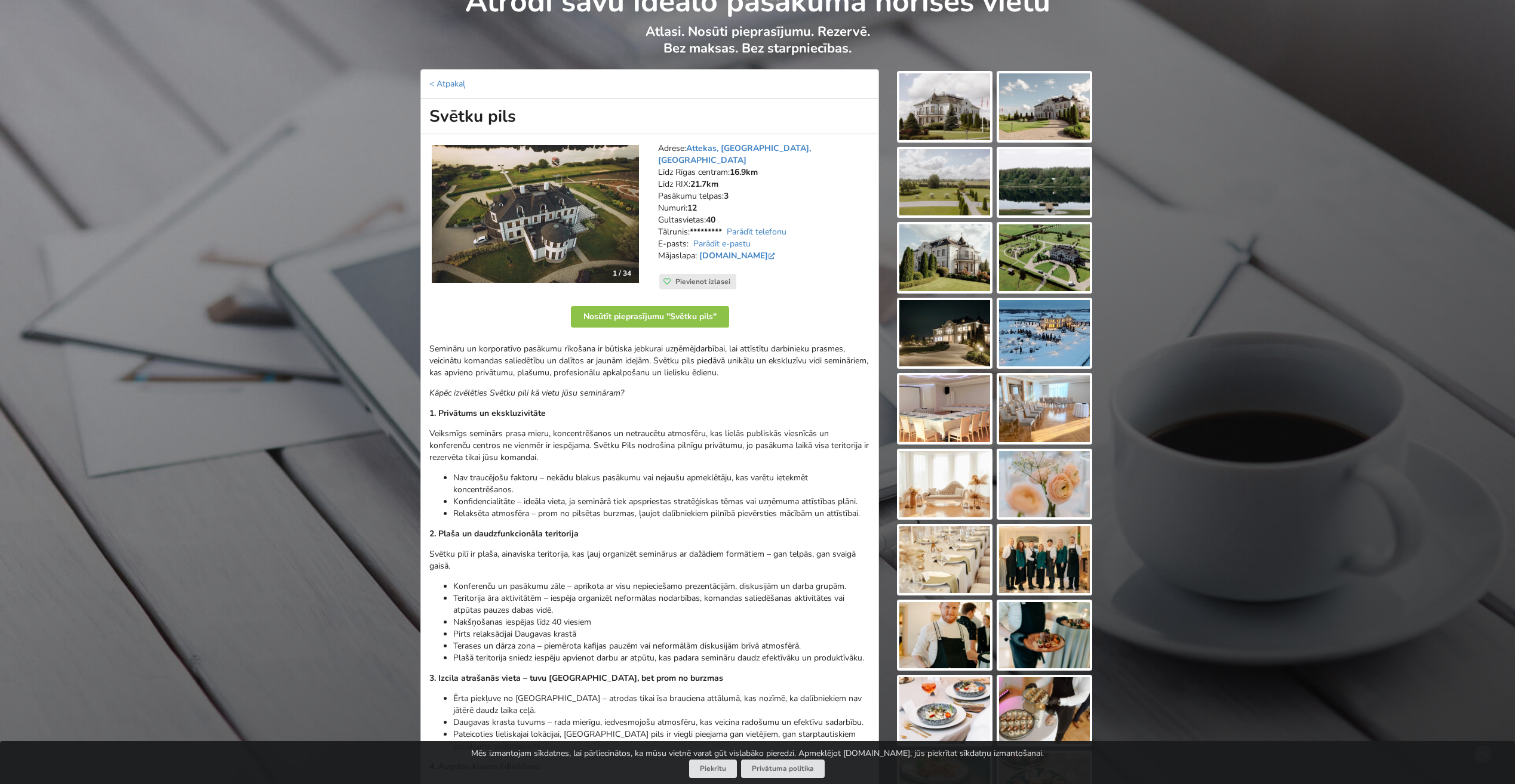
scroll to position [0, 0]
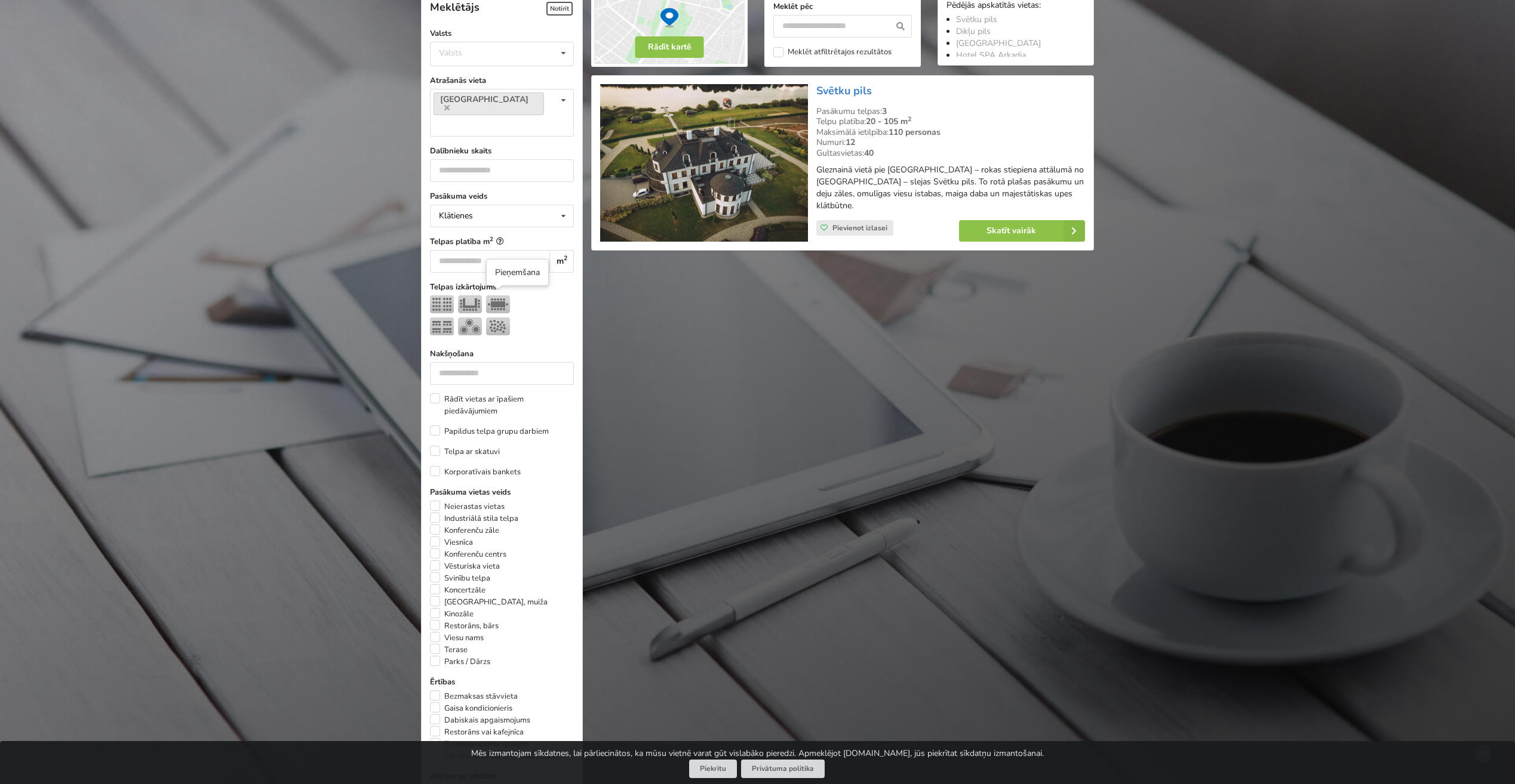
scroll to position [208, 0]
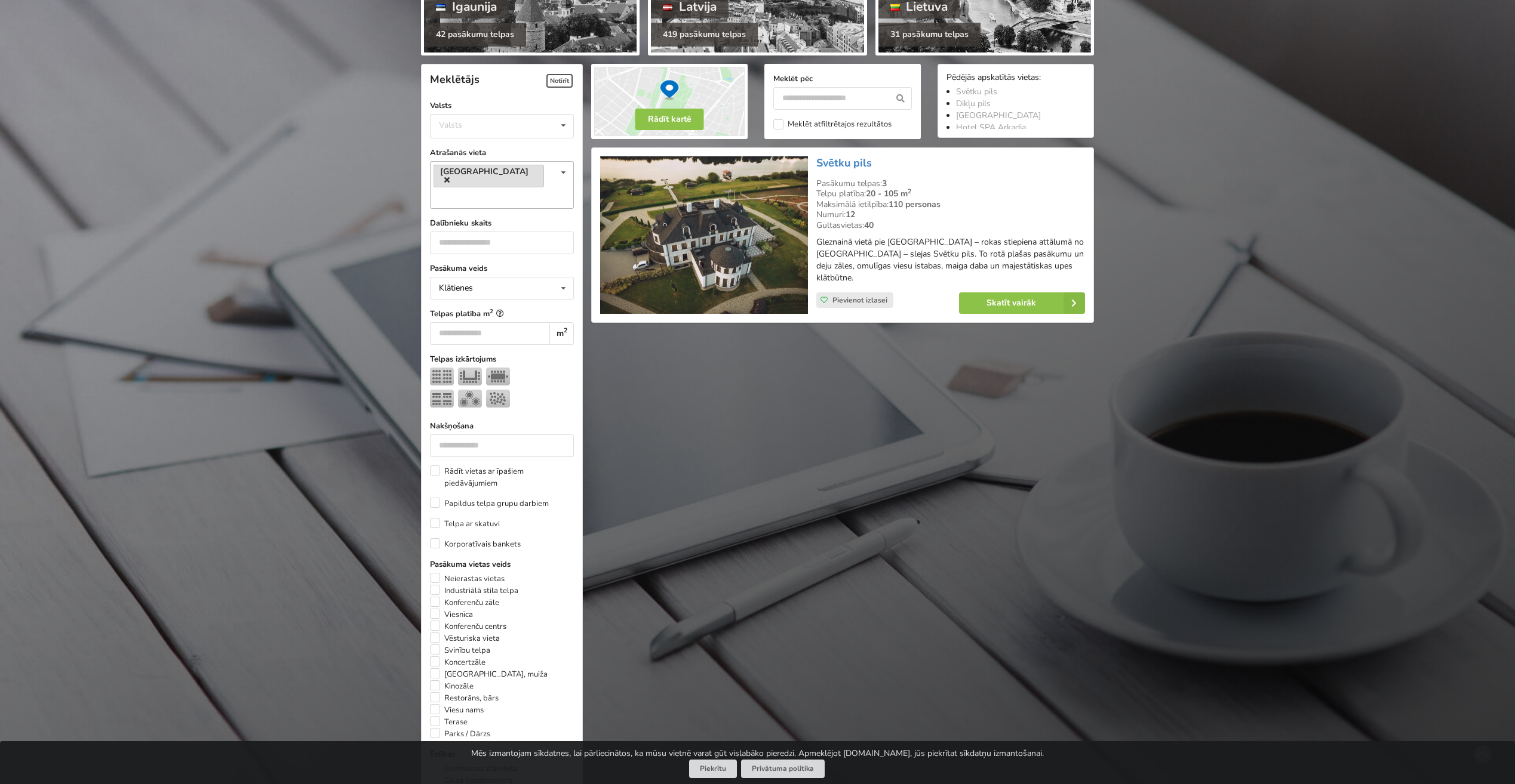
click at [449, 176] on icon at bounding box center [446, 180] width 5 height 8
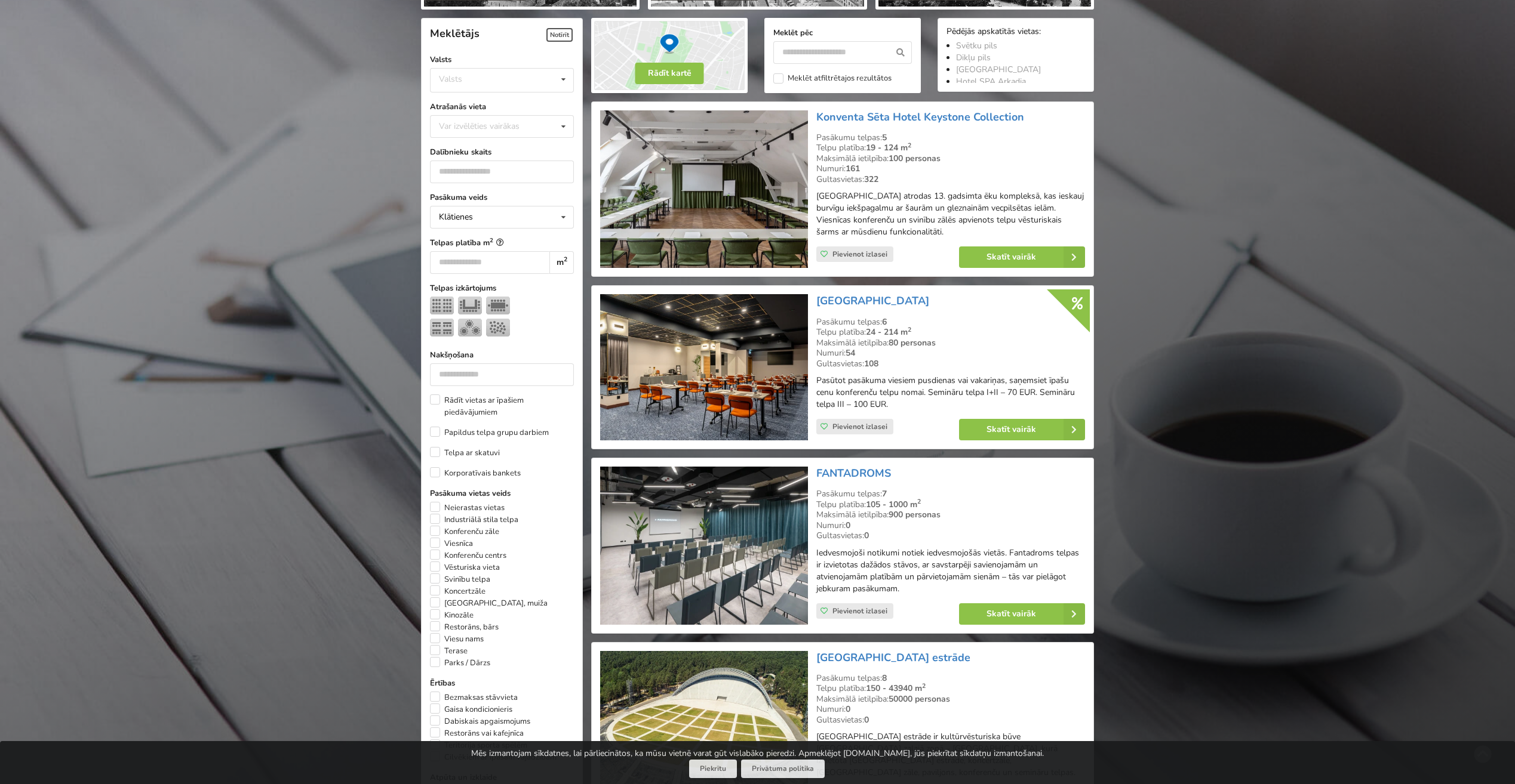
scroll to position [268, 0]
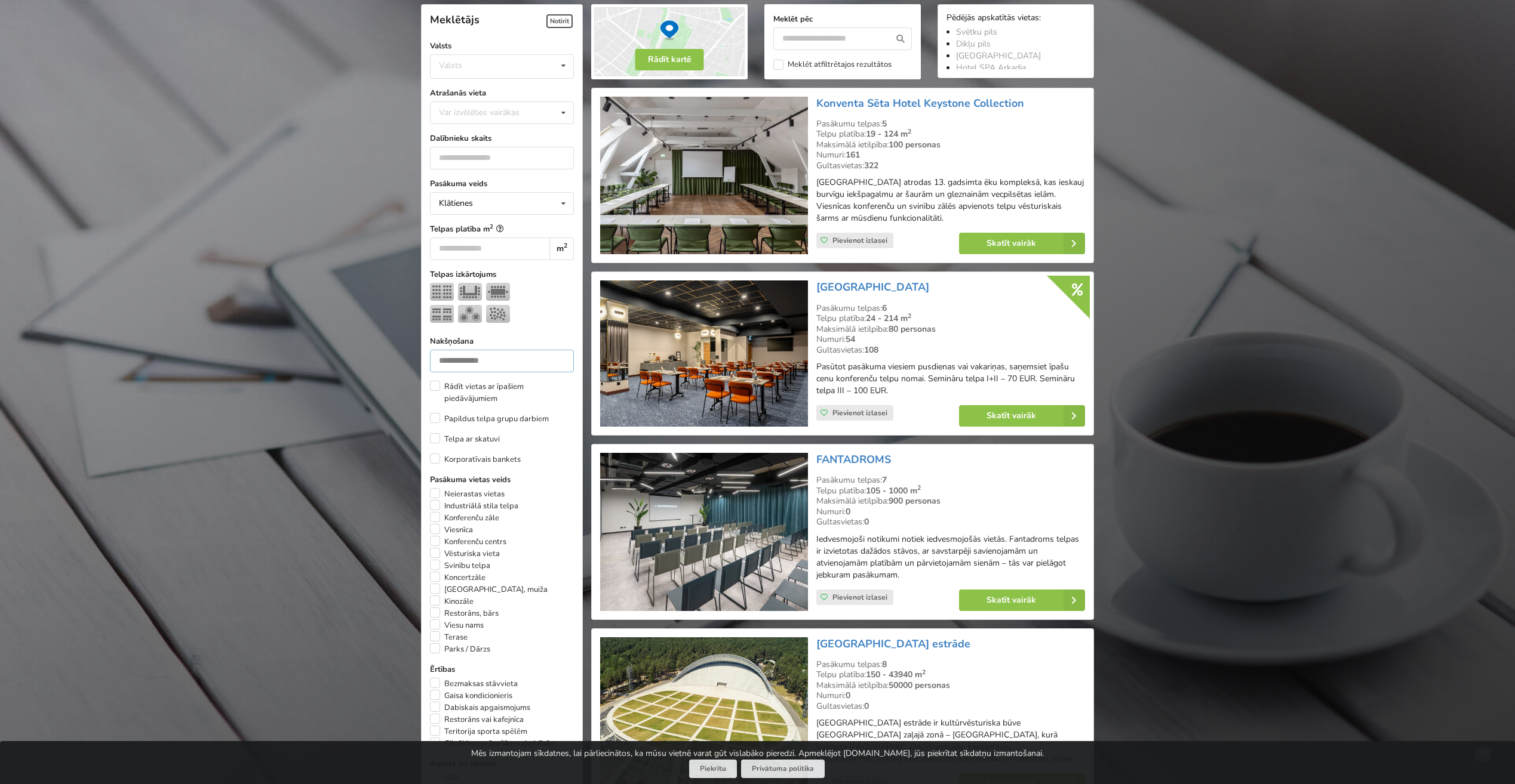
click at [497, 367] on input "number" at bounding box center [502, 361] width 144 height 23
click at [519, 360] on input "number" at bounding box center [502, 361] width 144 height 23
click at [552, 360] on input "number" at bounding box center [502, 361] width 144 height 23
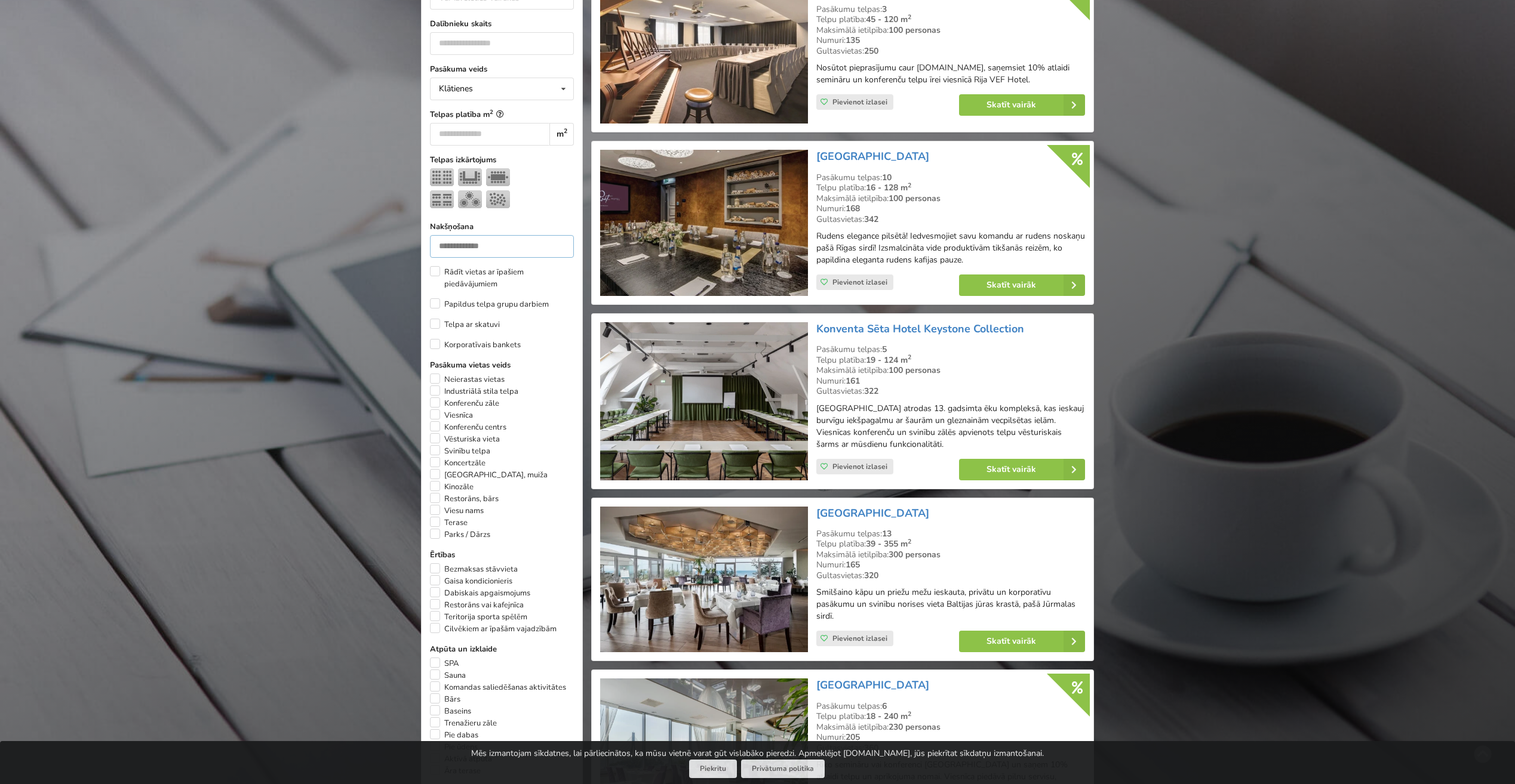
scroll to position [387, 0]
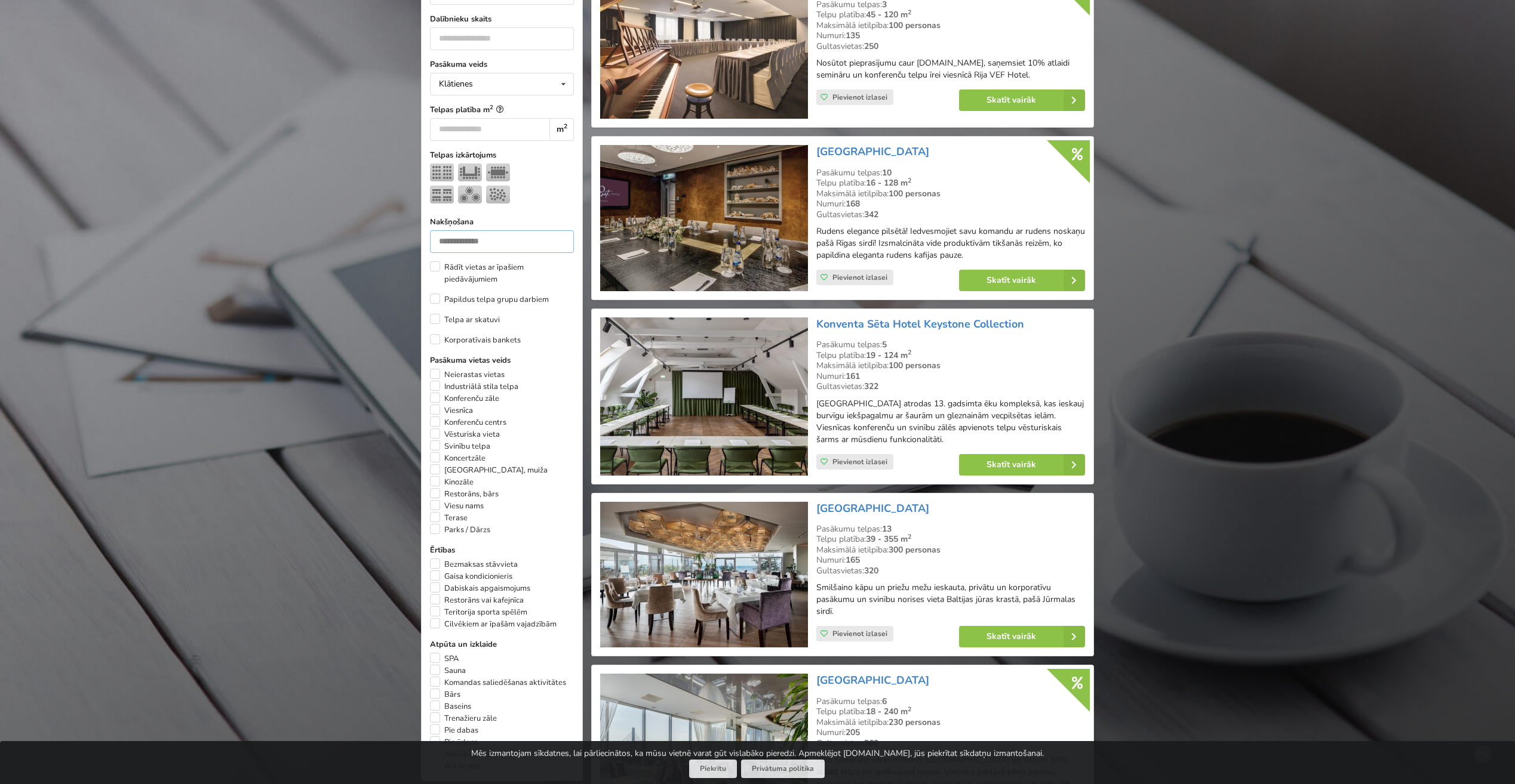
type input "***"
click at [507, 127] on input "number" at bounding box center [490, 130] width 119 height 23
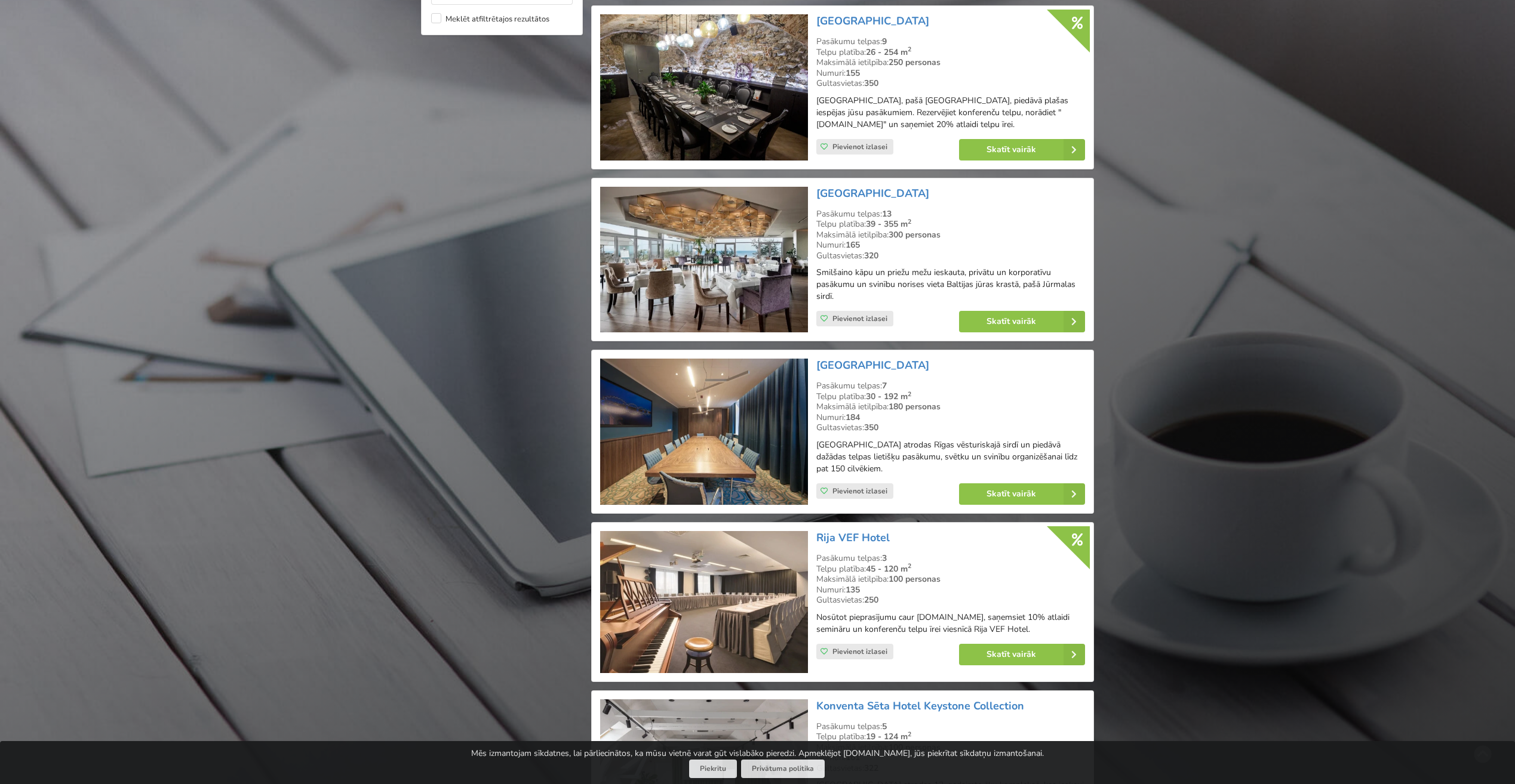
scroll to position [1223, 0]
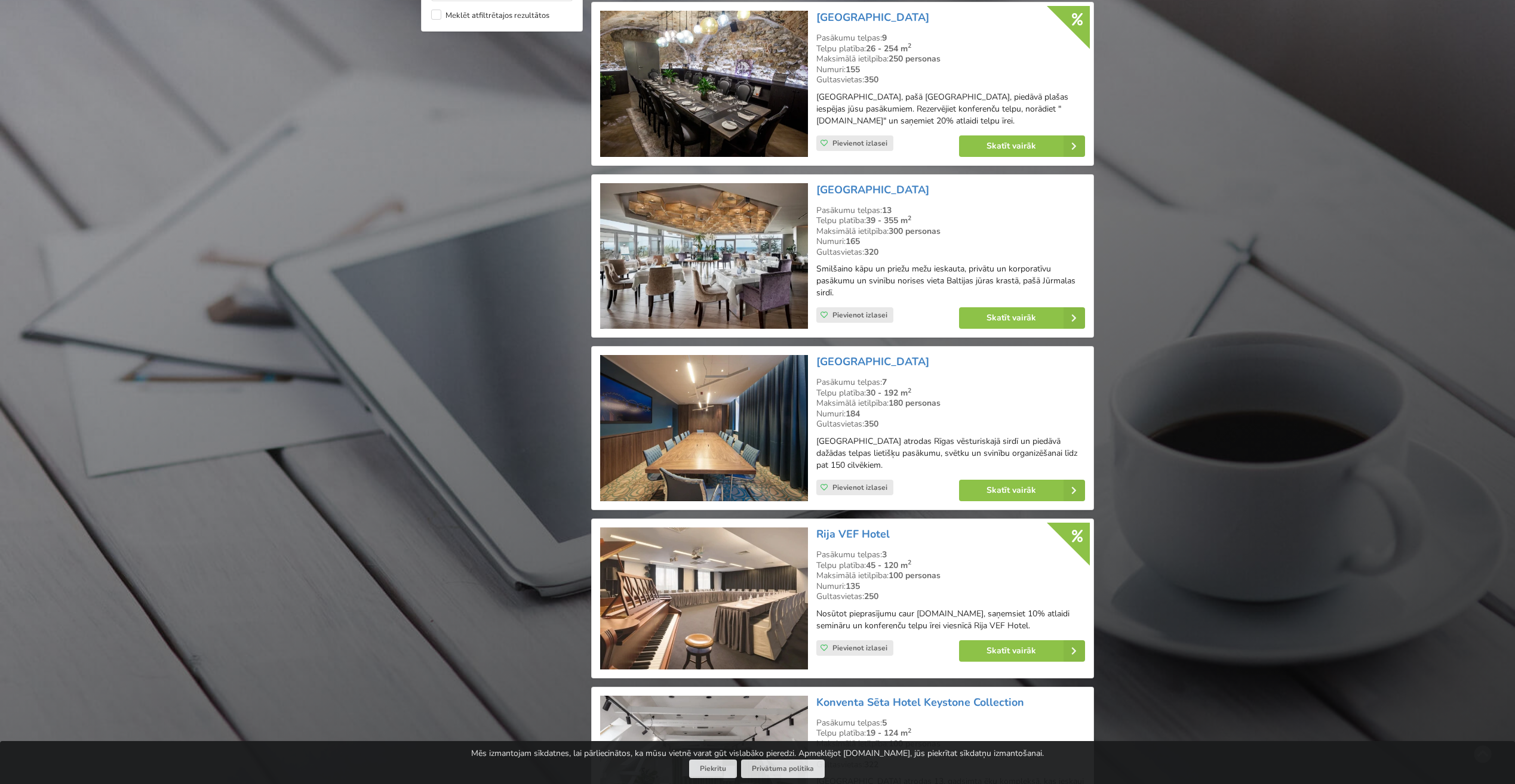
type input "***"
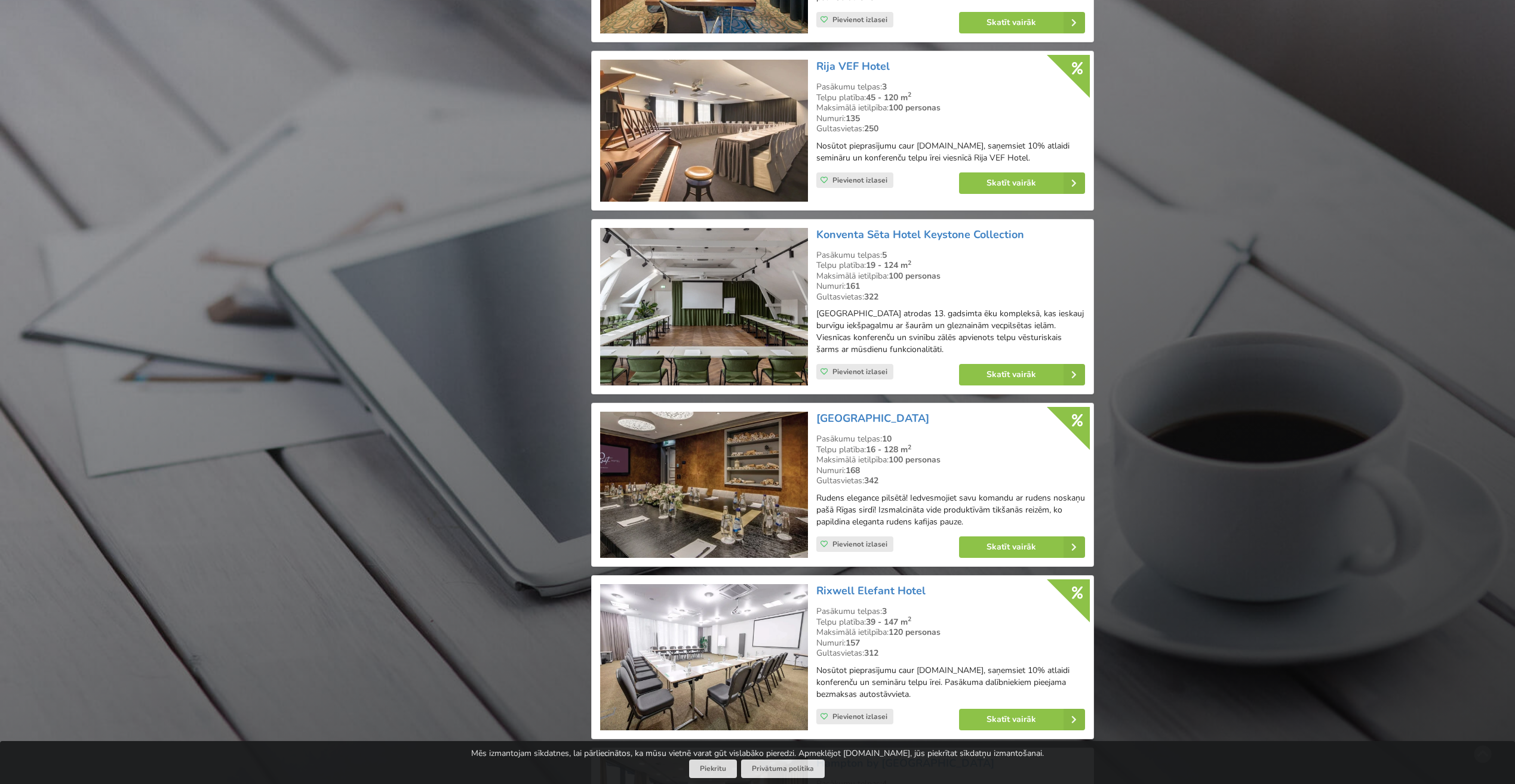
scroll to position [1687, 0]
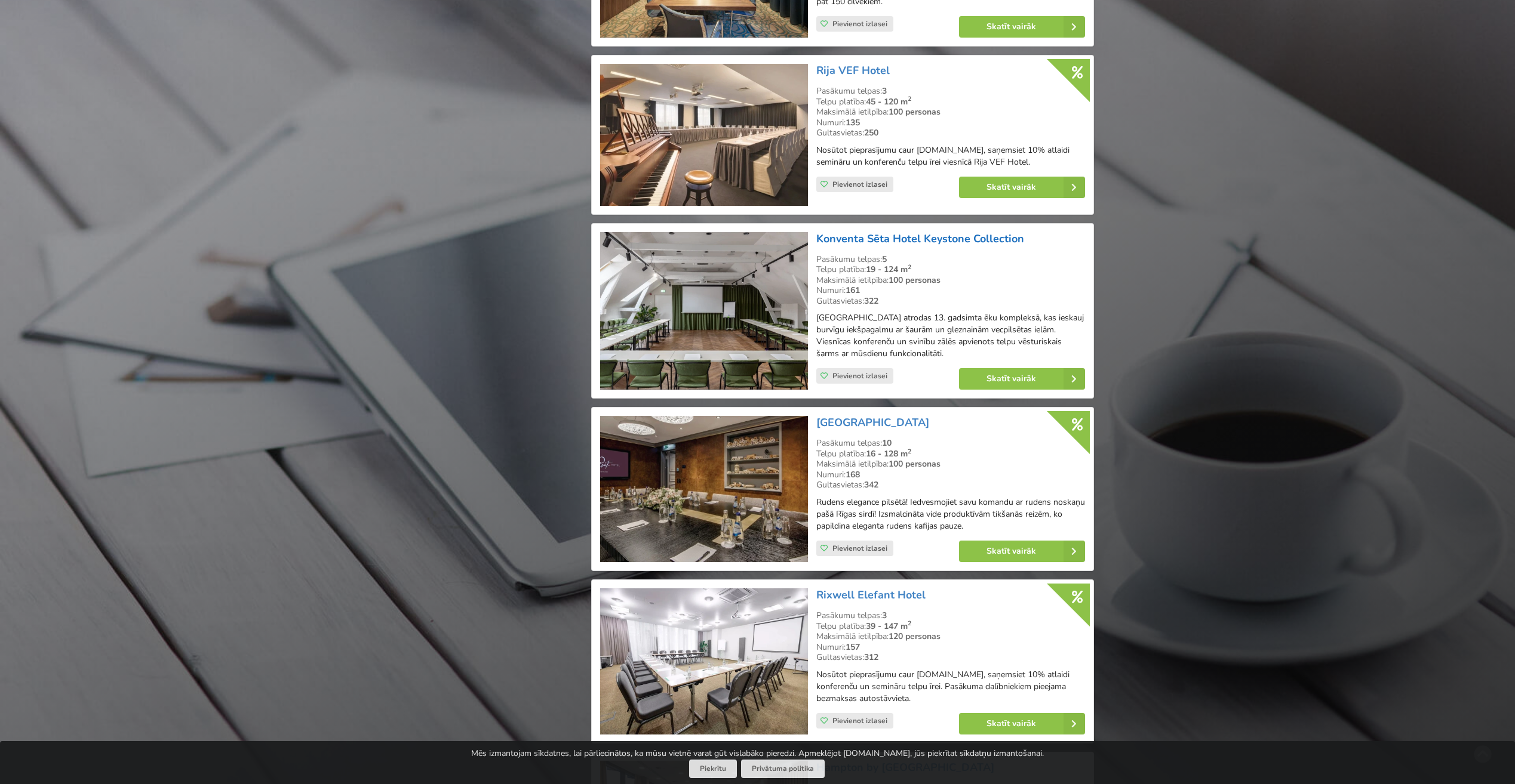
click at [869, 238] on link "Konventa Sēta Hotel Keystone Collection" at bounding box center [920, 239] width 208 height 14
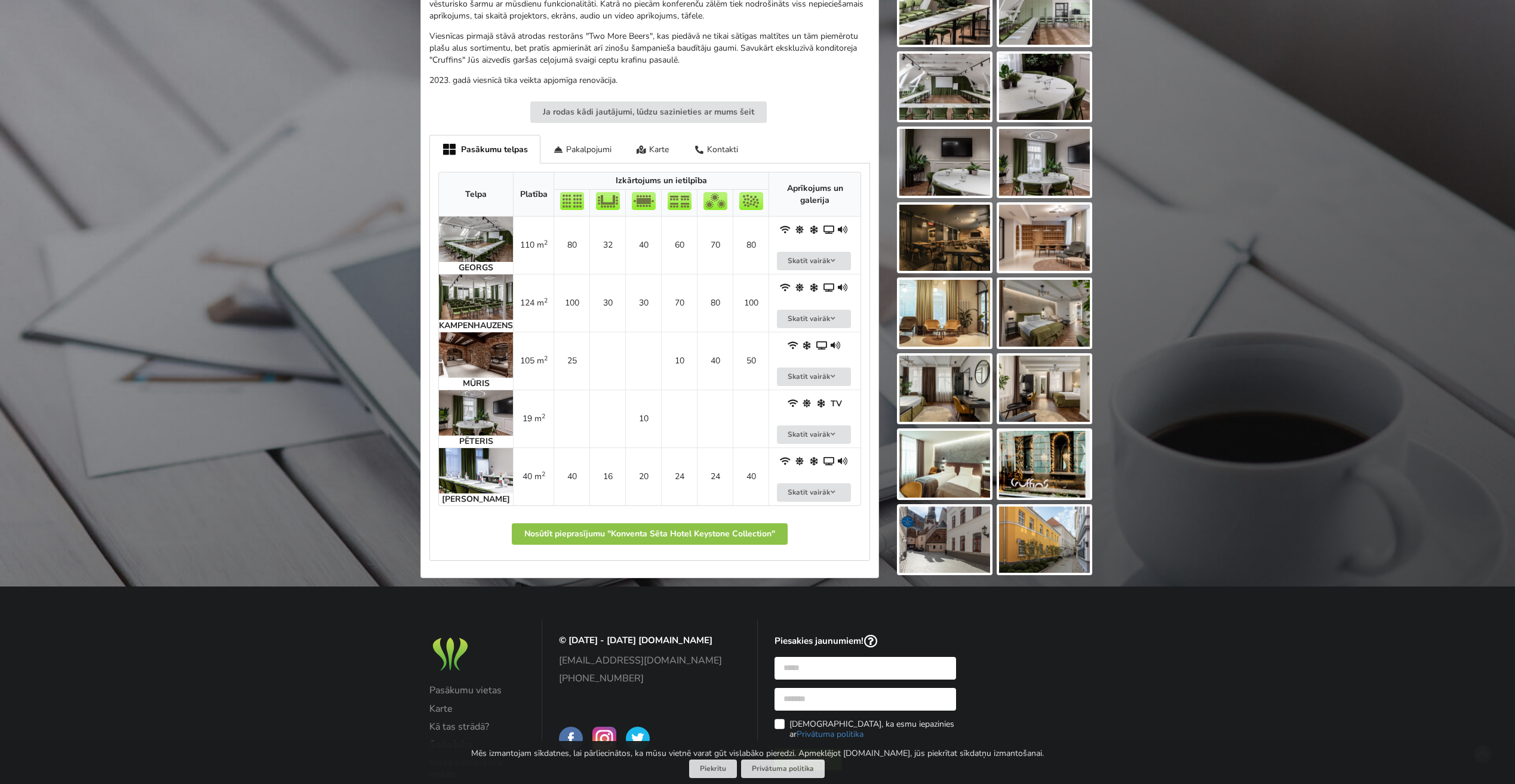
scroll to position [478, 0]
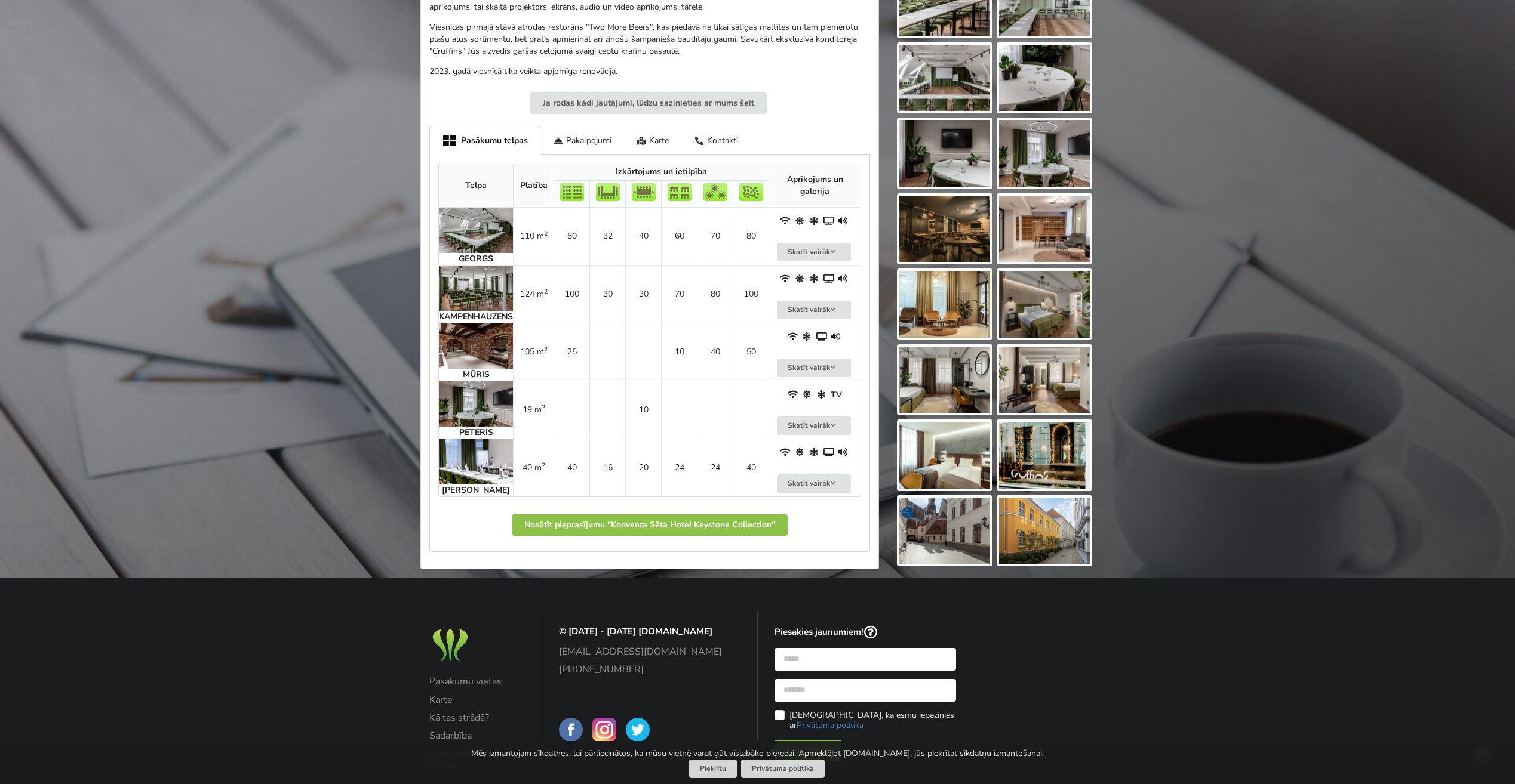
click at [465, 282] on img at bounding box center [476, 289] width 74 height 46
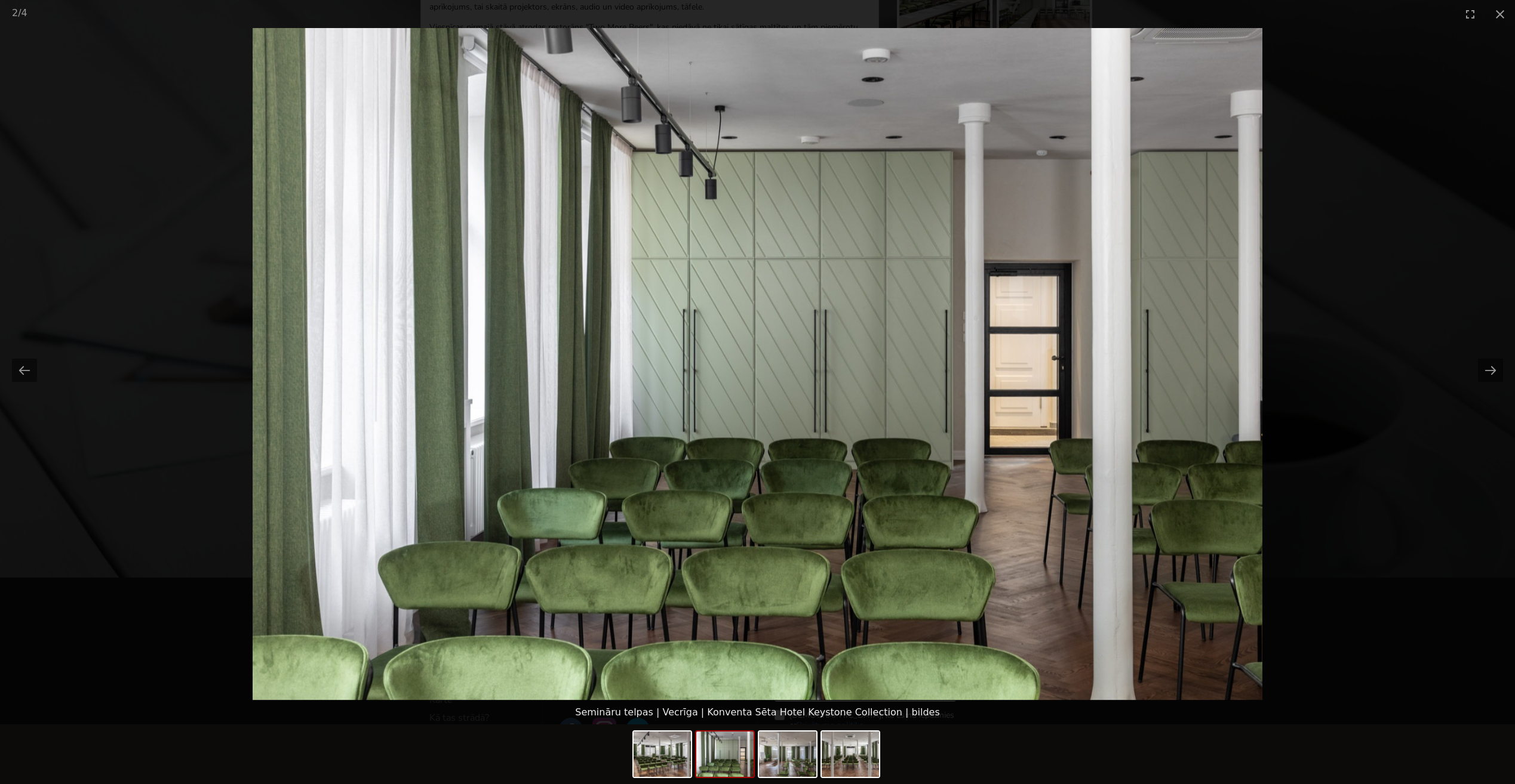
scroll to position [0, 0]
click at [1368, 480] on picture at bounding box center [757, 364] width 1515 height 673
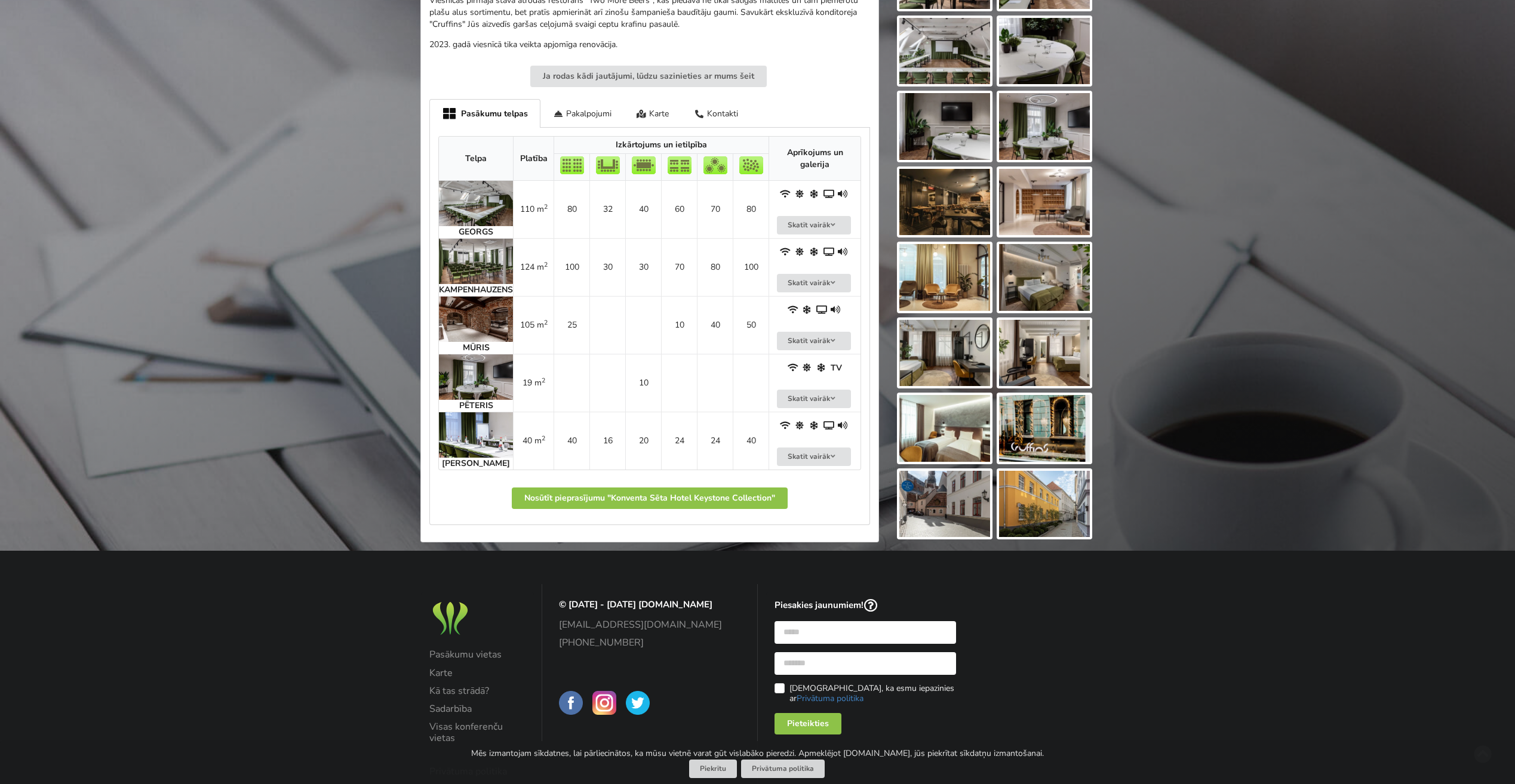
scroll to position [478, 0]
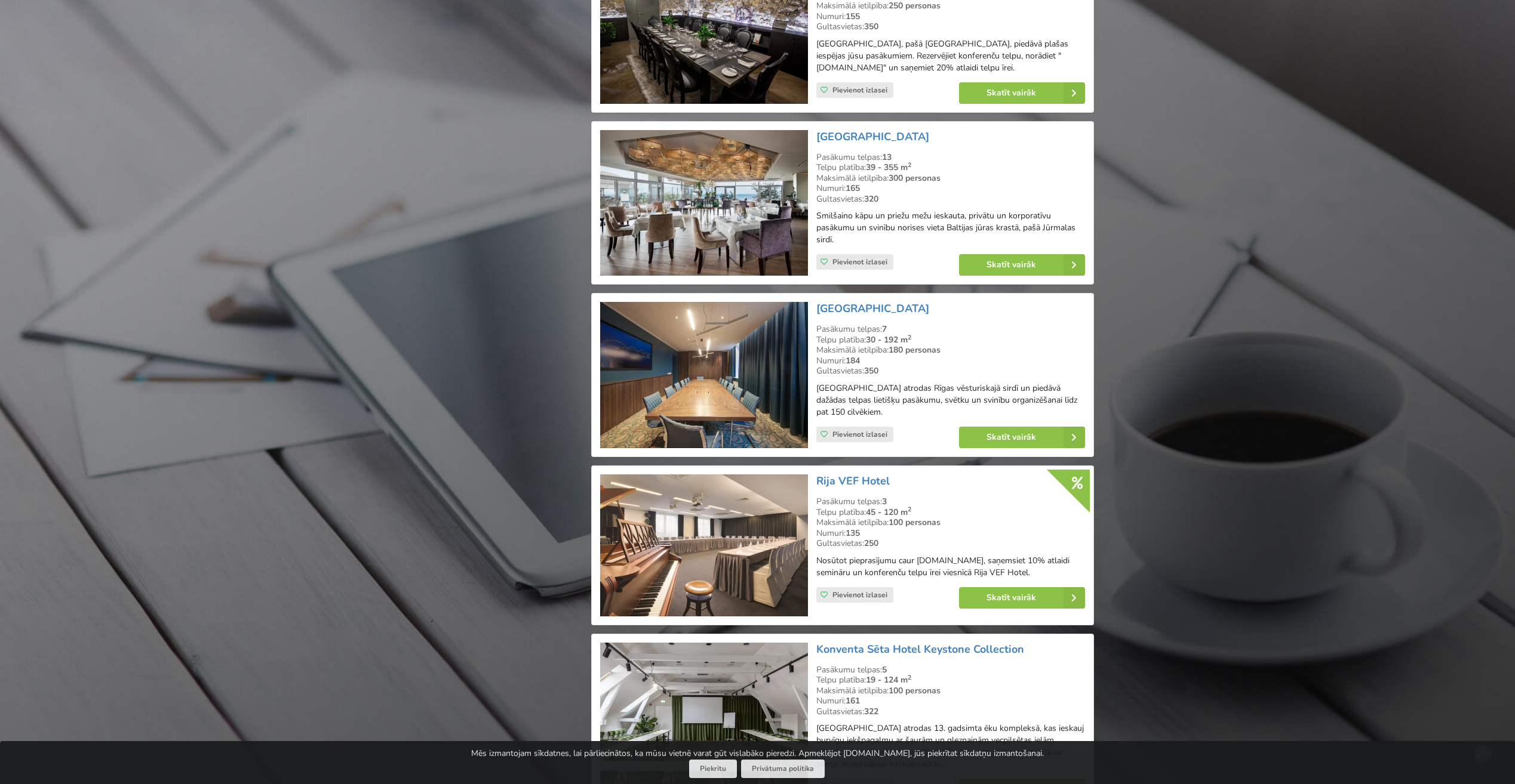
scroll to position [1269, 0]
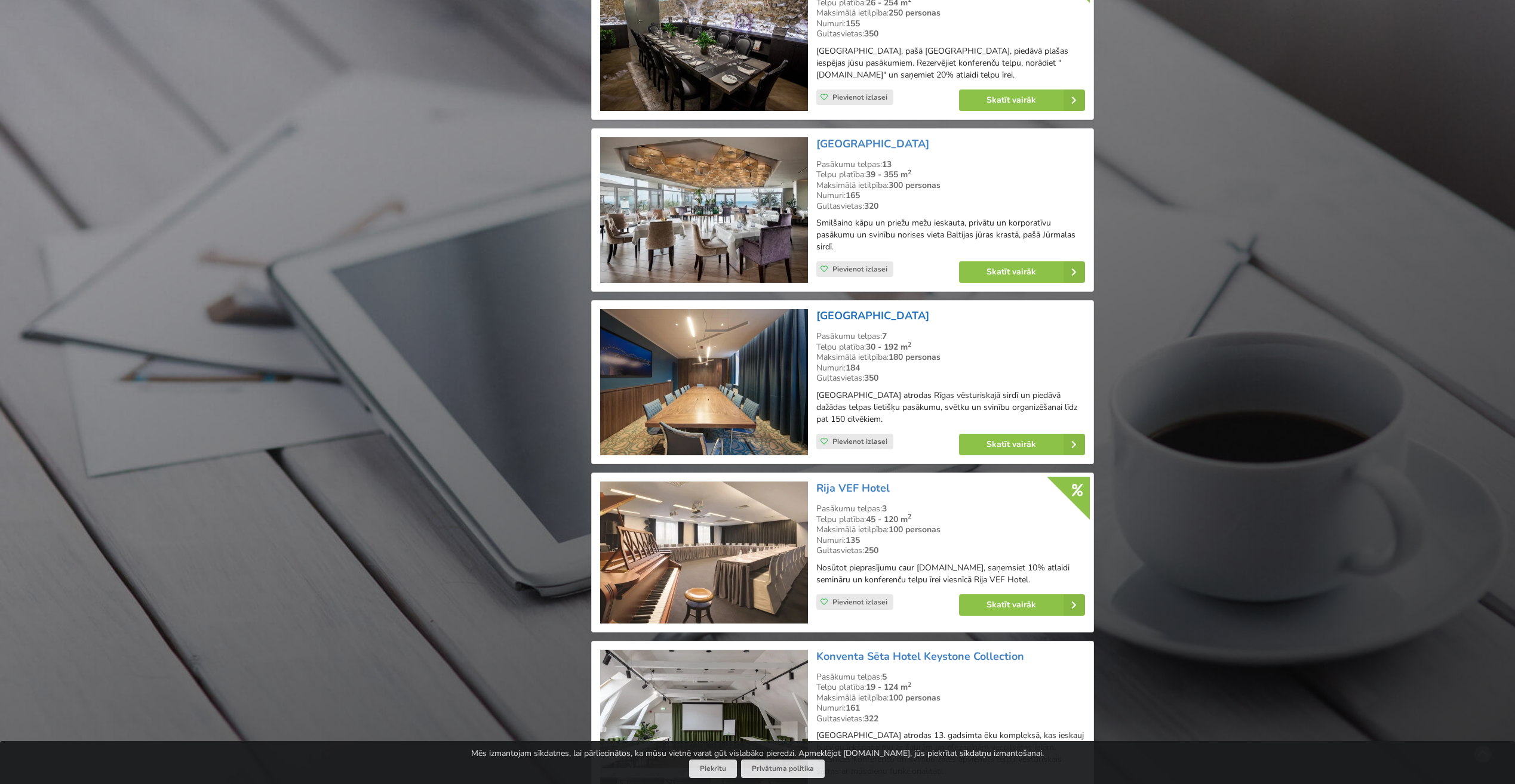
click at [874, 316] on link "[GEOGRAPHIC_DATA]" at bounding box center [872, 315] width 113 height 14
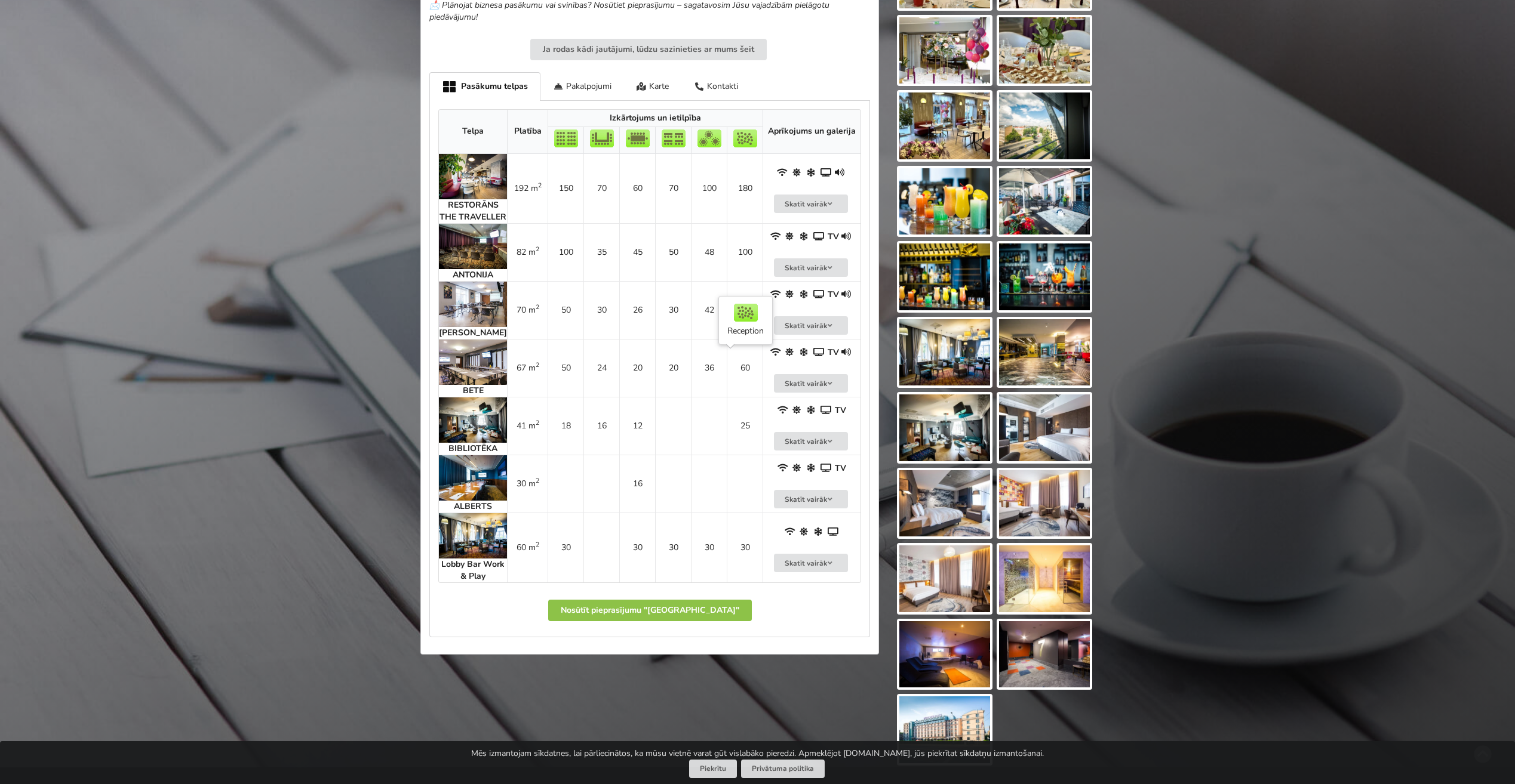
scroll to position [716, 0]
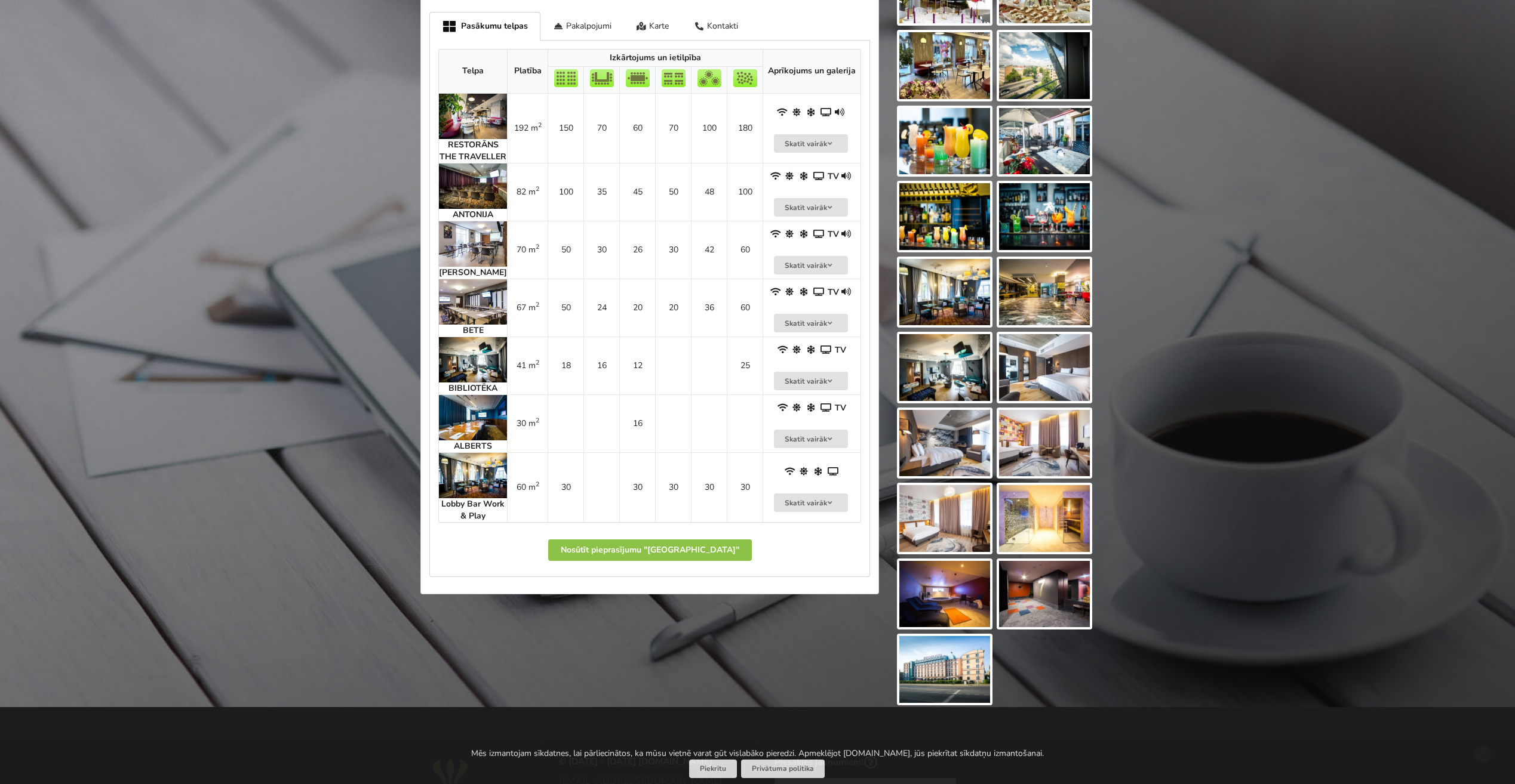
click at [467, 114] on img at bounding box center [473, 116] width 68 height 46
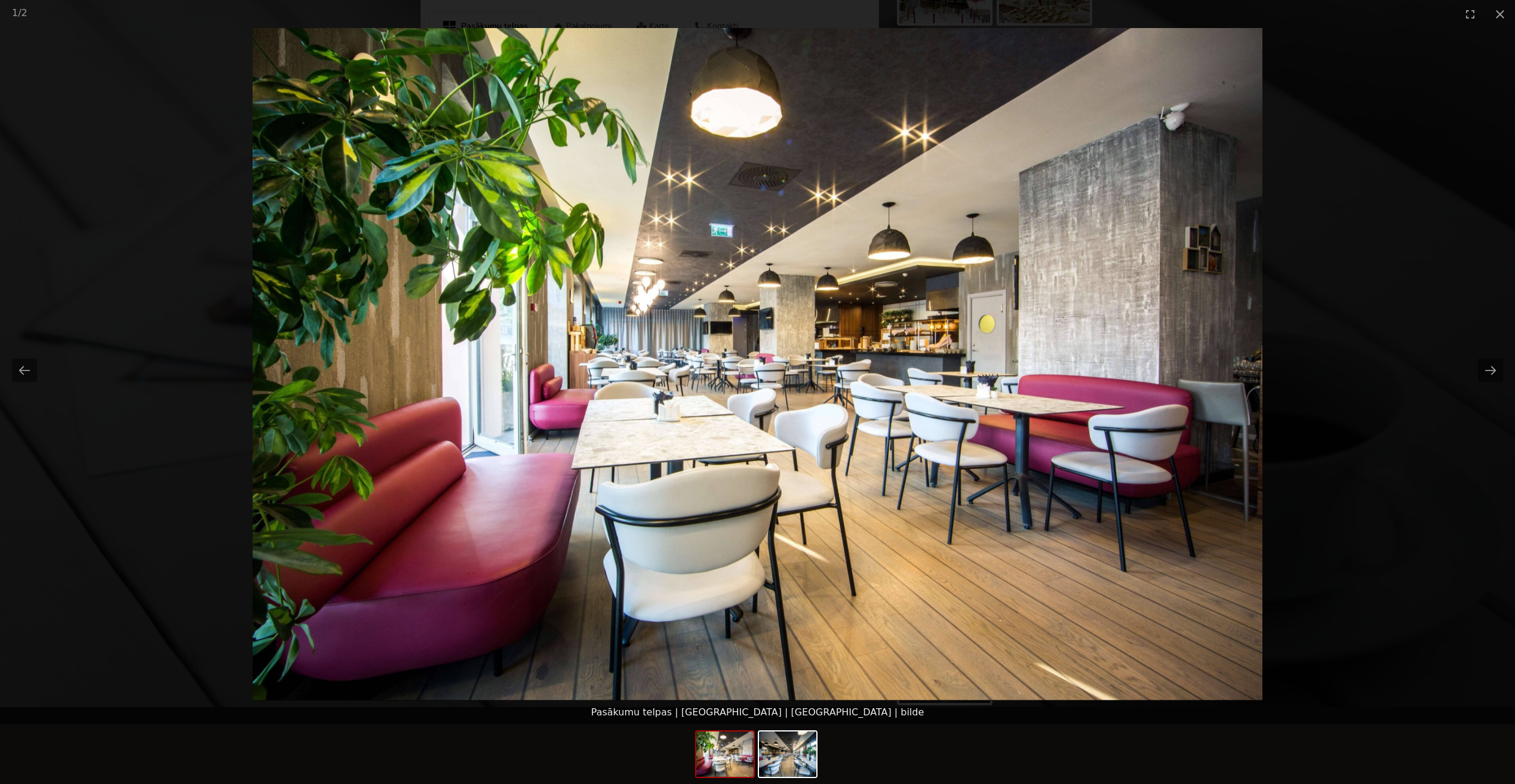
click at [1305, 336] on picture at bounding box center [757, 364] width 1515 height 673
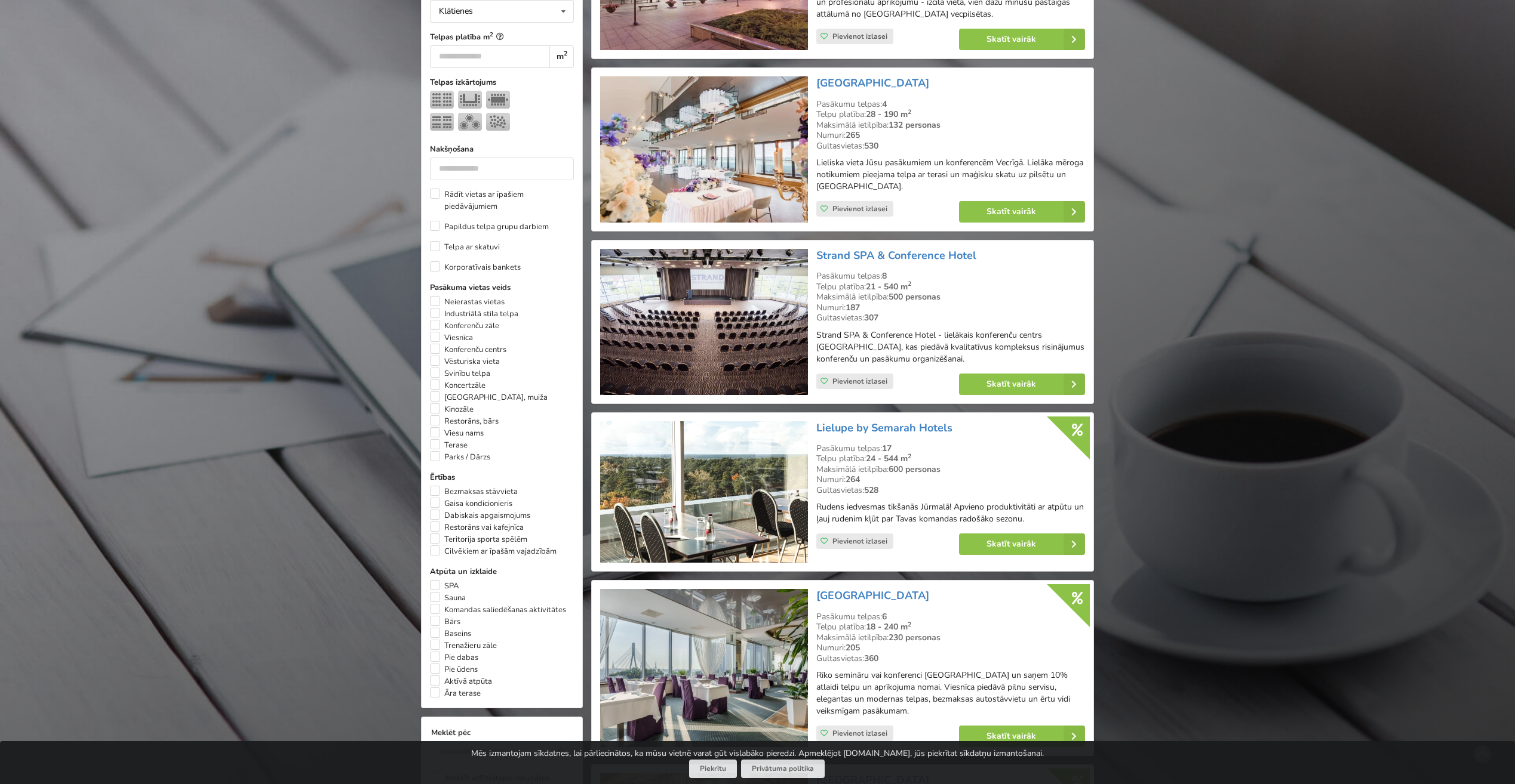
scroll to position [434, 0]
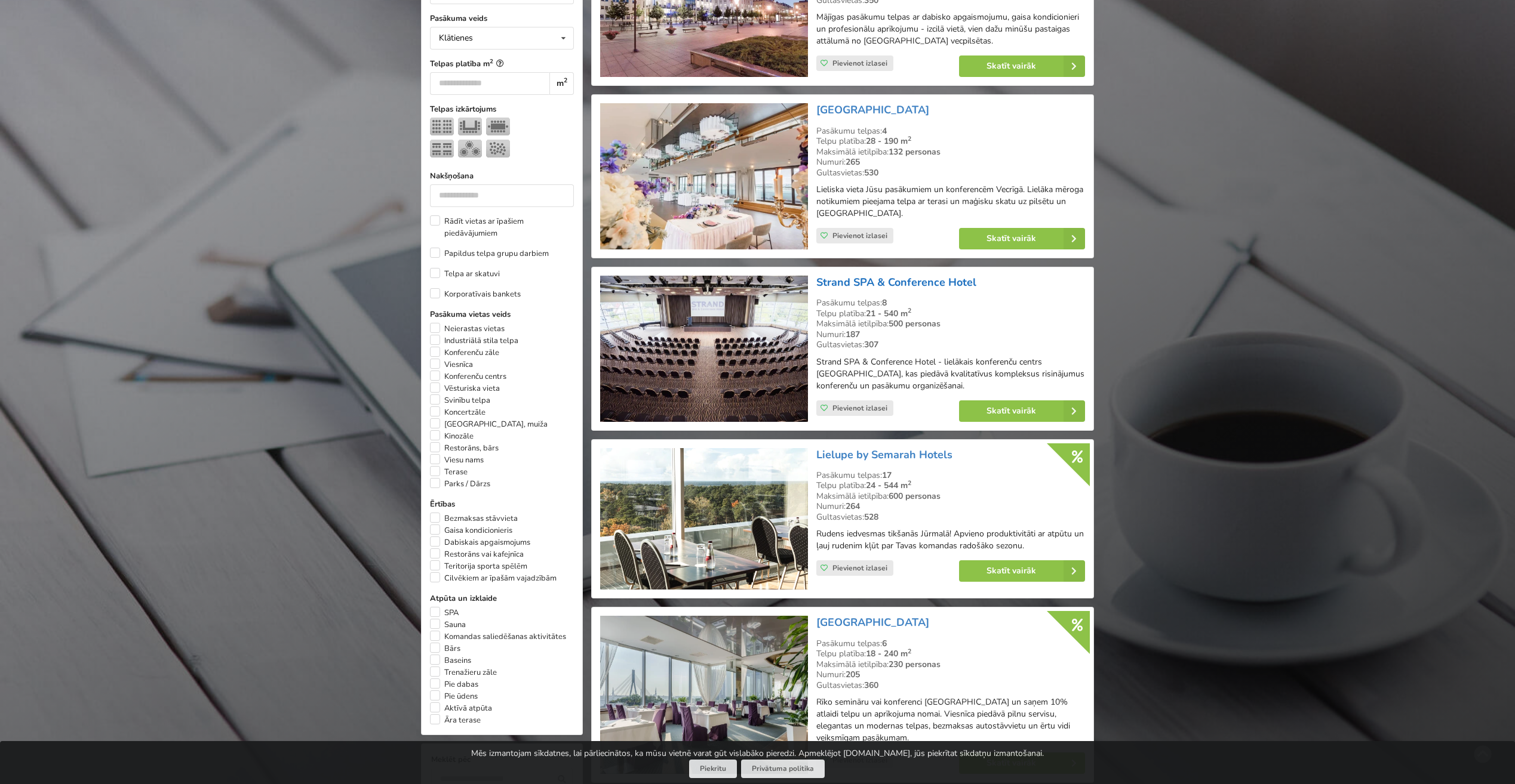
click at [885, 278] on link "Strand SPA & Conference Hotel" at bounding box center [896, 282] width 160 height 14
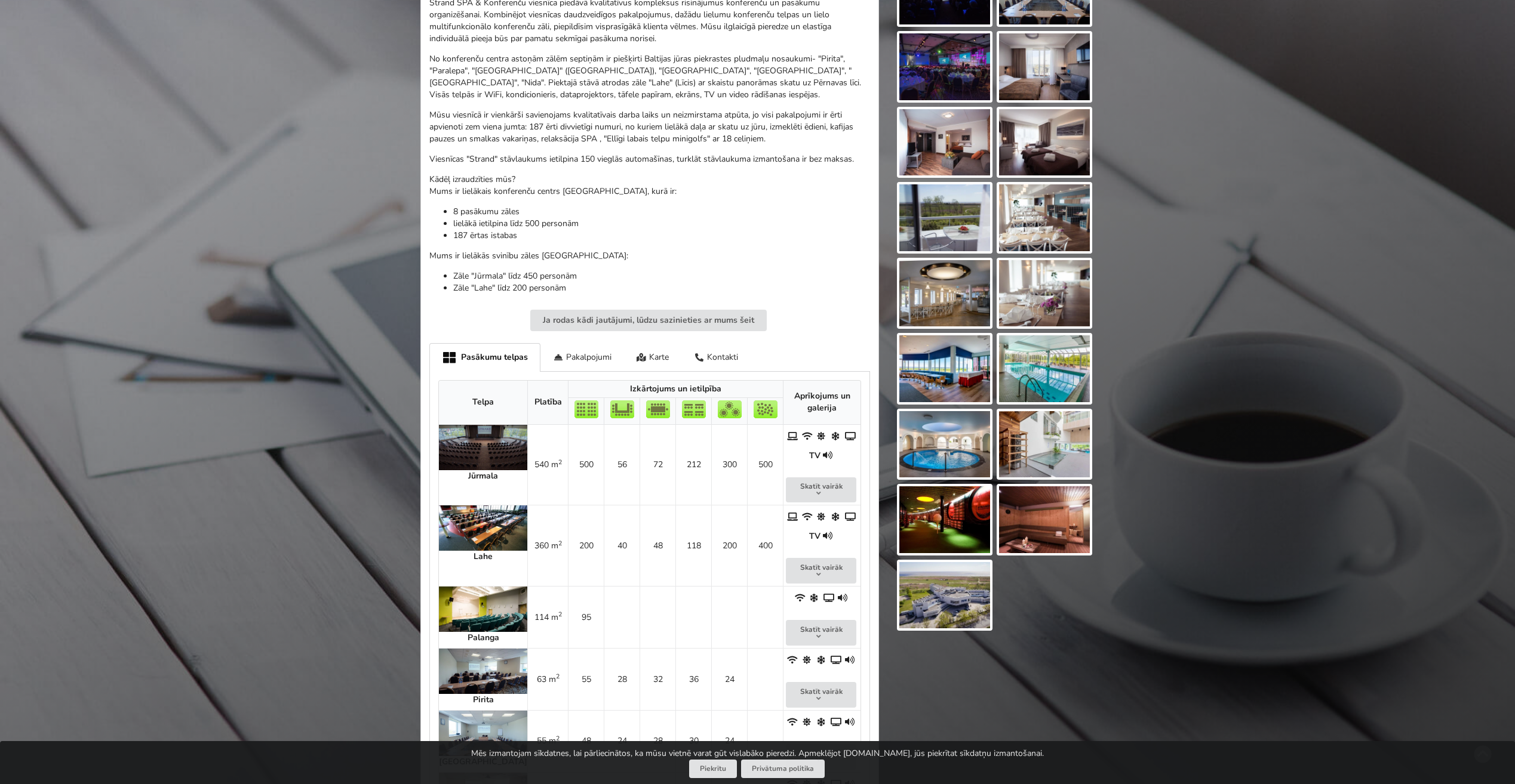
scroll to position [418, 0]
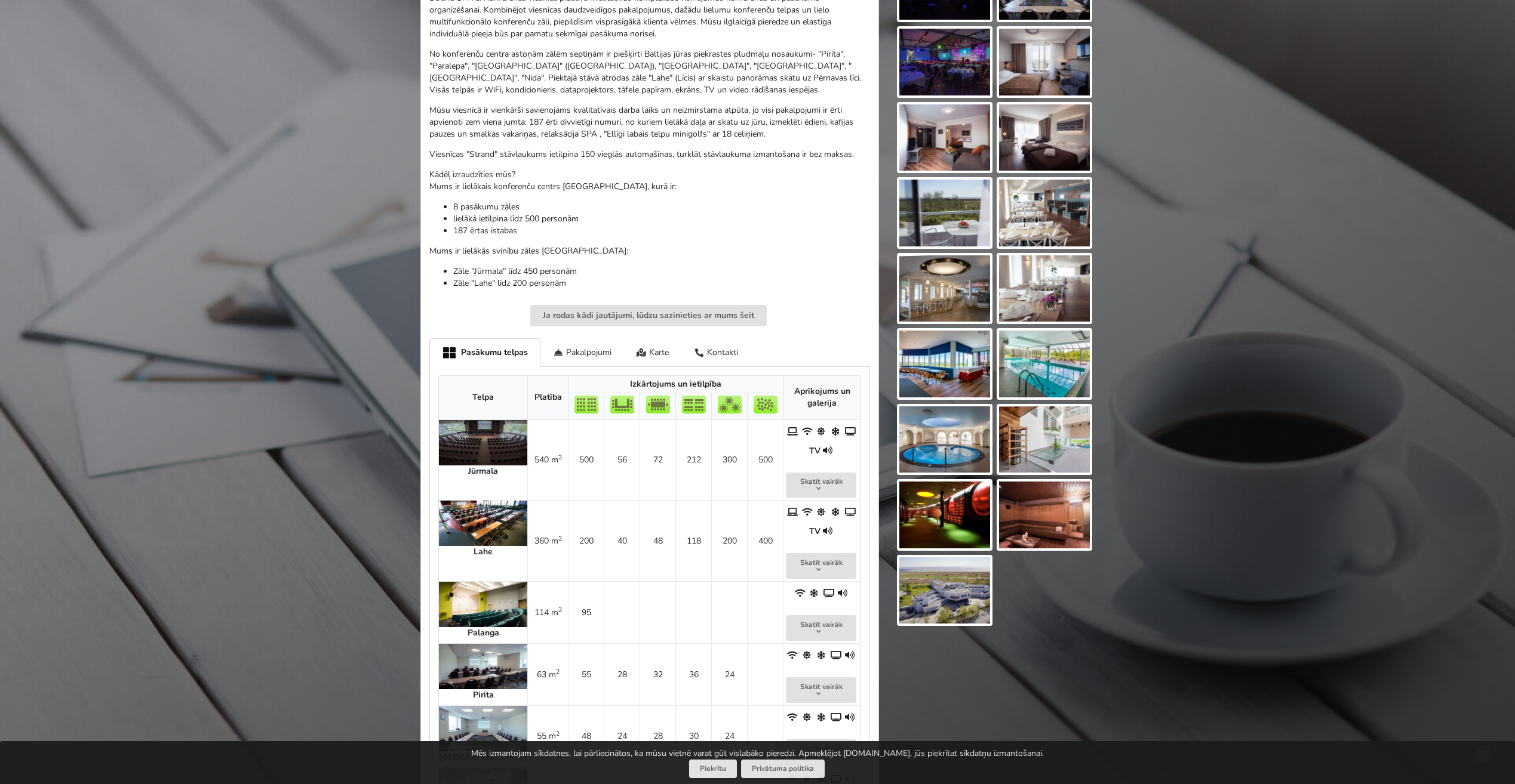
drag, startPoint x: 960, startPoint y: 572, endPoint x: 921, endPoint y: 598, distance: 46.9
click at [921, 598] on img at bounding box center [944, 590] width 91 height 67
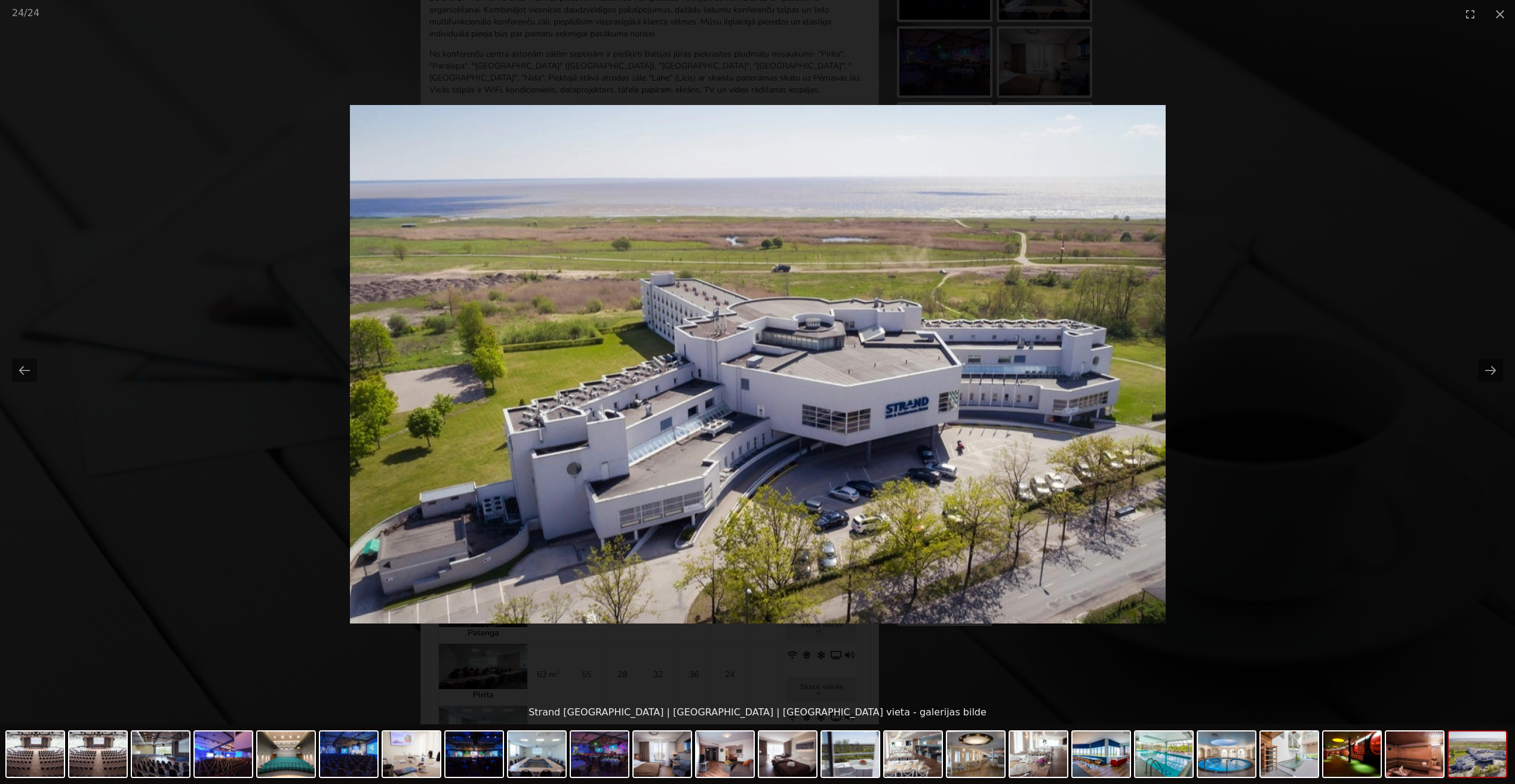
click at [1222, 484] on picture at bounding box center [757, 364] width 1515 height 673
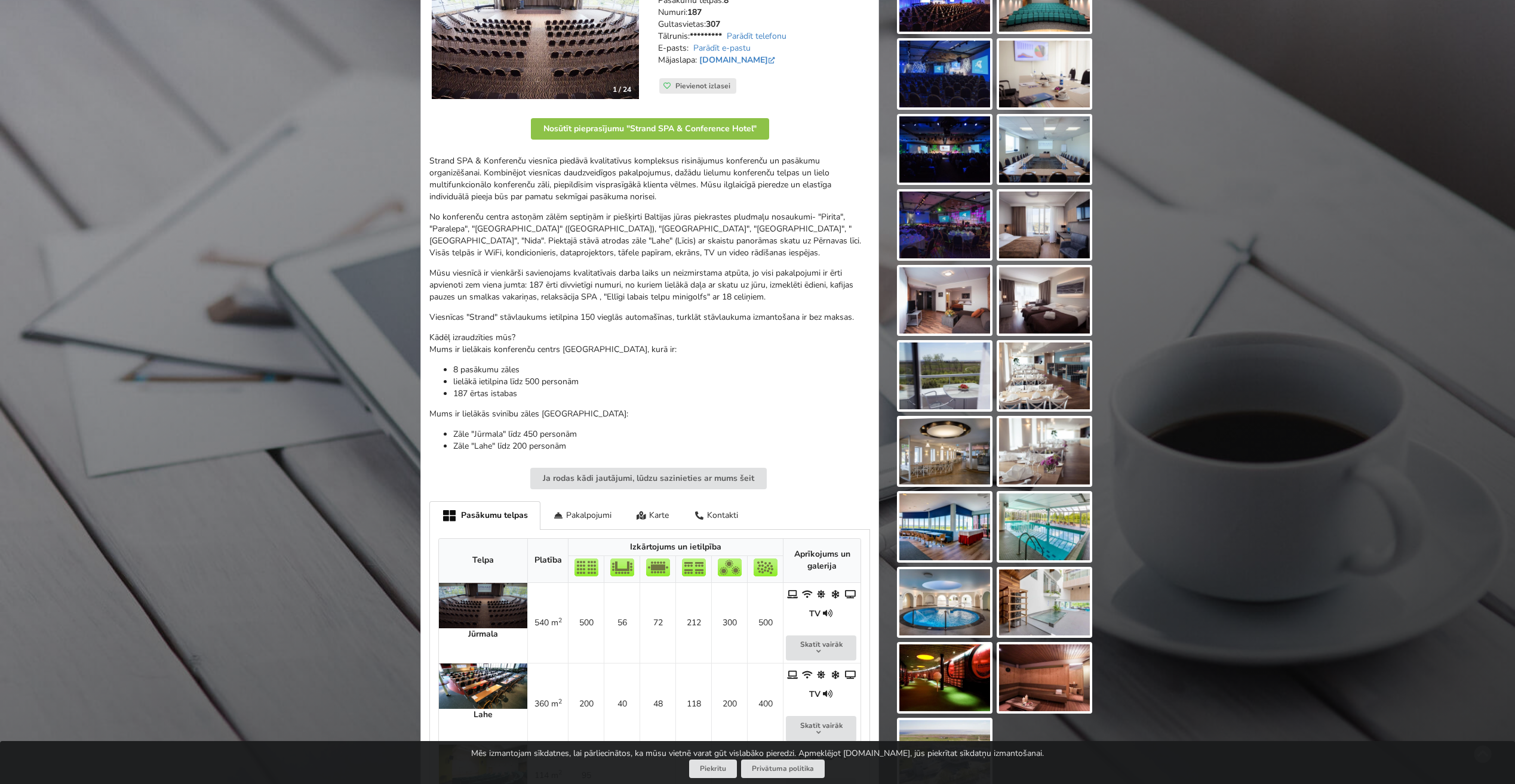
scroll to position [119, 0]
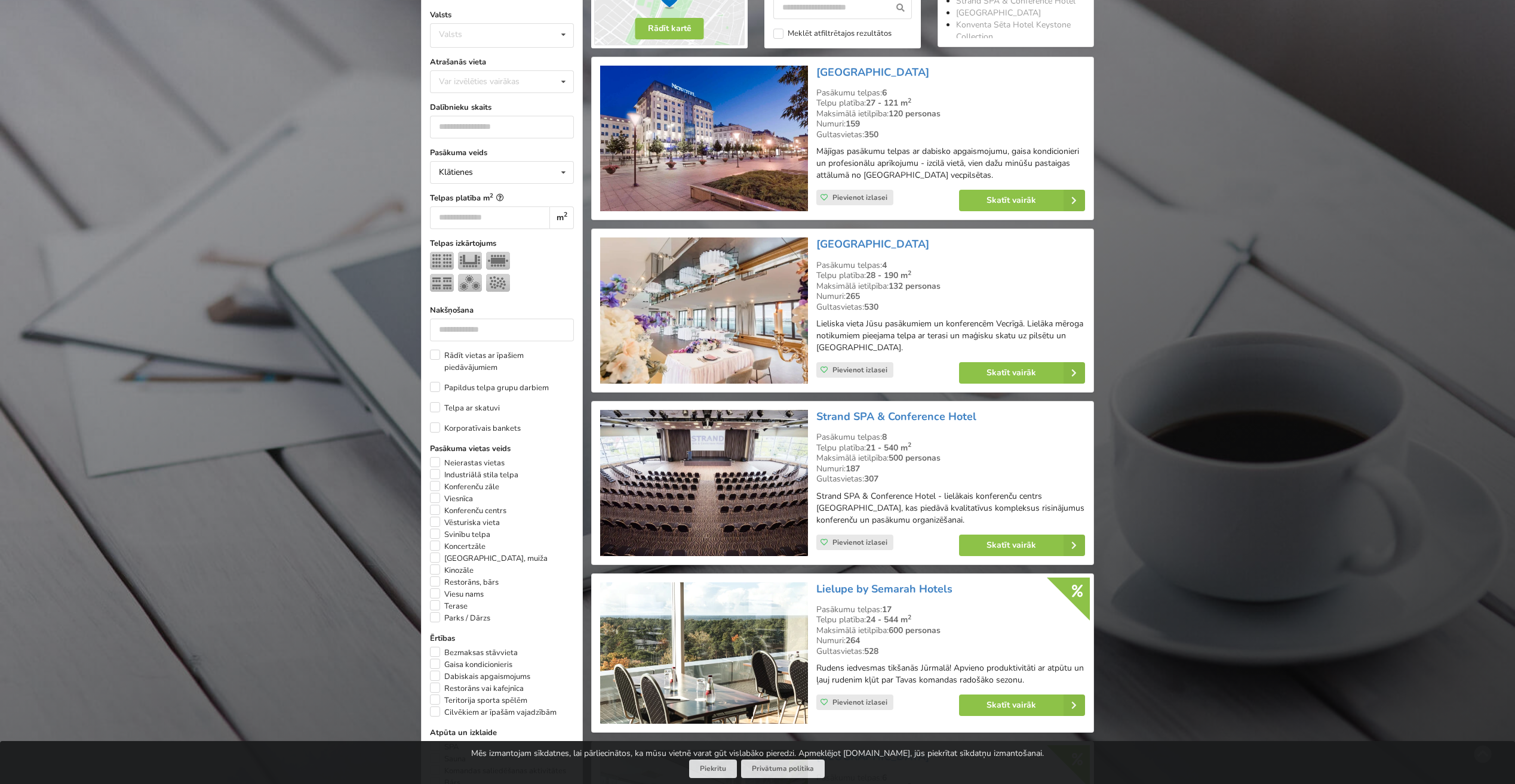
scroll to position [254, 0]
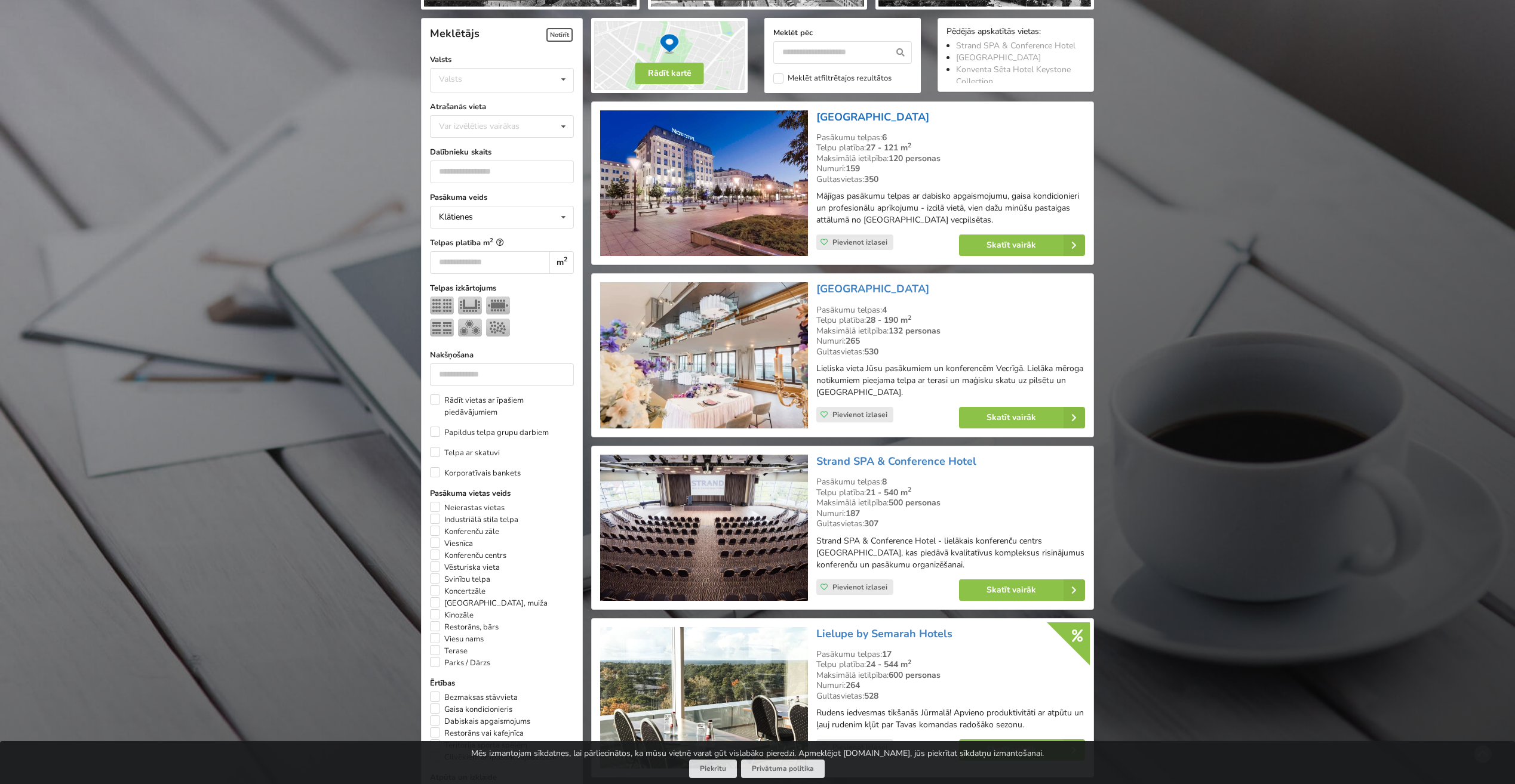
click at [869, 115] on link "[GEOGRAPHIC_DATA]" at bounding box center [872, 116] width 113 height 14
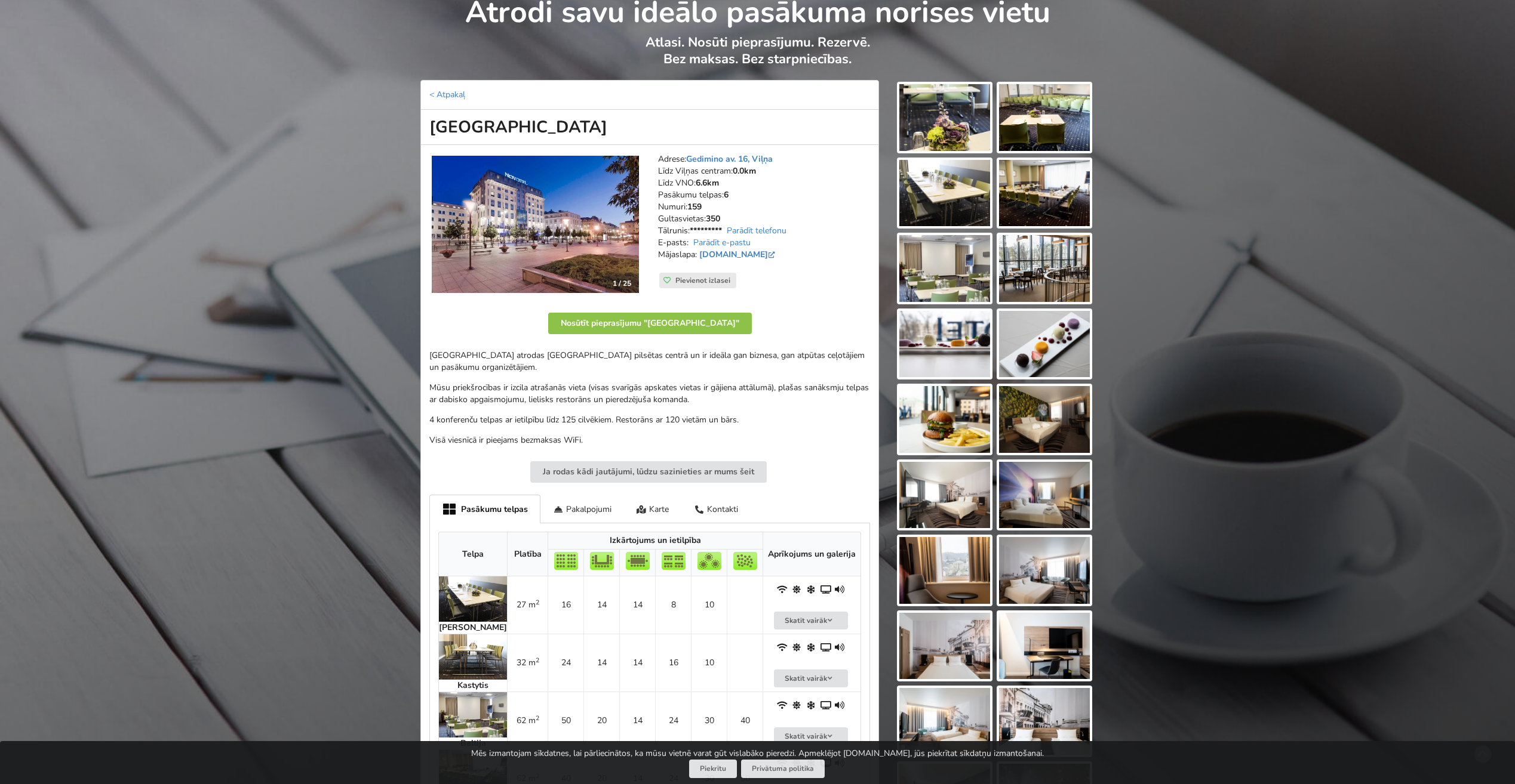
scroll to position [60, 0]
drag, startPoint x: 751, startPoint y: 465, endPoint x: 992, endPoint y: 815, distance: 424.9
click at [992, 724] on html "Pasākumu vietas Karte Kā tas strādā? Sadarbība Latviešu English Русский Pēdējās…" at bounding box center [757, 332] width 1515 height 784
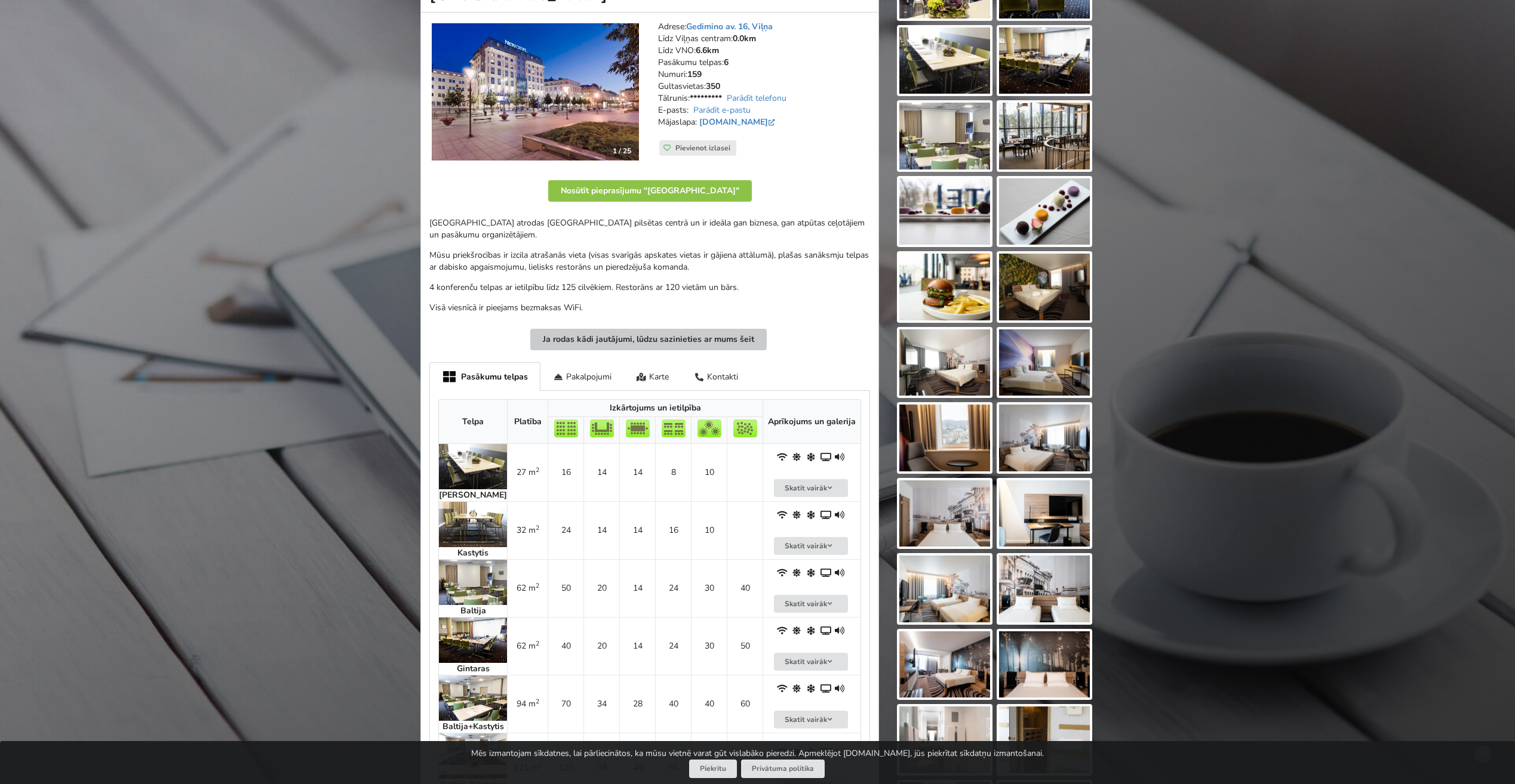
scroll to position [298, 0]
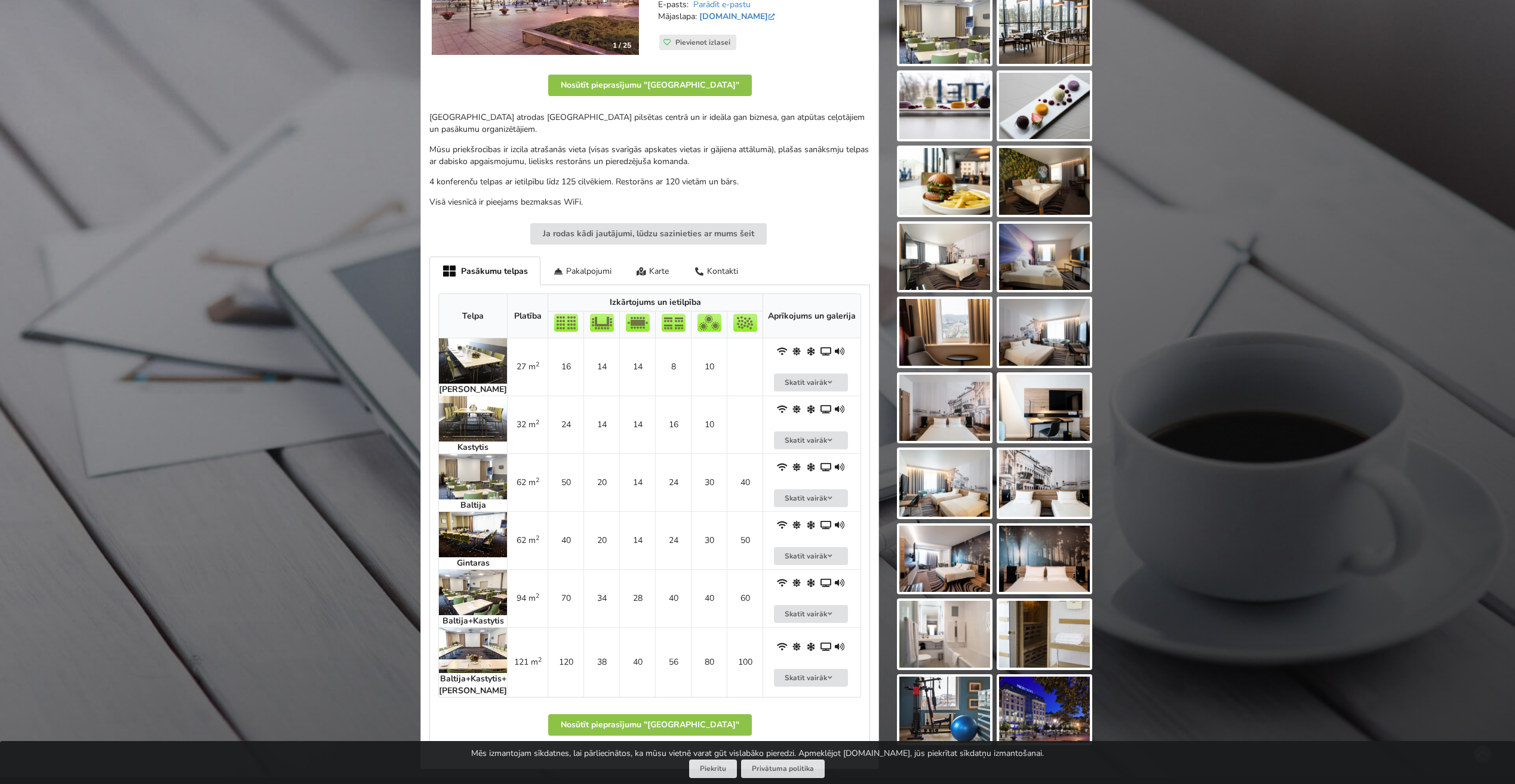
click at [501, 664] on img at bounding box center [473, 651] width 68 height 46
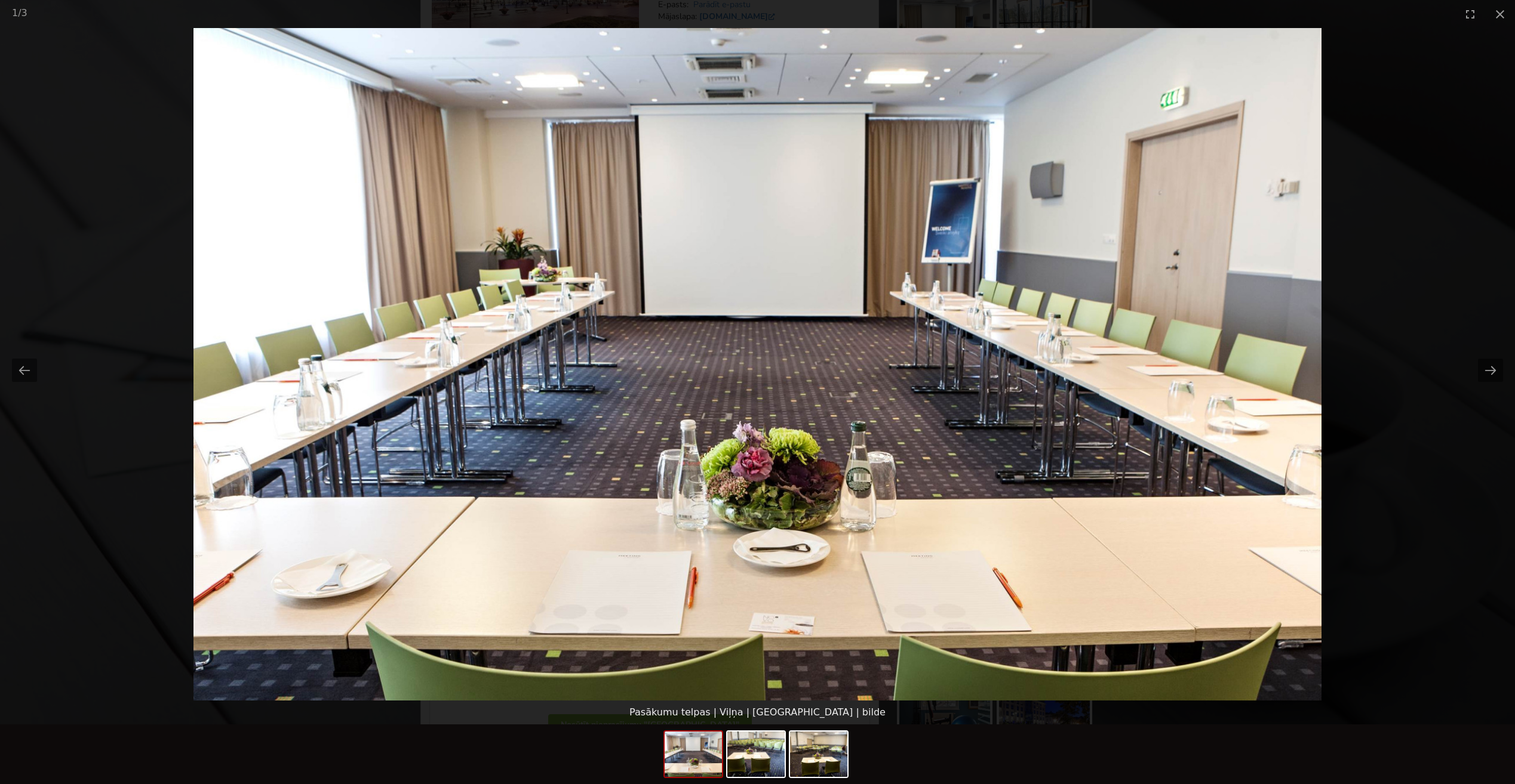
scroll to position [0, 0]
click at [1410, 179] on picture at bounding box center [757, 364] width 1515 height 673
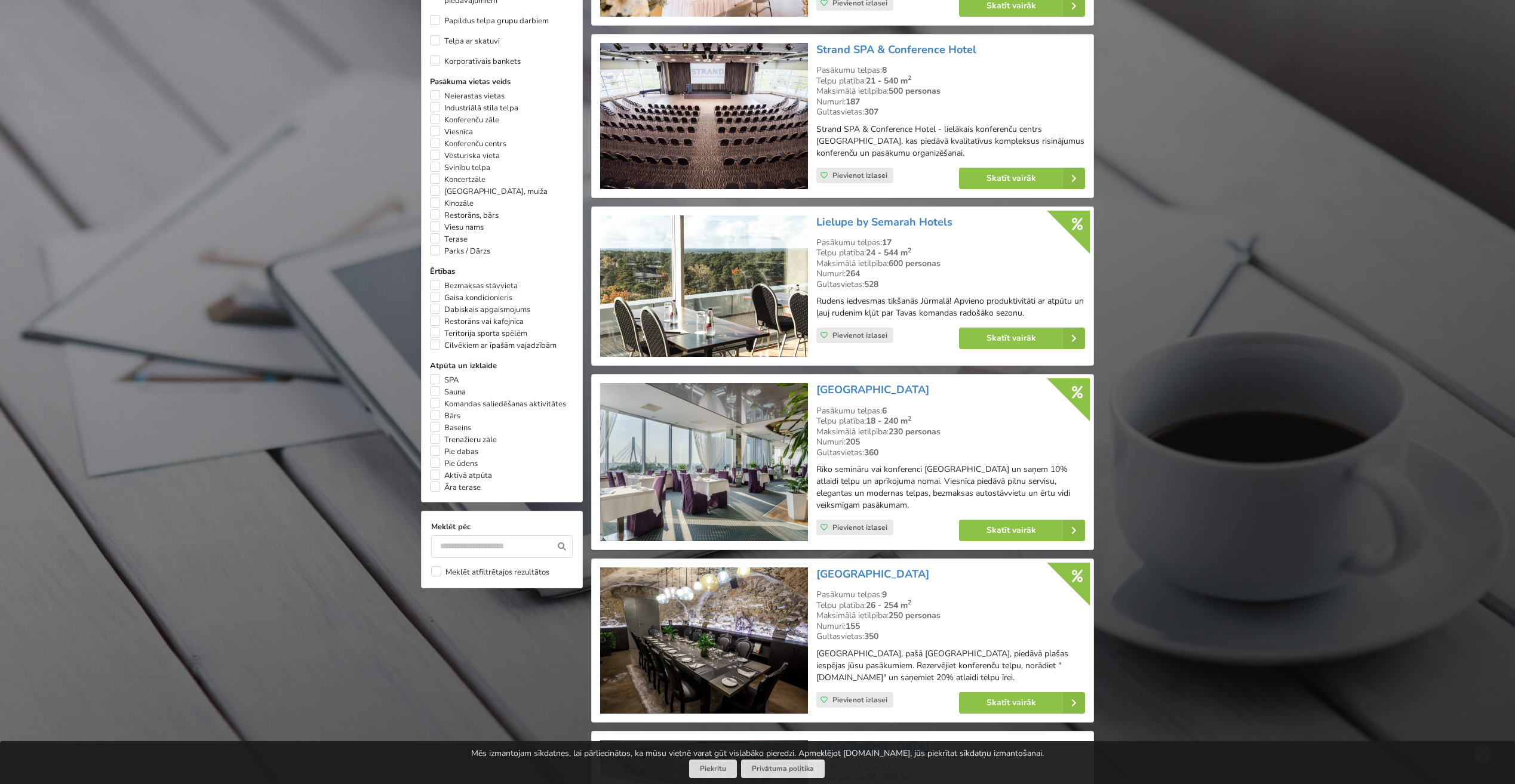
scroll to position [672, 0]
